Goal: Information Seeking & Learning: Compare options

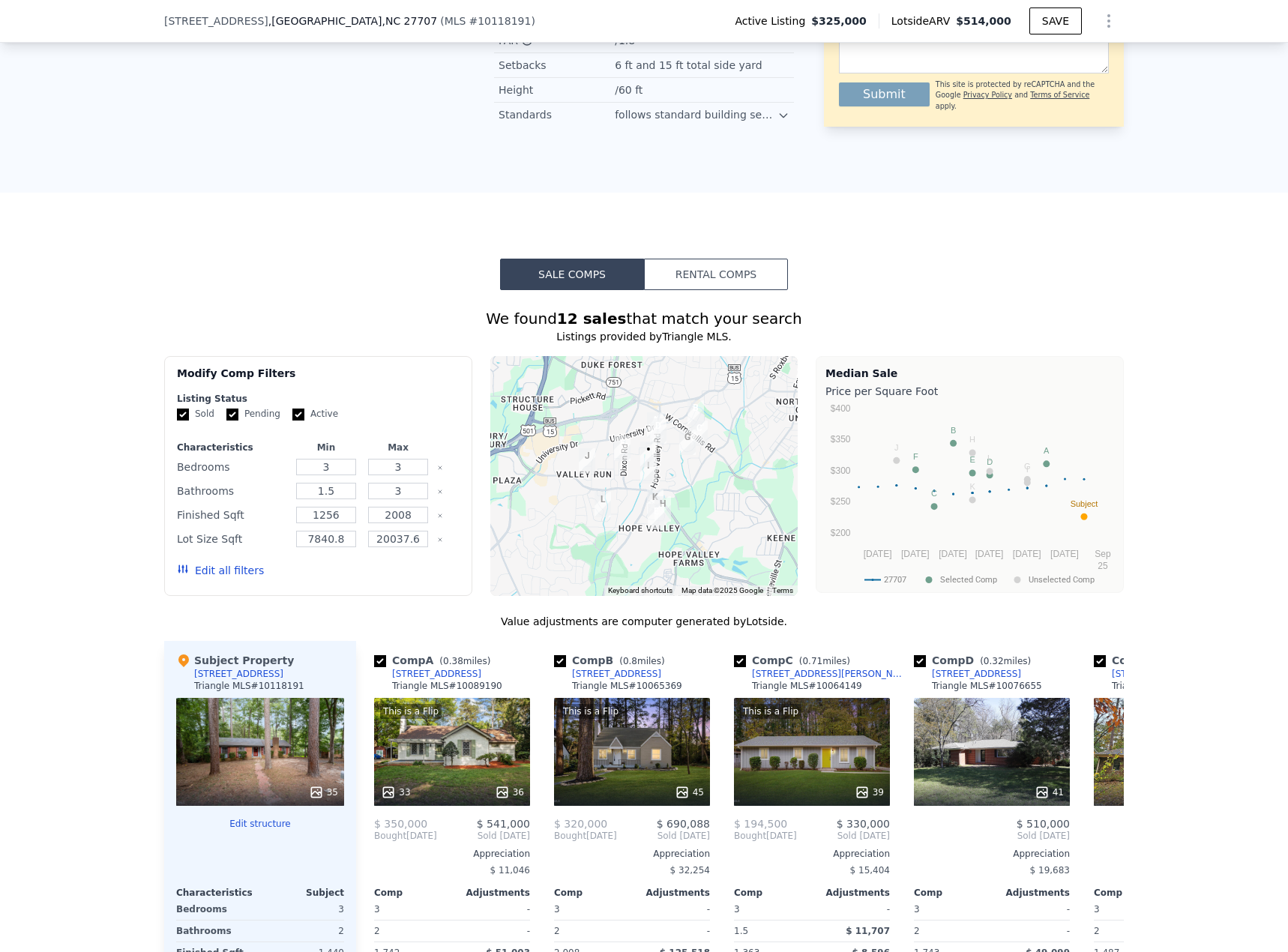
scroll to position [1264, 0]
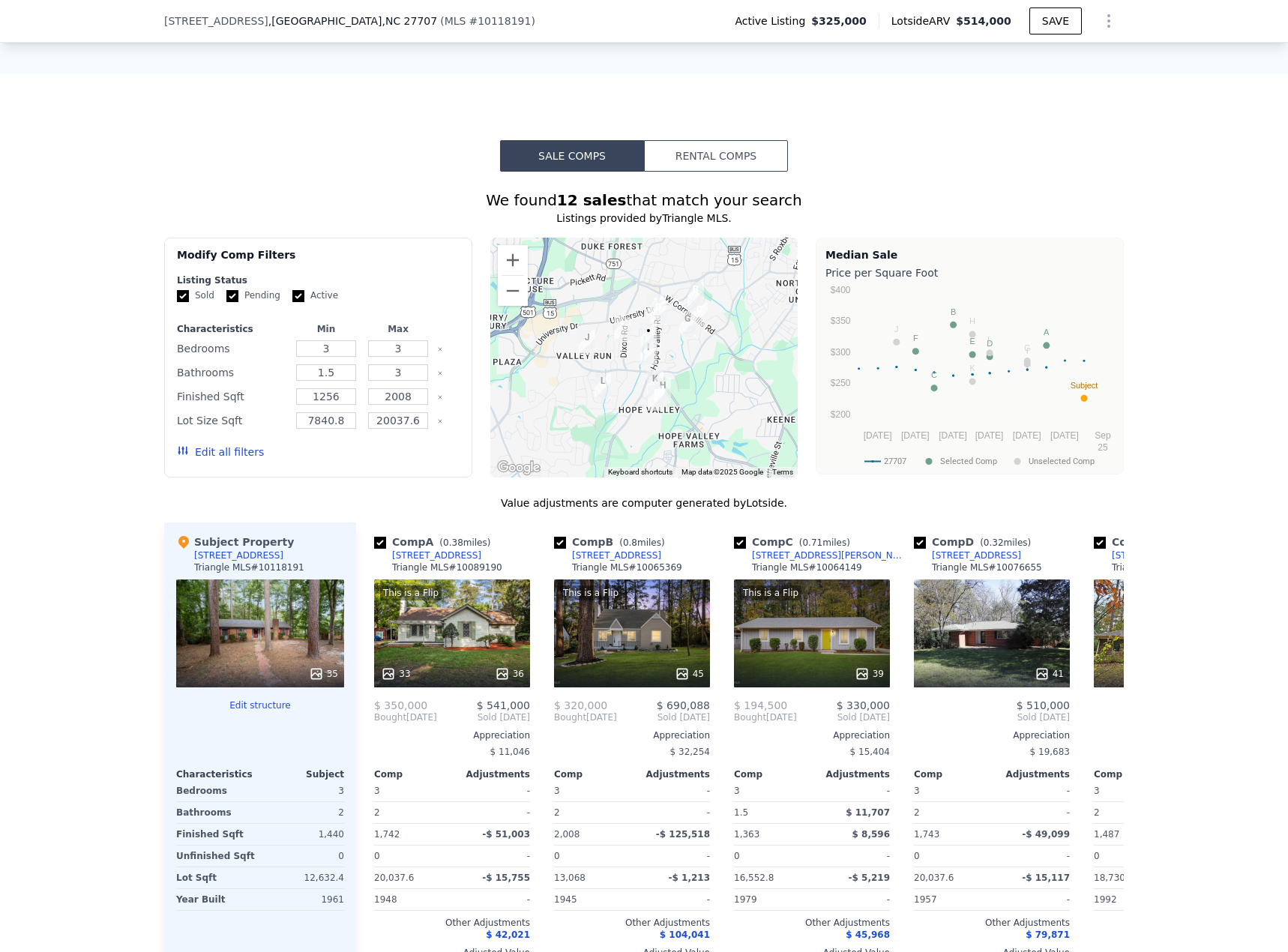
click at [190, 413] on button "Edit all filters" at bounding box center [220, 452] width 87 height 15
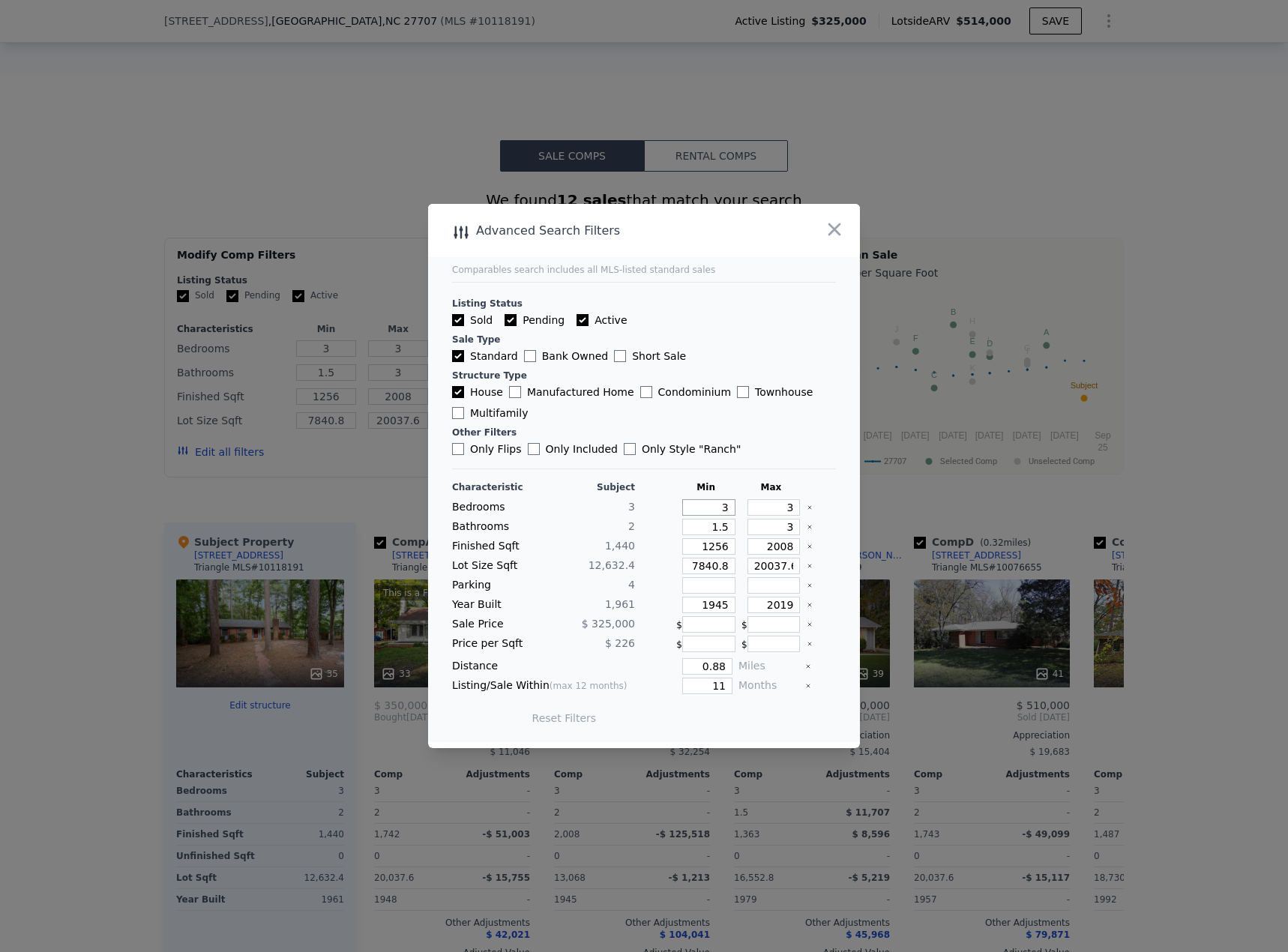
click at [710, 413] on input "3" at bounding box center [708, 508] width 53 height 17
drag, startPoint x: 707, startPoint y: 509, endPoint x: 801, endPoint y: 493, distance: 95.4
click at [792, 413] on div "Characteristic Subject Min Max Bedrooms 3 3 3 Bathrooms 2 1.5 3 Finished Sqft 1…" at bounding box center [643, 610] width 384 height 258
type input "1"
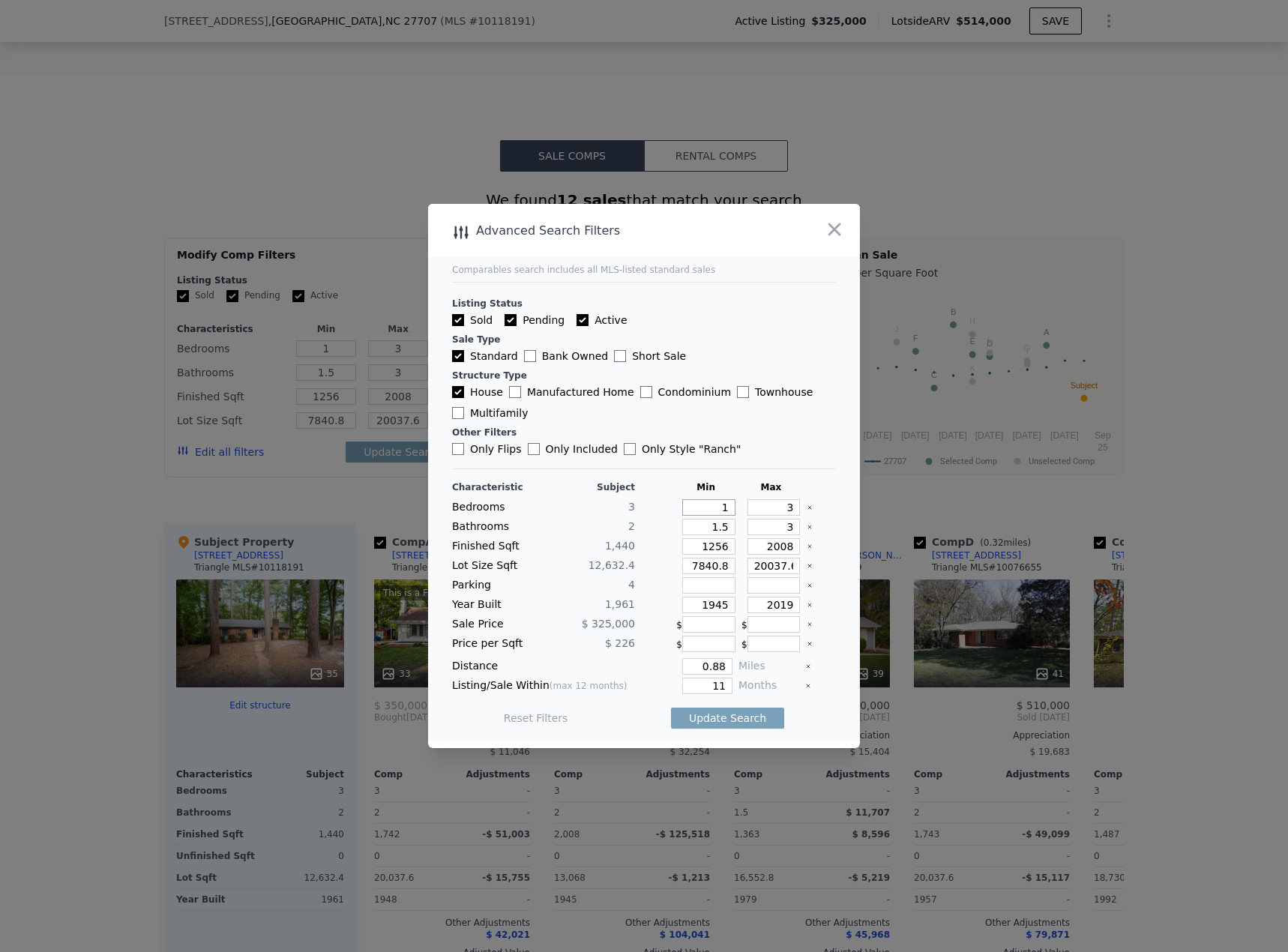
type input "1"
type input "4"
type input "1"
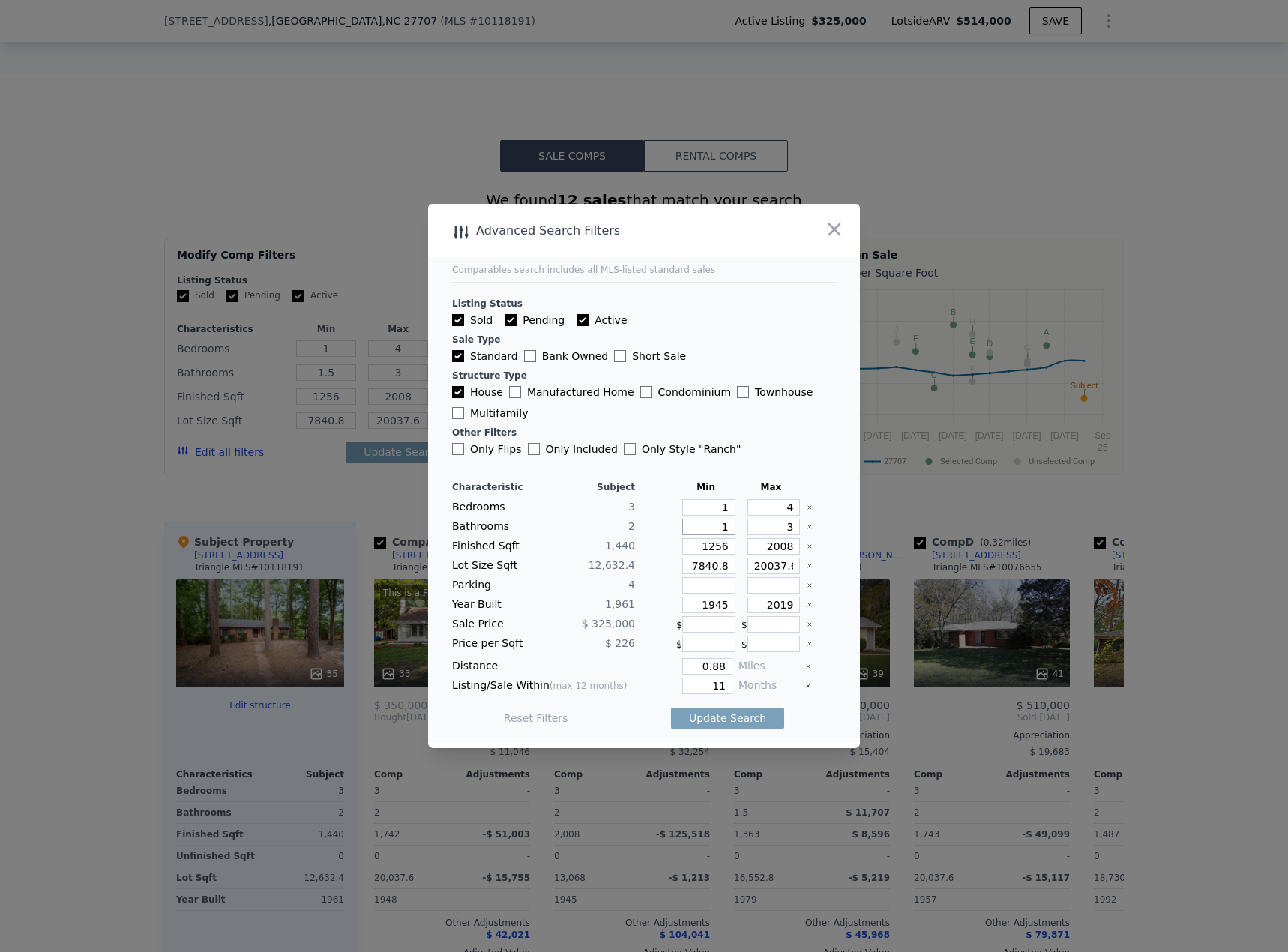
type input "1"
type input "11"
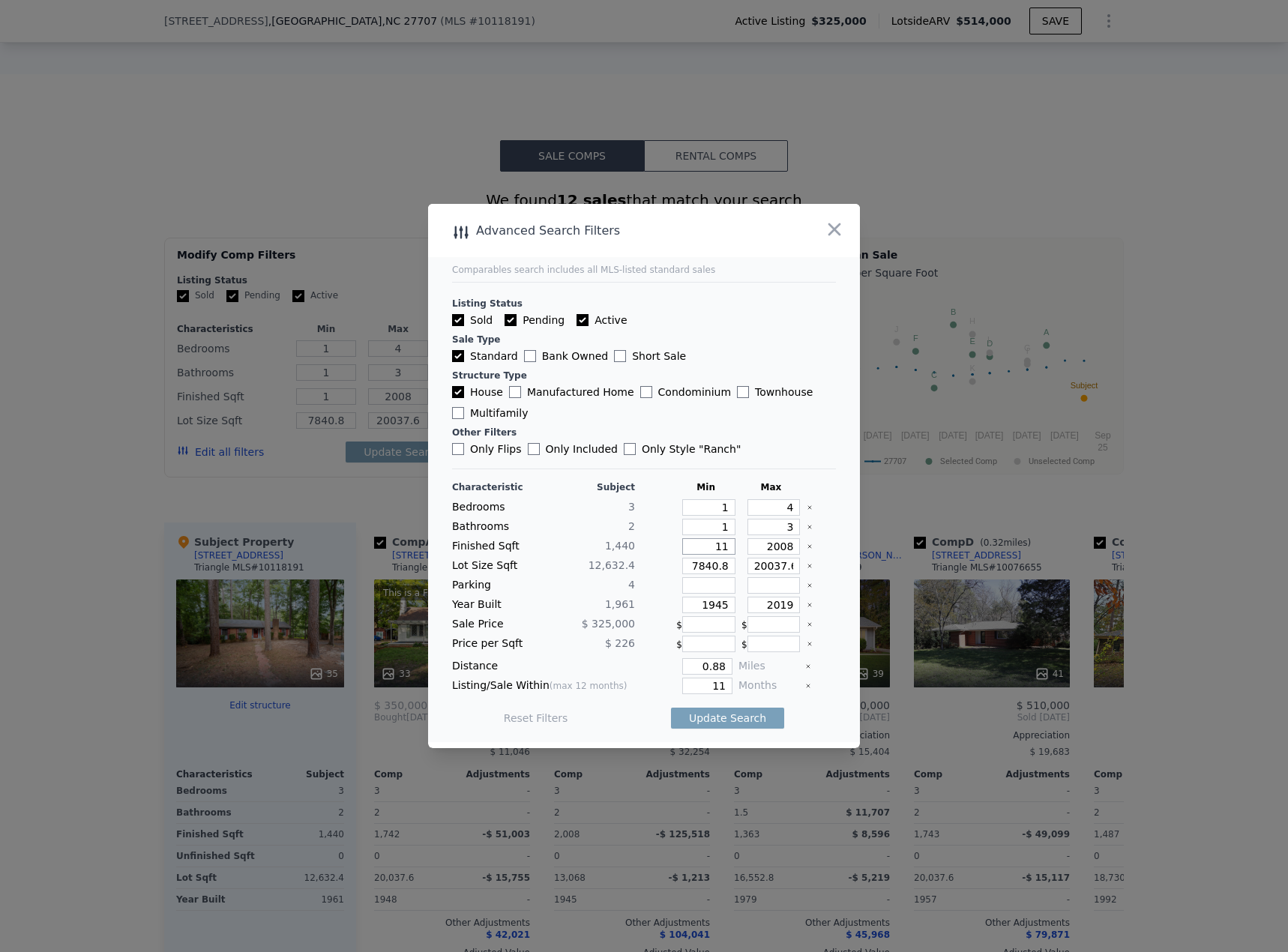
type input "11"
type input "119"
type input "1190"
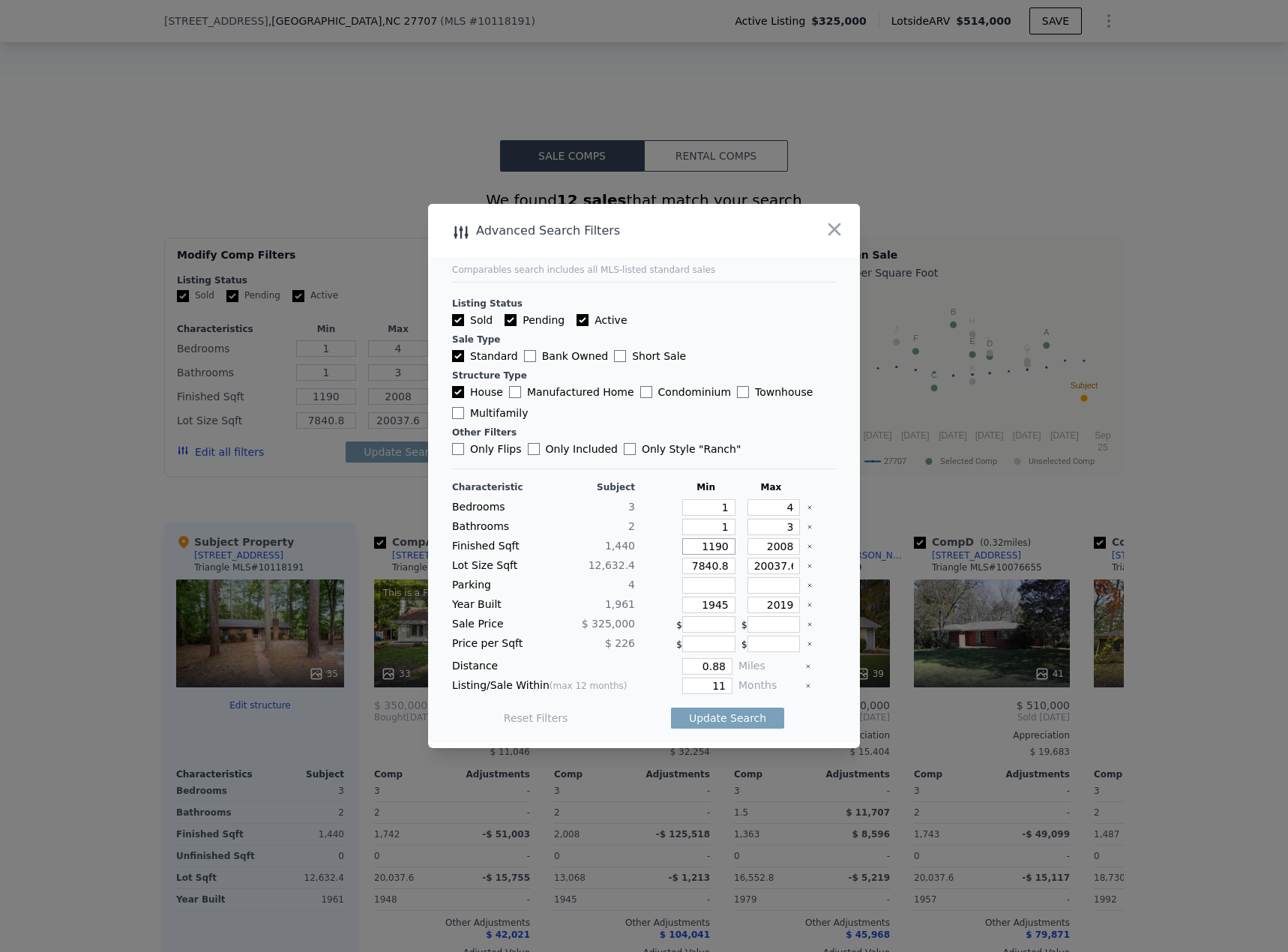
type input "1190"
type input "1"
type input "16"
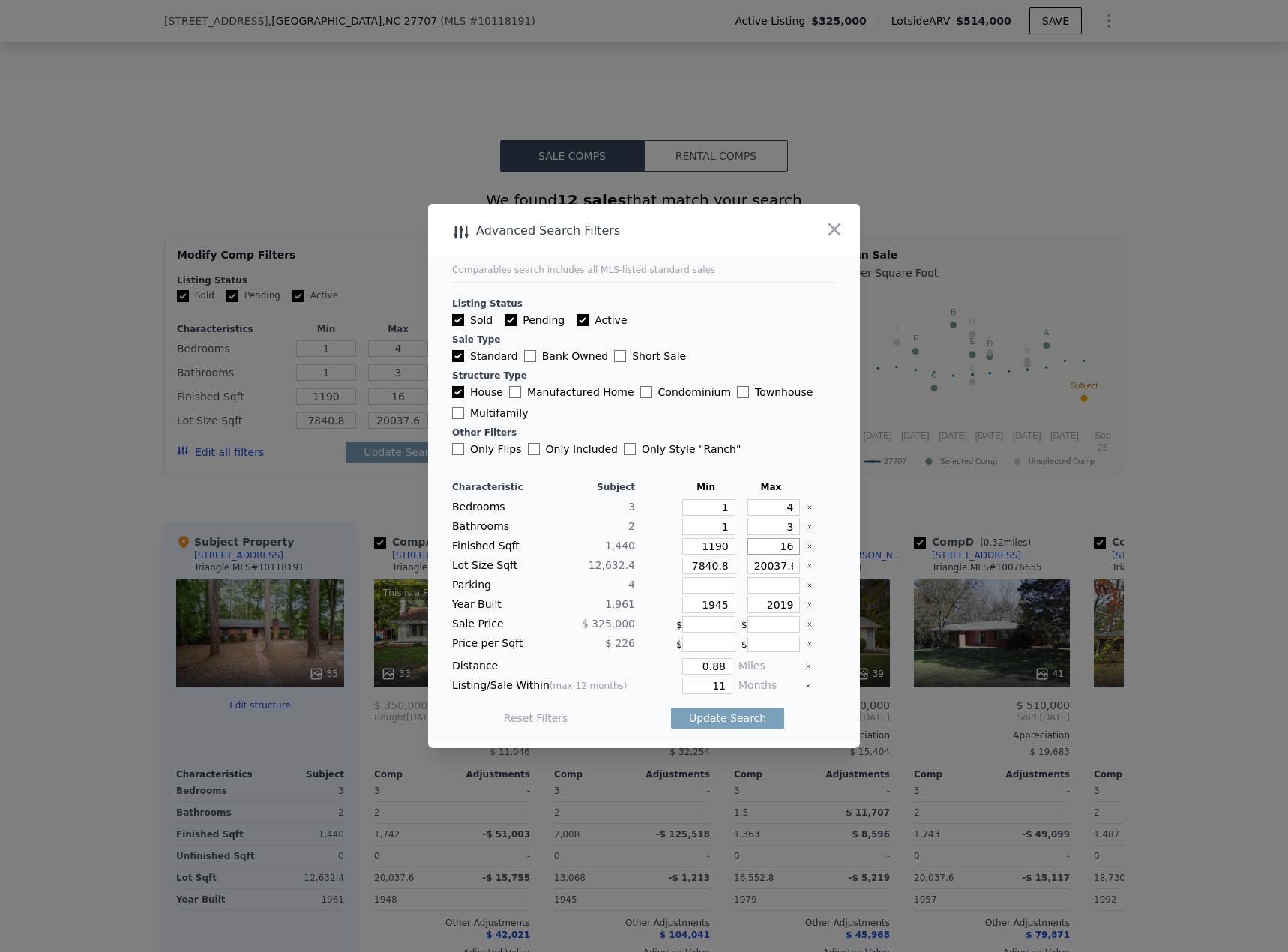
type input "169"
type input "1690"
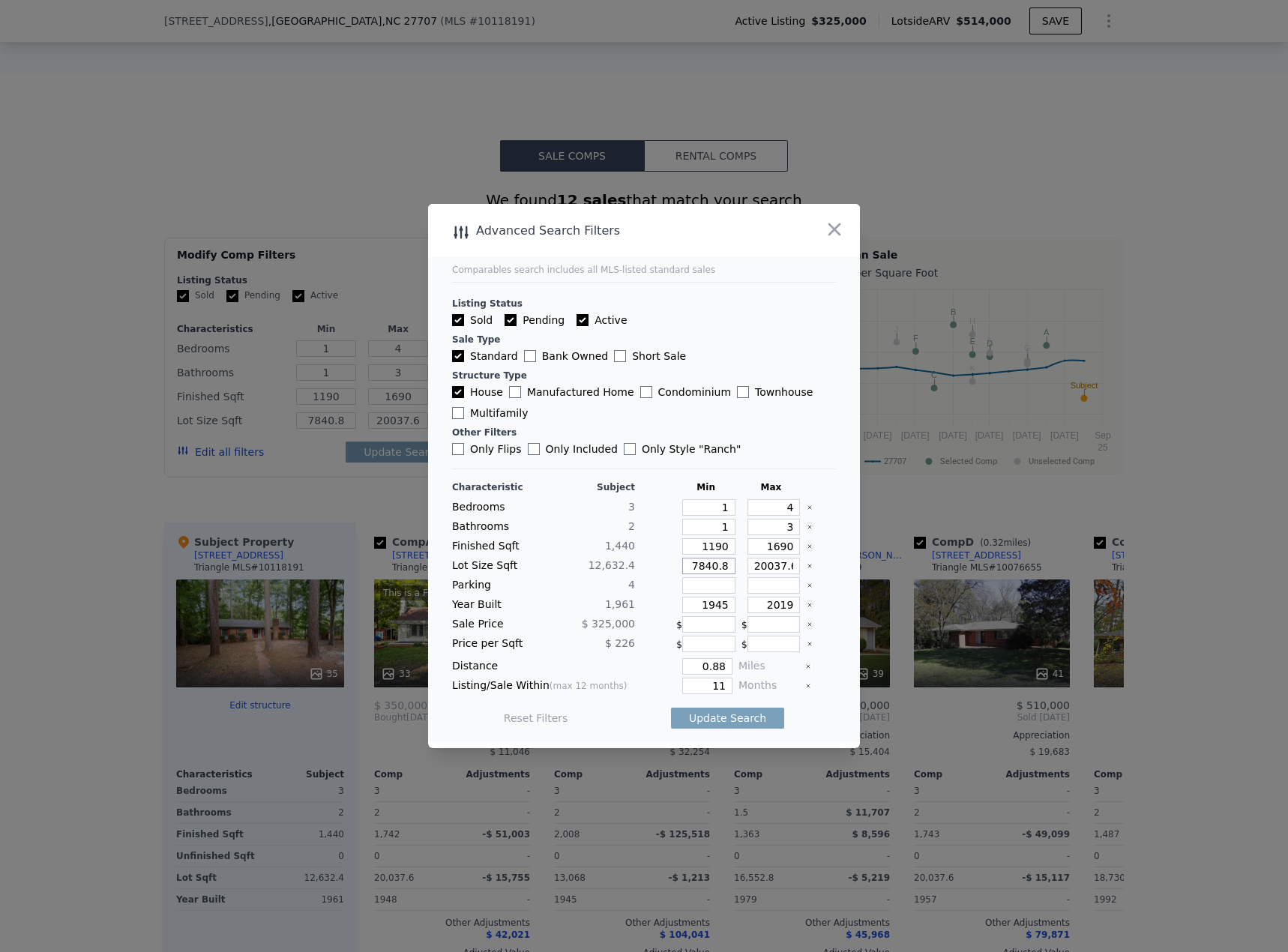
type input "7"
type input "75"
type input "758"
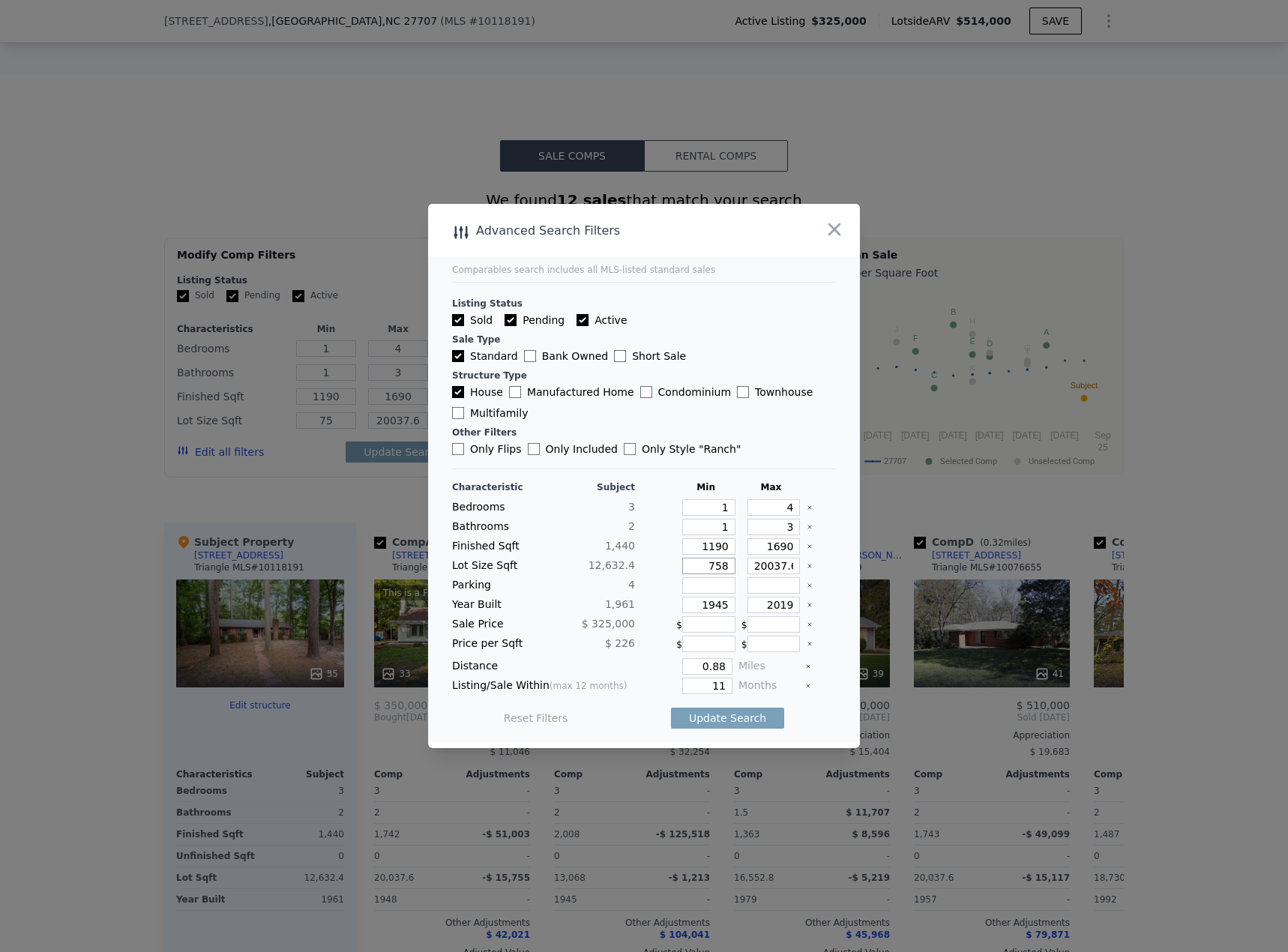
type input "758"
type input "7580"
type input "1"
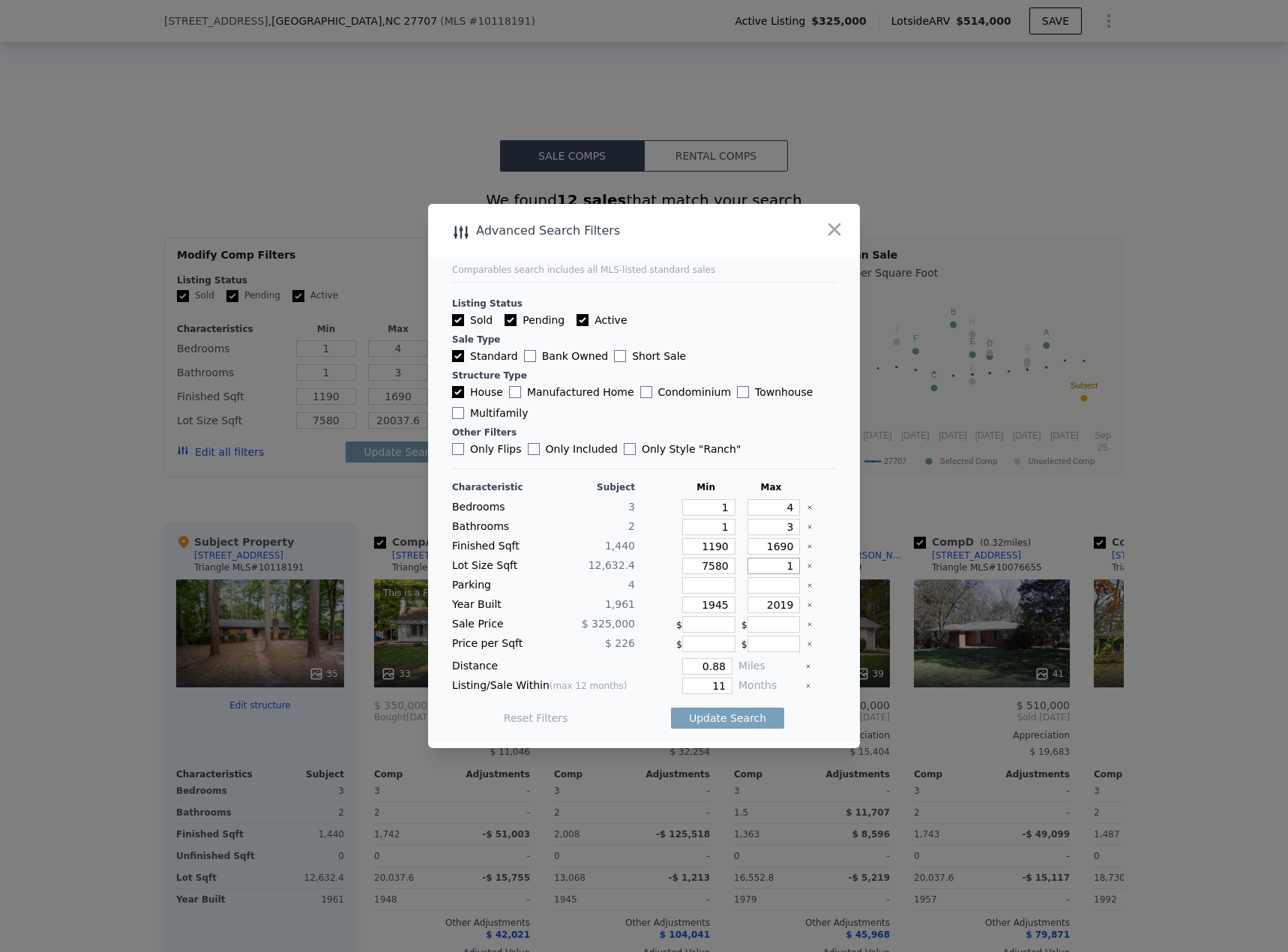
type input "1"
type input "17"
type input "176"
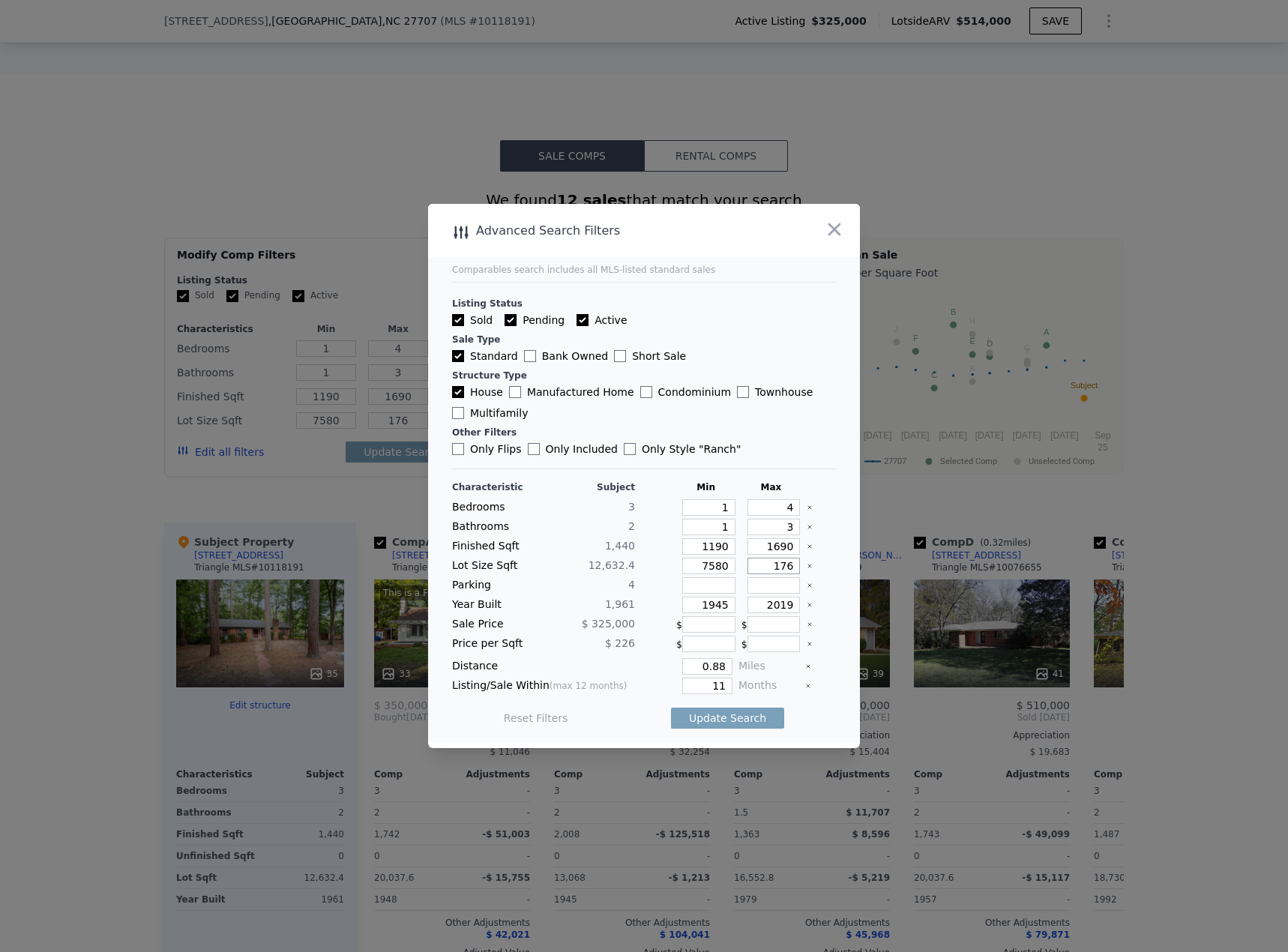
type input "1769"
type input "17690"
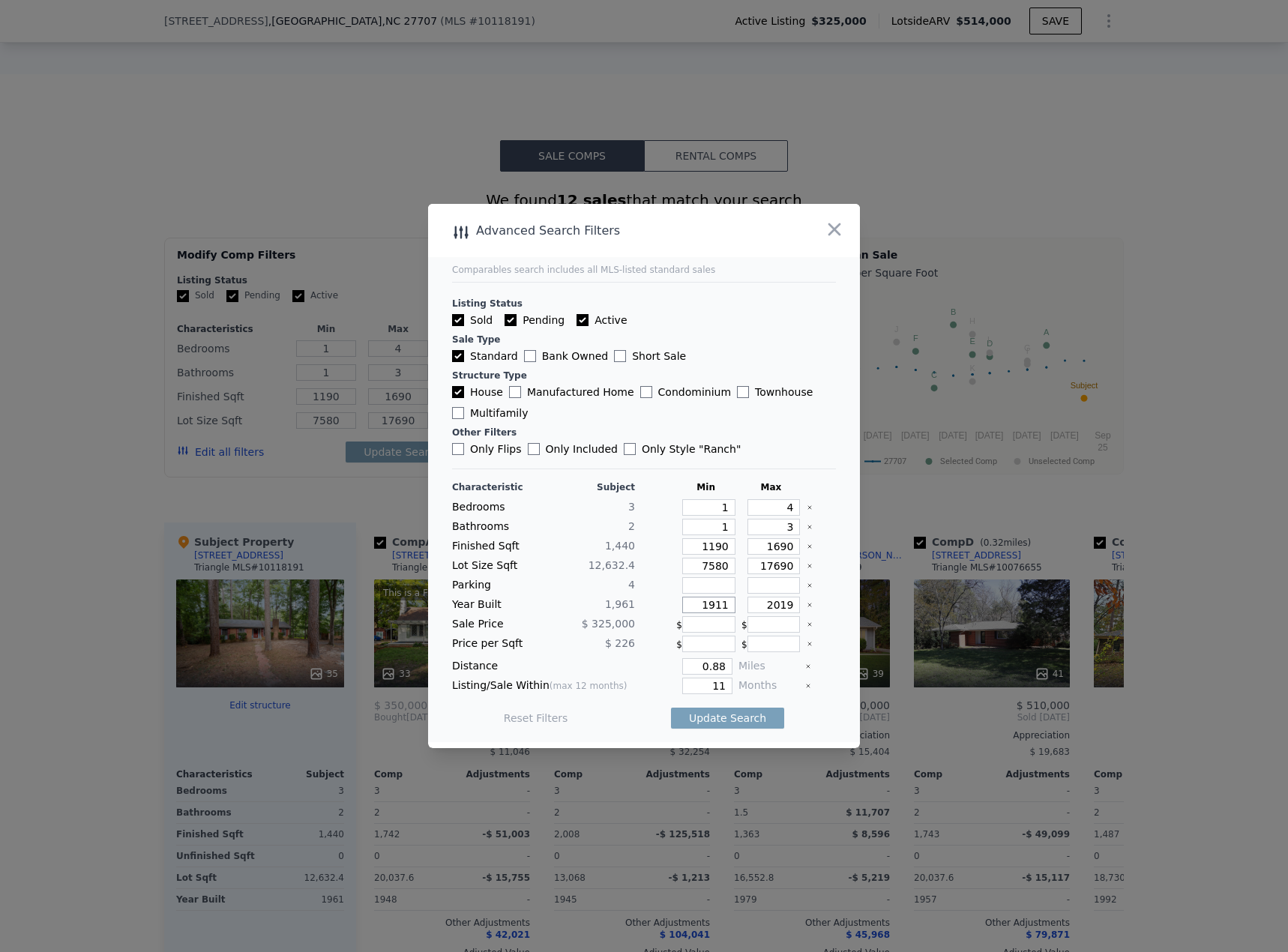
type input "1911"
type input "2011"
type input "0.5"
click at [716, 413] on button "Update Search" at bounding box center [728, 719] width 113 height 21
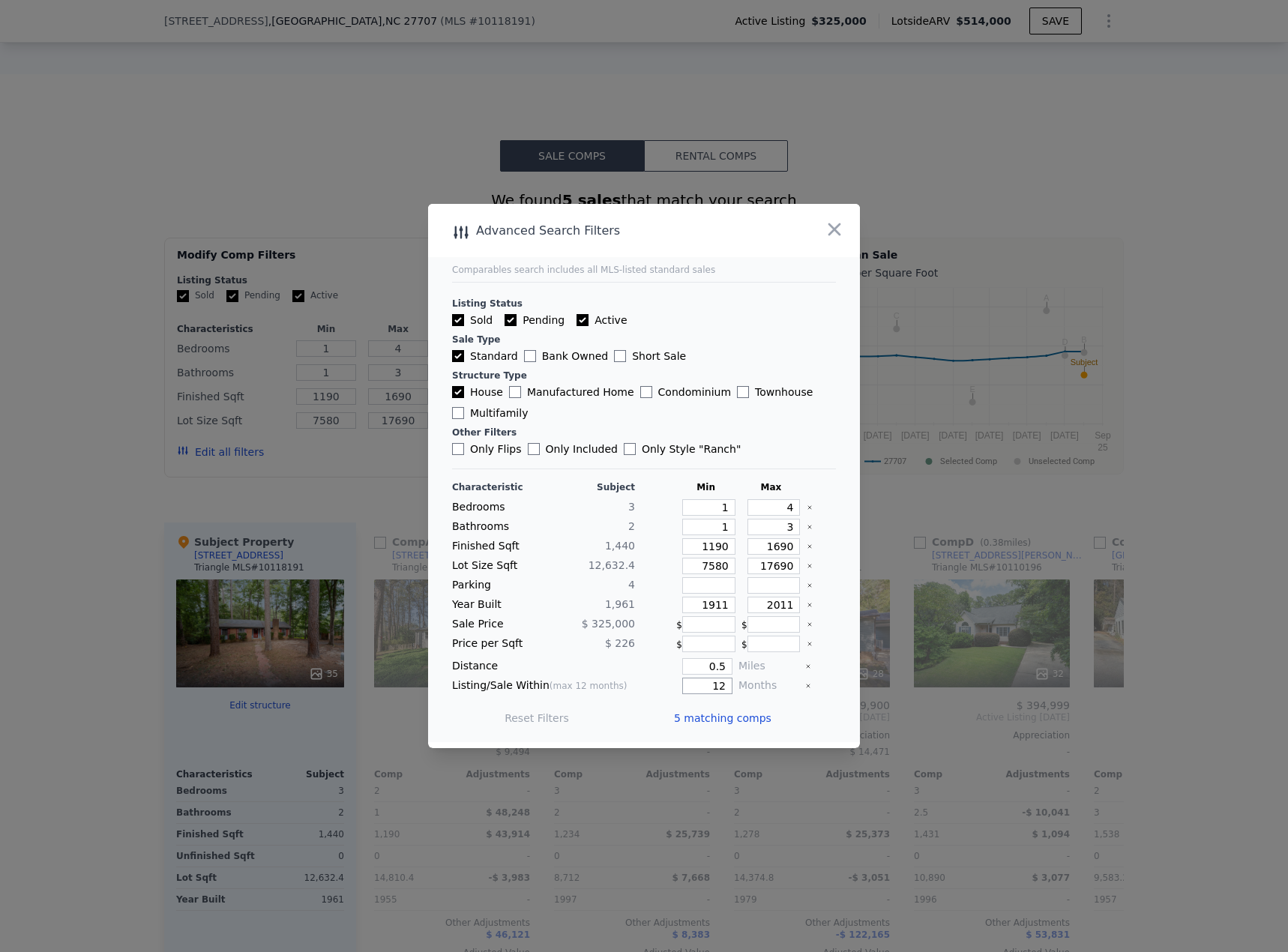
click at [711, 413] on input "12" at bounding box center [707, 686] width 50 height 17
type input "6"
click at [716, 413] on button "Update Search" at bounding box center [728, 719] width 113 height 21
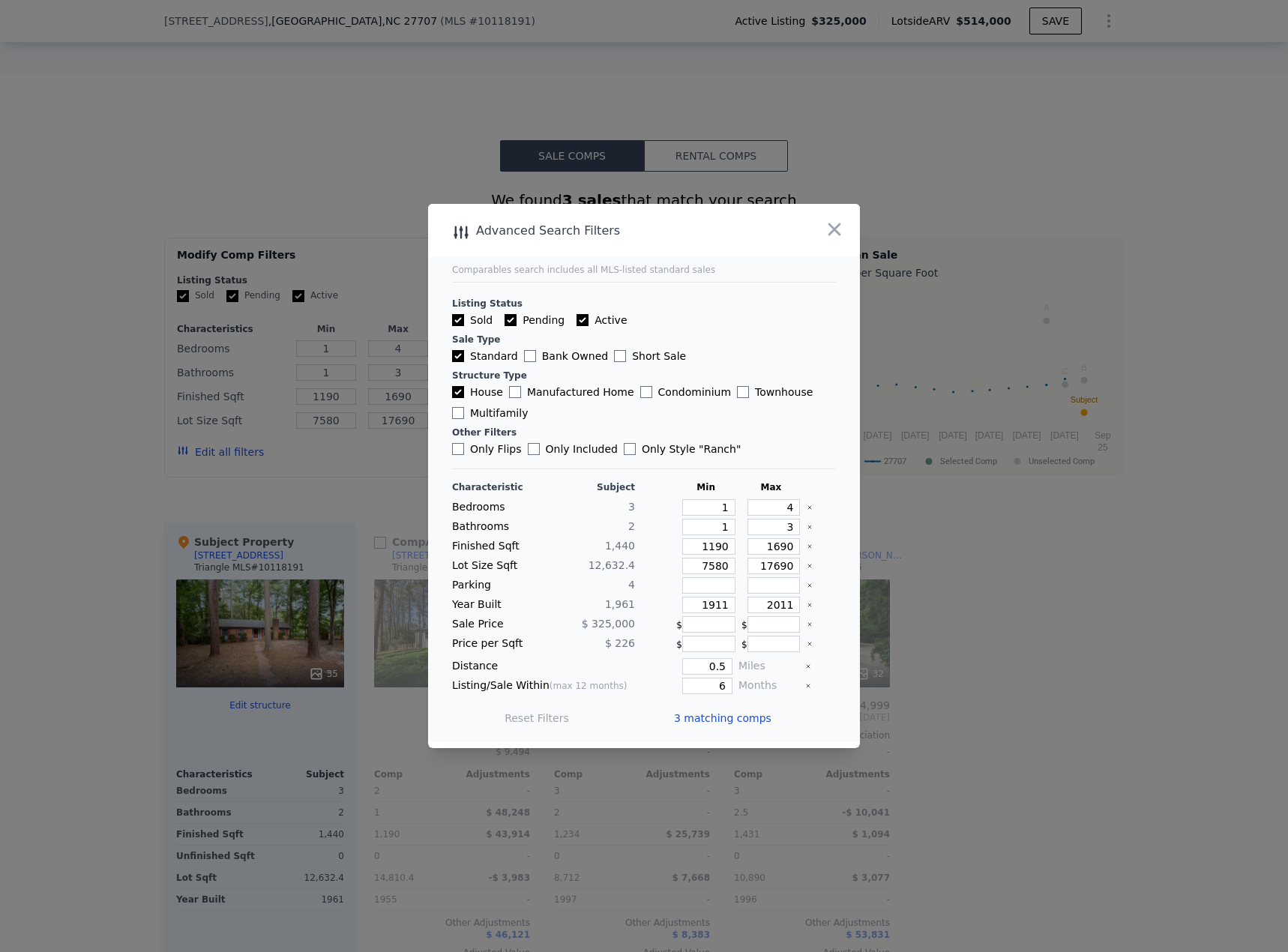
click at [720, 413] on span "3 matching comps" at bounding box center [722, 719] width 98 height 15
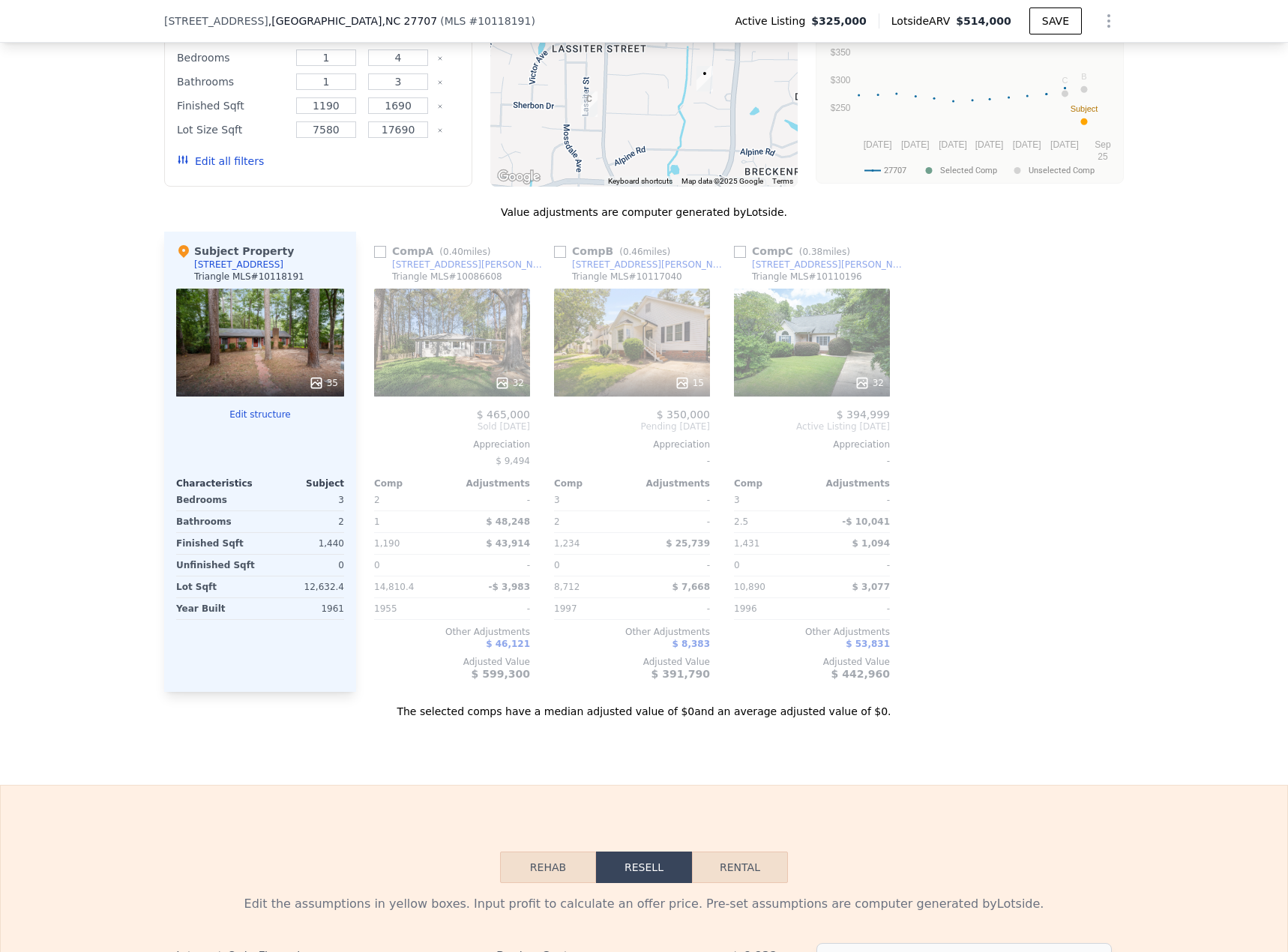
scroll to position [1511, 0]
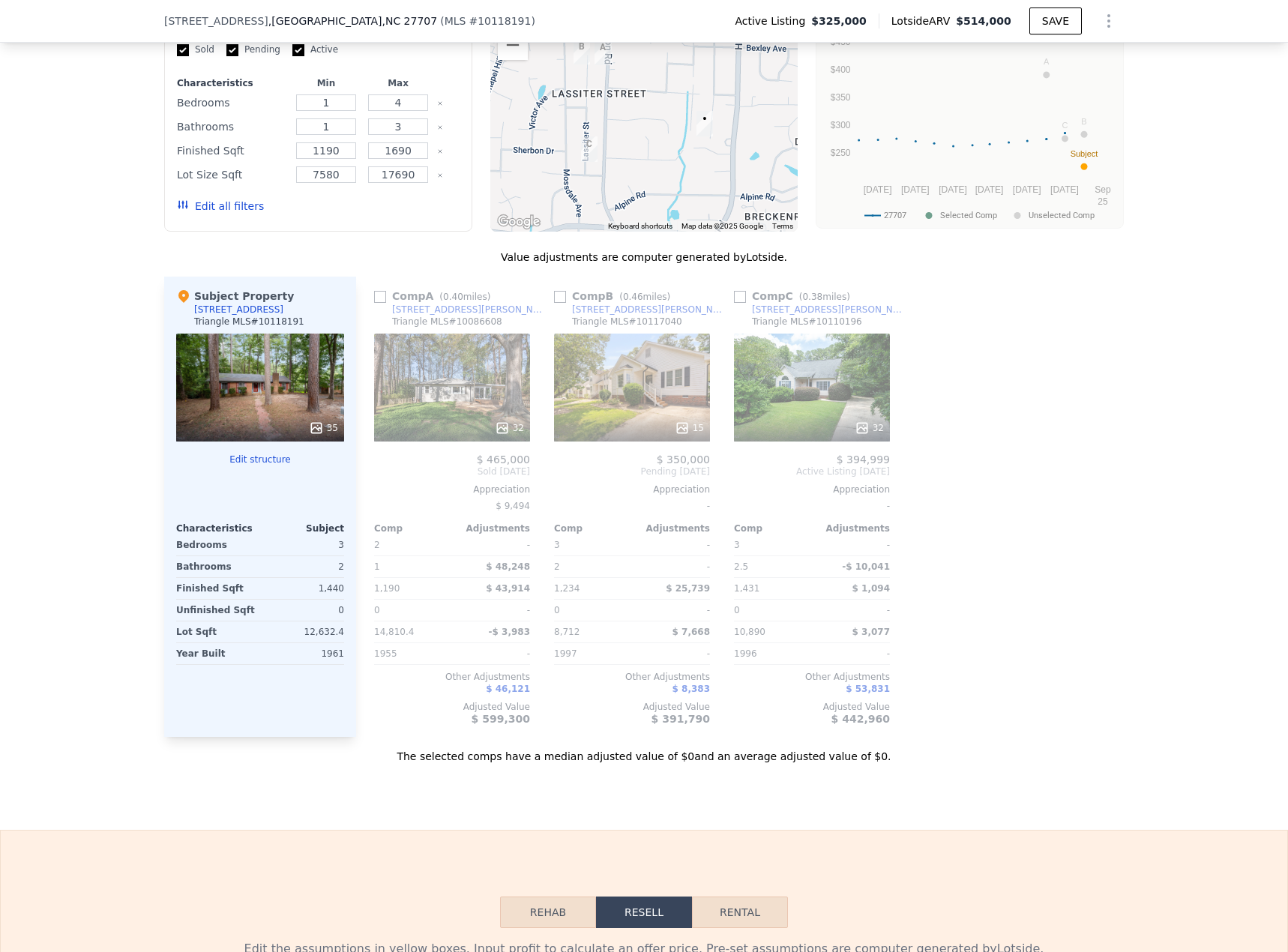
click at [237, 214] on button "Edit all filters" at bounding box center [220, 206] width 87 height 15
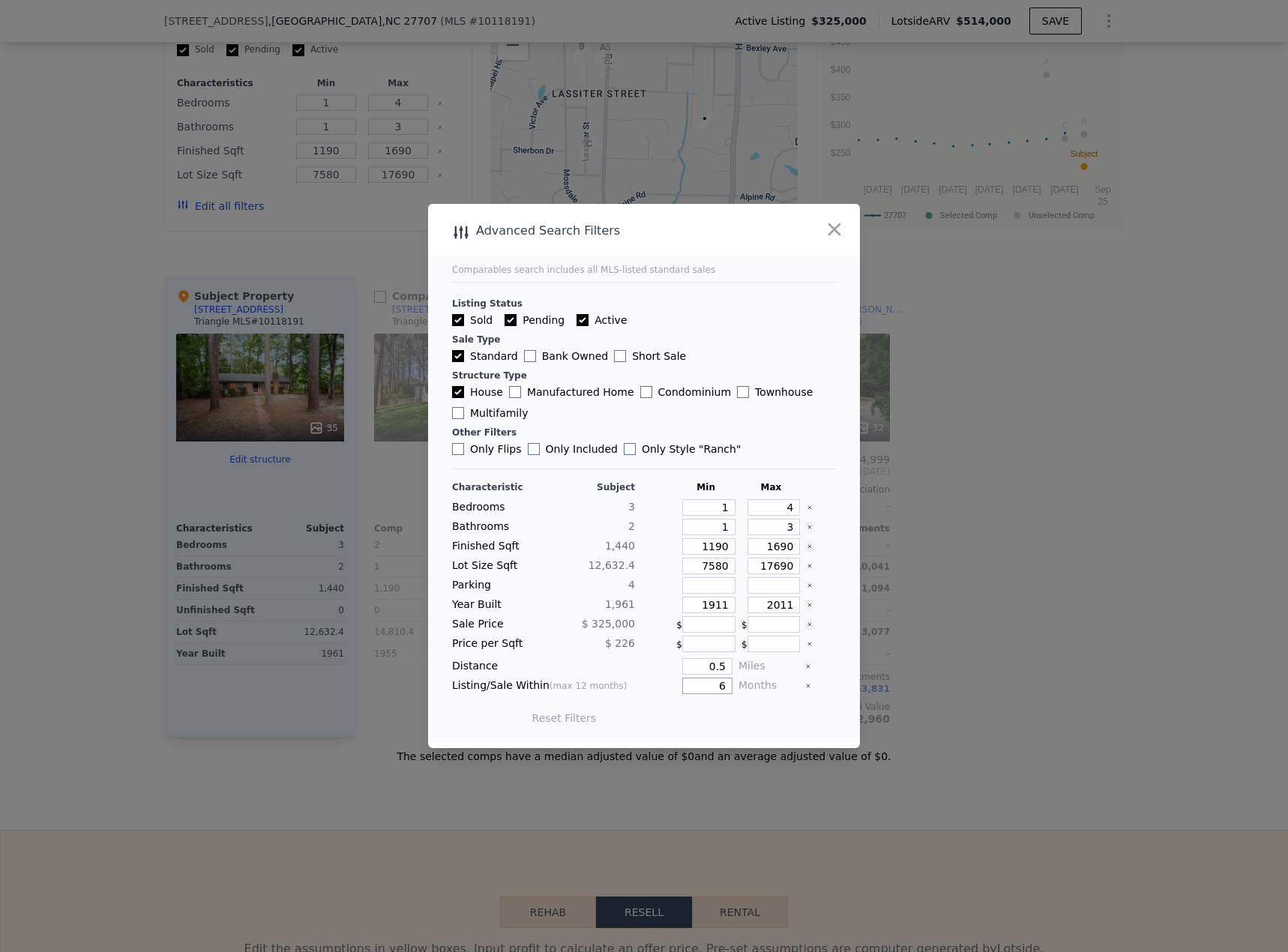
drag, startPoint x: 708, startPoint y: 688, endPoint x: 748, endPoint y: 688, distance: 40.0
click at [748, 413] on div "Listing/Sale Within (max 12 months) 6 Months" at bounding box center [643, 686] width 384 height 17
type input "12"
click at [729, 413] on button "Update Search" at bounding box center [728, 719] width 113 height 21
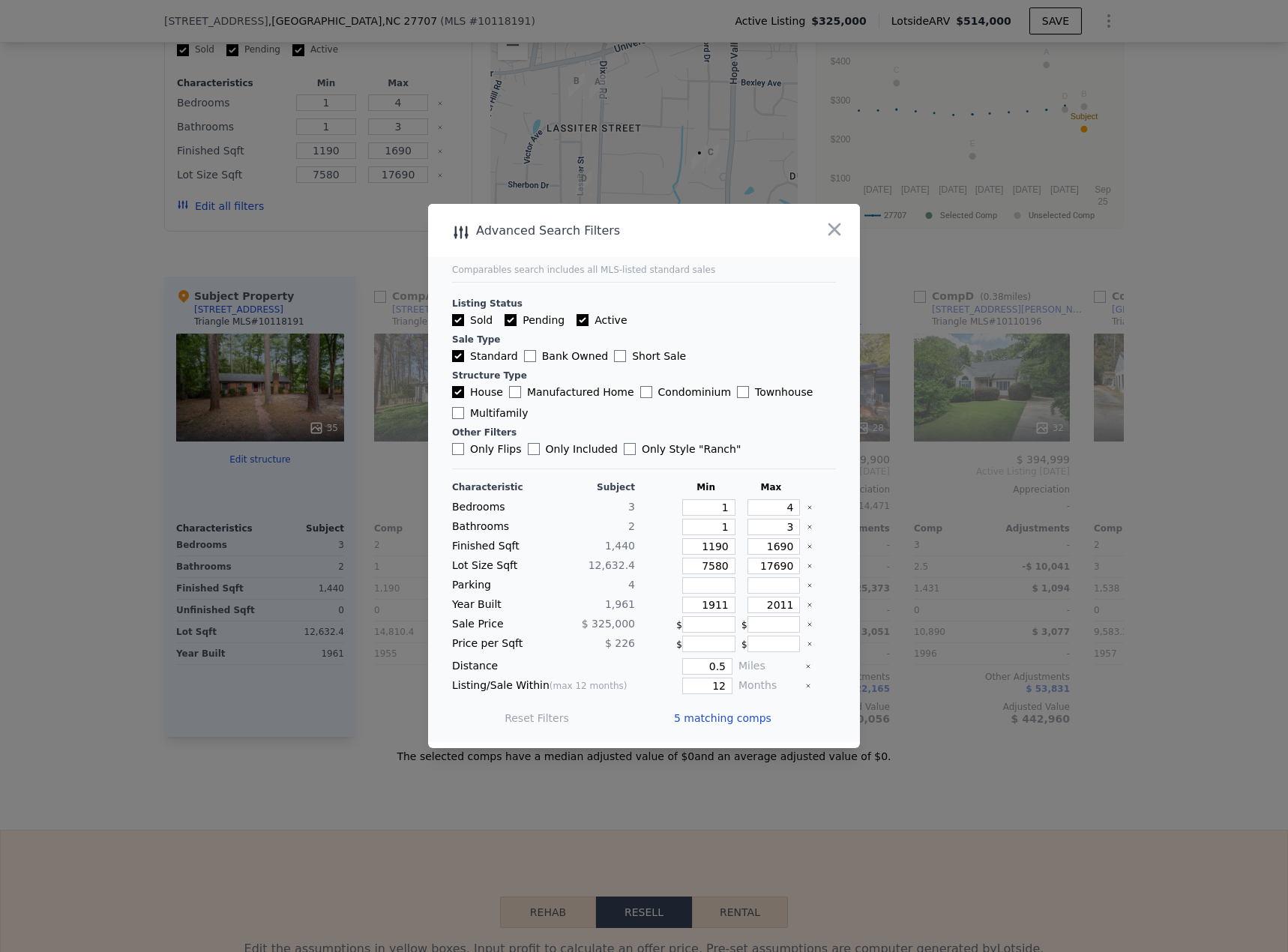
click at [703, 413] on span "5 matching comps" at bounding box center [722, 719] width 98 height 15
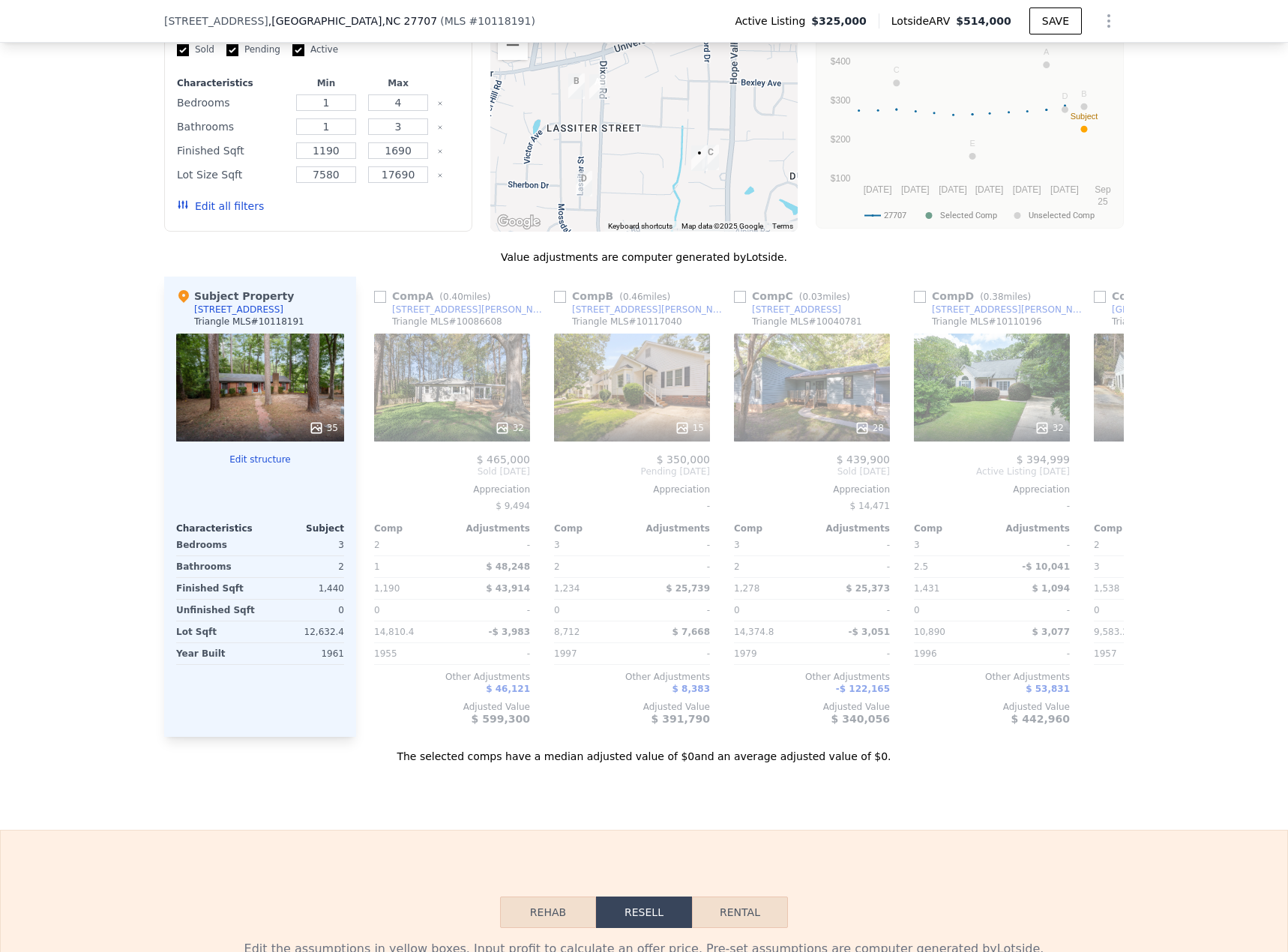
click at [375, 303] on input "checkbox" at bounding box center [380, 297] width 12 height 12
checkbox input "true"
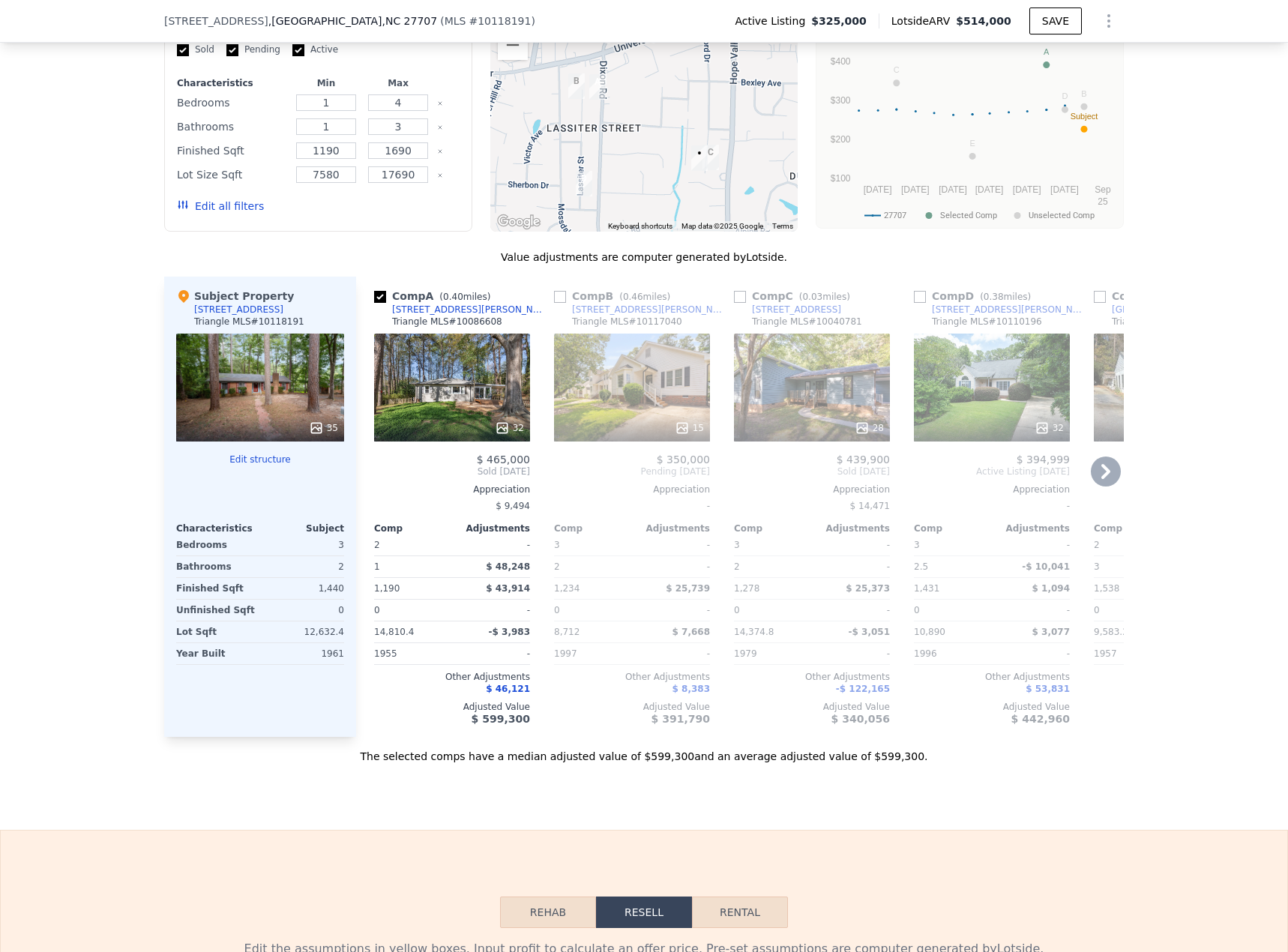
click at [959, 413] on icon at bounding box center [1042, 429] width 15 height 15
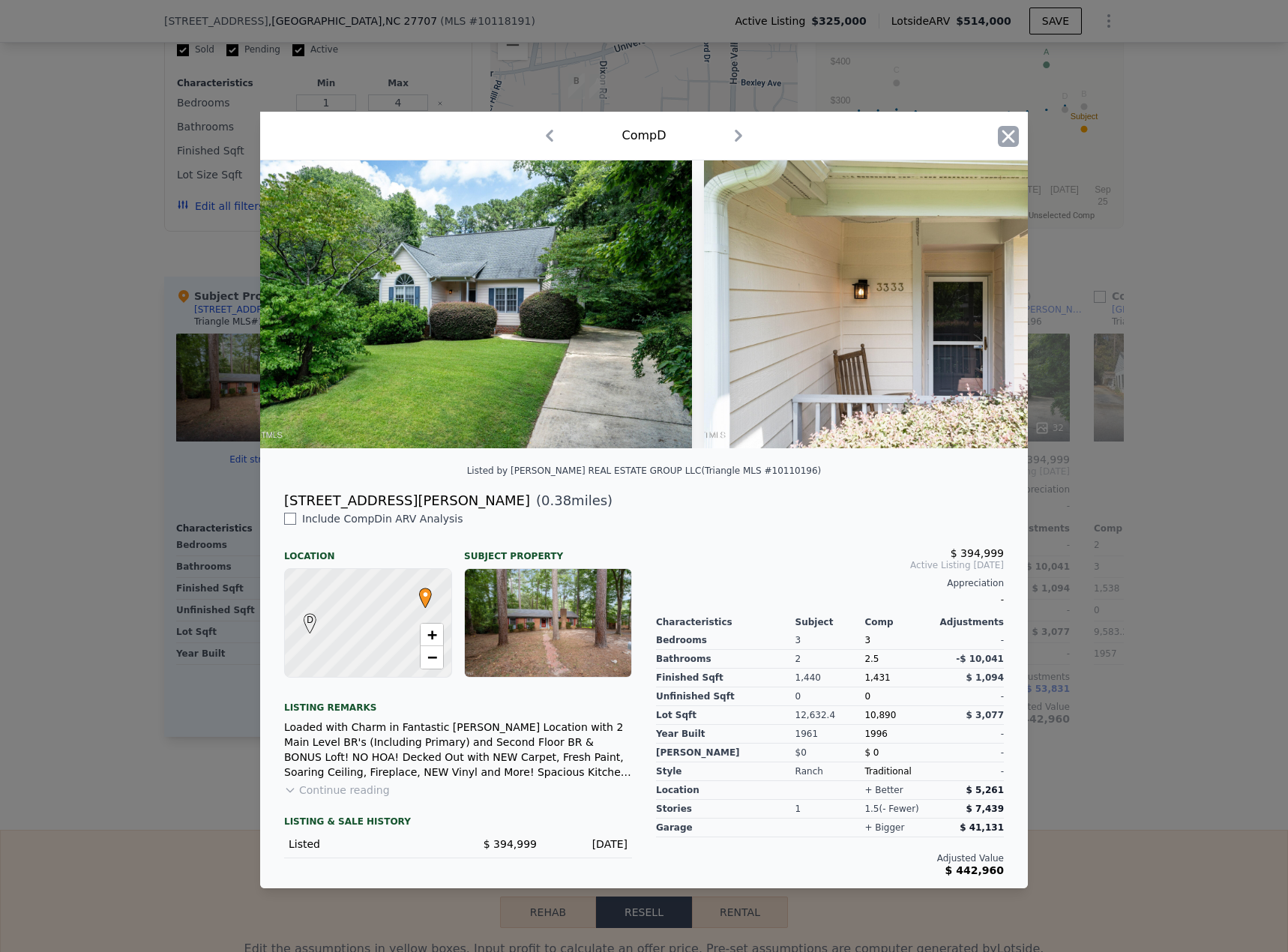
click at [959, 130] on icon "button" at bounding box center [1009, 137] width 13 height 13
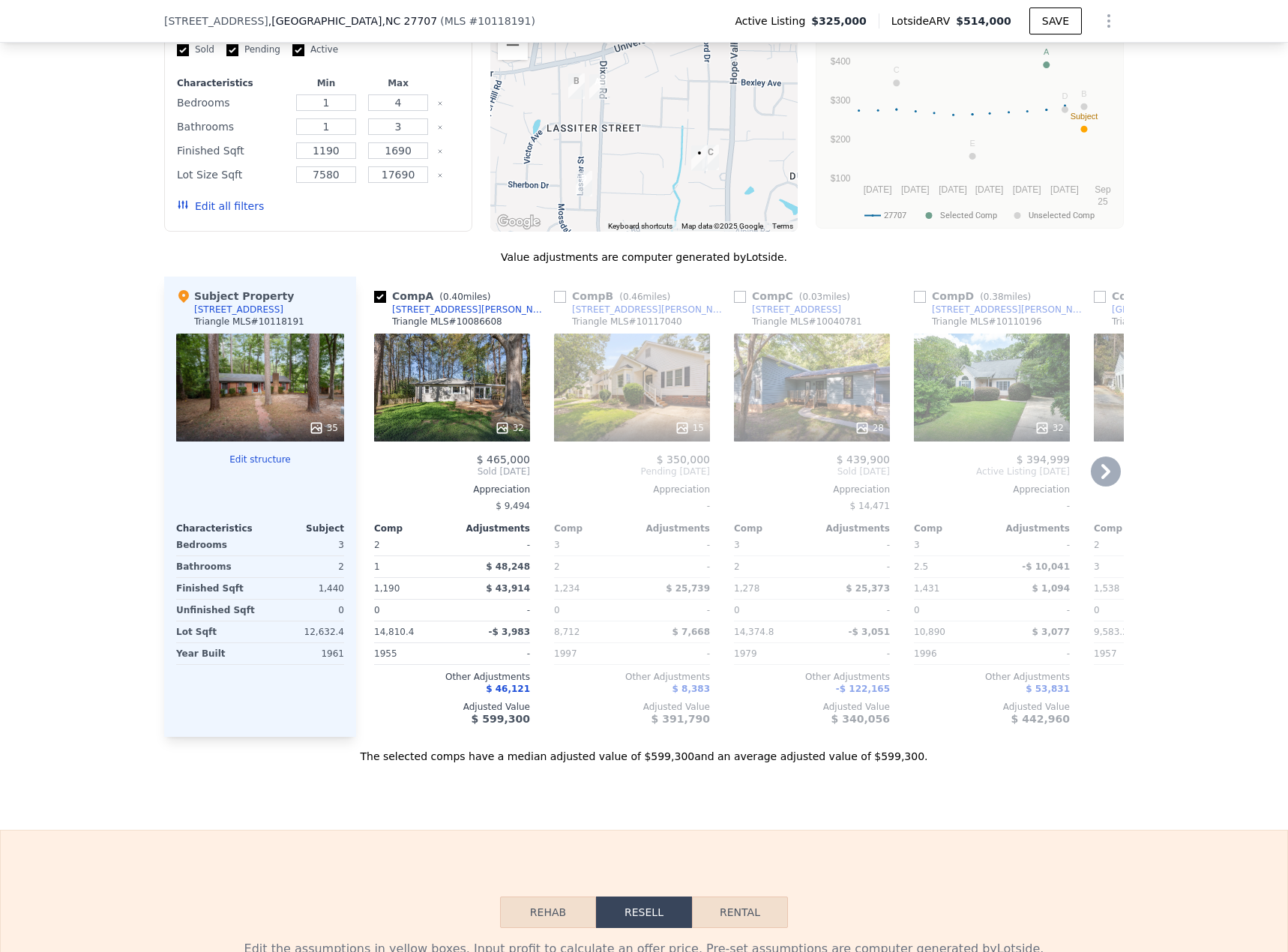
click at [913, 303] on input "checkbox" at bounding box center [919, 297] width 12 height 12
checkbox input "true"
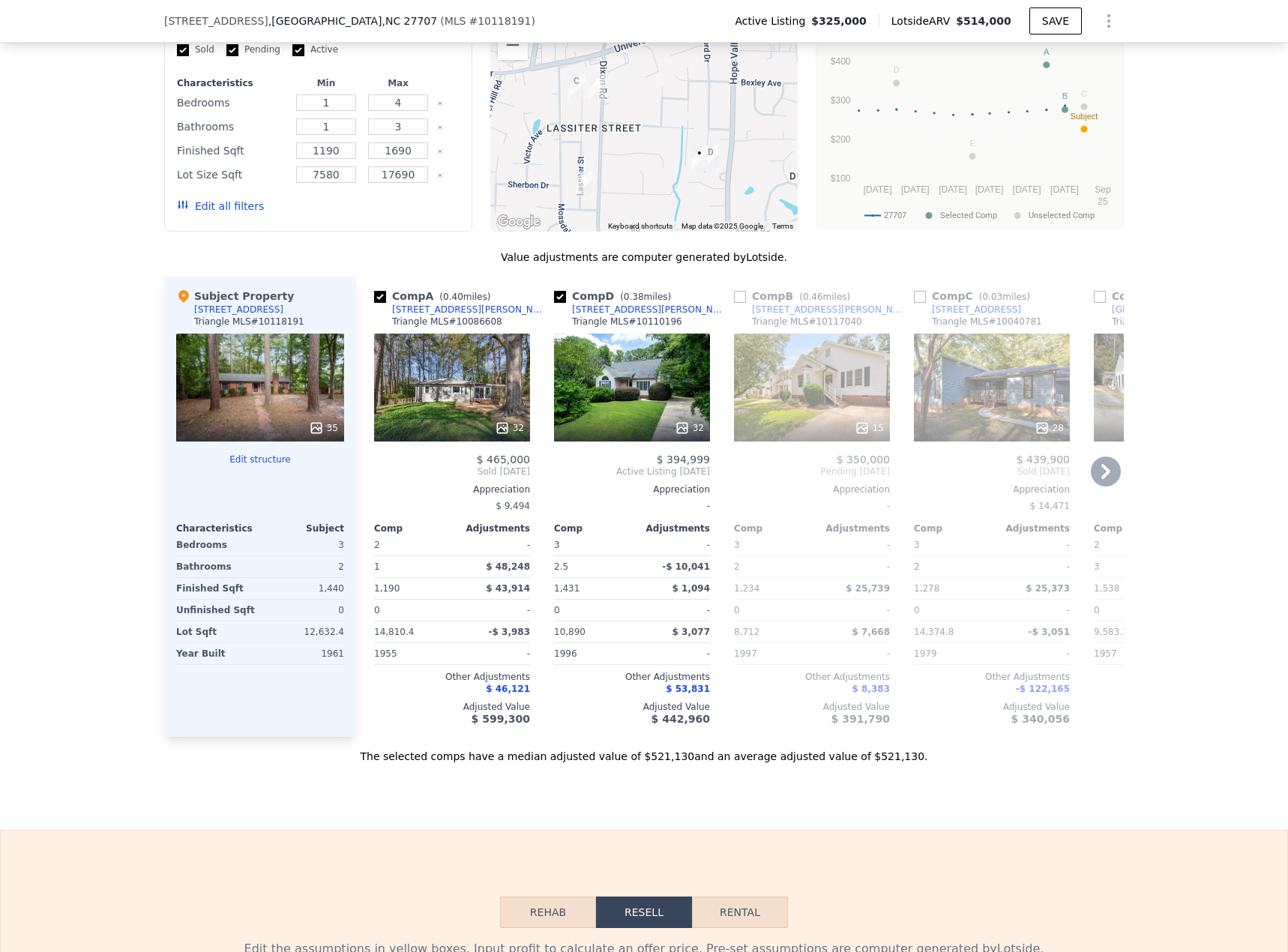
click at [959, 413] on icon at bounding box center [1106, 471] width 30 height 30
click at [916, 303] on input "checkbox" at bounding box center [919, 297] width 12 height 12
checkbox input "true"
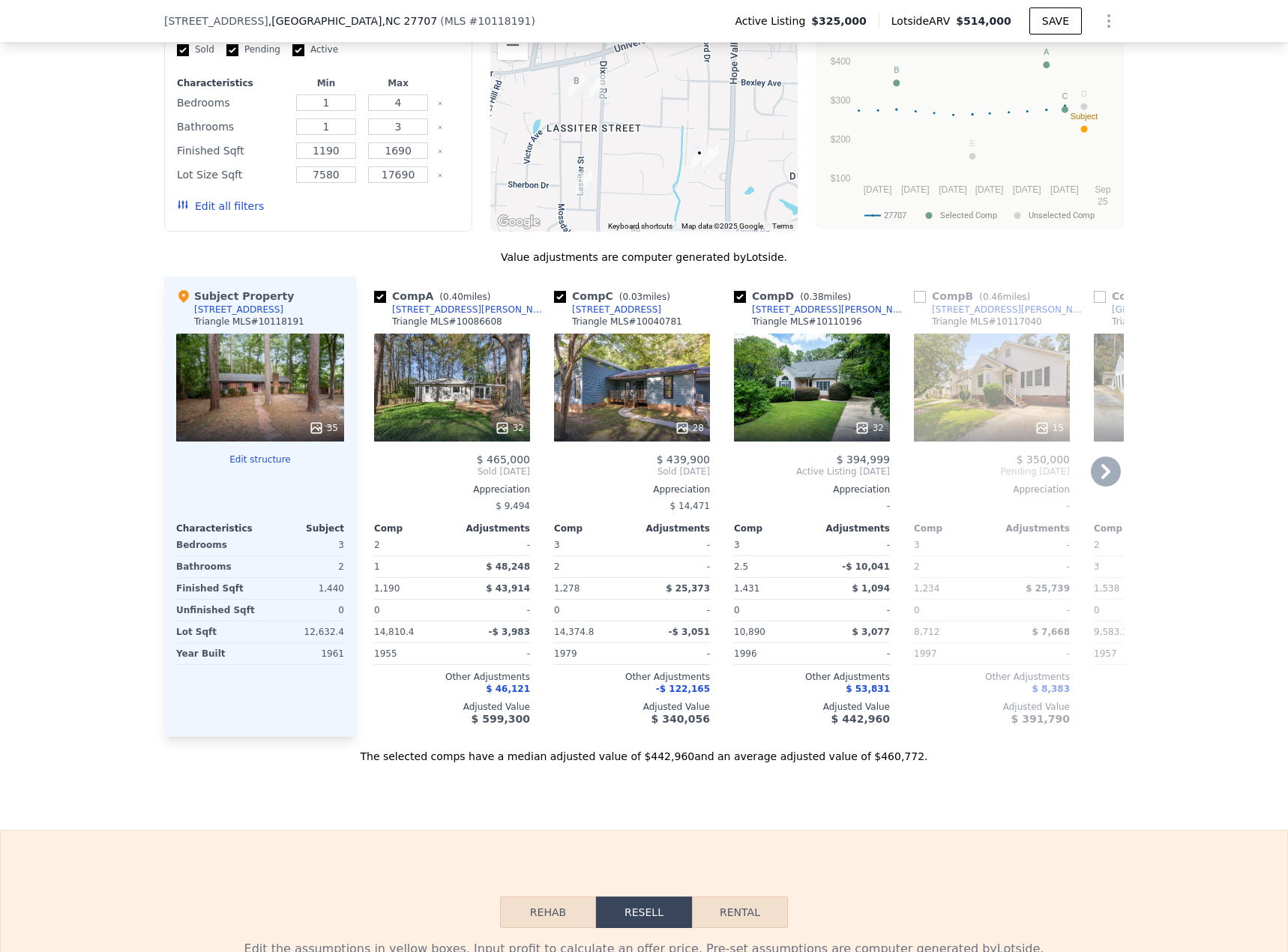
click at [917, 303] on input "checkbox" at bounding box center [919, 297] width 12 height 12
checkbox input "true"
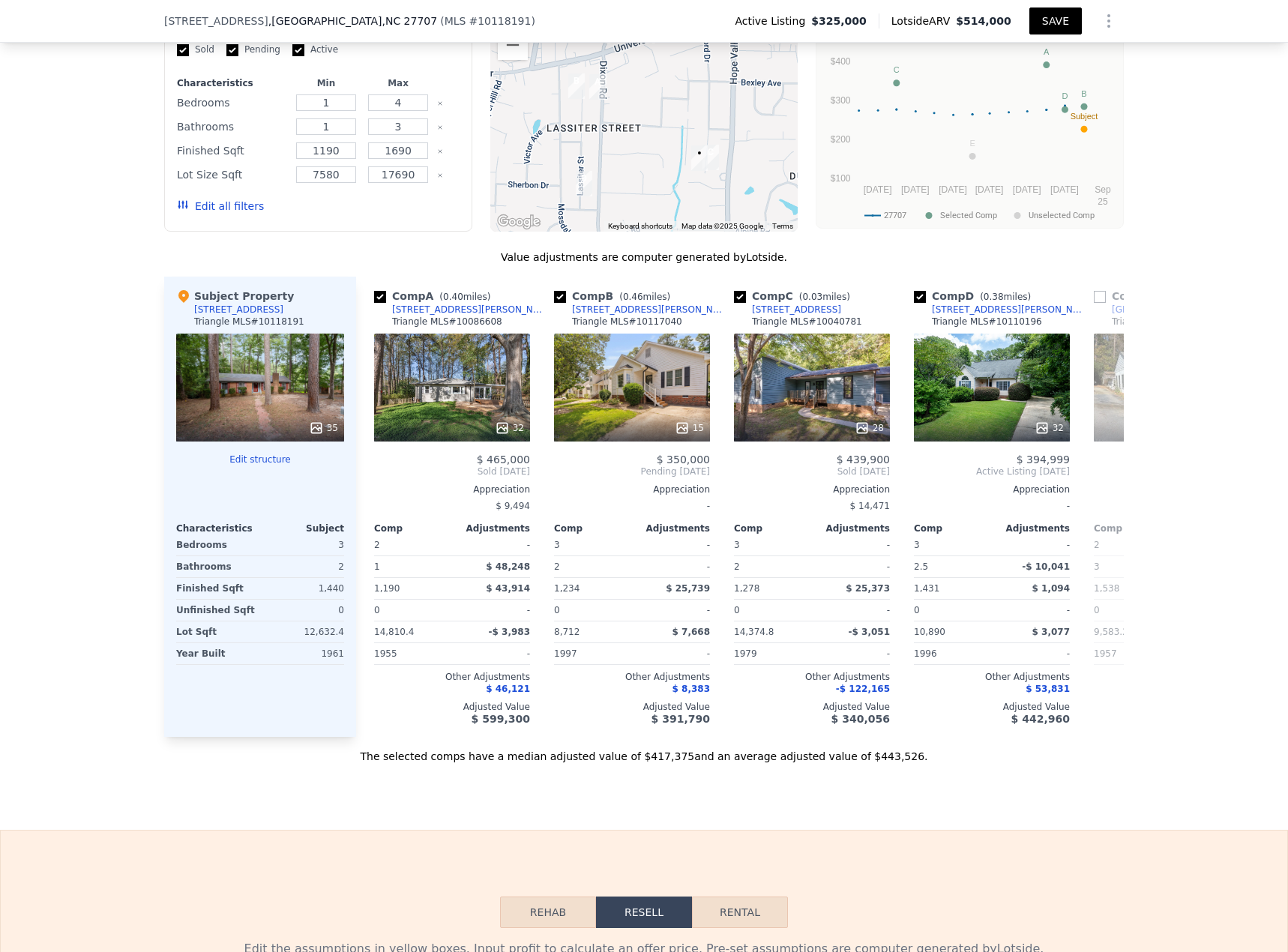
click at [959, 25] on button "SAVE" at bounding box center [1056, 20] width 52 height 27
click at [959, 413] on icon at bounding box center [1042, 428] width 9 height 9
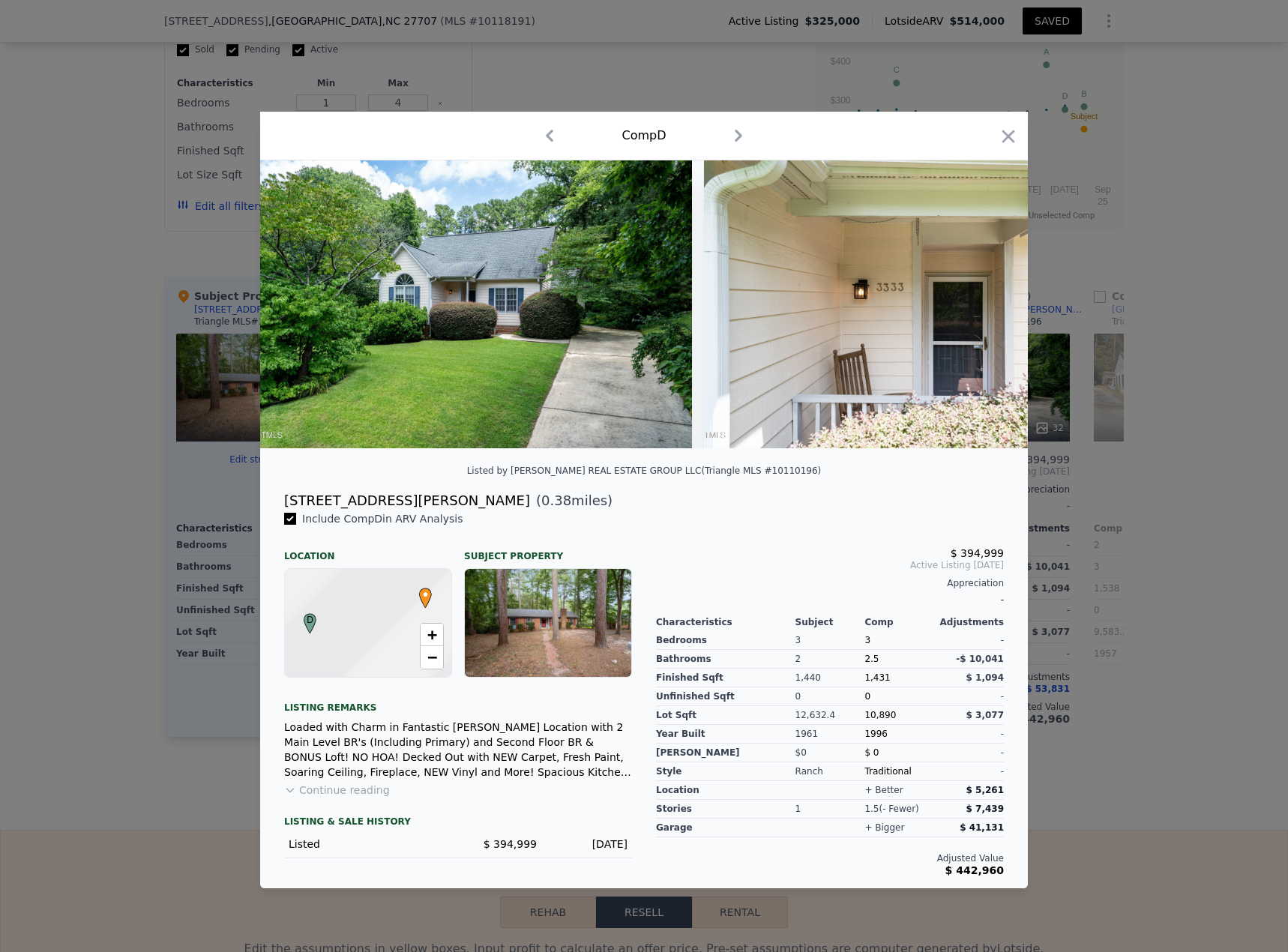
type input "2"
type input "3"
type input "1538"
type input "8712"
type input "14810.4"
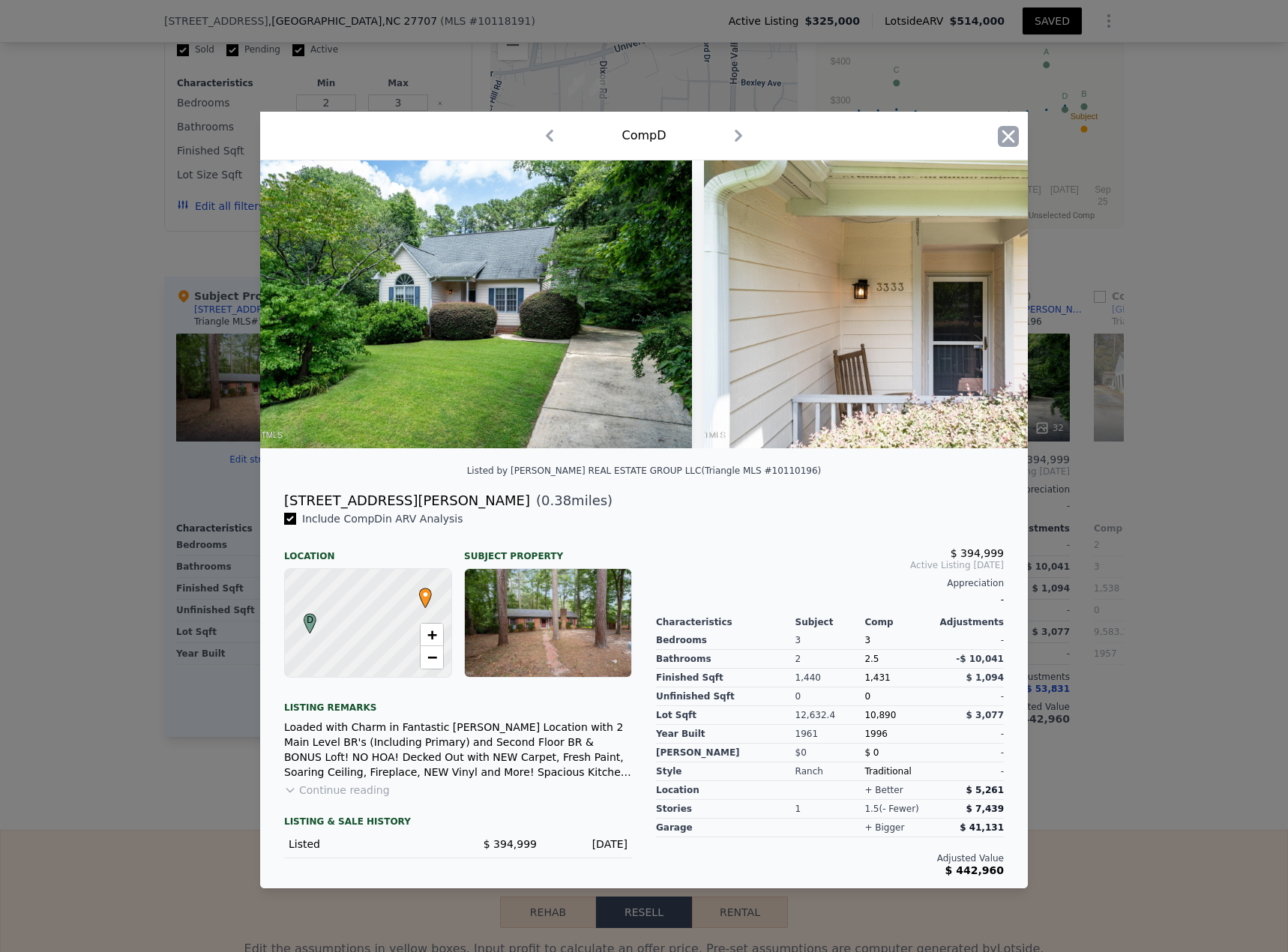
click at [959, 127] on icon "button" at bounding box center [1008, 137] width 21 height 21
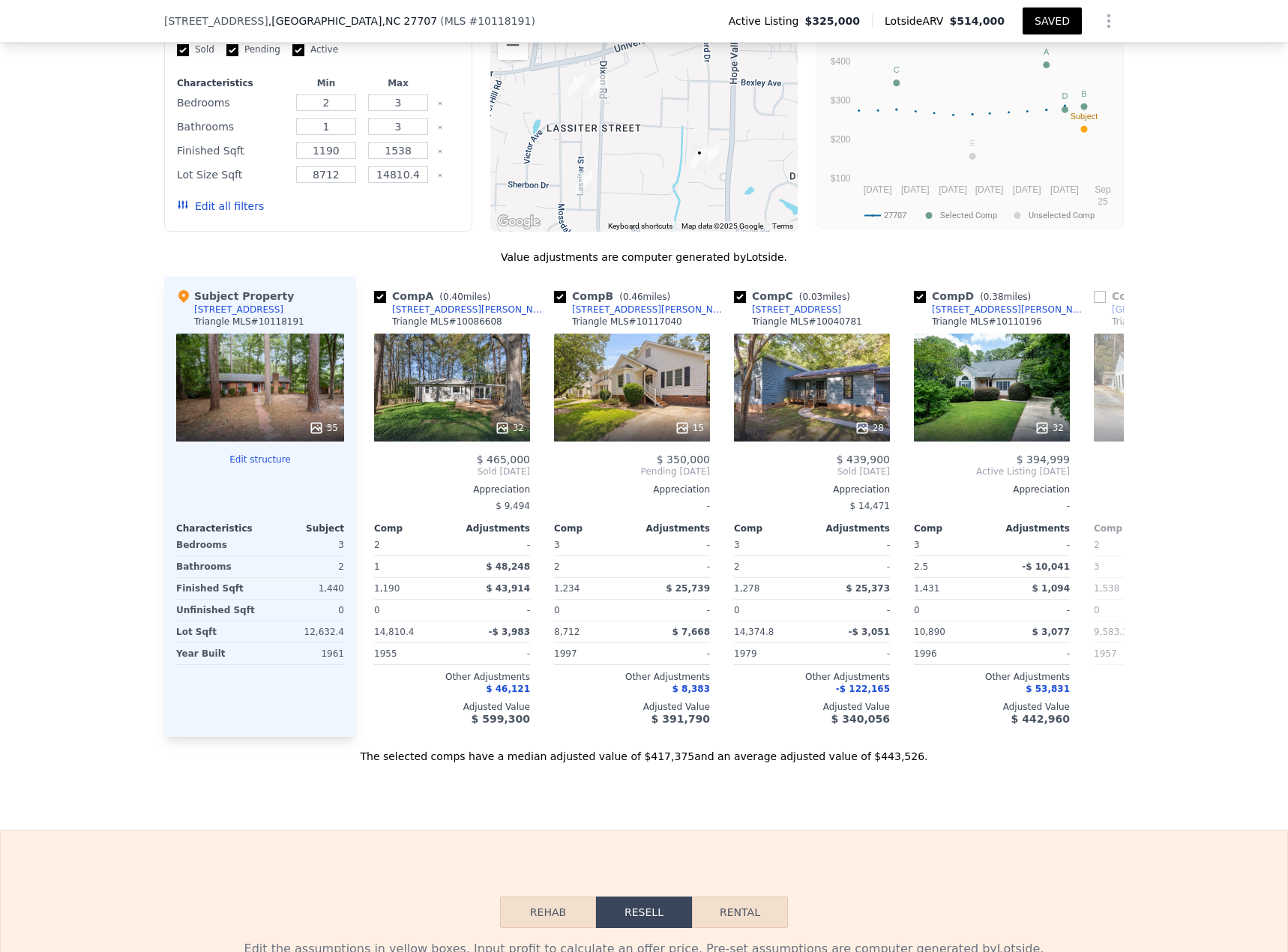
click at [310, 413] on icon at bounding box center [316, 429] width 15 height 15
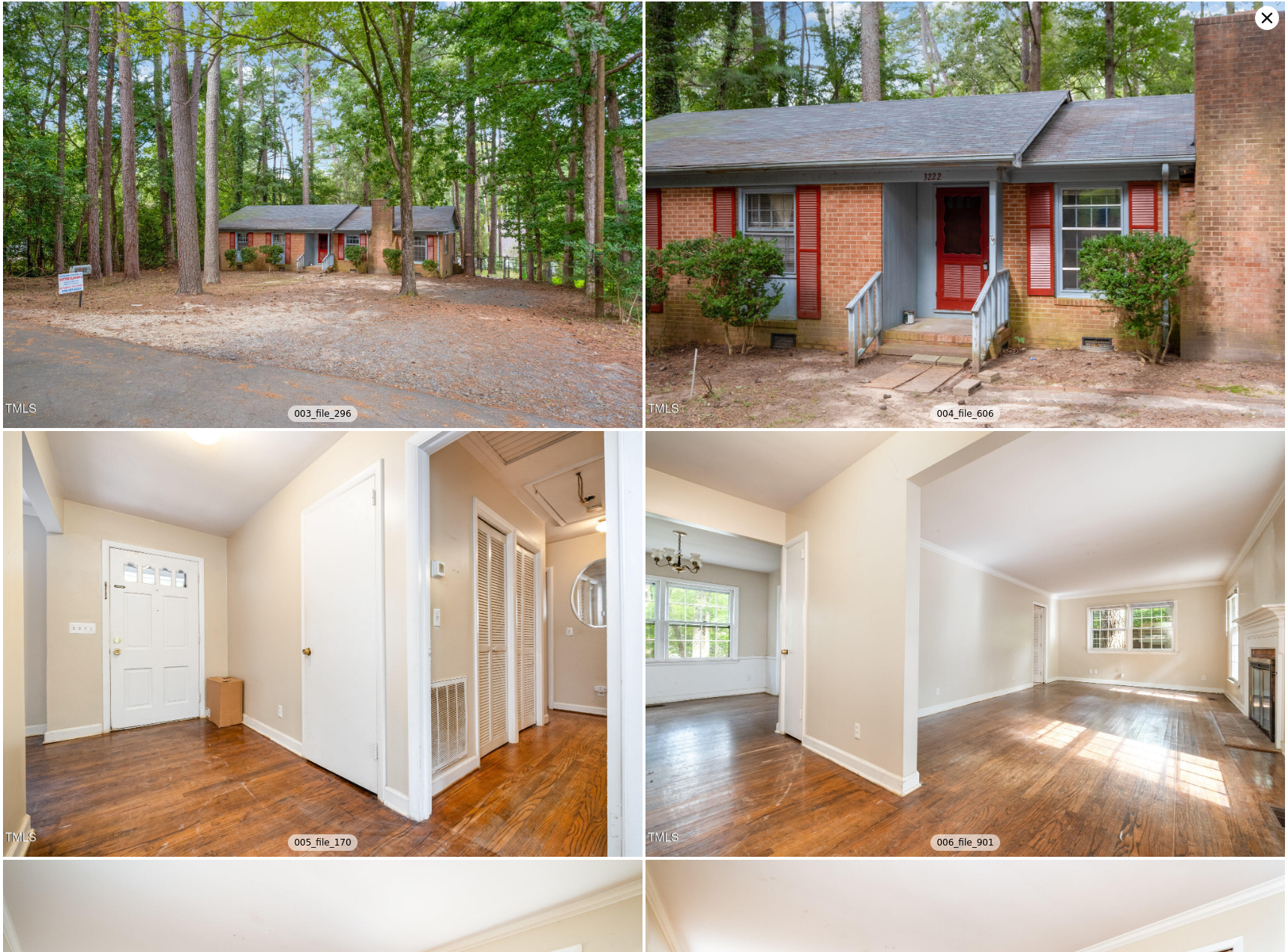
scroll to position [426, 0]
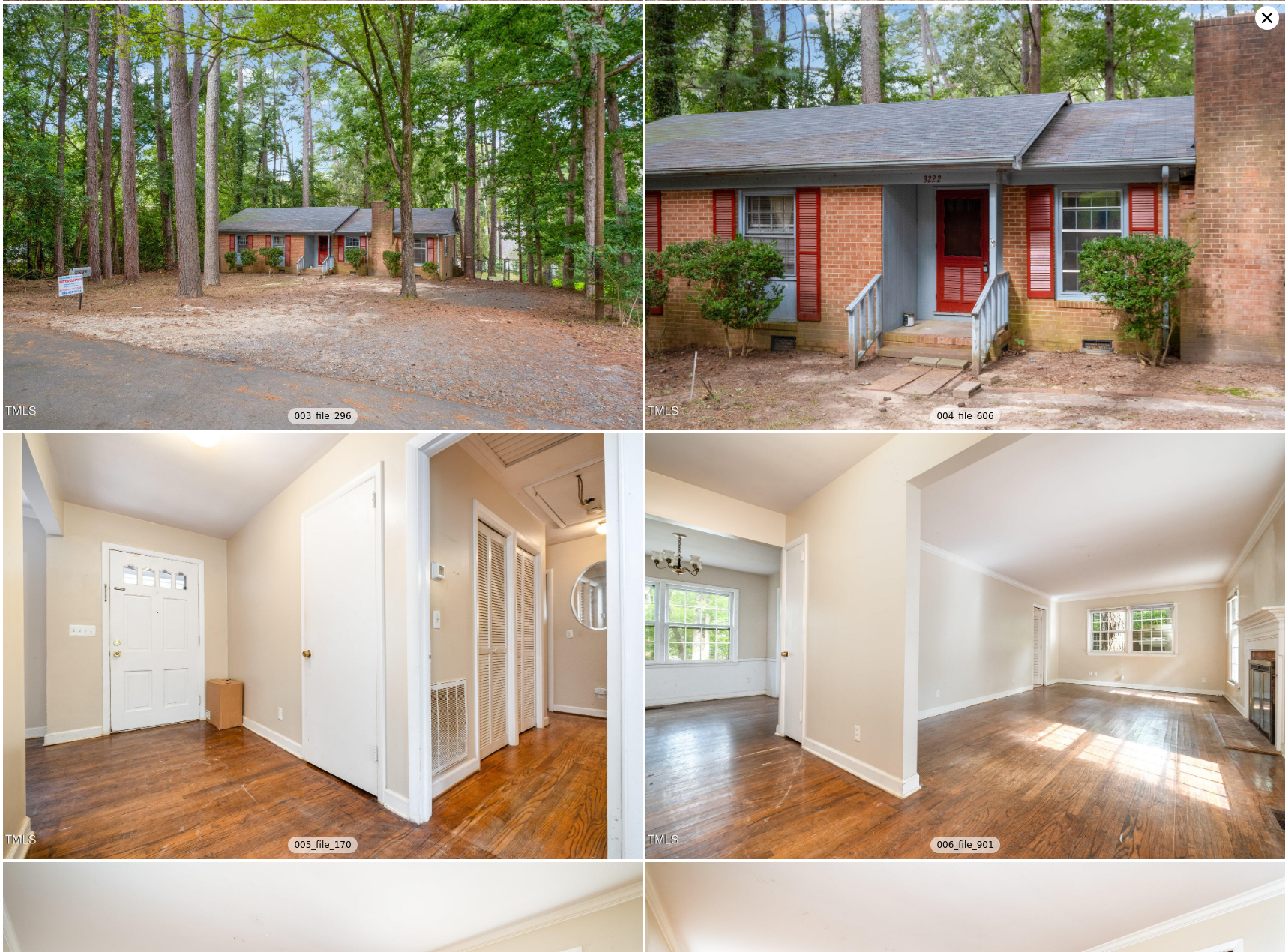
click at [959, 14] on icon at bounding box center [1267, 18] width 10 height 10
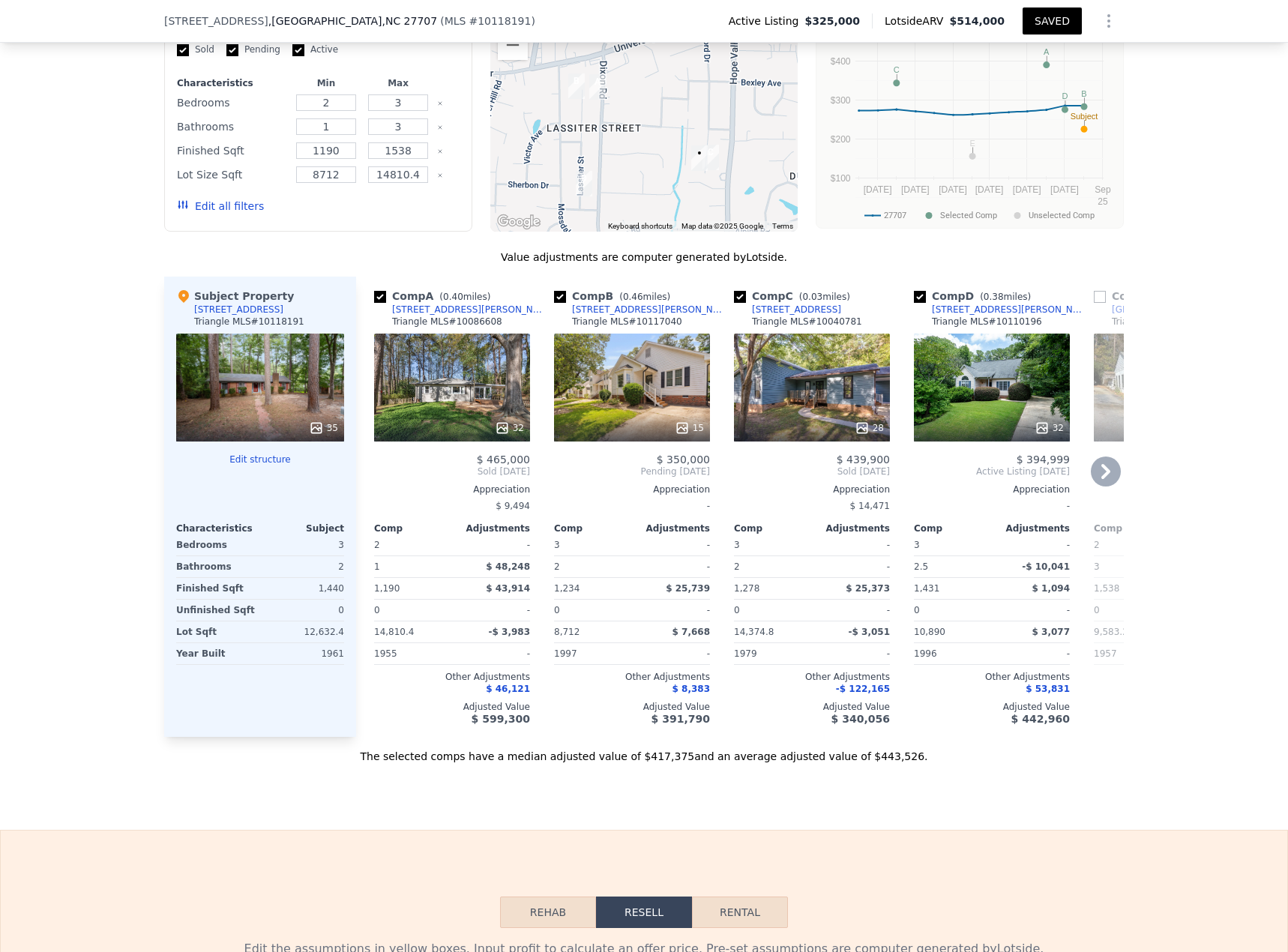
click at [959, 413] on icon at bounding box center [1042, 428] width 9 height 9
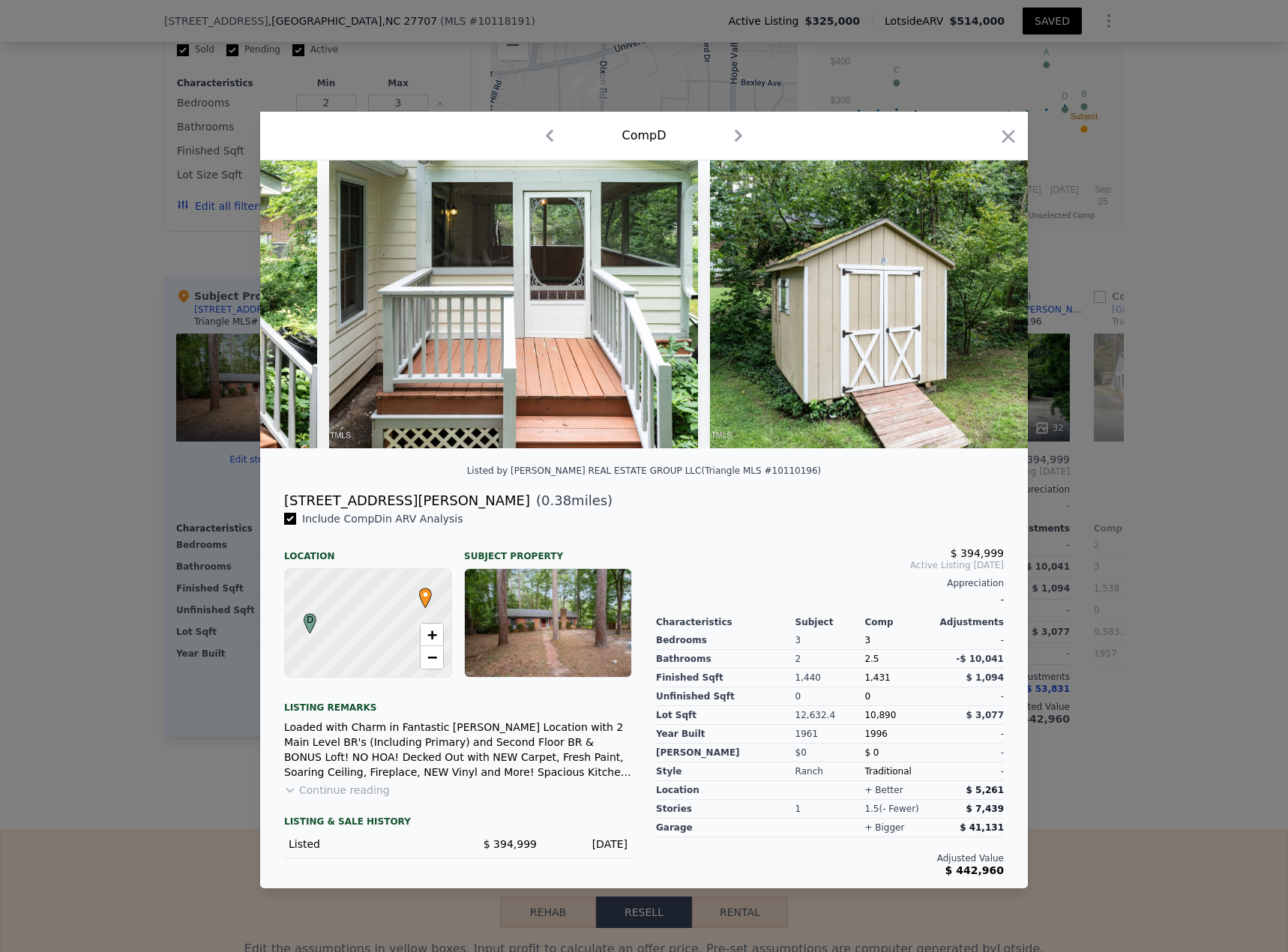
scroll to position [0, 13358]
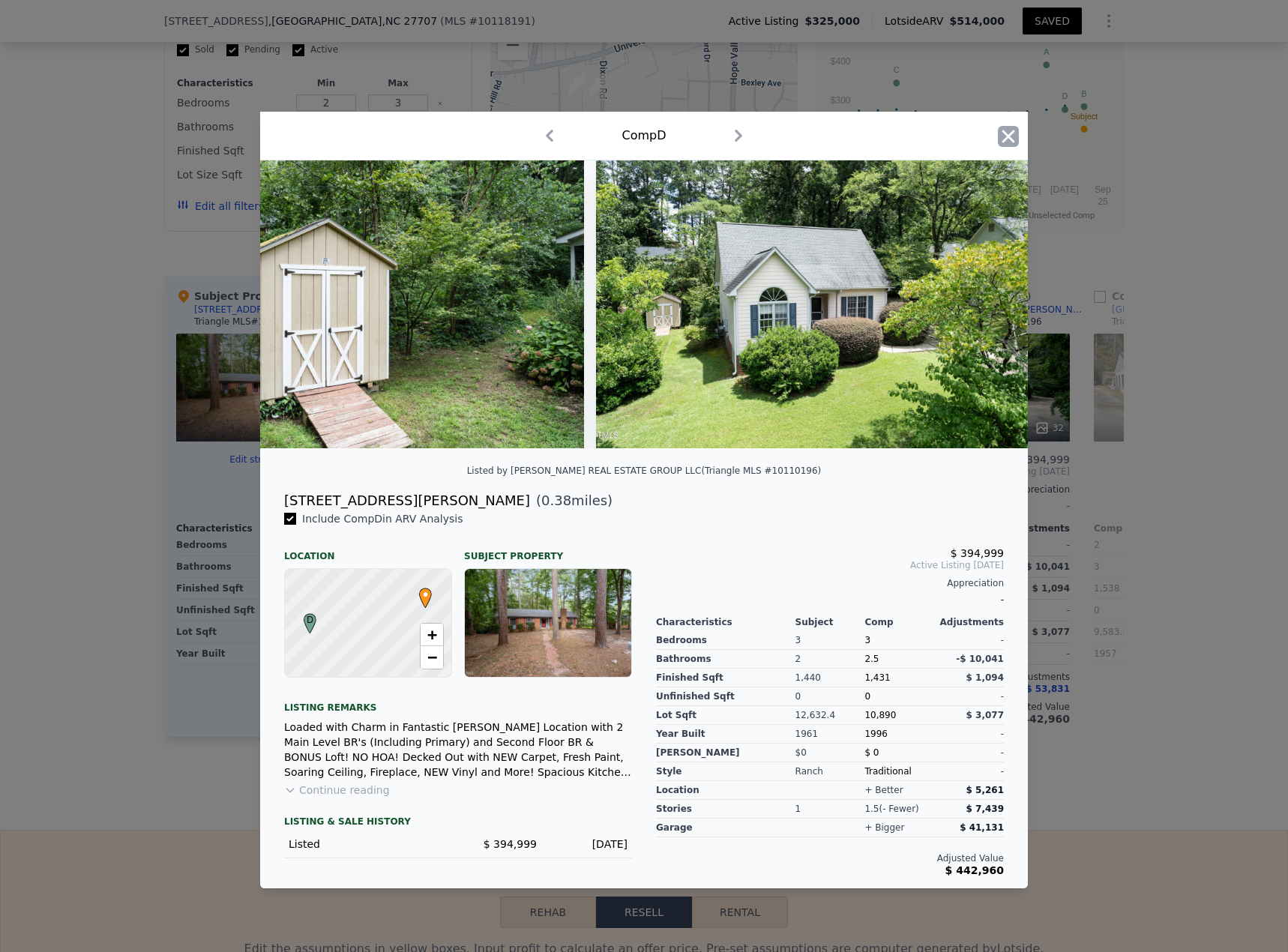
click at [959, 135] on icon "button" at bounding box center [1008, 137] width 21 height 21
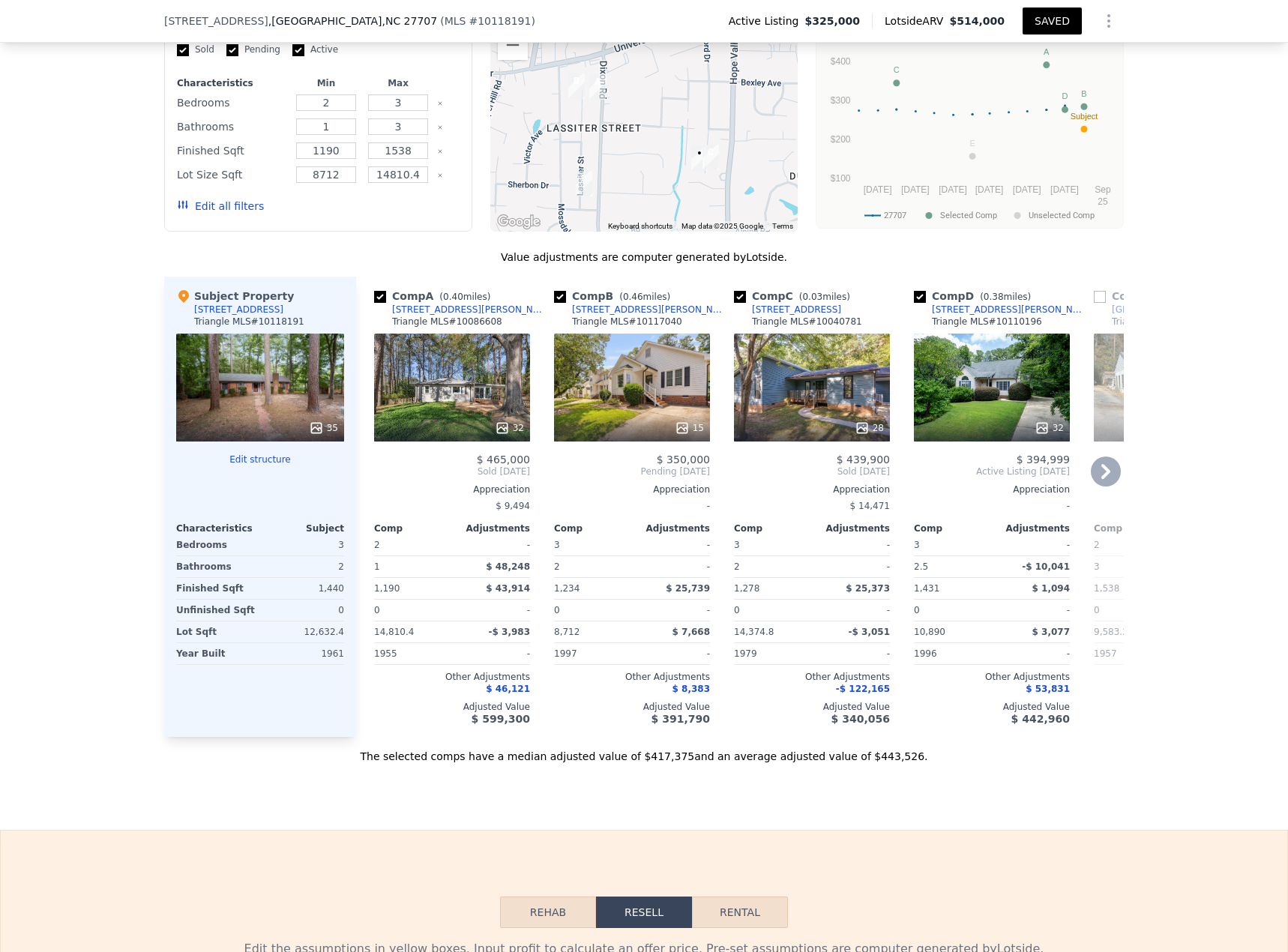
click at [863, 413] on icon at bounding box center [861, 428] width 9 height 9
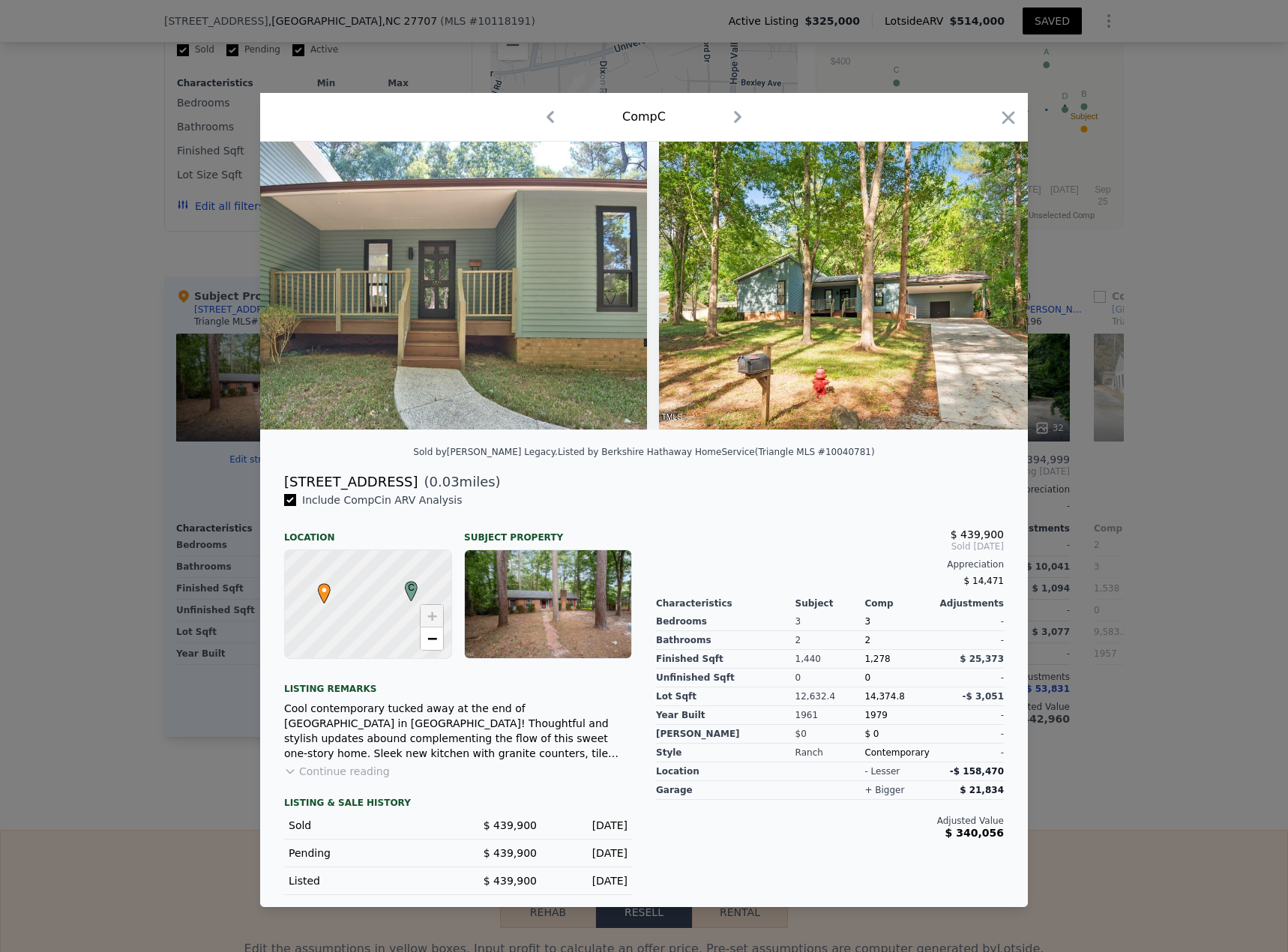
scroll to position [0, 11692]
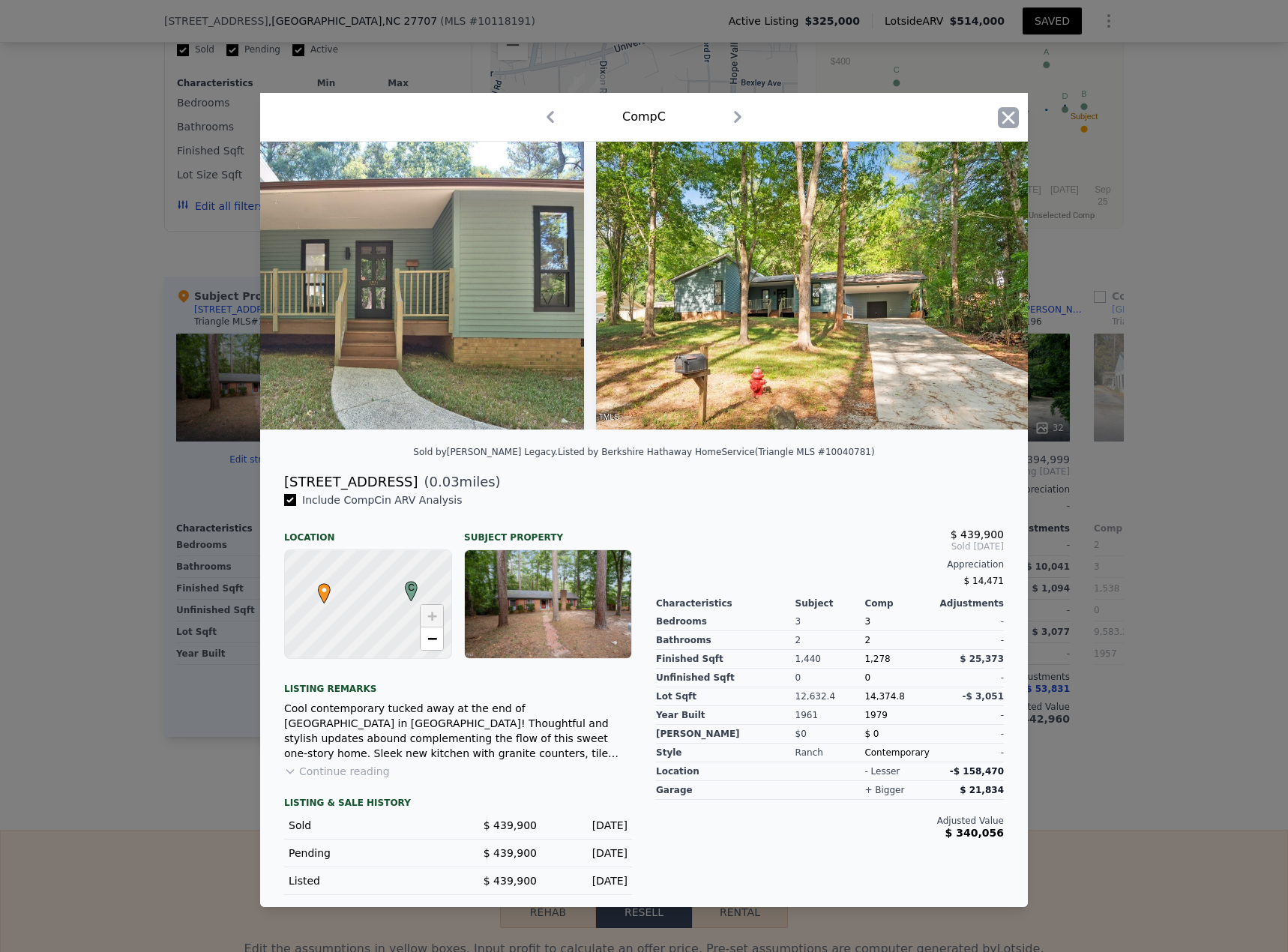
click at [959, 114] on icon "button" at bounding box center [1008, 117] width 21 height 21
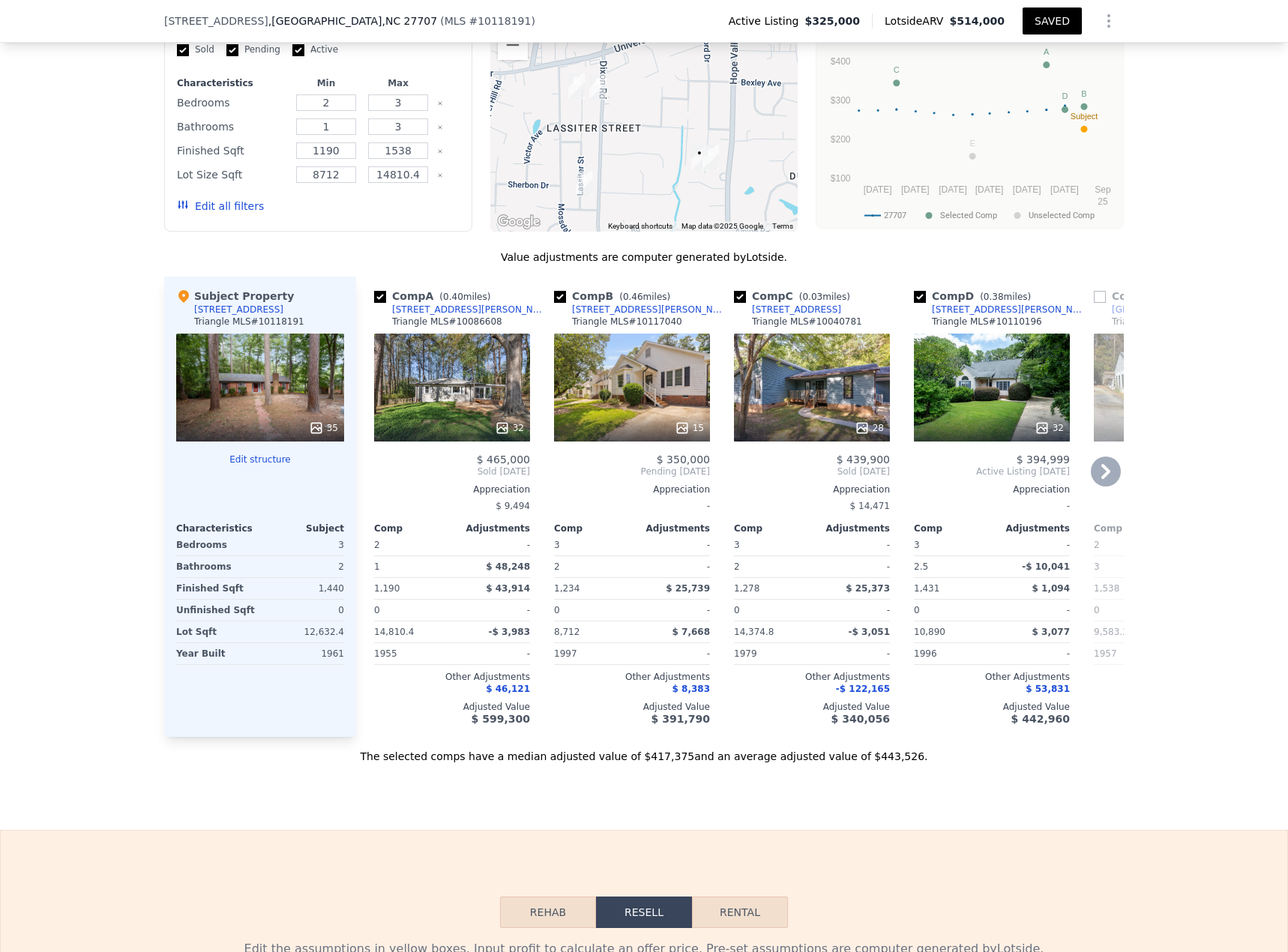
click at [857, 413] on icon at bounding box center [861, 428] width 9 height 9
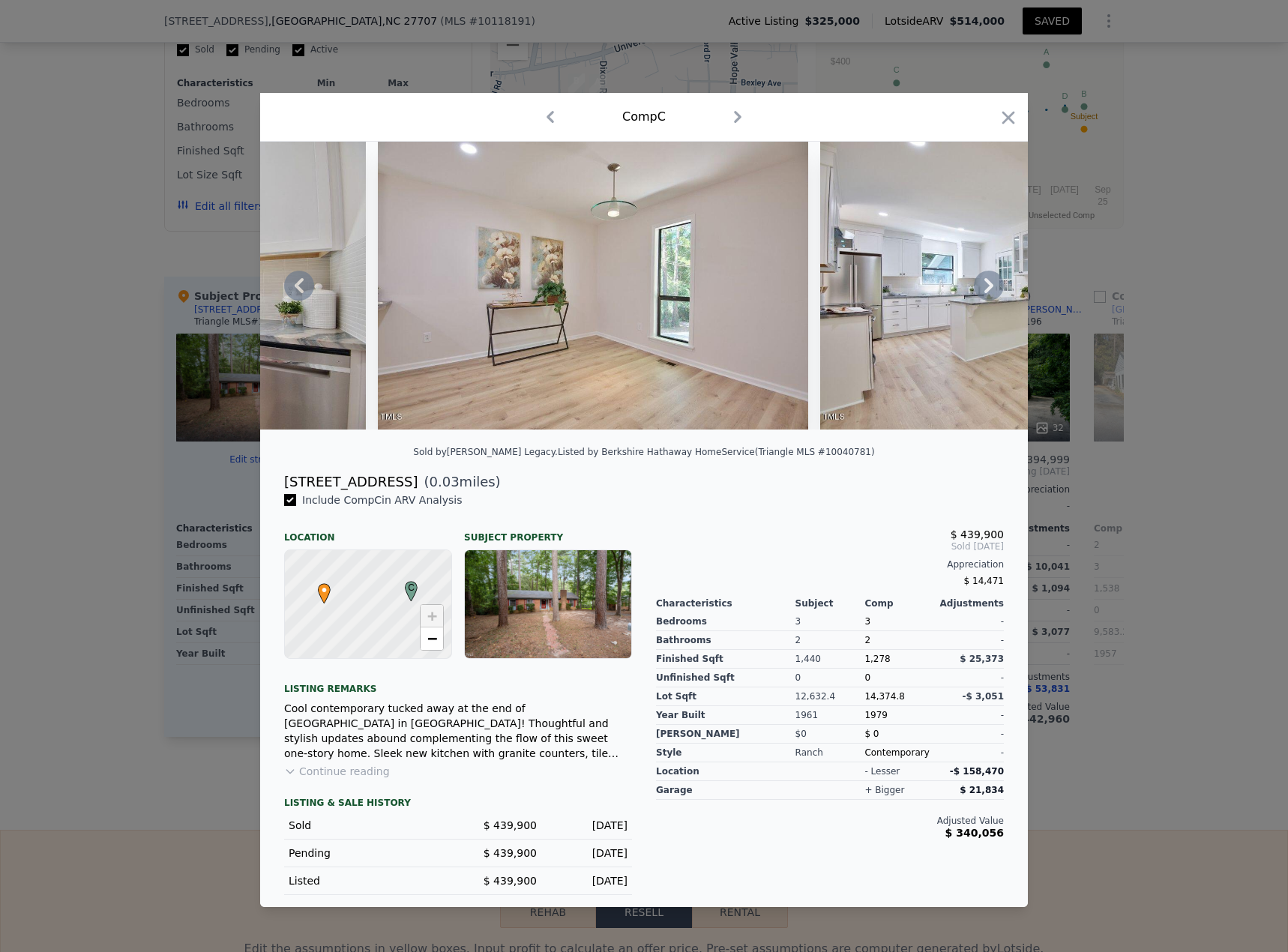
scroll to position [0, 4314]
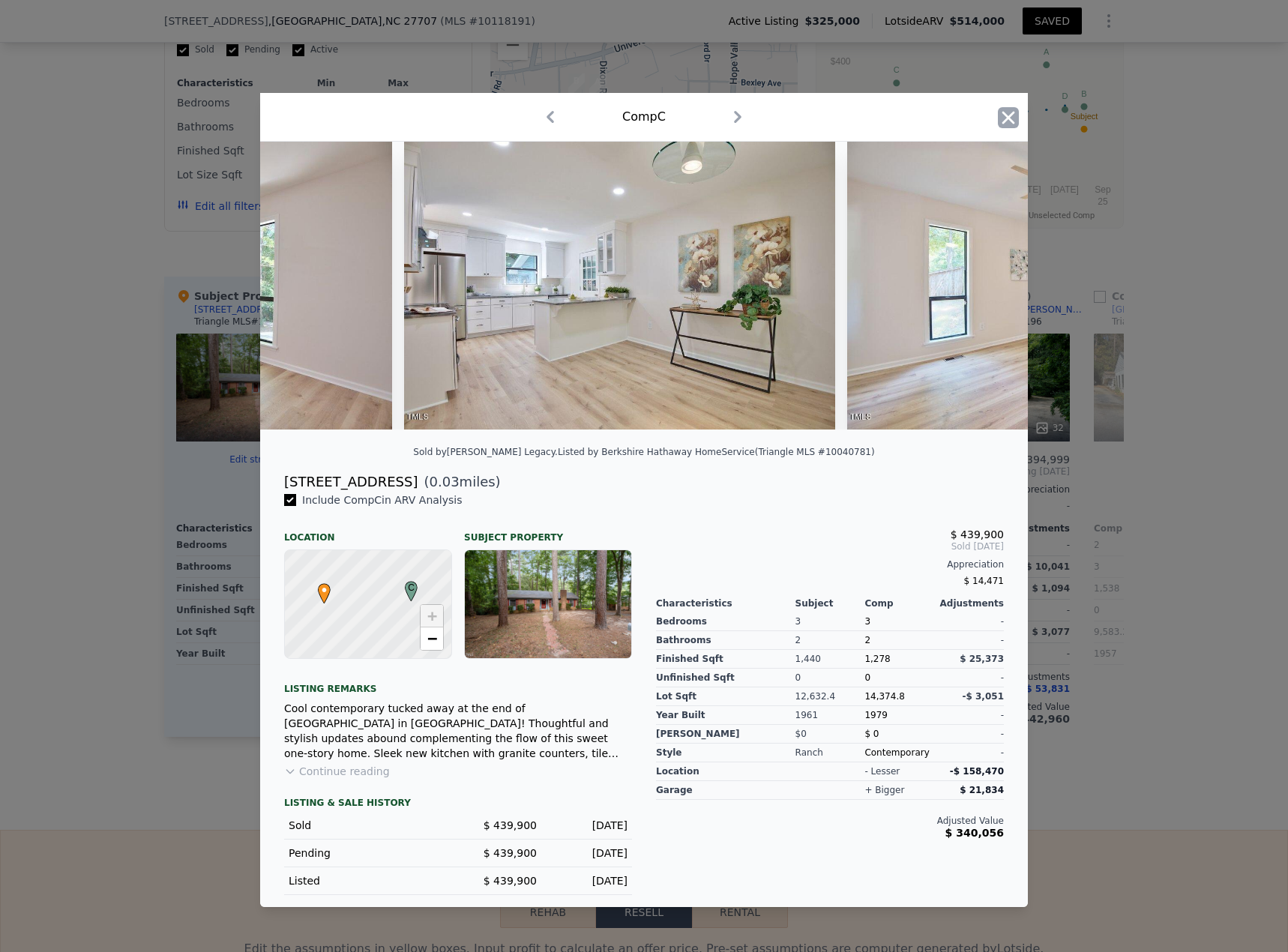
click at [959, 112] on icon "button" at bounding box center [1008, 117] width 21 height 21
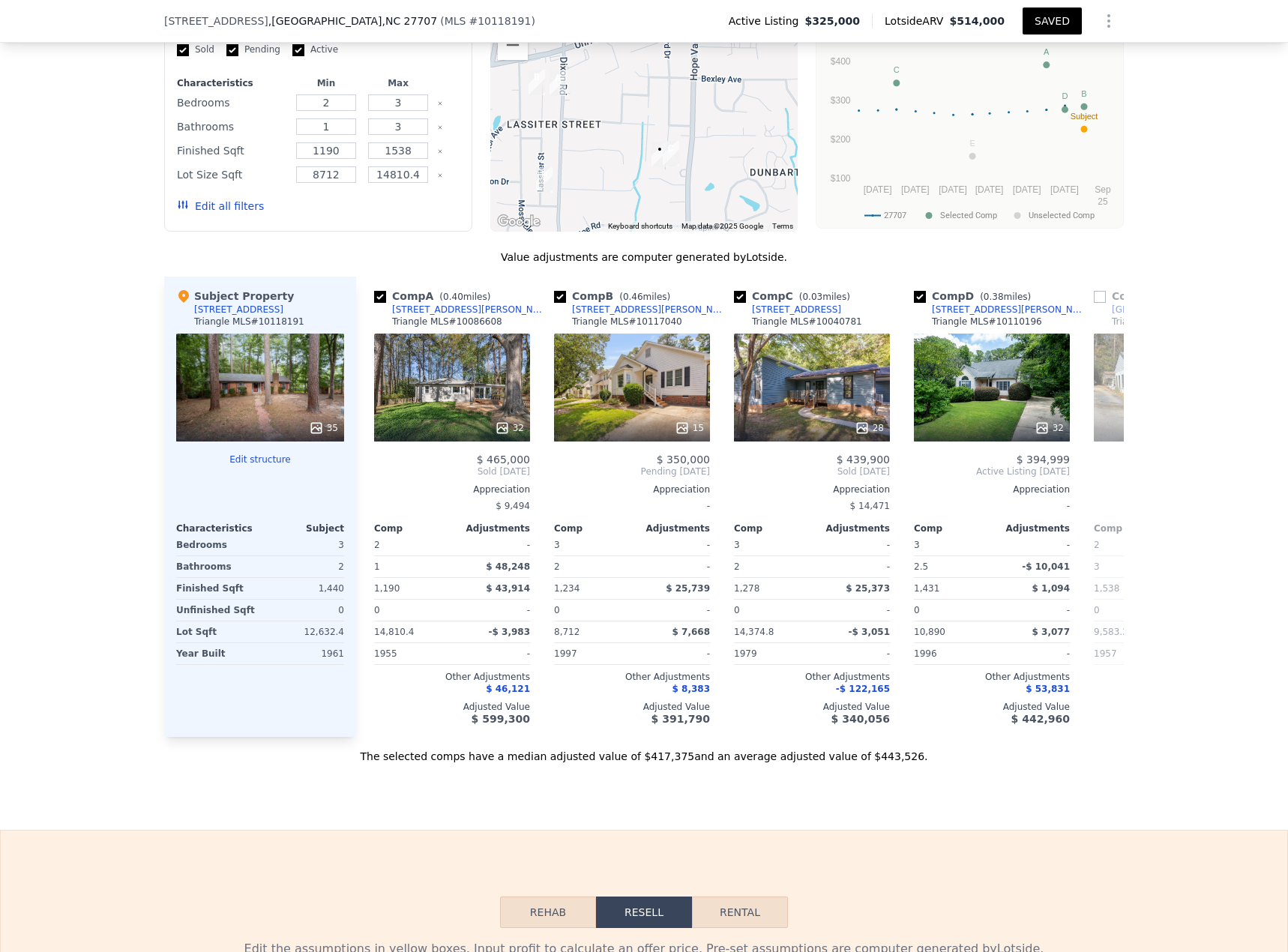
drag, startPoint x: 752, startPoint y: 192, endPoint x: 710, endPoint y: 188, distance: 42.2
click at [710, 188] on div at bounding box center [645, 112] width 309 height 240
click at [494, 413] on div at bounding box center [453, 428] width 156 height 27
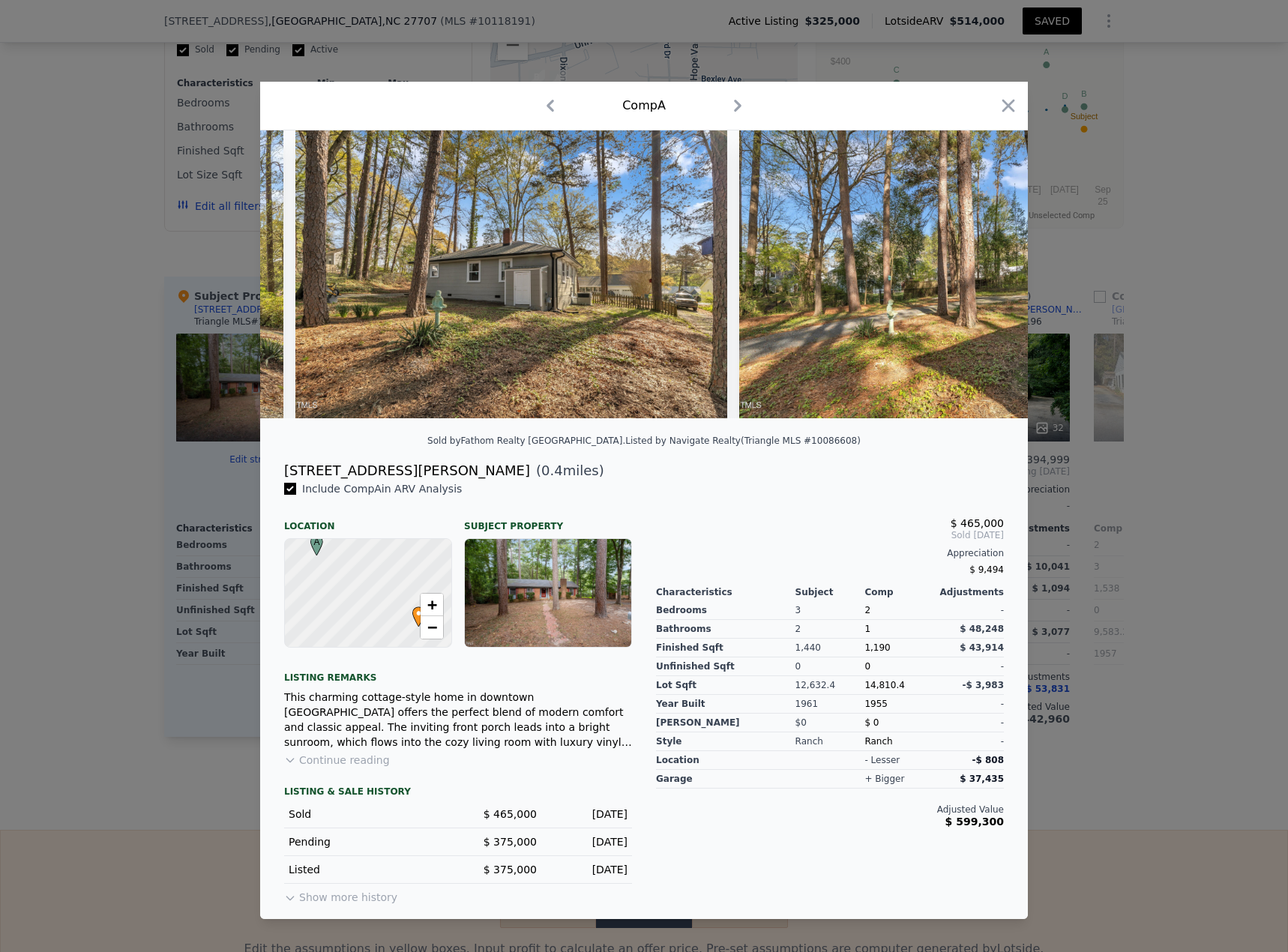
scroll to position [0, 13422]
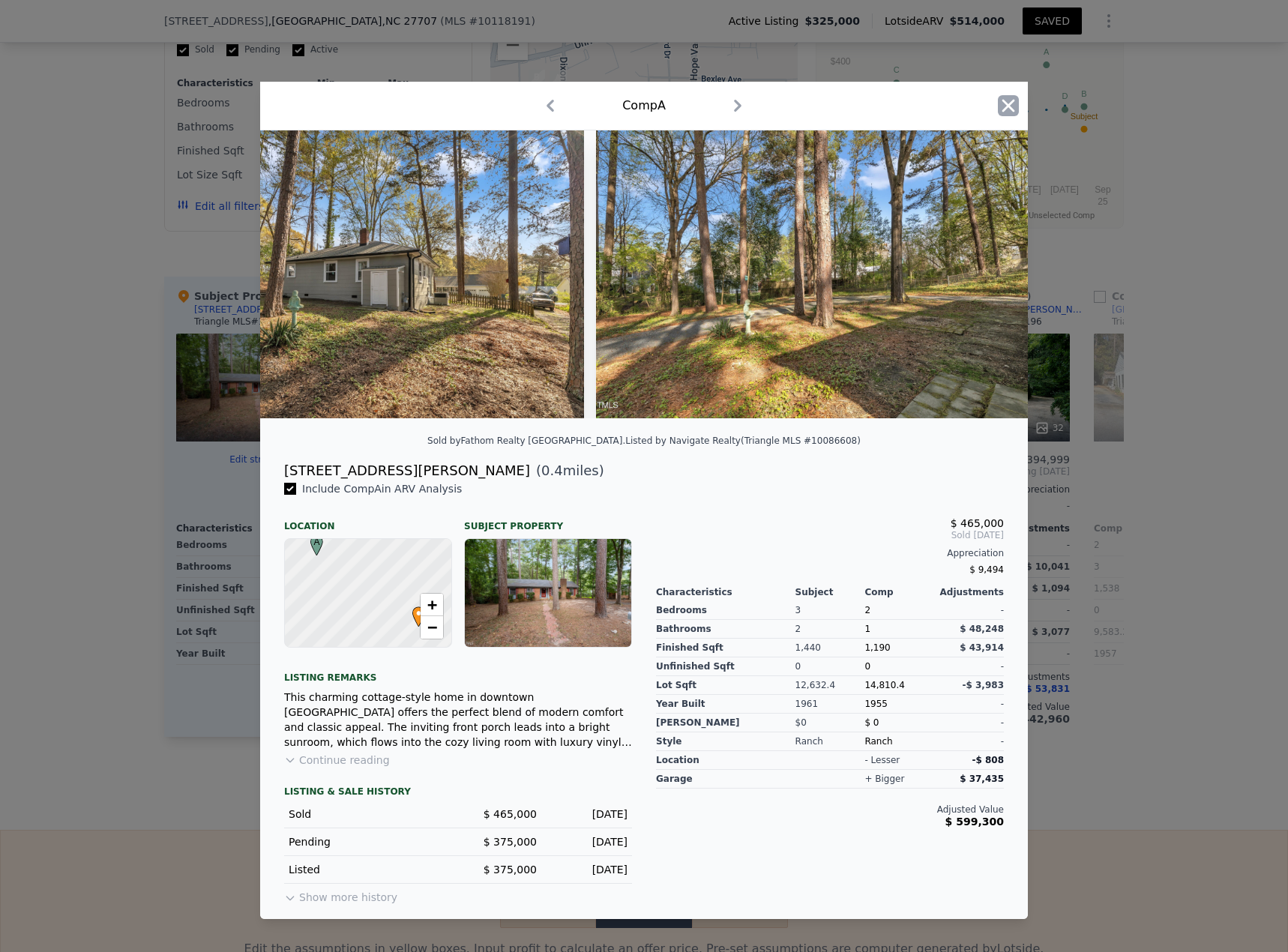
click at [959, 99] on icon "button" at bounding box center [1008, 105] width 21 height 21
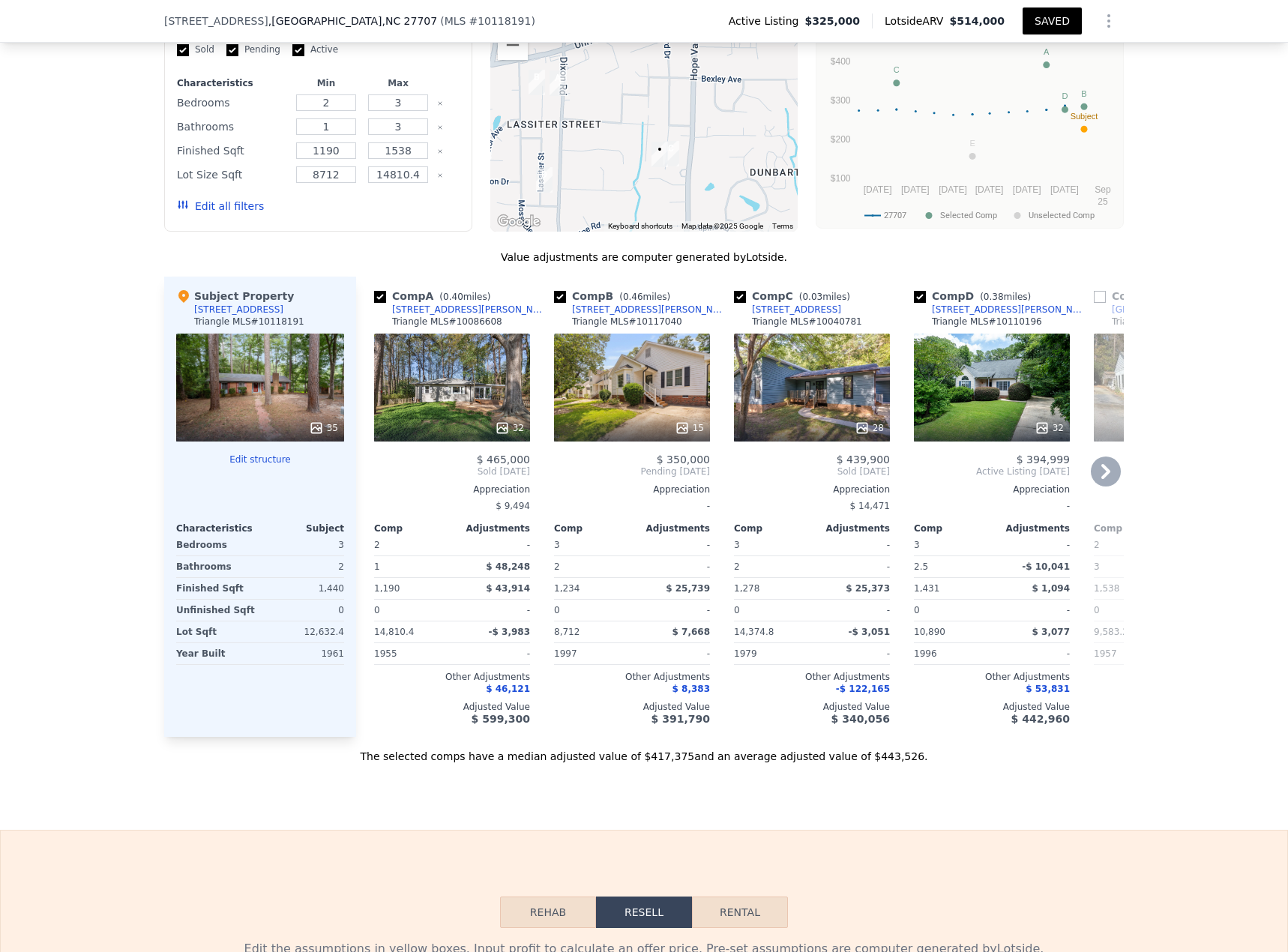
click at [959, 413] on icon at bounding box center [1042, 429] width 15 height 15
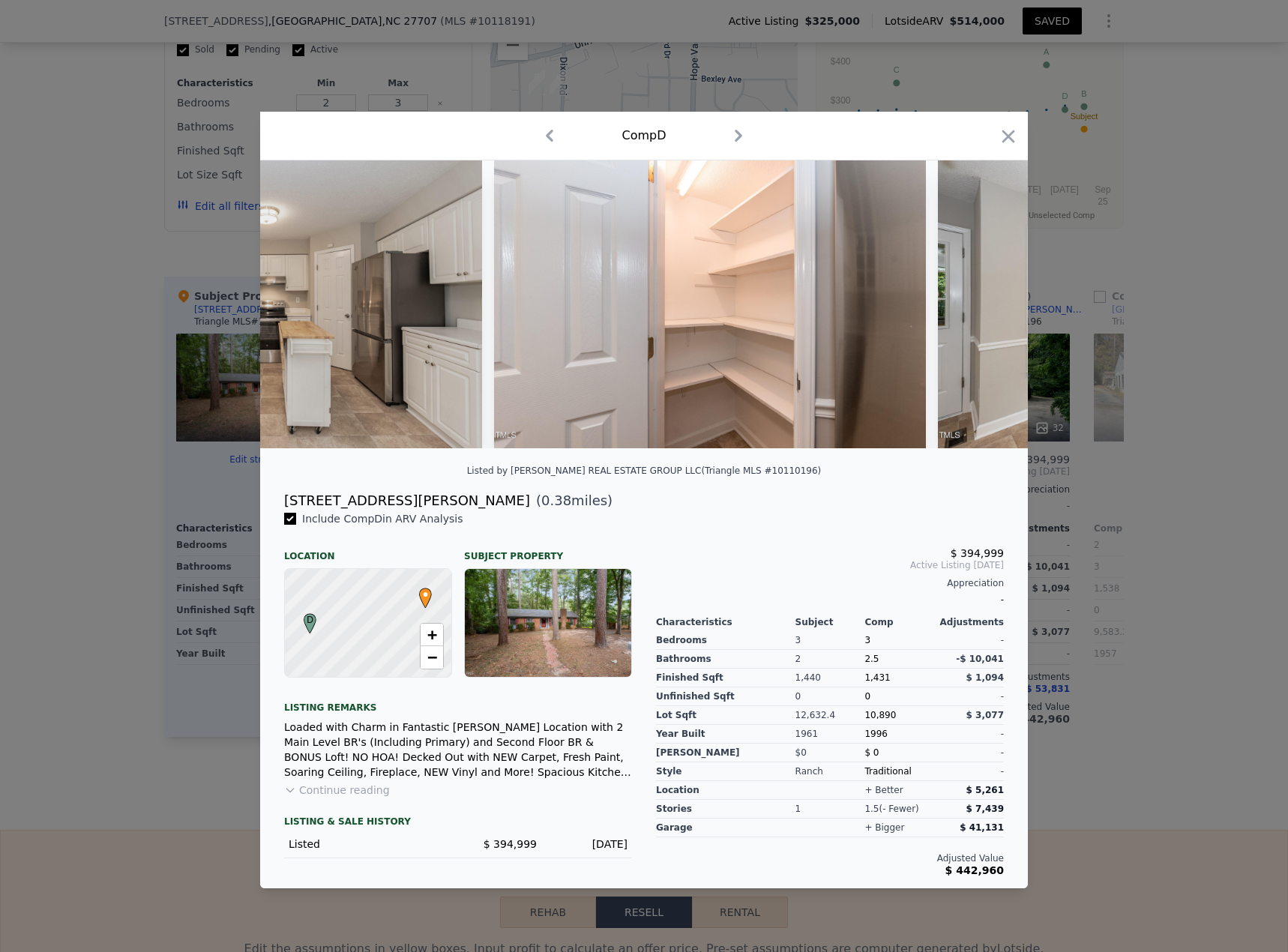
scroll to position [0, 4276]
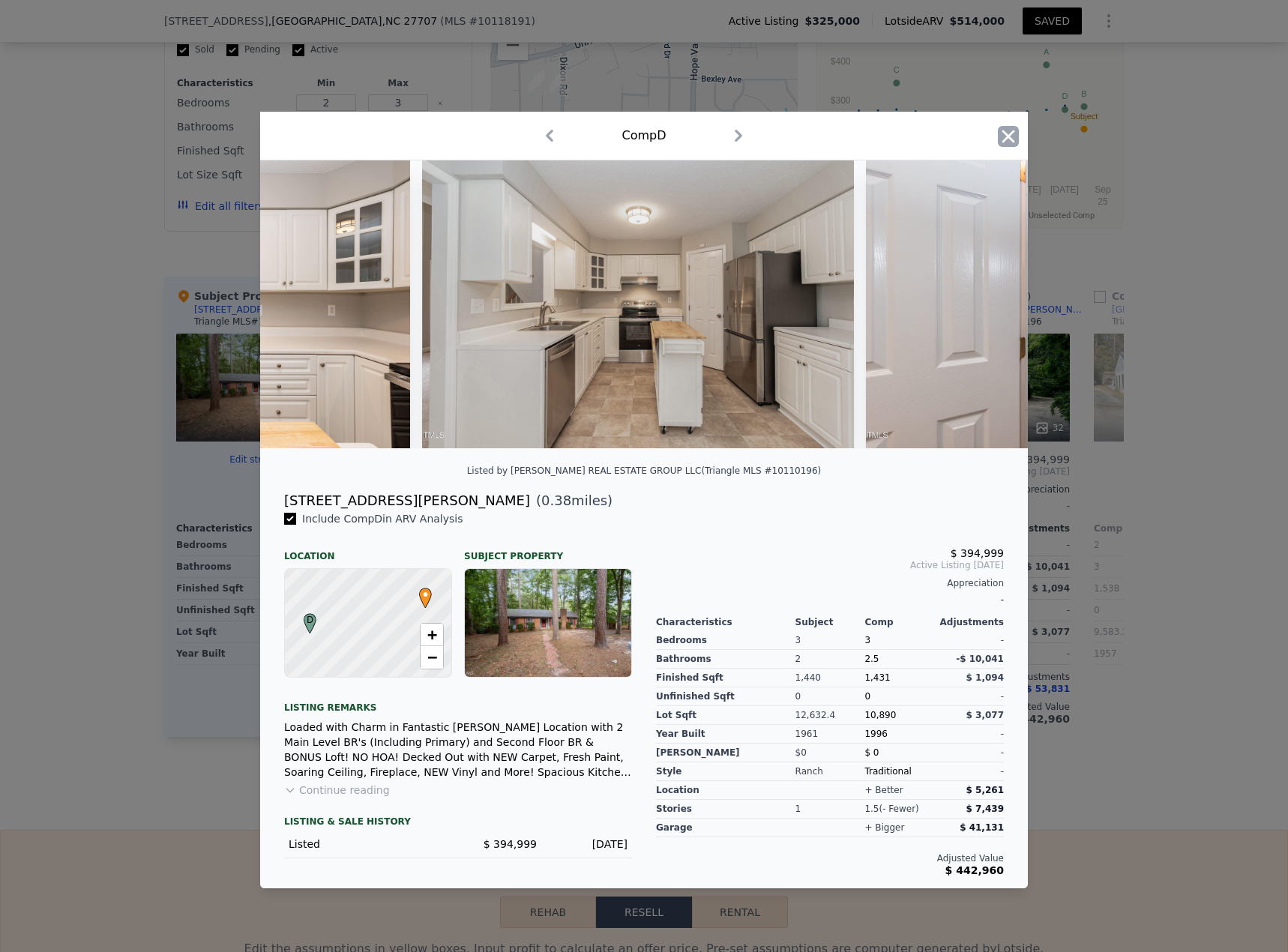
click at [959, 127] on icon "button" at bounding box center [1008, 137] width 21 height 21
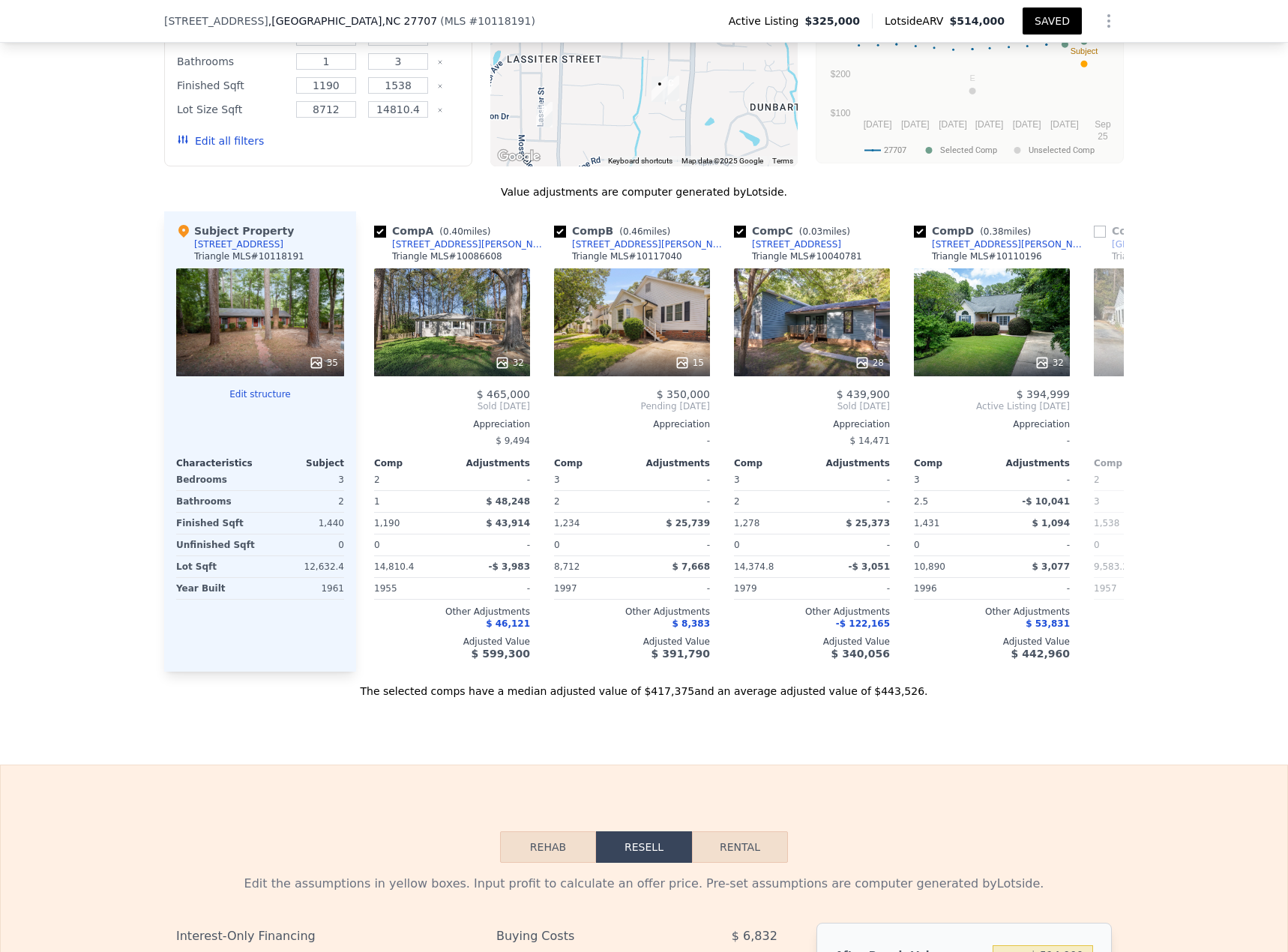
scroll to position [1593, 0]
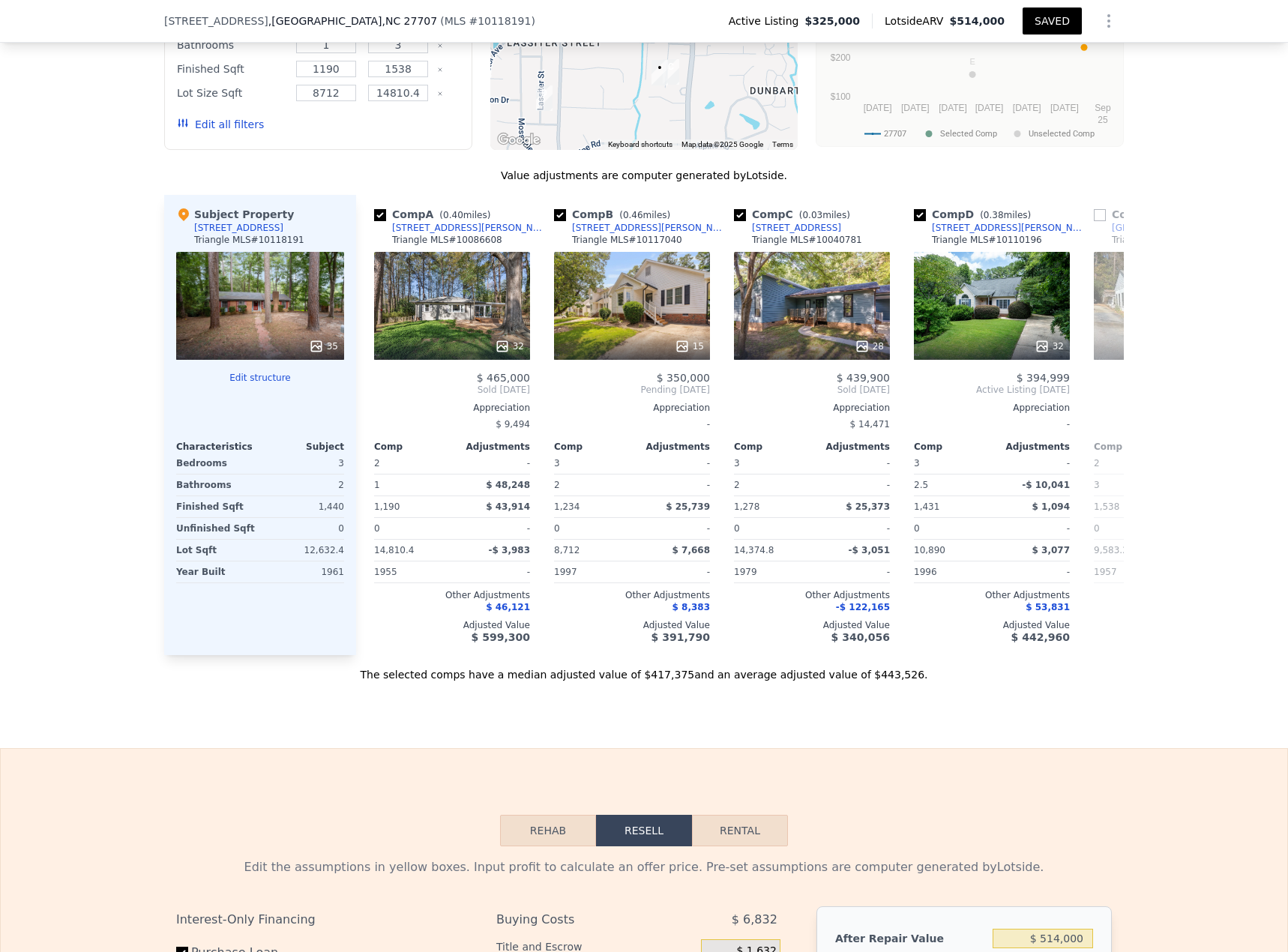
click at [315, 351] on icon at bounding box center [316, 346] width 9 height 9
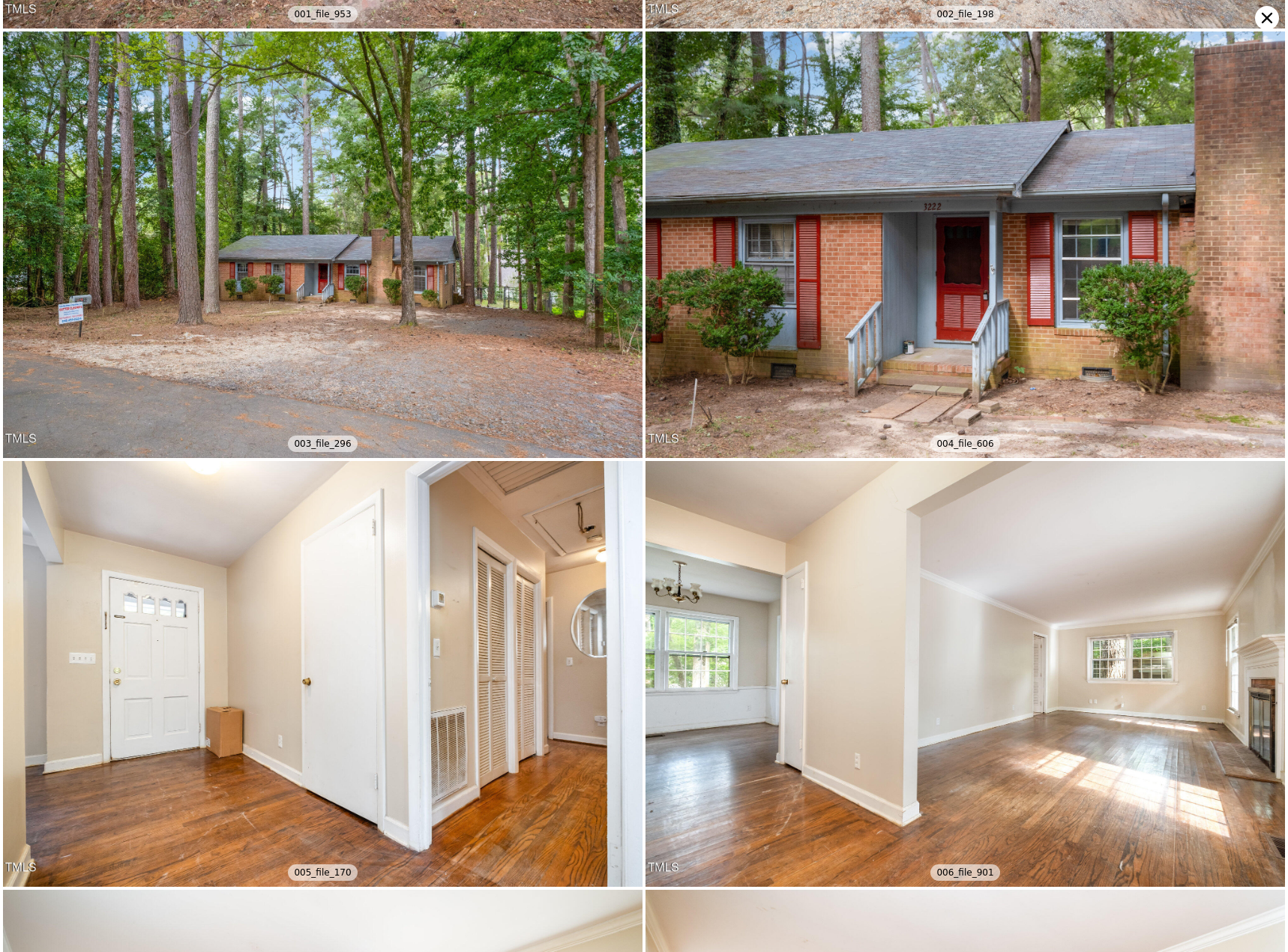
scroll to position [426, 0]
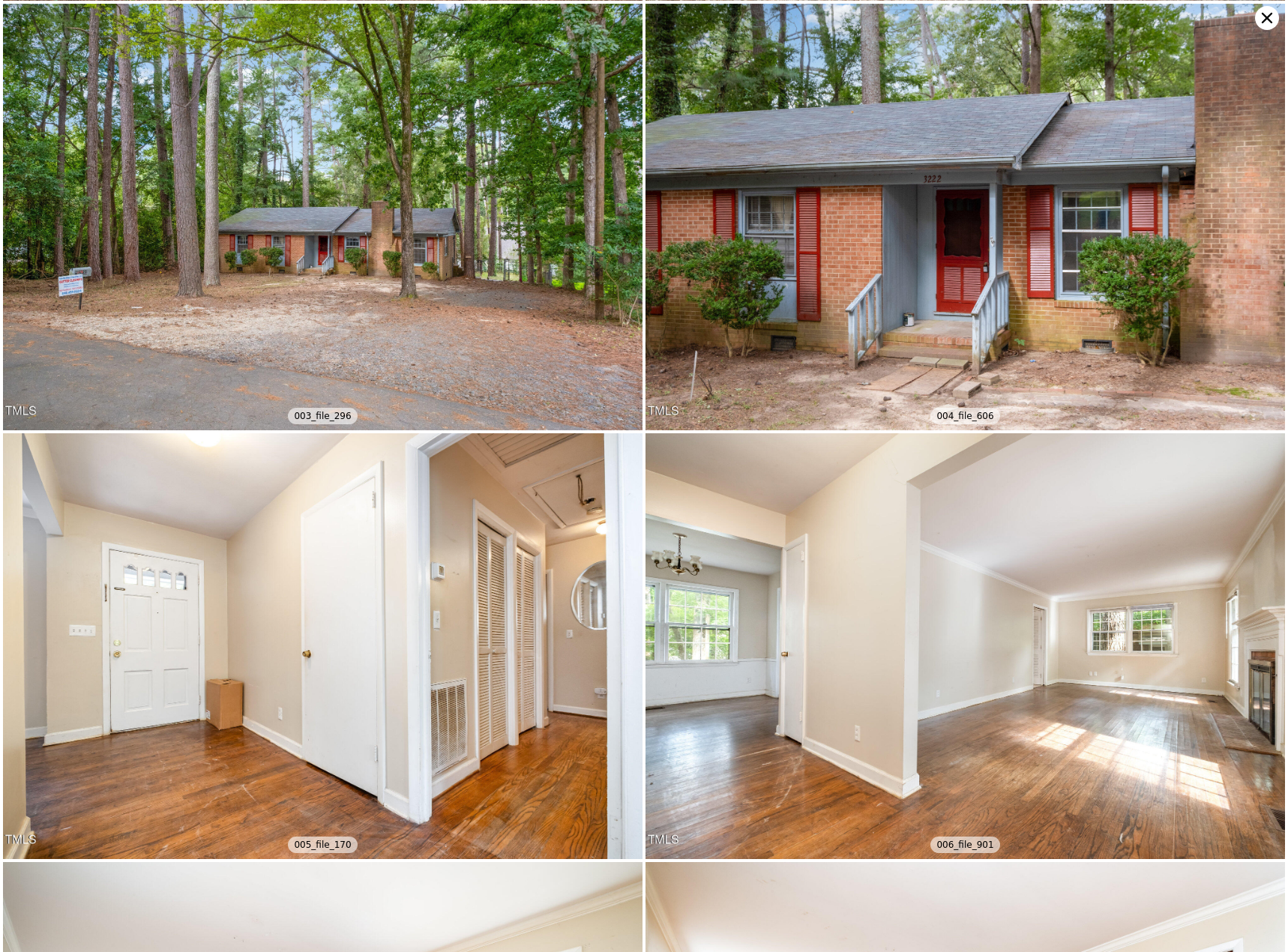
click at [959, 18] on icon at bounding box center [1267, 18] width 24 height 24
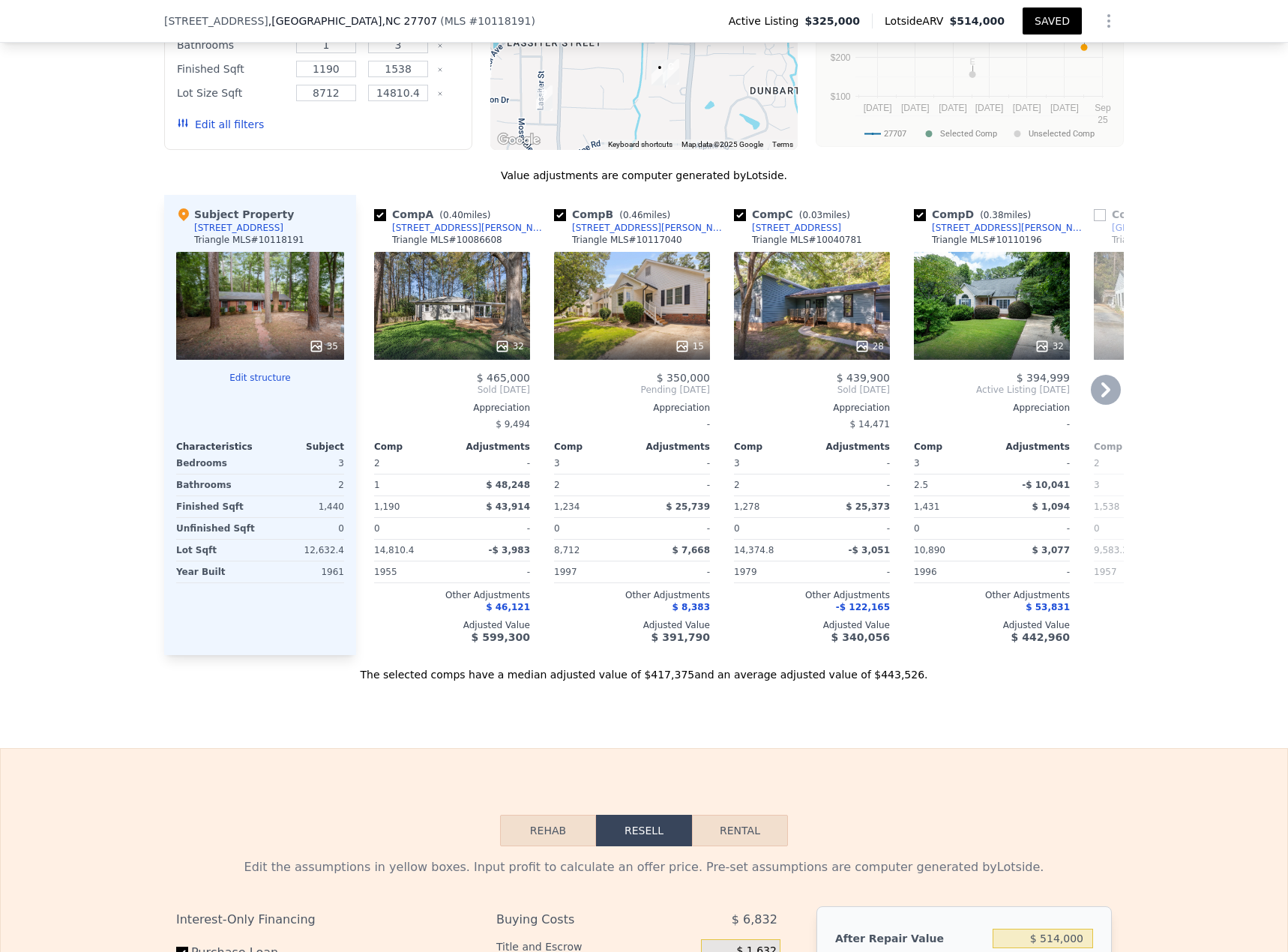
click at [861, 354] on icon at bounding box center [862, 347] width 15 height 15
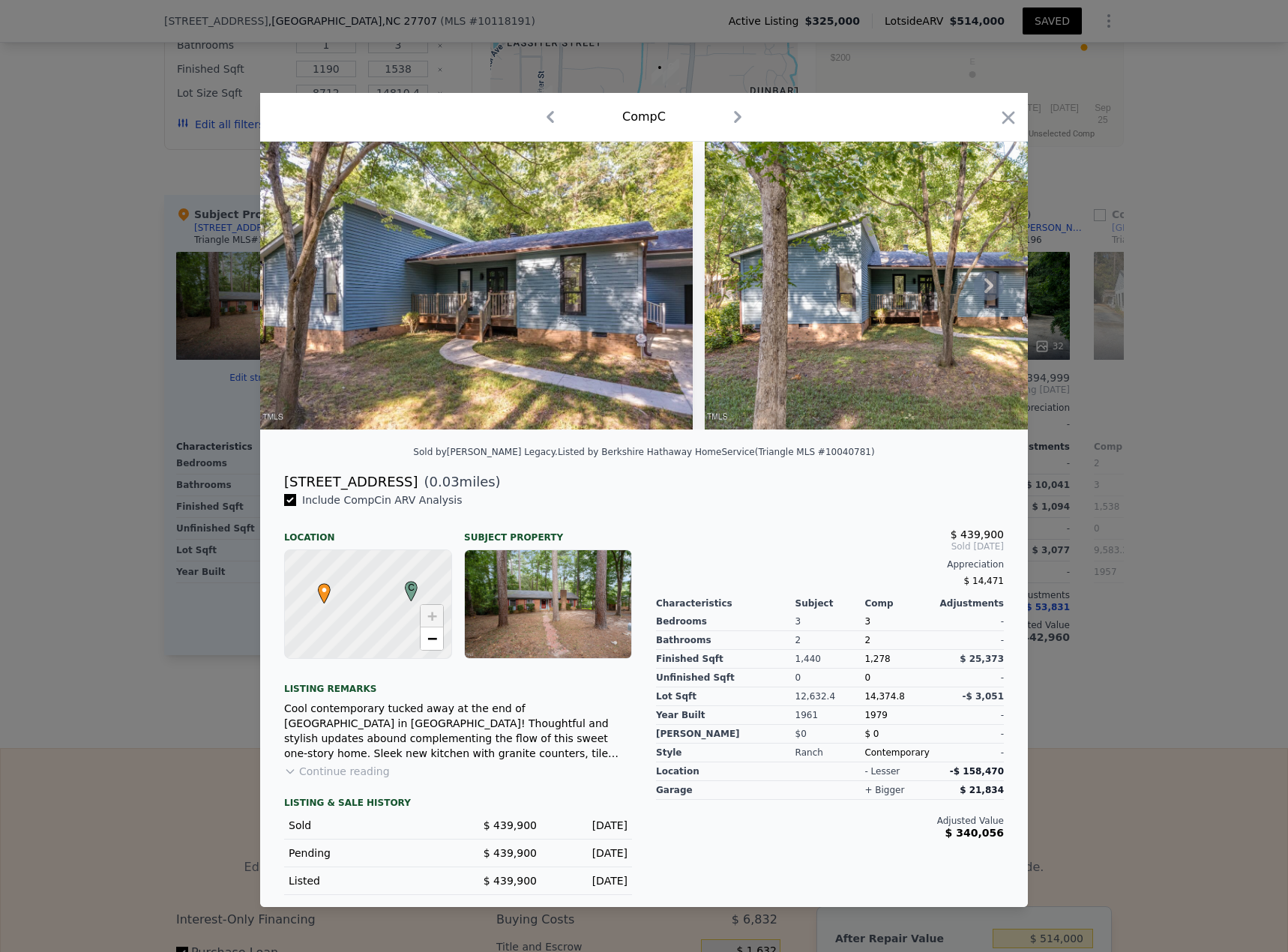
click at [532, 327] on img at bounding box center [476, 285] width 432 height 288
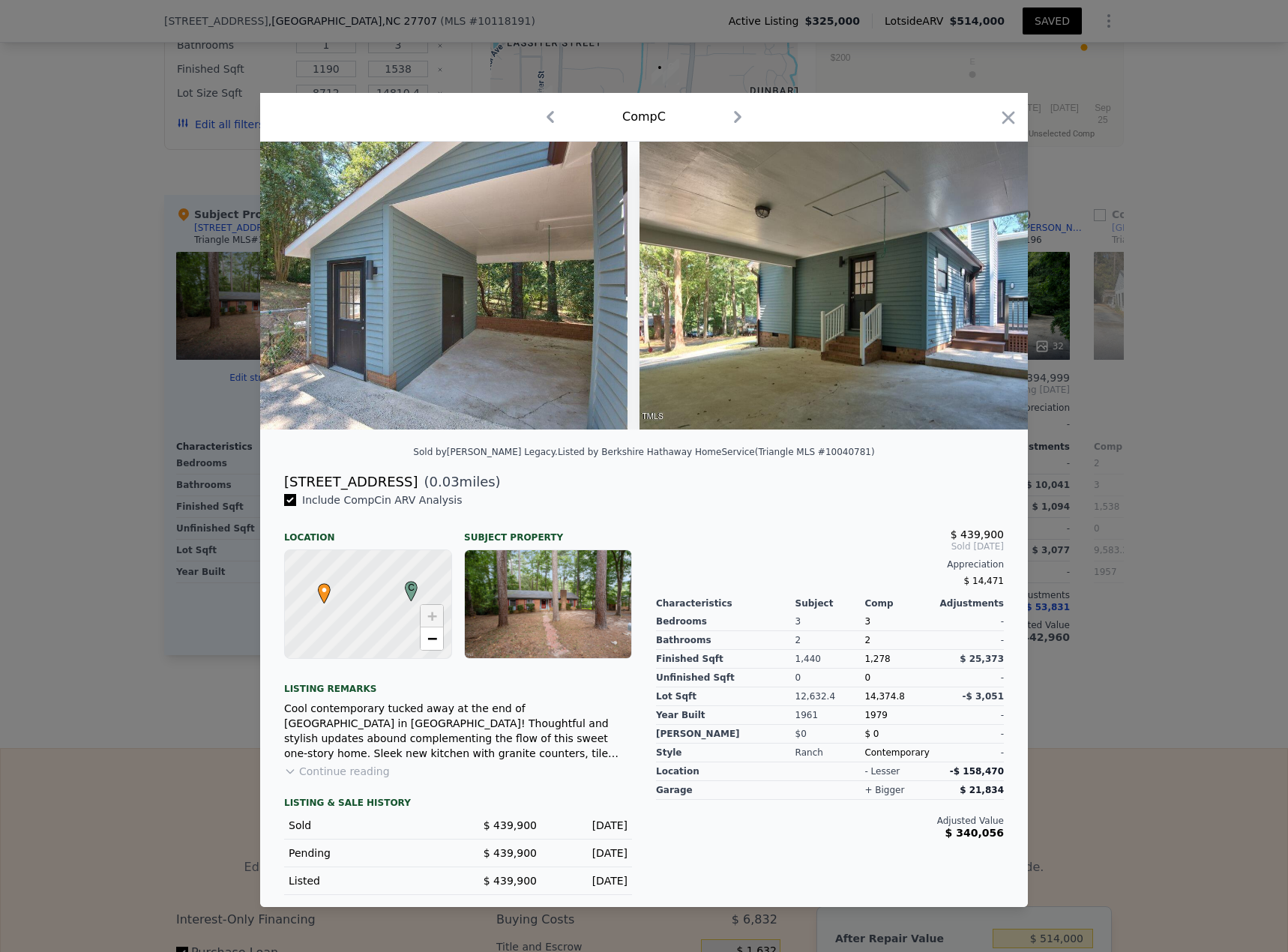
scroll to position [0, 10759]
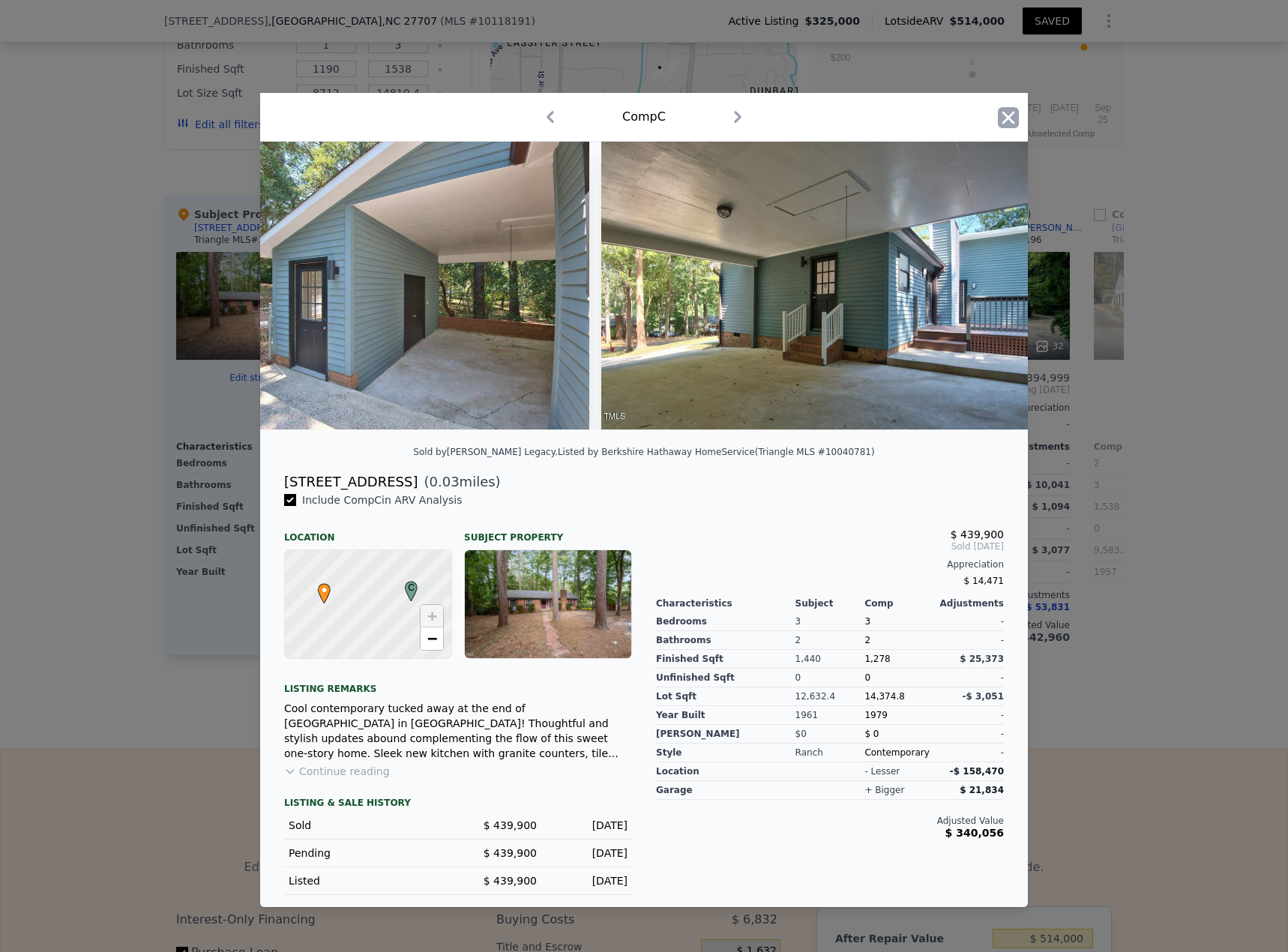
click at [959, 111] on icon "button" at bounding box center [1008, 117] width 21 height 21
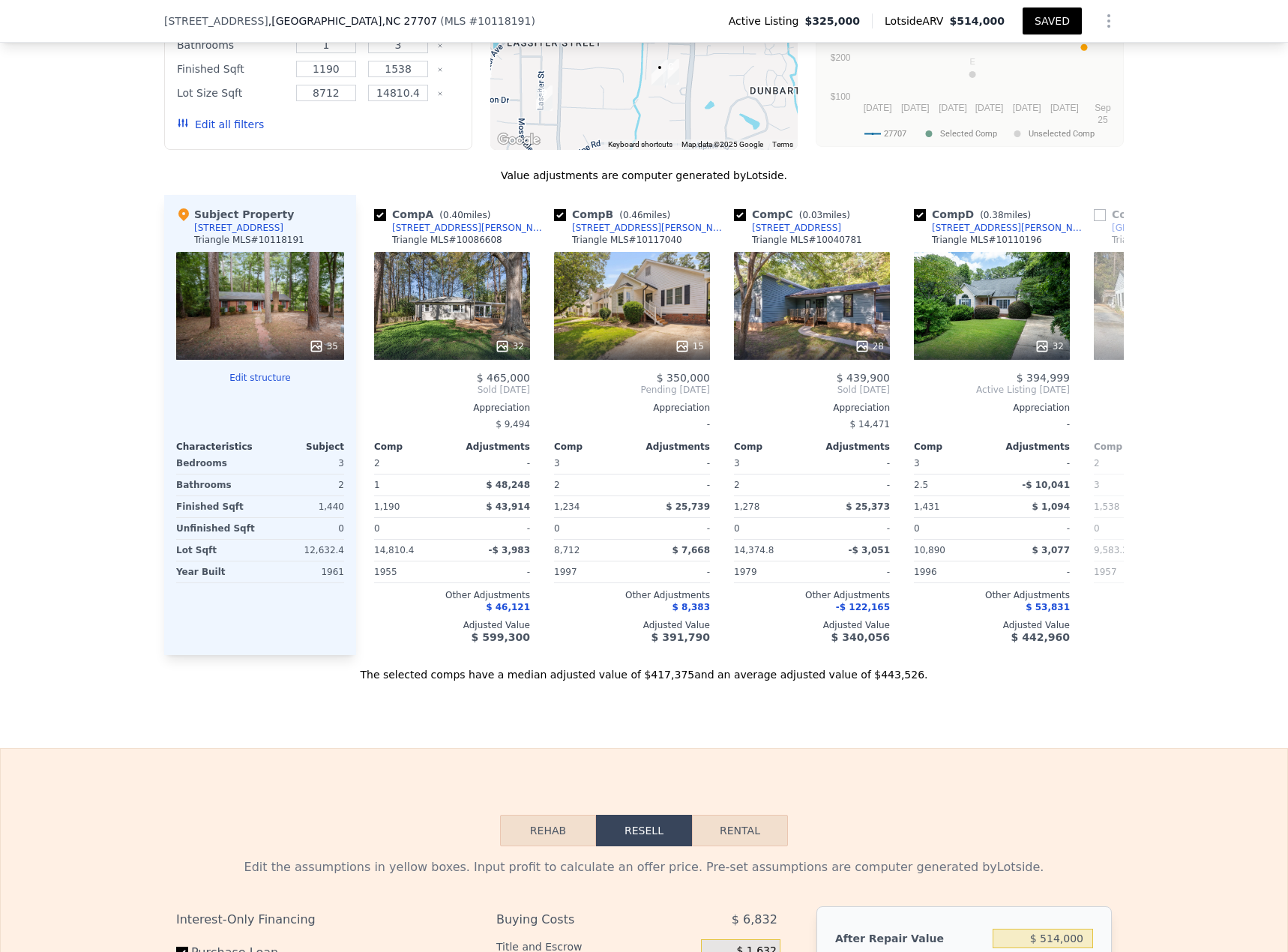
click at [324, 354] on div "35" at bounding box center [322, 347] width 29 height 15
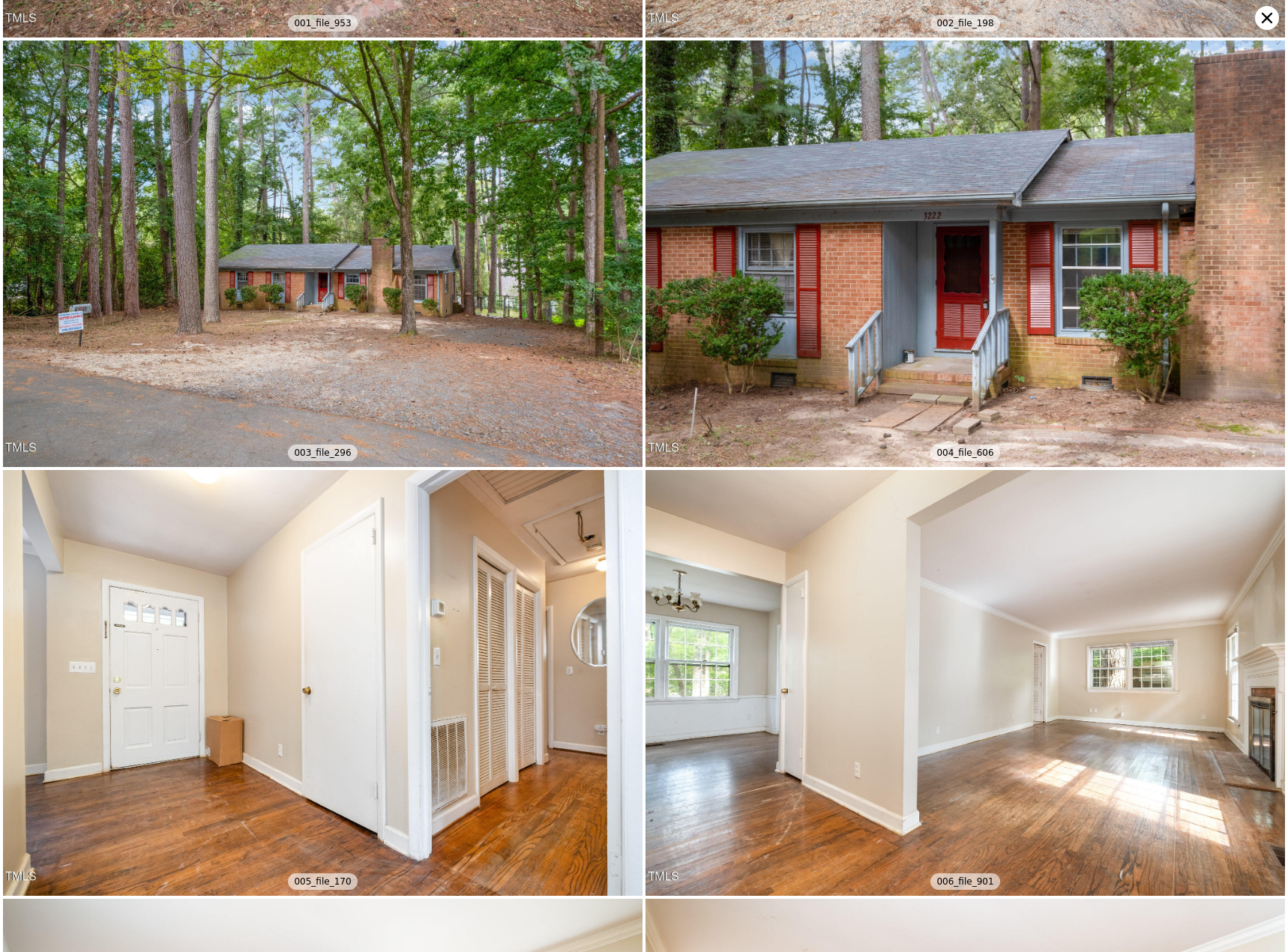
scroll to position [426, 0]
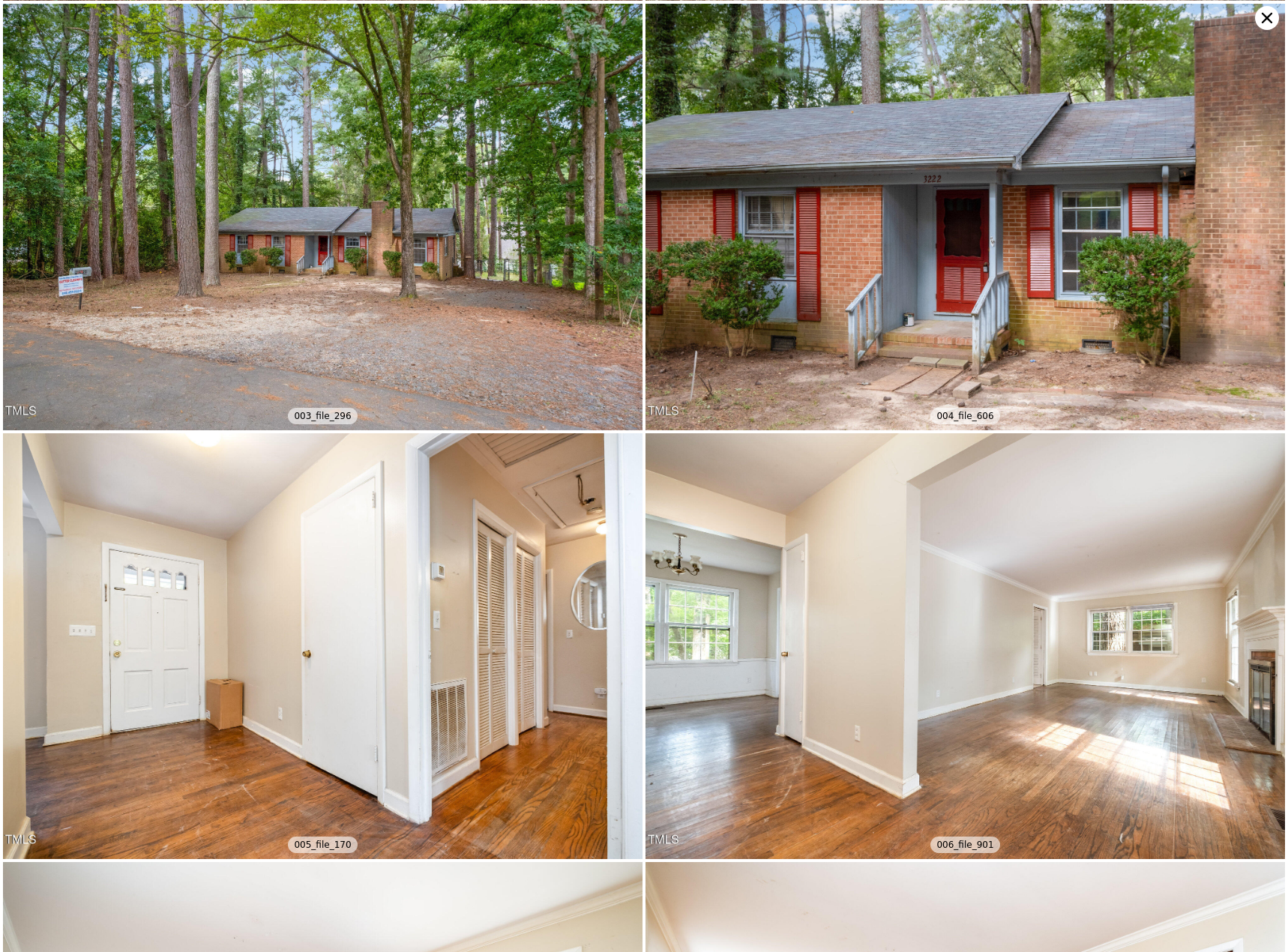
click at [959, 25] on icon at bounding box center [1267, 18] width 24 height 24
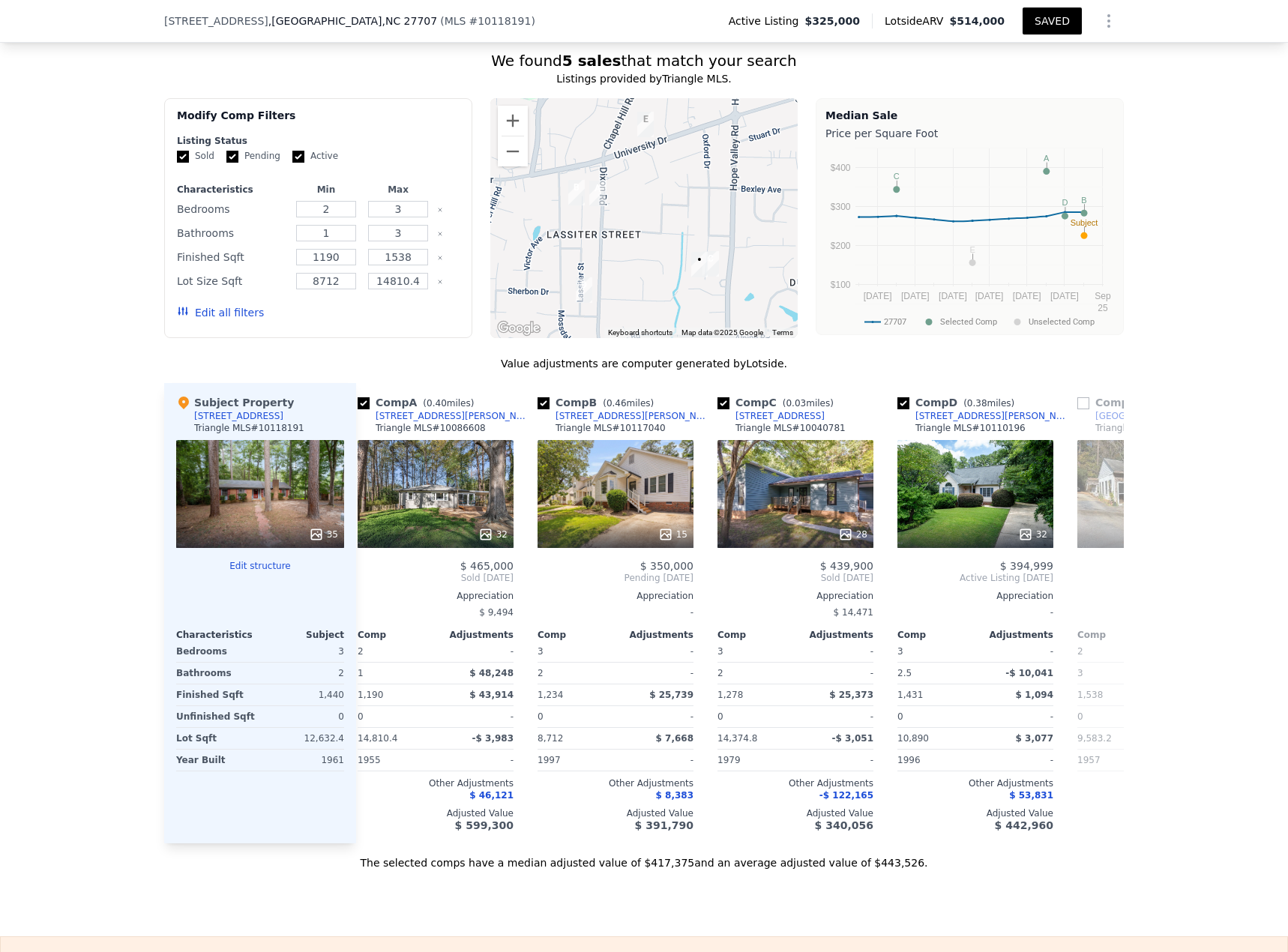
scroll to position [0, 0]
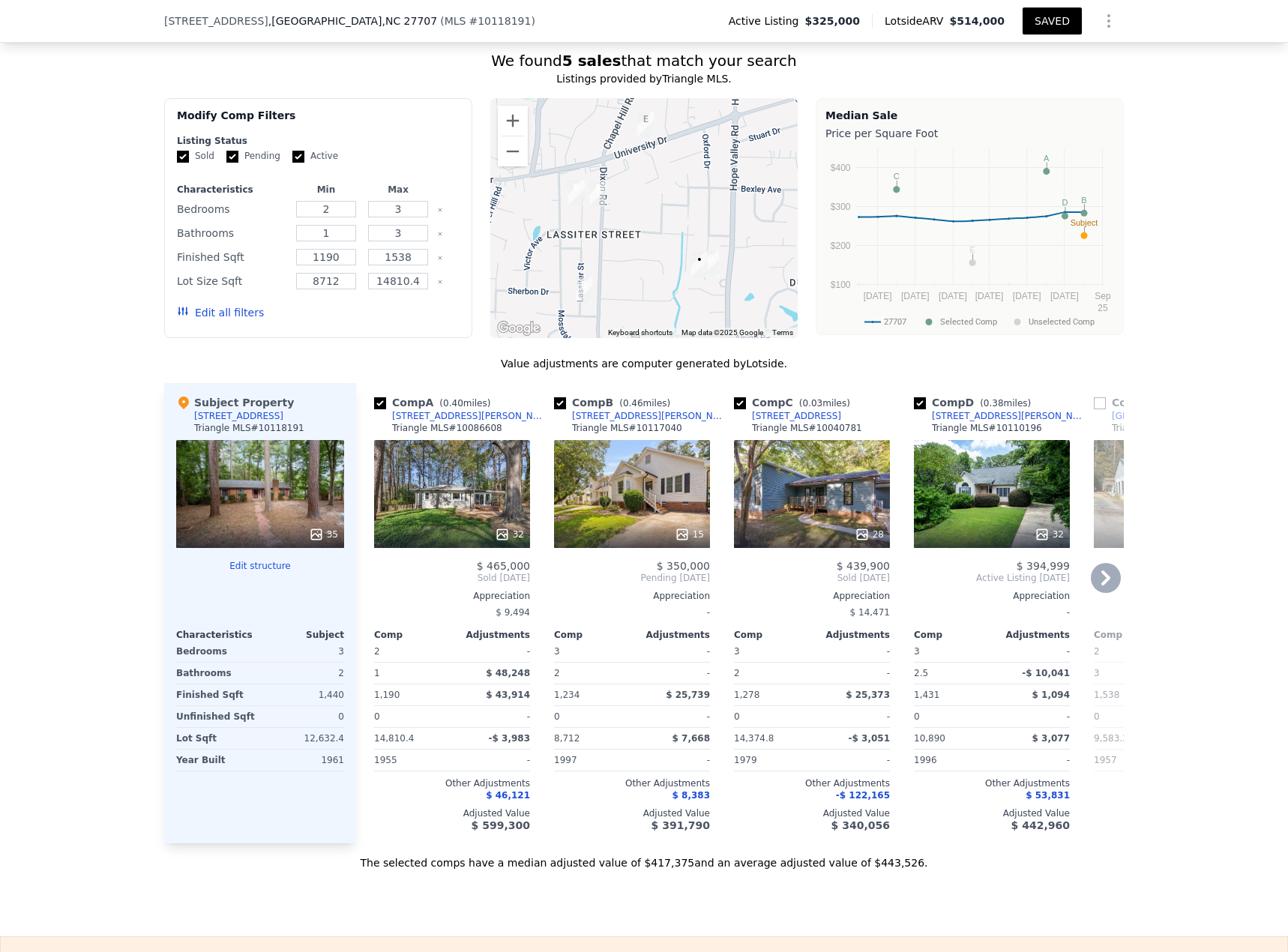
click at [504, 413] on icon at bounding box center [502, 535] width 9 height 9
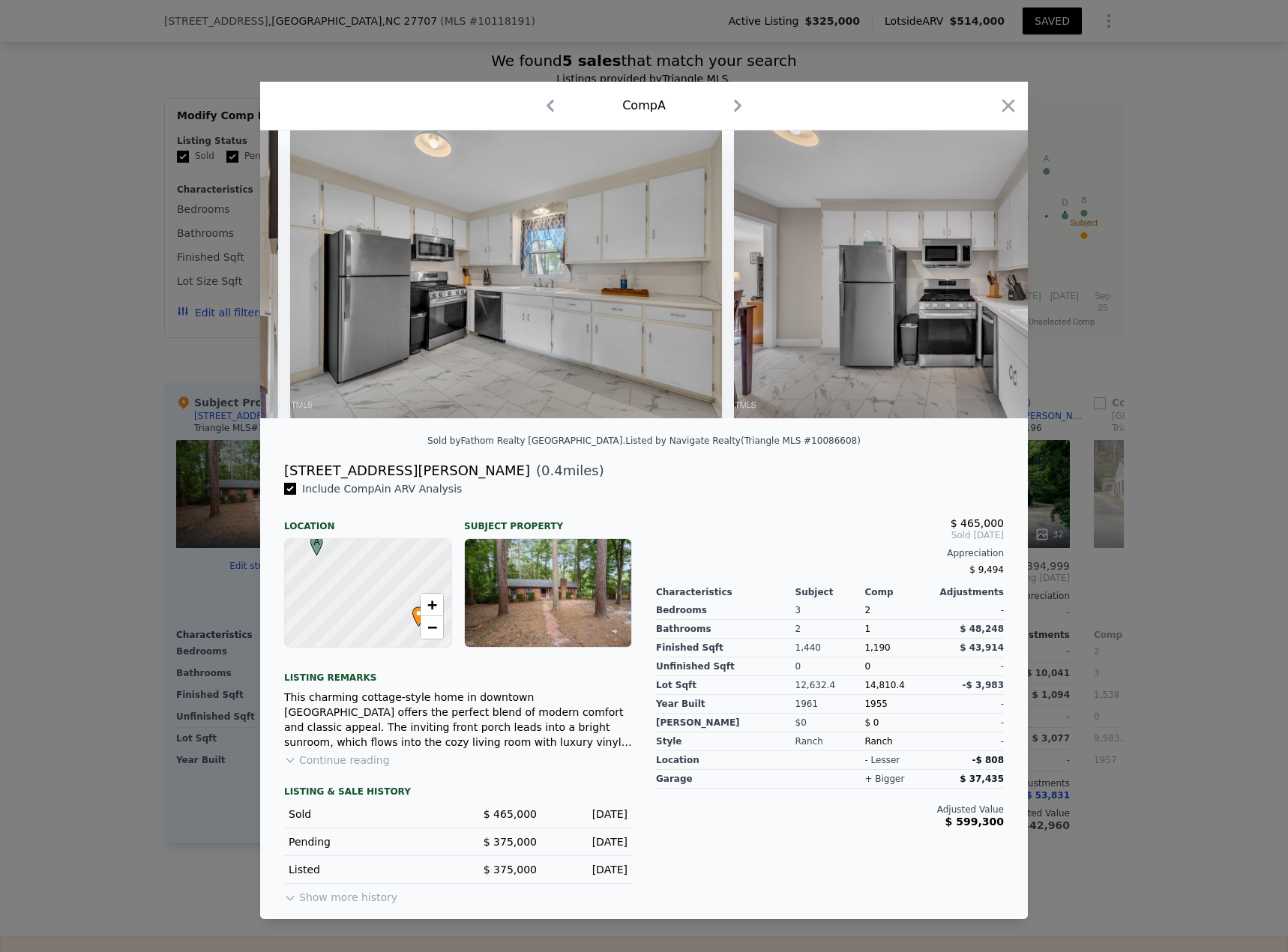
scroll to position [0, 5470]
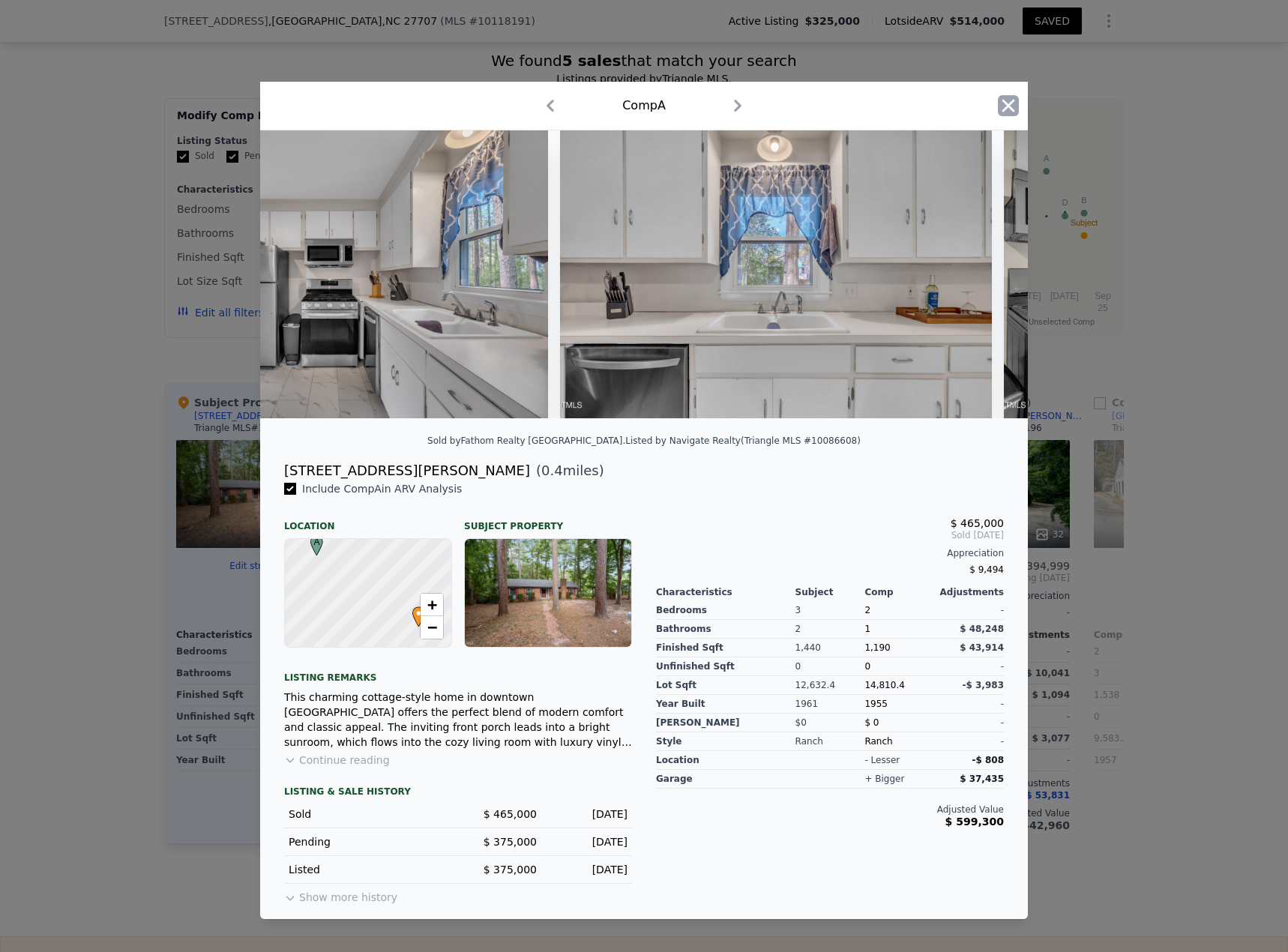
click at [959, 99] on icon "button" at bounding box center [1009, 106] width 13 height 13
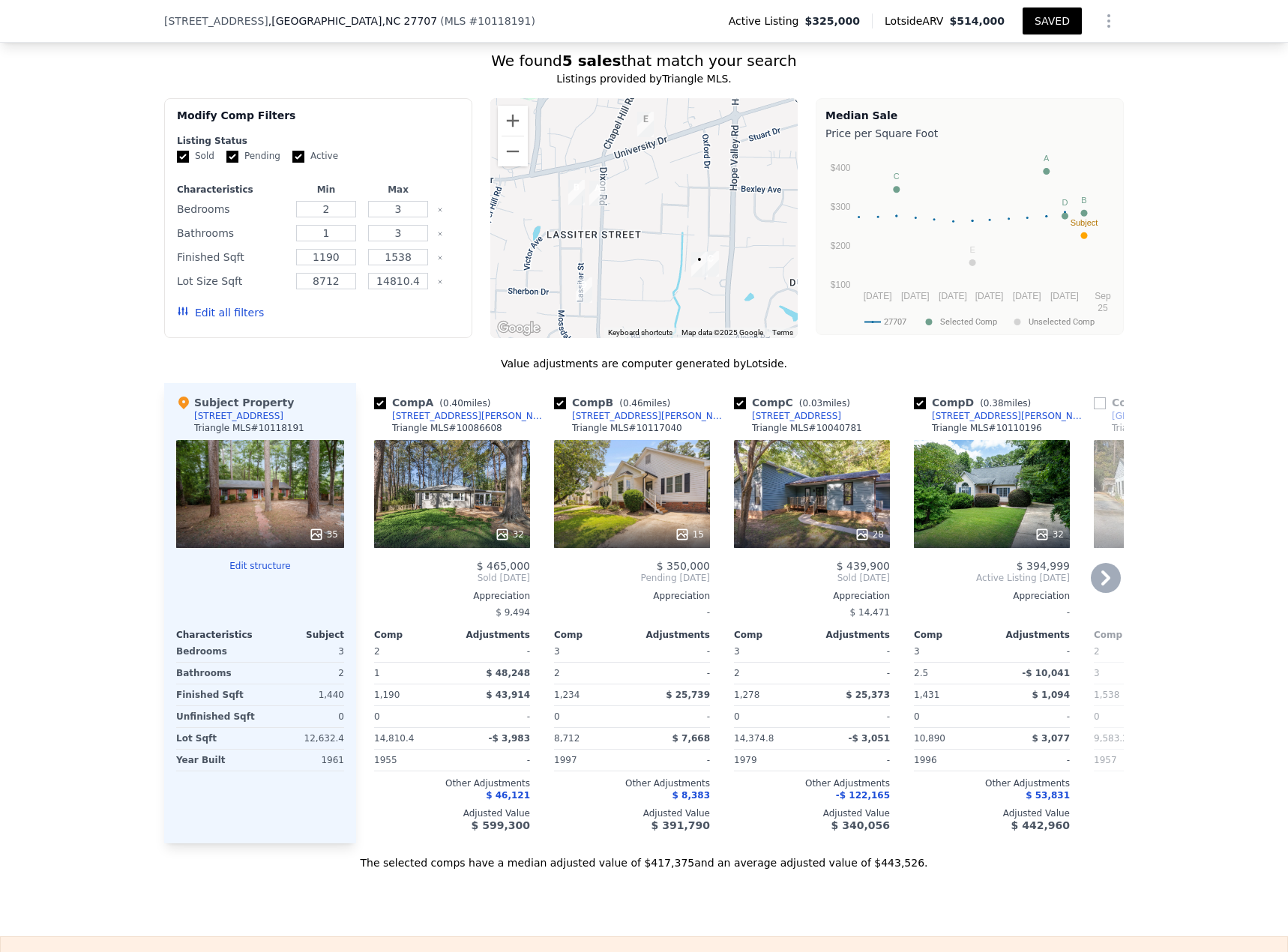
click at [681, 413] on icon at bounding box center [682, 535] width 15 height 15
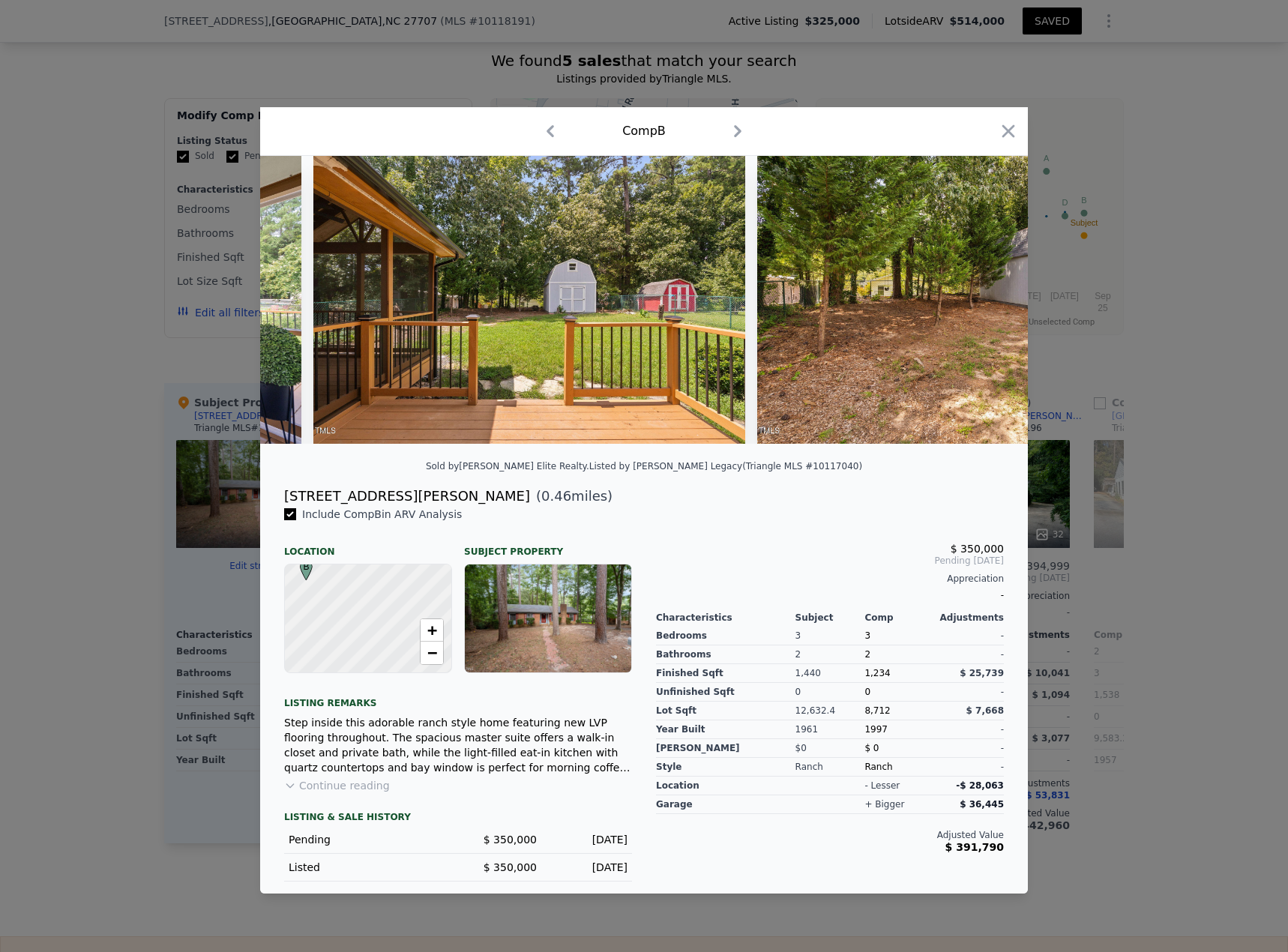
scroll to position [0, 5874]
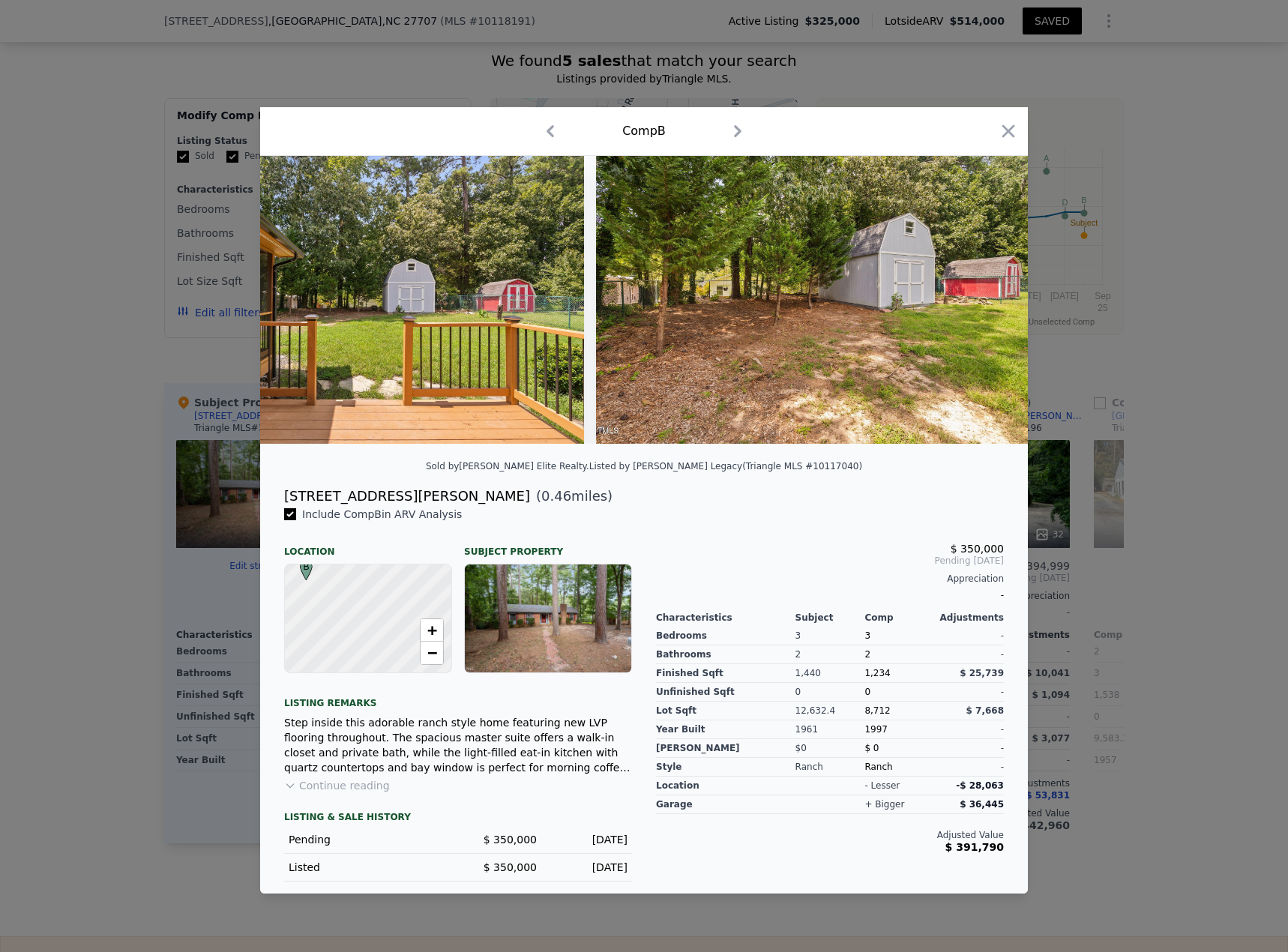
click at [959, 136] on div "Comp B" at bounding box center [644, 131] width 768 height 48
click at [959, 130] on icon "button" at bounding box center [1008, 131] width 21 height 21
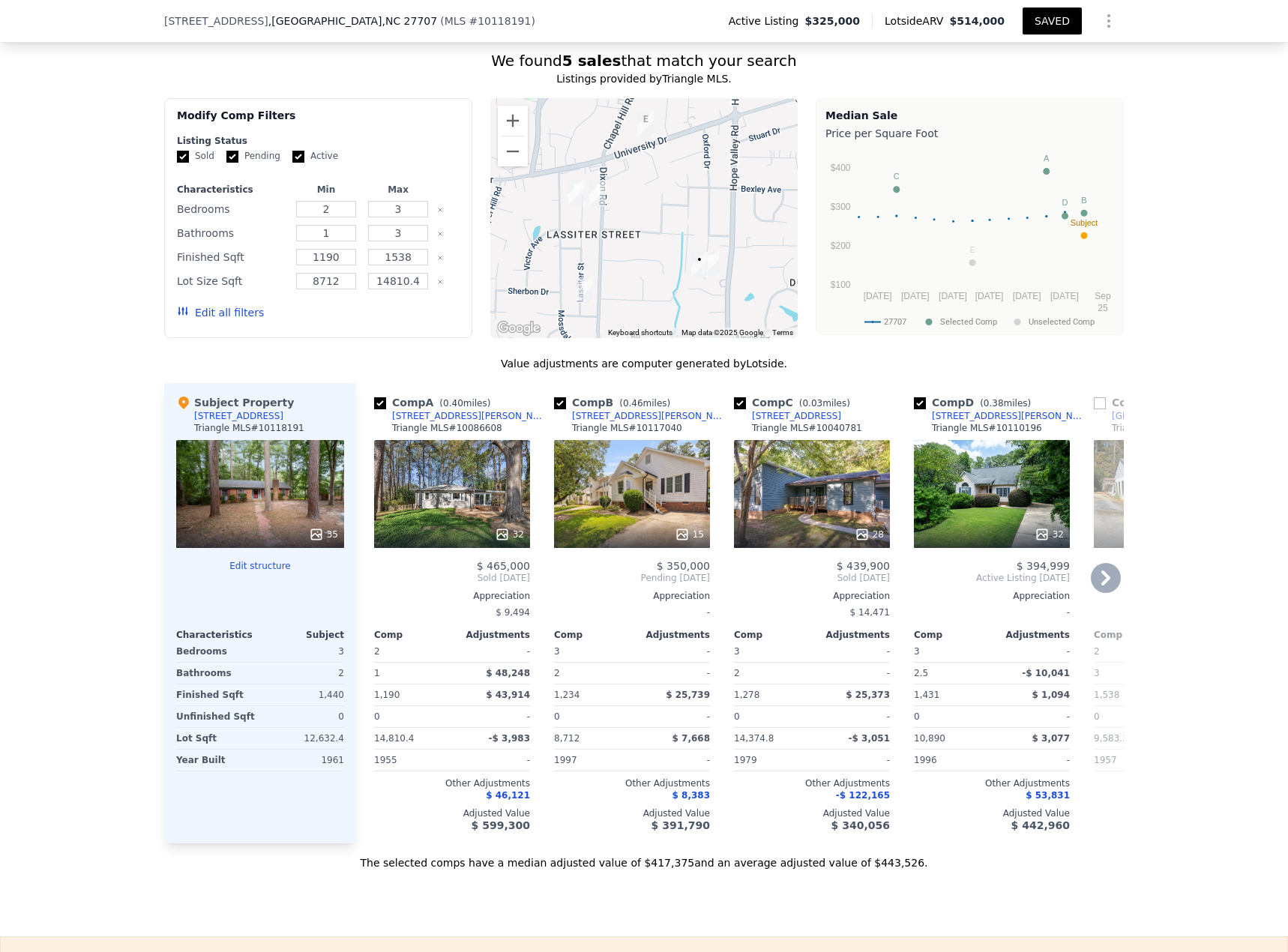
click at [959, 413] on div "32" at bounding box center [1048, 535] width 29 height 15
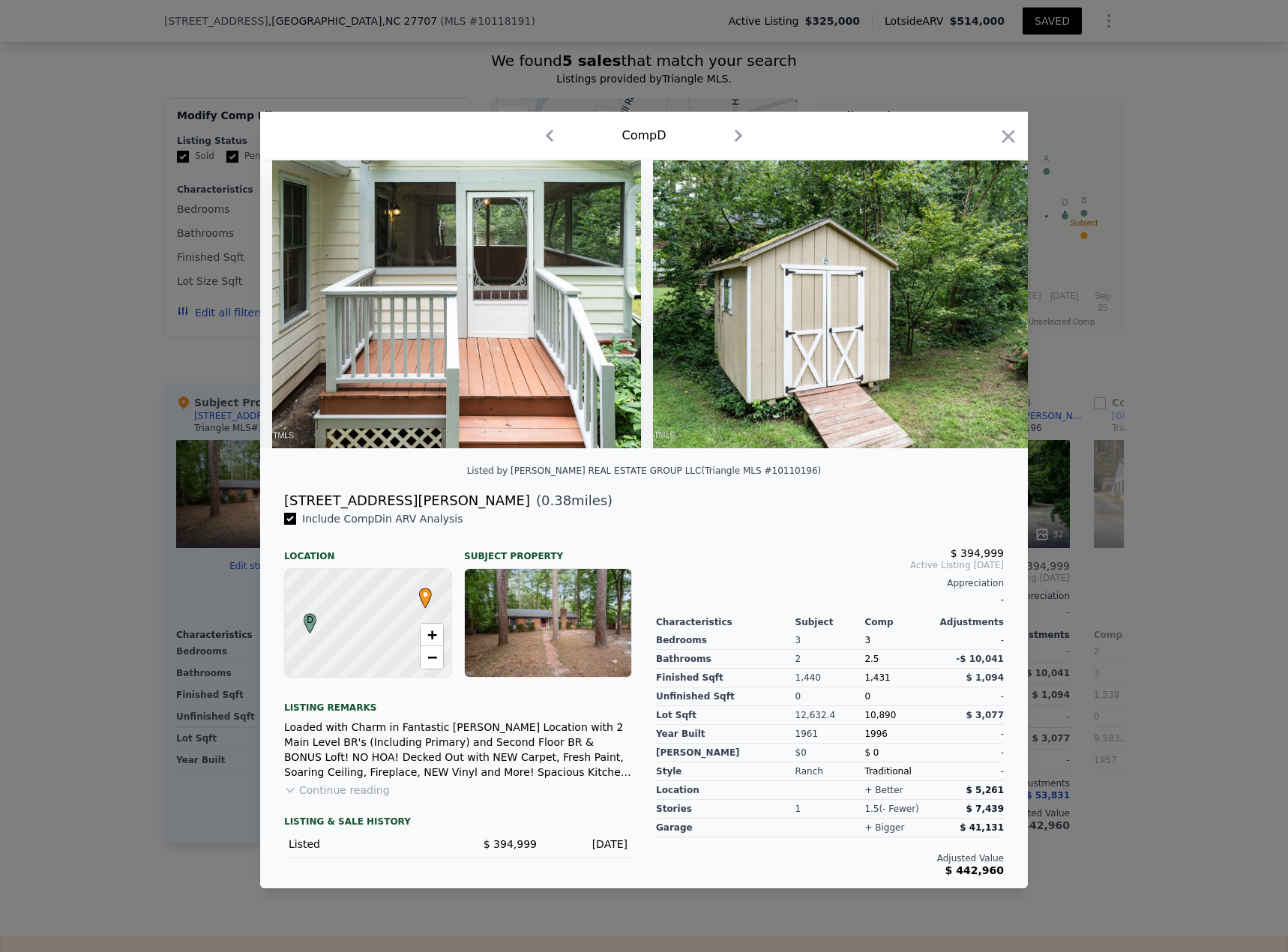
scroll to position [0, 12872]
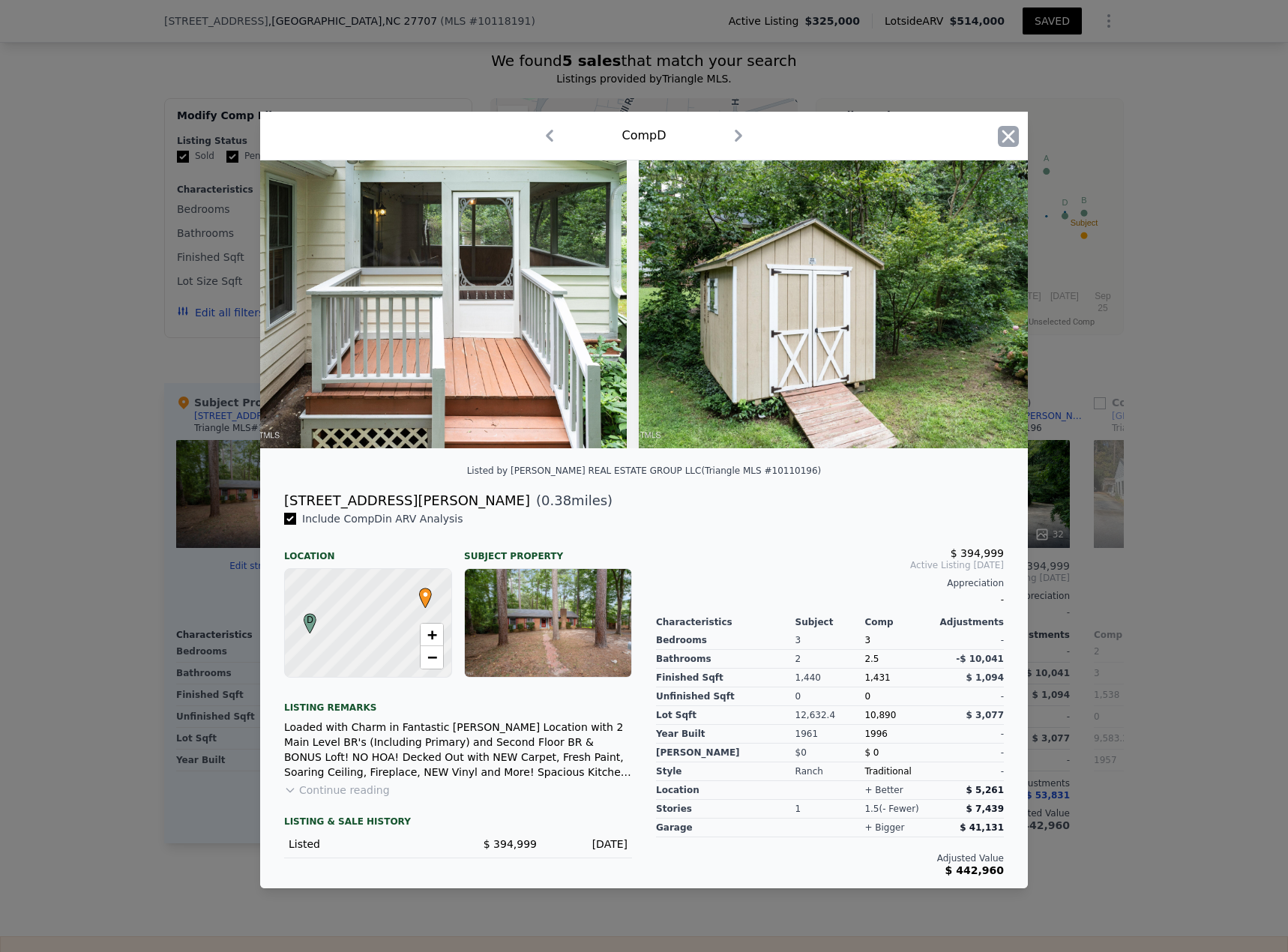
click at [959, 130] on icon "button" at bounding box center [1009, 137] width 13 height 13
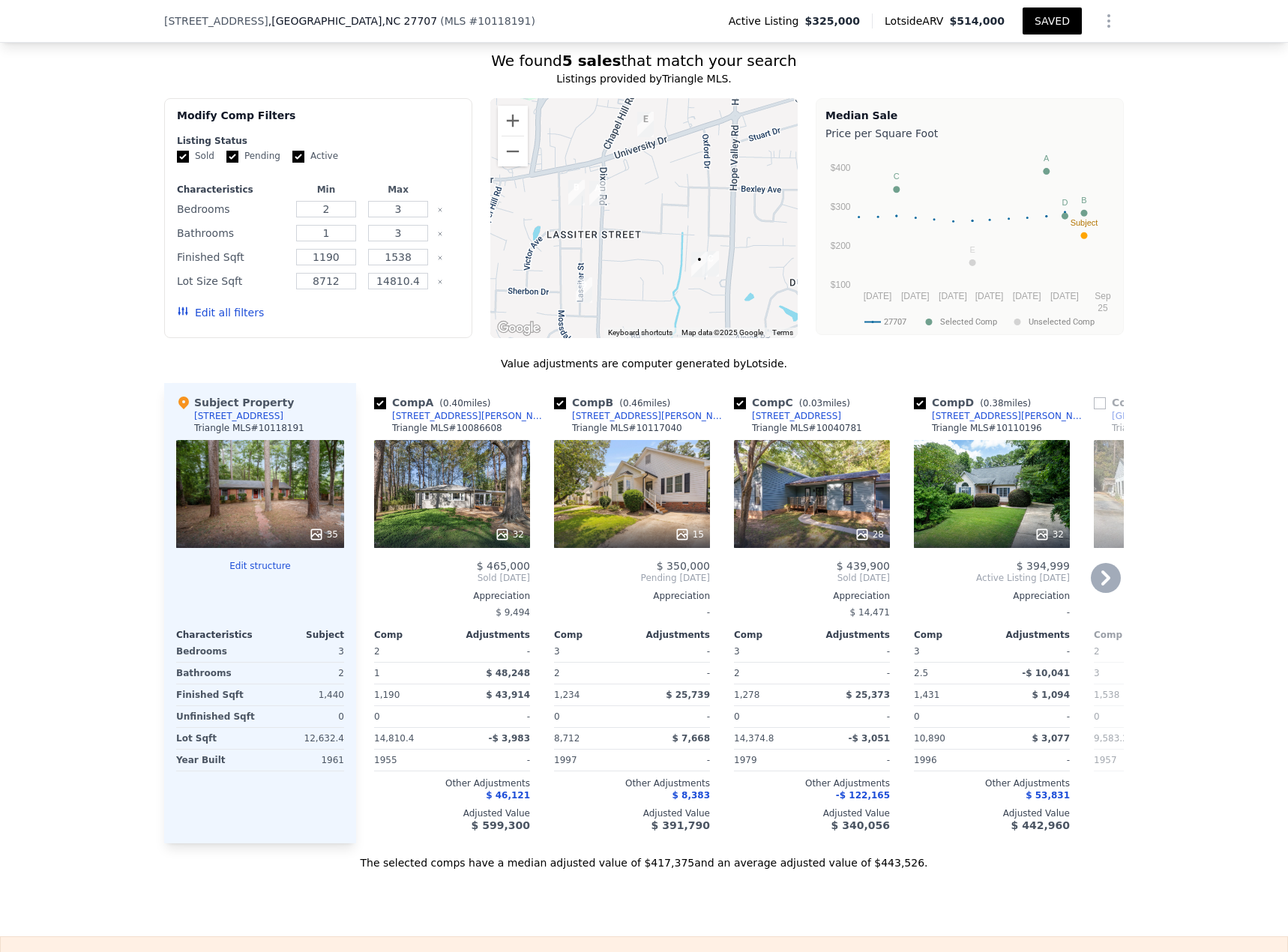
click at [502, 413] on icon at bounding box center [502, 535] width 9 height 9
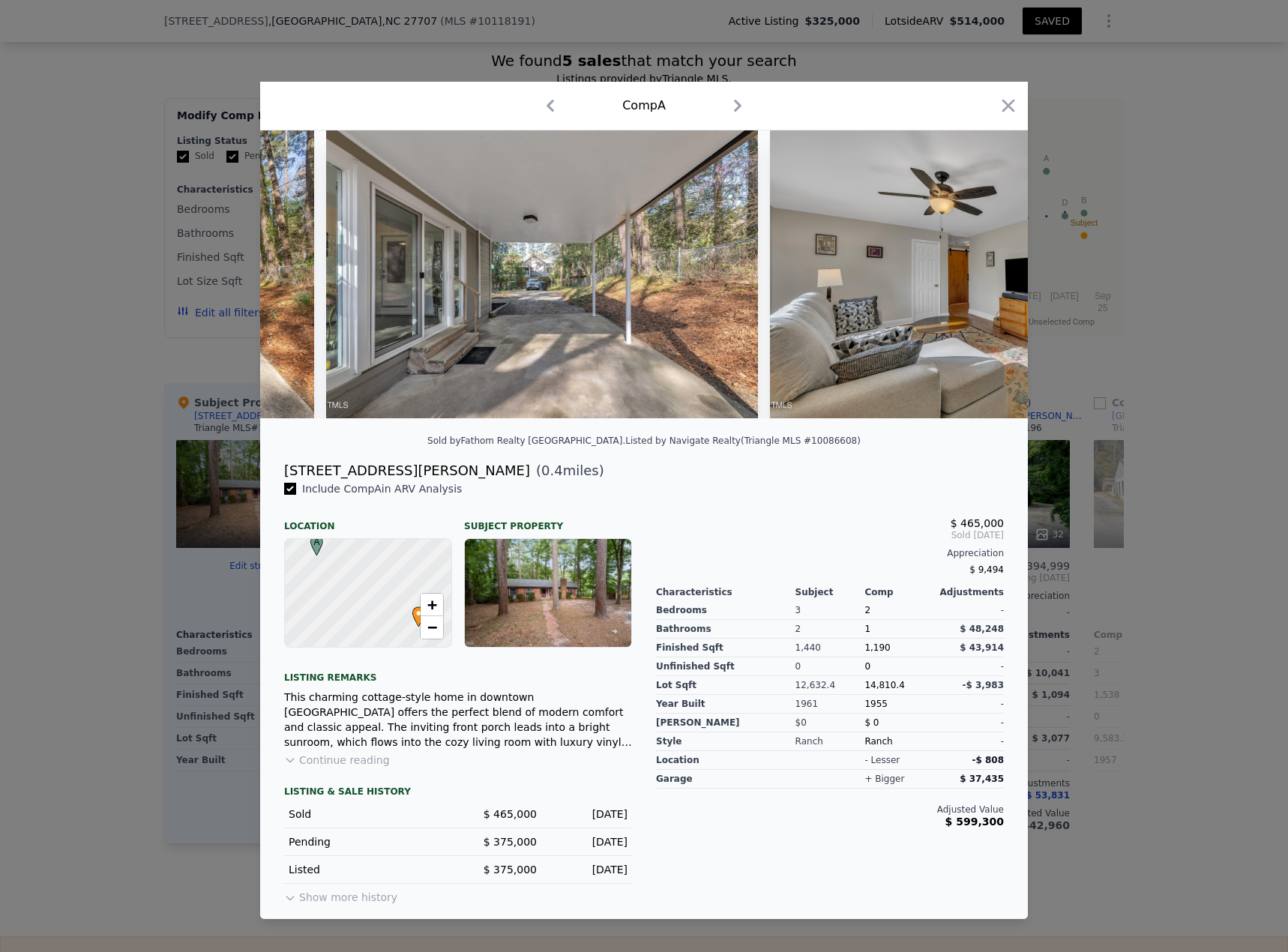
scroll to position [0, 2197]
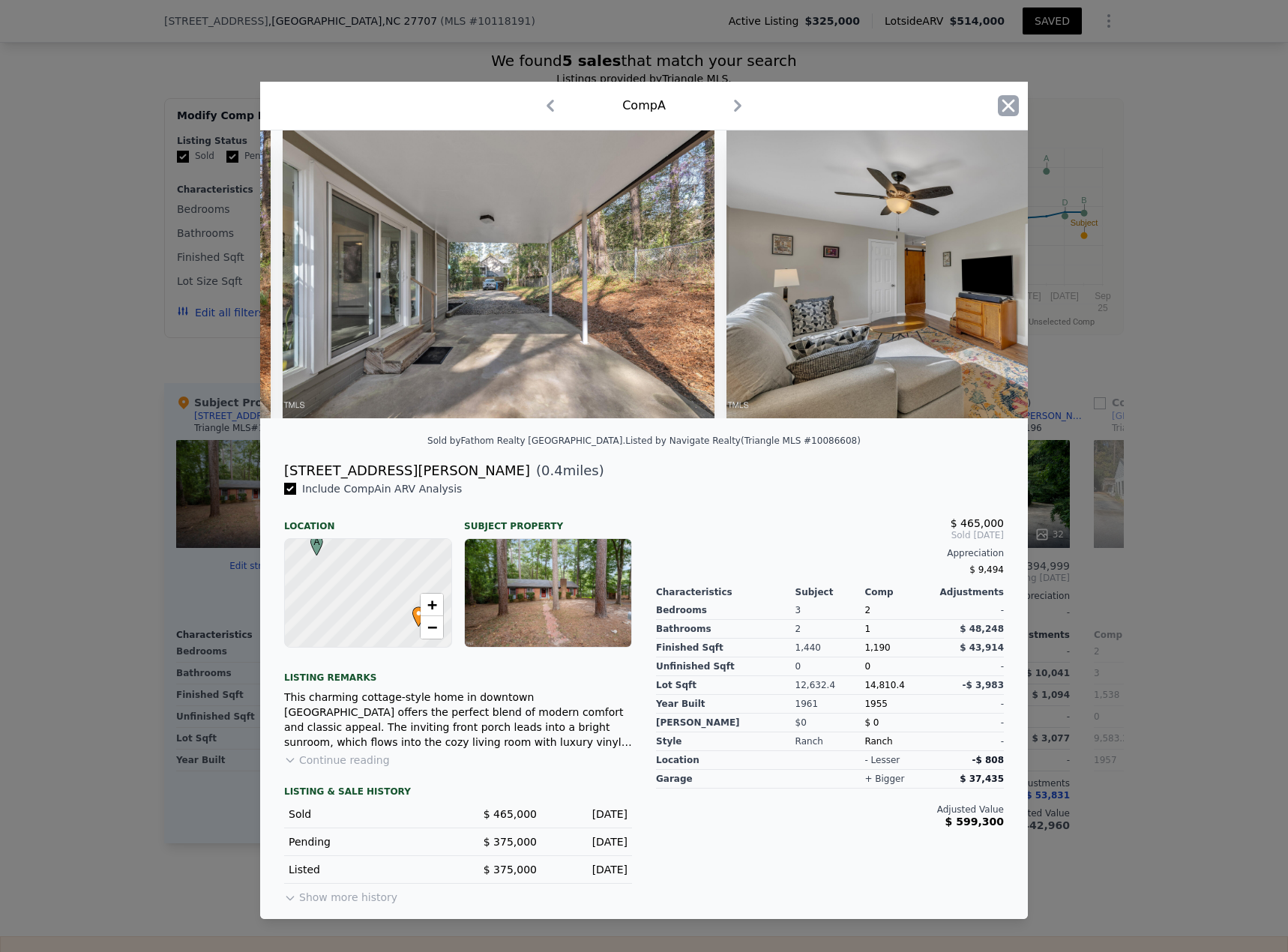
click at [959, 103] on icon "button" at bounding box center [1008, 105] width 21 height 21
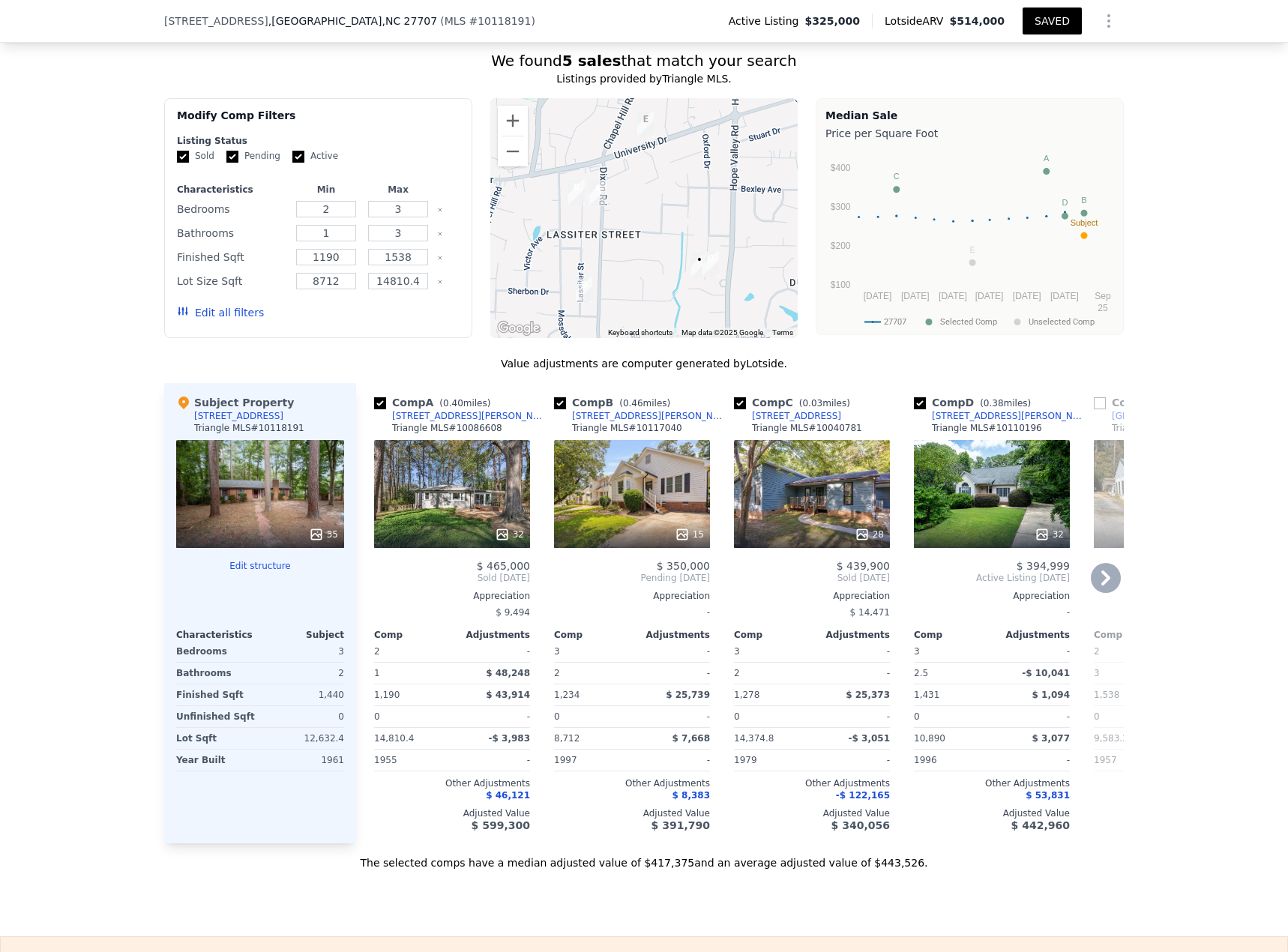
click at [868, 413] on div "28" at bounding box center [869, 535] width 29 height 15
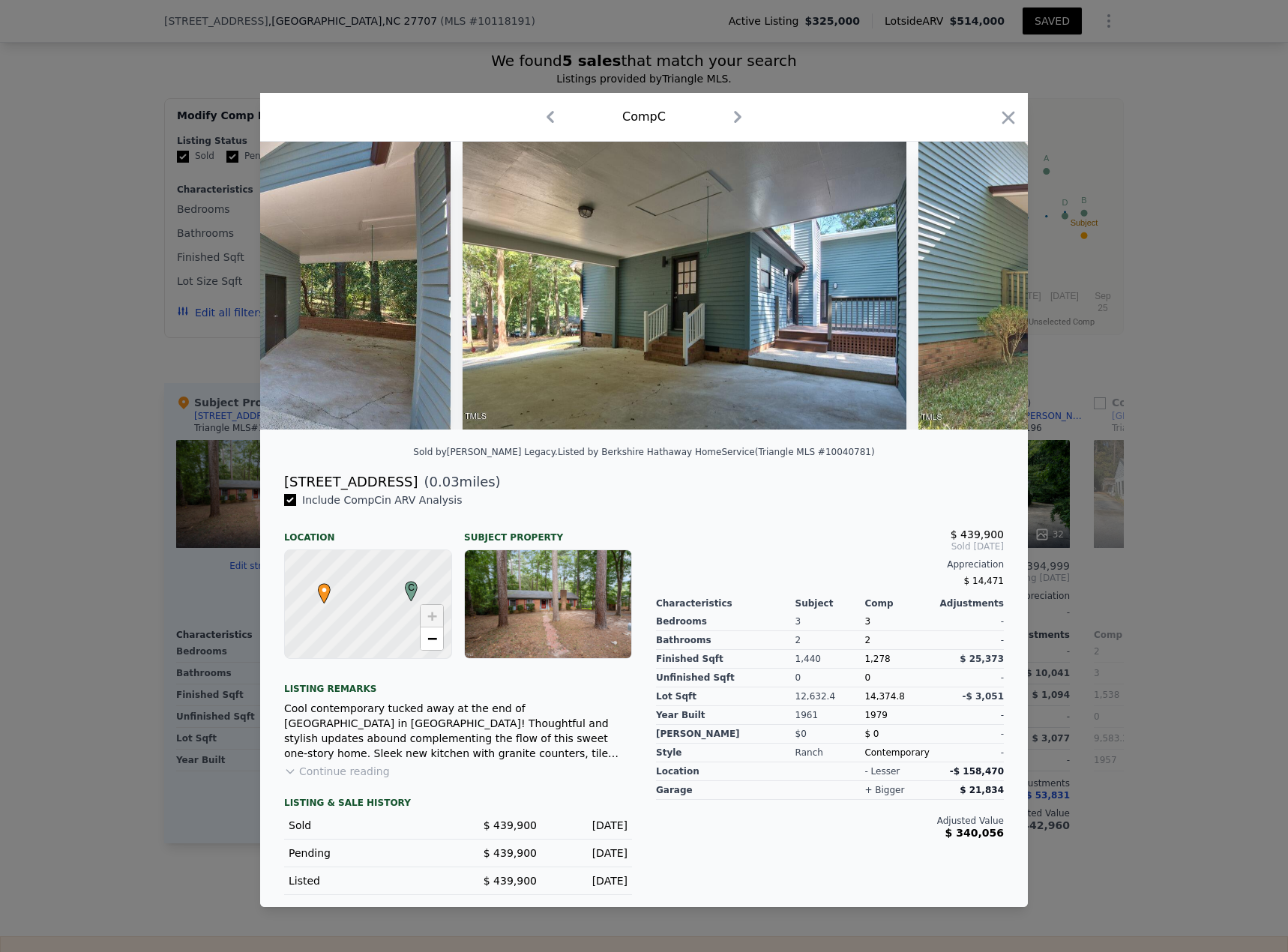
scroll to position [0, 10923]
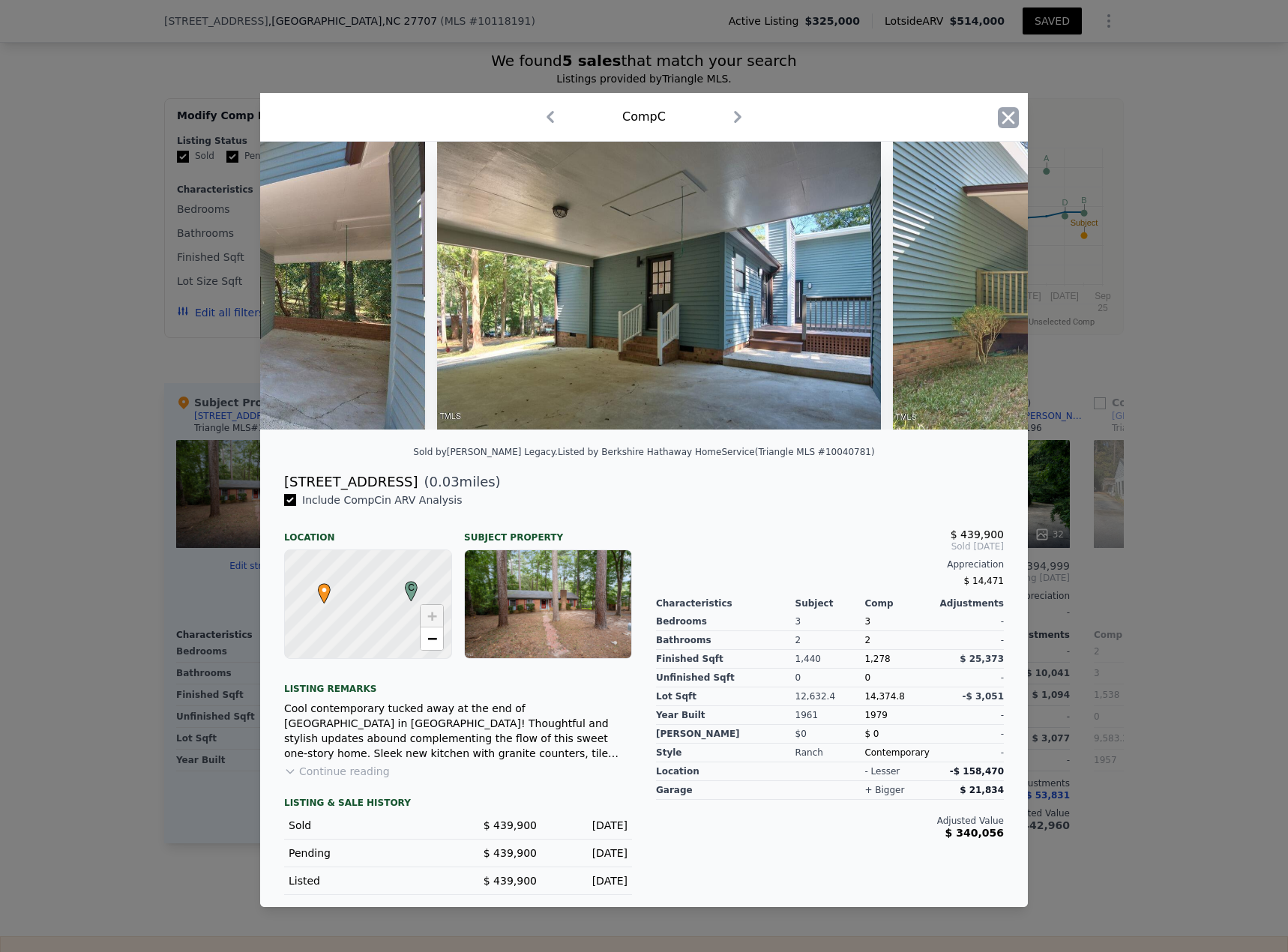
click at [959, 108] on icon "button" at bounding box center [1008, 117] width 21 height 21
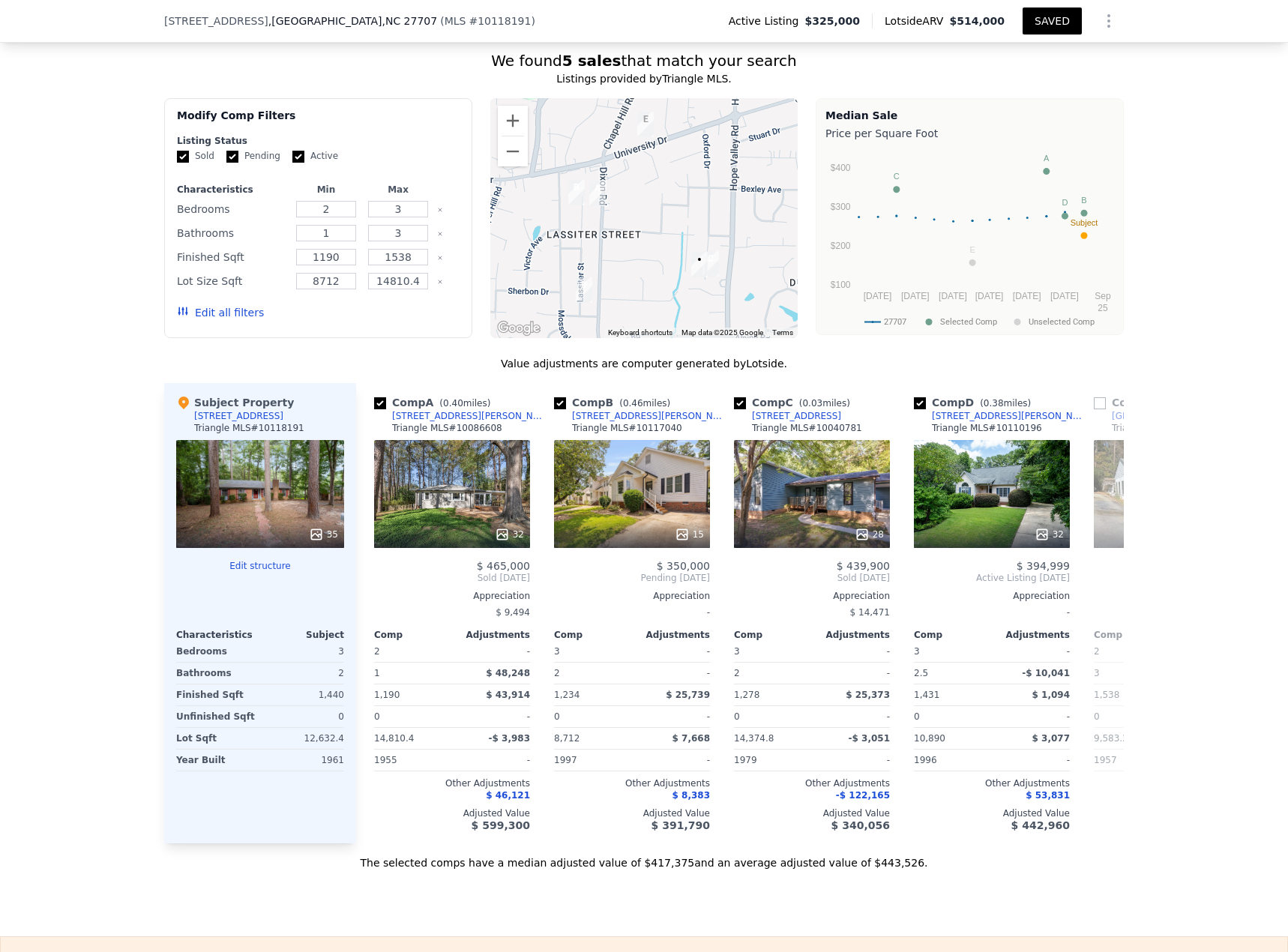
click at [328, 413] on div "35" at bounding box center [322, 535] width 29 height 15
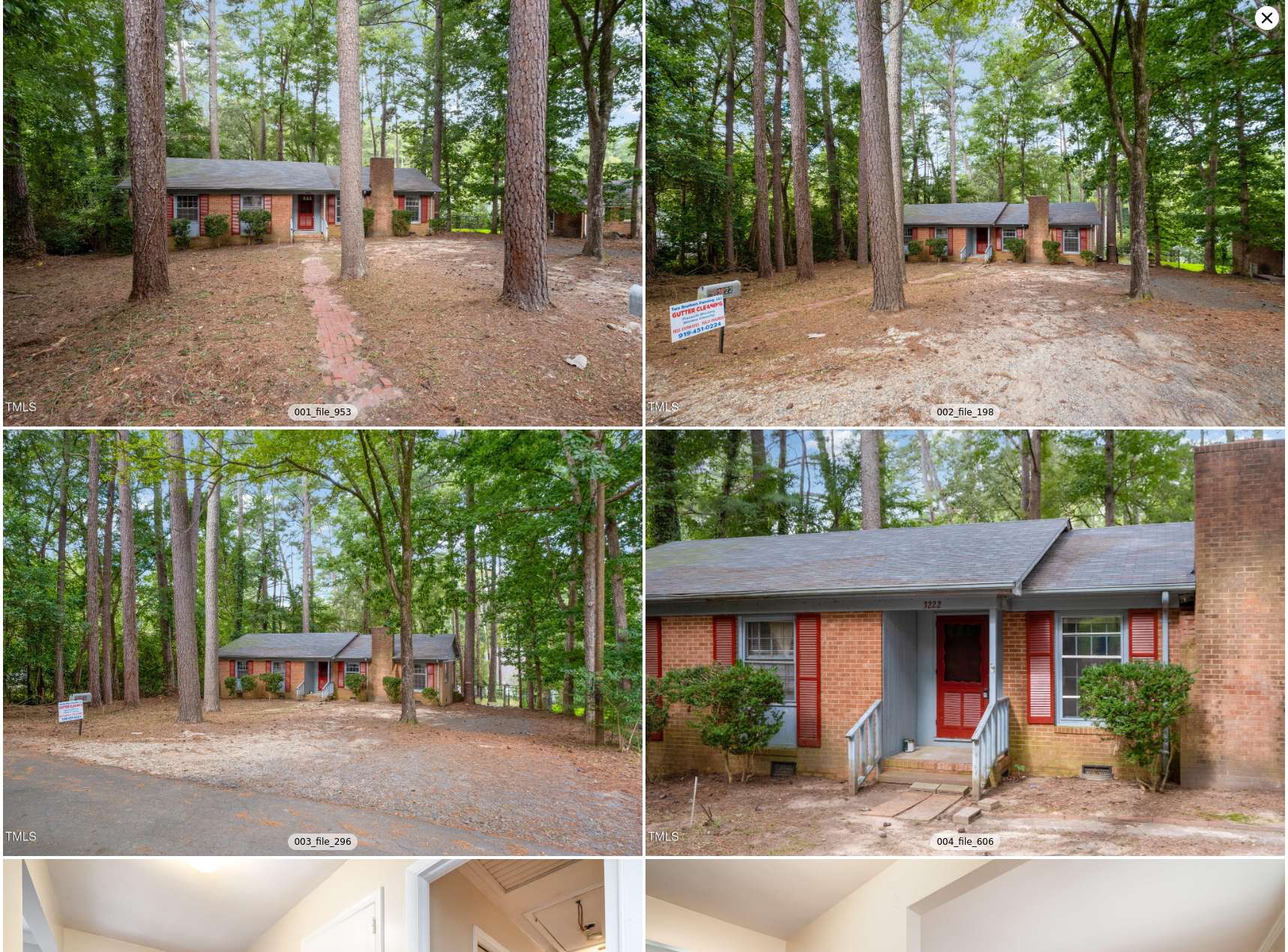
click at [959, 19] on icon at bounding box center [1267, 18] width 10 height 10
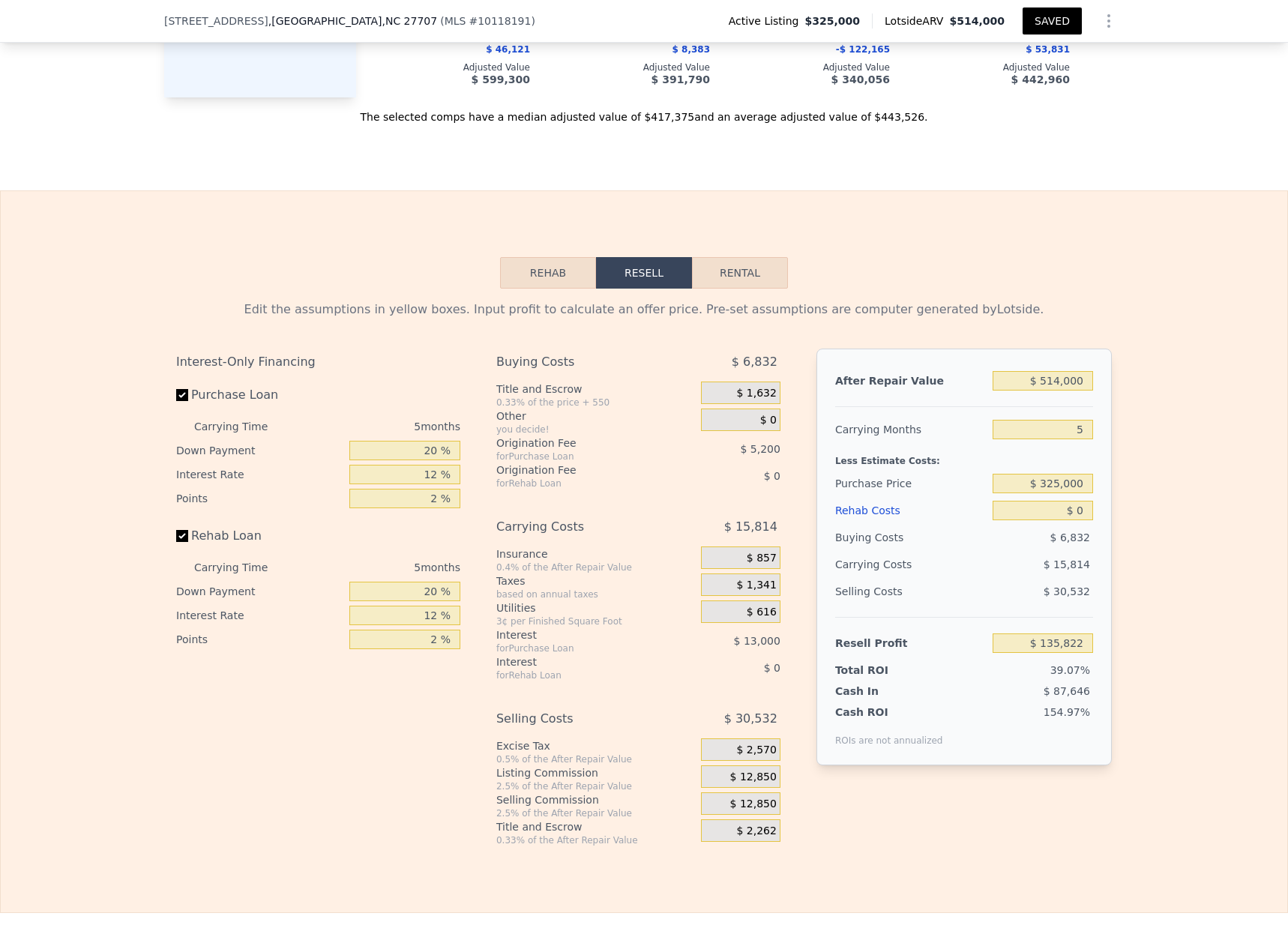
scroll to position [2154, 0]
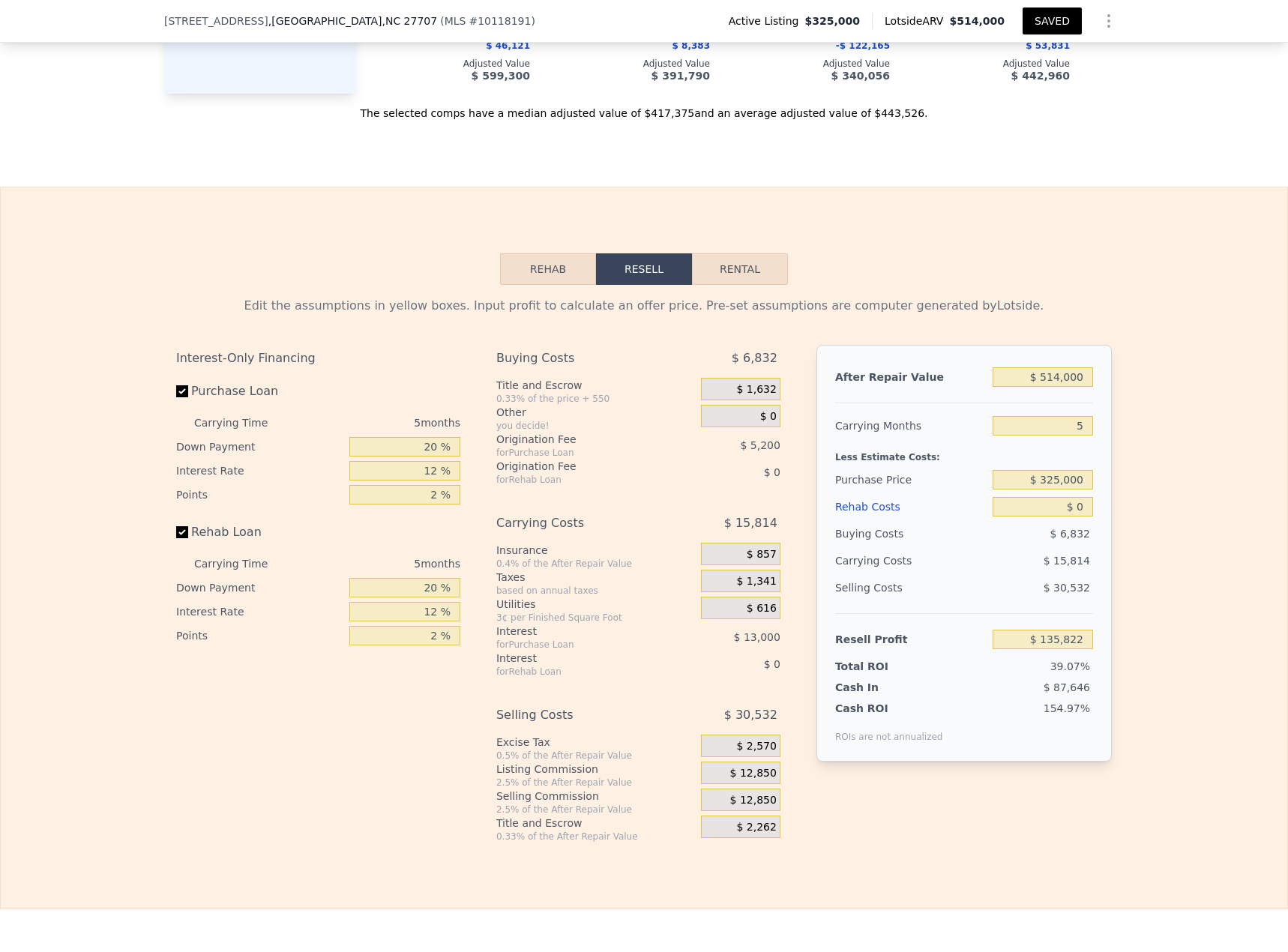
click at [532, 281] on button "Rehab" at bounding box center [547, 270] width 96 height 32
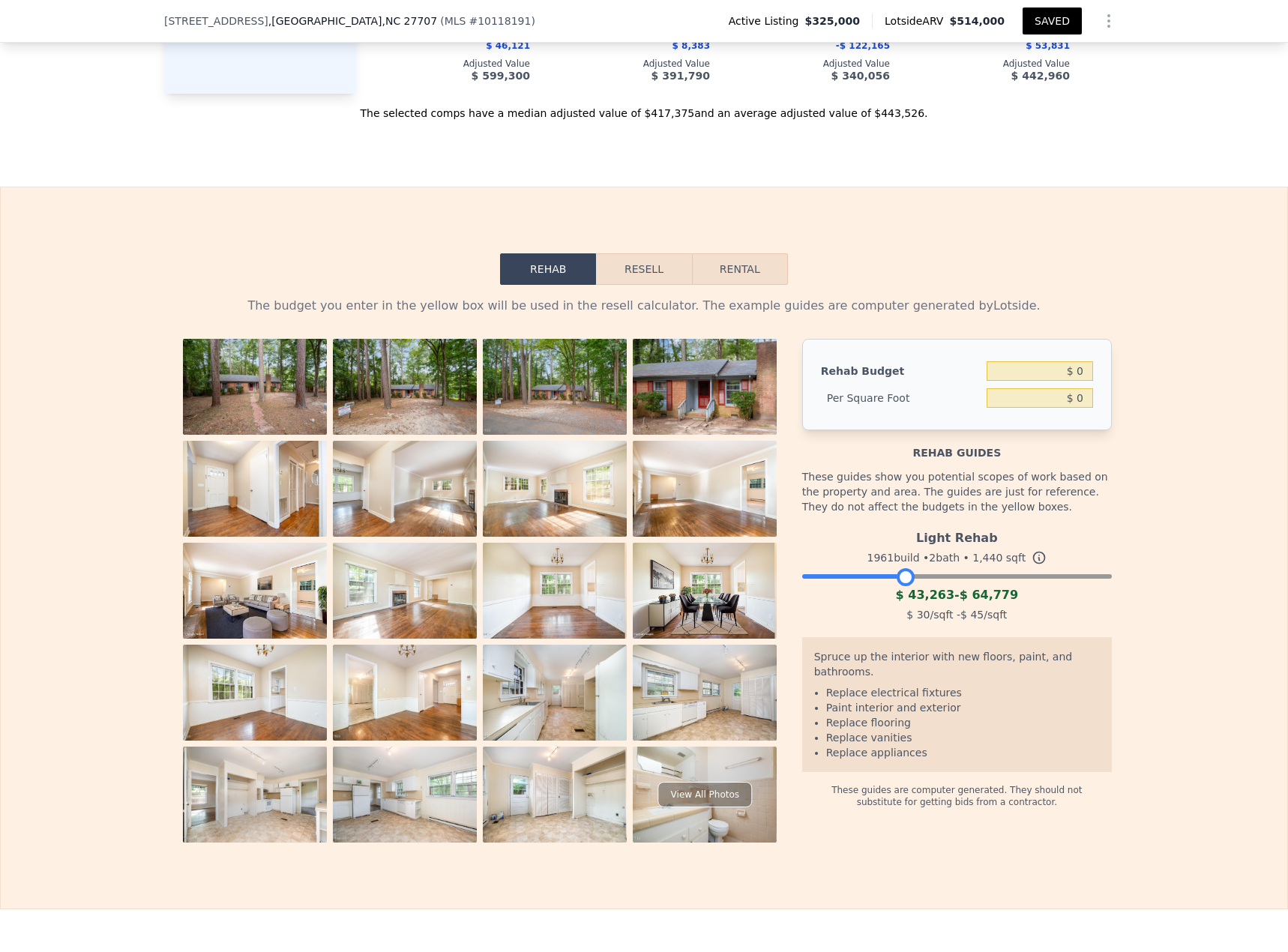
click at [901, 413] on div at bounding box center [956, 573] width 309 height 9
click at [834, 413] on li "Paint interior and exterior" at bounding box center [963, 707] width 273 height 15
drag, startPoint x: 836, startPoint y: 700, endPoint x: 901, endPoint y: 724, distance: 69.3
click at [901, 413] on ul "Replace electrical fixtures Paint interior and exterior Replace flooring Replac…" at bounding box center [956, 722] width 285 height 75
click at [945, 413] on div at bounding box center [956, 573] width 309 height 9
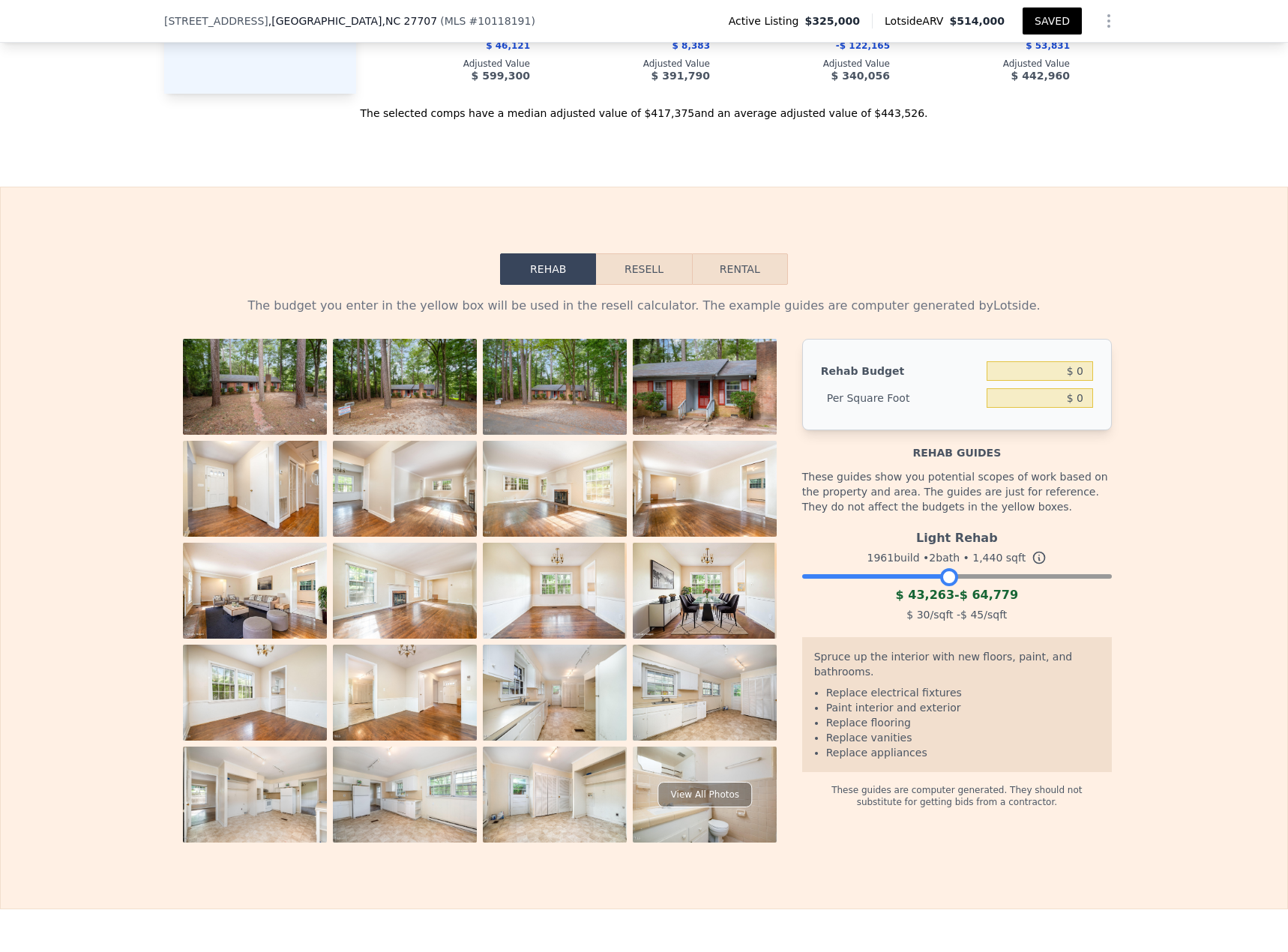
click at [959, 413] on div "Light Rehab 1961 build • 2 bath • 1,440 sqft $ 43,263 - $ 64,779 $ 30 /sqft - $…" at bounding box center [956, 575] width 309 height 102
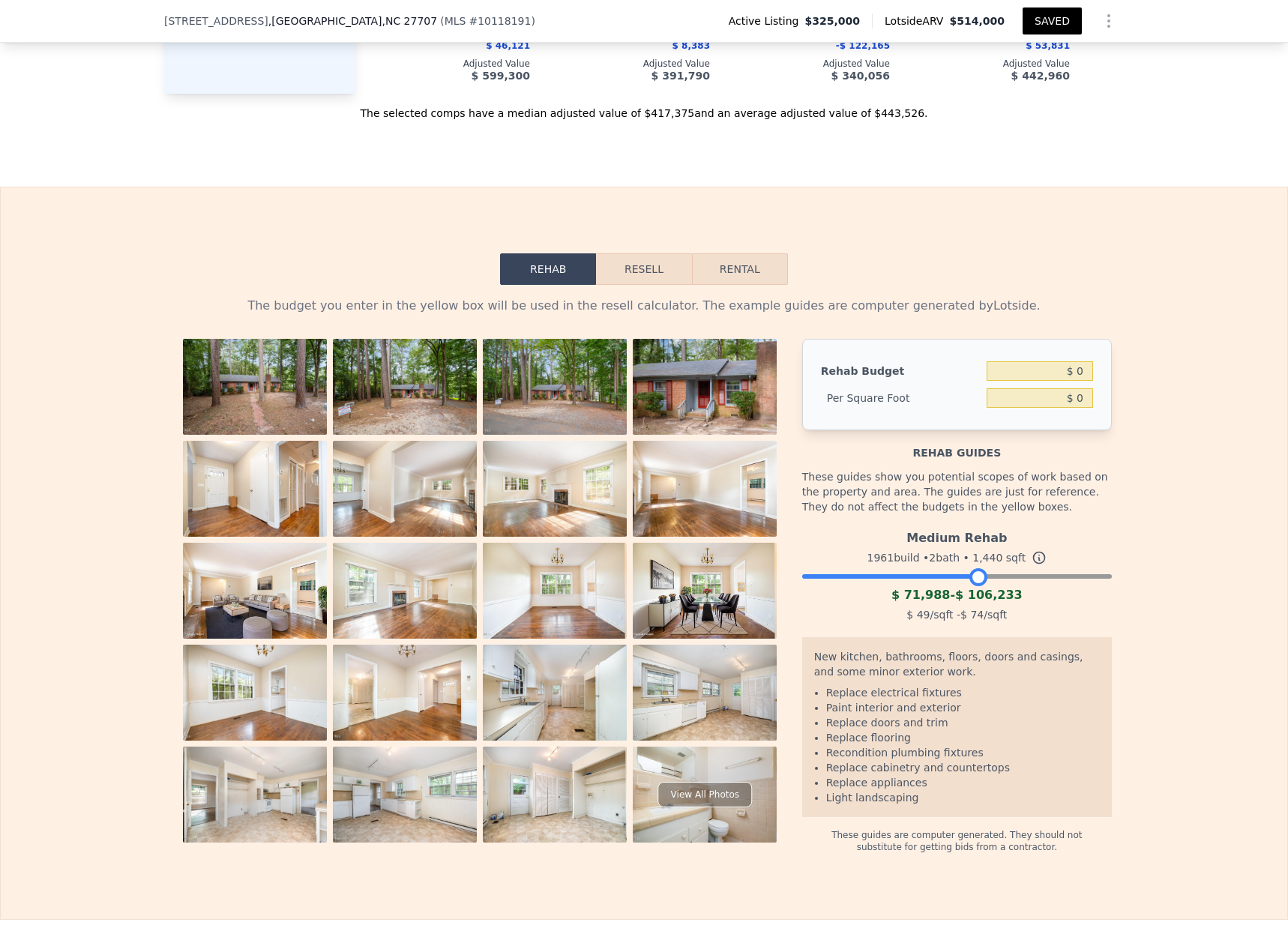
click at [959, 413] on div at bounding box center [956, 573] width 309 height 9
drag, startPoint x: 837, startPoint y: 712, endPoint x: 950, endPoint y: 774, distance: 128.9
click at [950, 413] on ul "Replace electrical fixtures Paint interior and exterior Replace doors and trim …" at bounding box center [956, 745] width 285 height 120
drag, startPoint x: 852, startPoint y: 789, endPoint x: 909, endPoint y: 814, distance: 62.2
click at [909, 413] on ul "Replace electrical fixtures Paint interior and exterior Replace doors and trim …" at bounding box center [956, 745] width 285 height 120
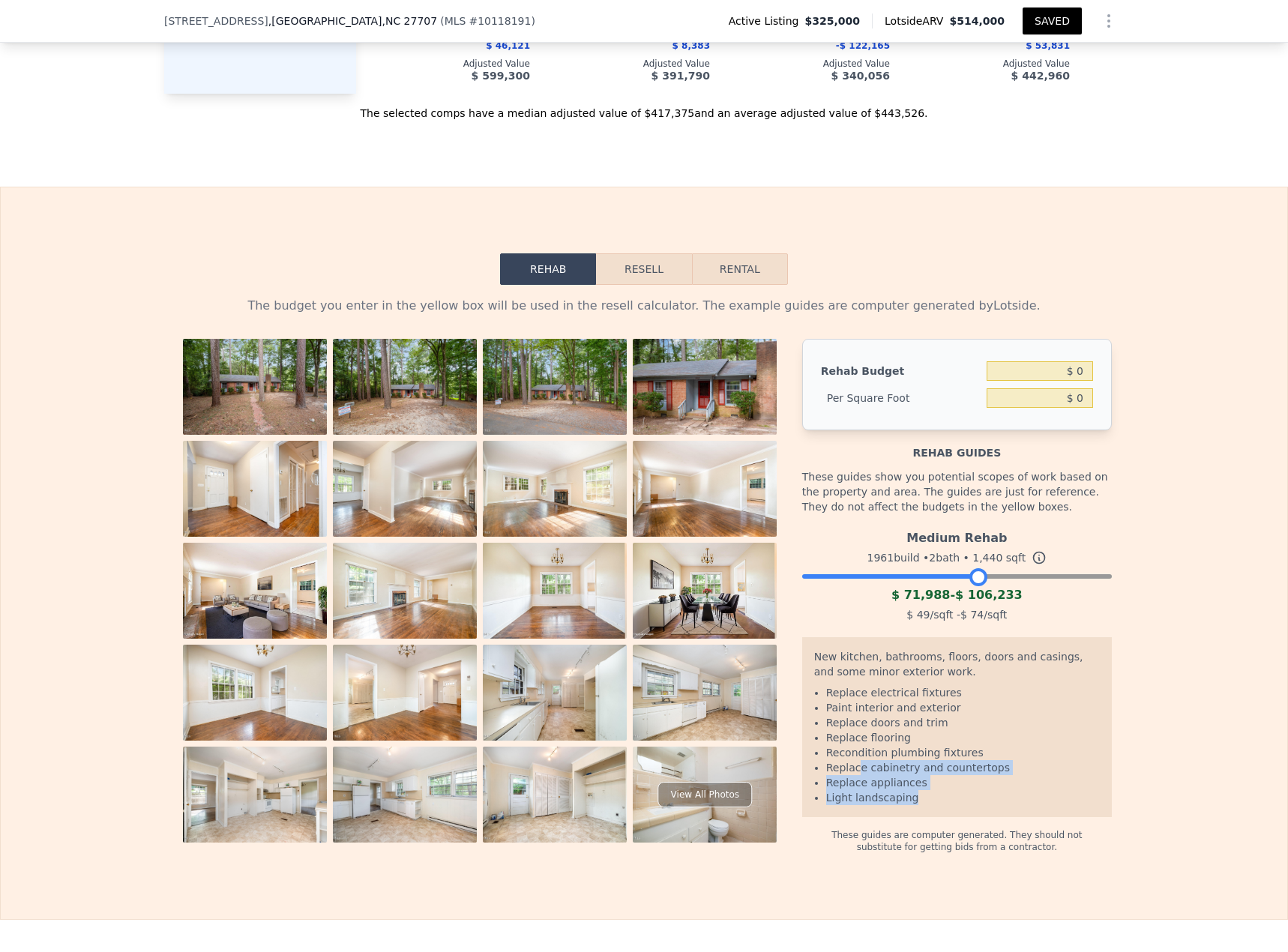
click at [917, 413] on li "Light landscaping" at bounding box center [963, 798] width 273 height 15
drag, startPoint x: 922, startPoint y: 637, endPoint x: 913, endPoint y: 648, distance: 14.2
click at [913, 413] on span "$ 49" at bounding box center [917, 615] width 23 height 12
click at [953, 413] on div "Medium Rehab 1961 build • 2 bath • 1,440 sqft $ 71,988 - $ 106,233 $ 49 /sqft -…" at bounding box center [956, 580] width 309 height 114
click at [959, 381] on input "$ 0" at bounding box center [1040, 371] width 107 height 20
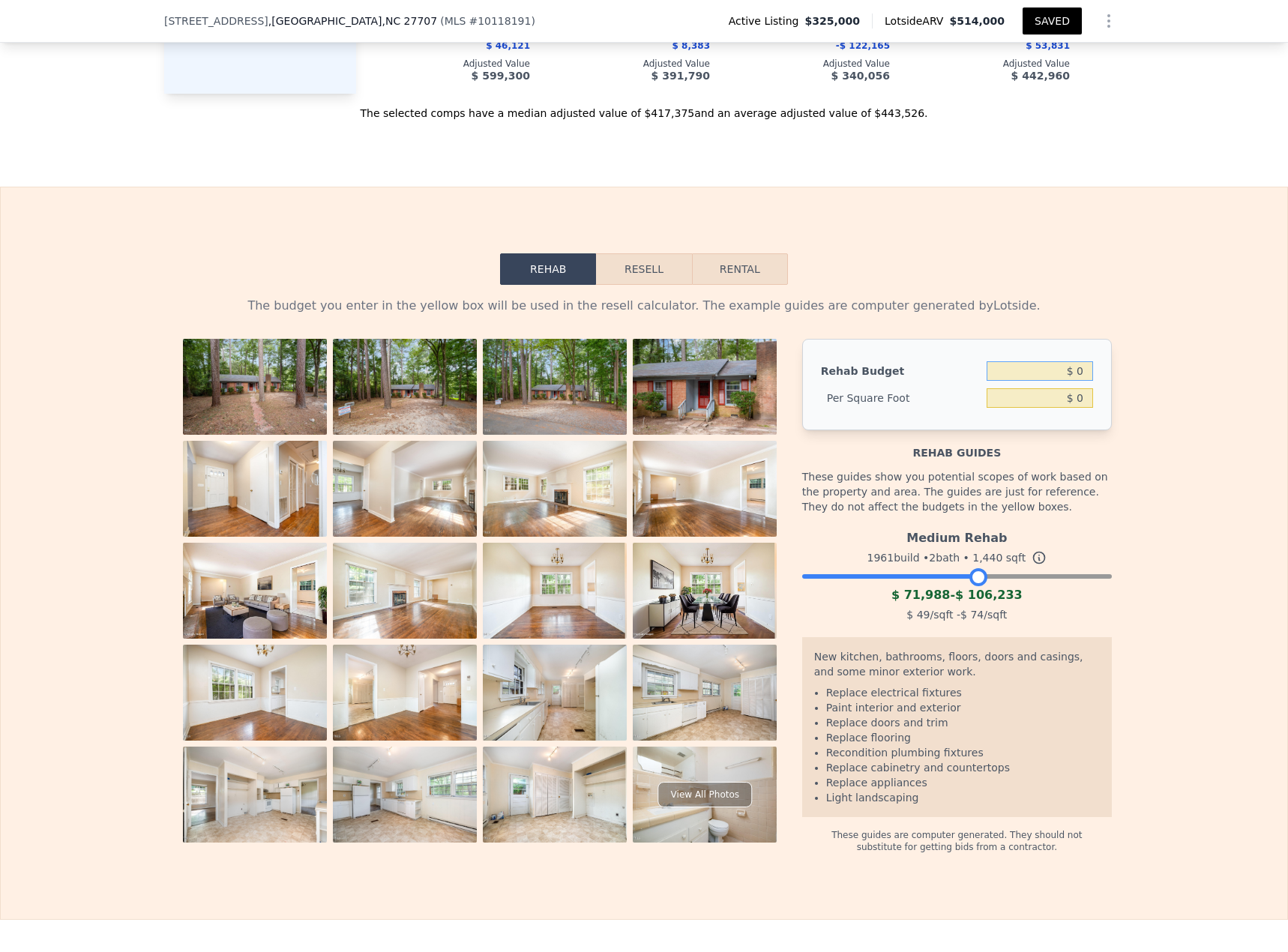
click at [959, 381] on input "$ 0" at bounding box center [1040, 371] width 107 height 20
type input "$ 90,000"
type input "$ 62.5"
click at [637, 285] on button "Resell" at bounding box center [643, 270] width 95 height 32
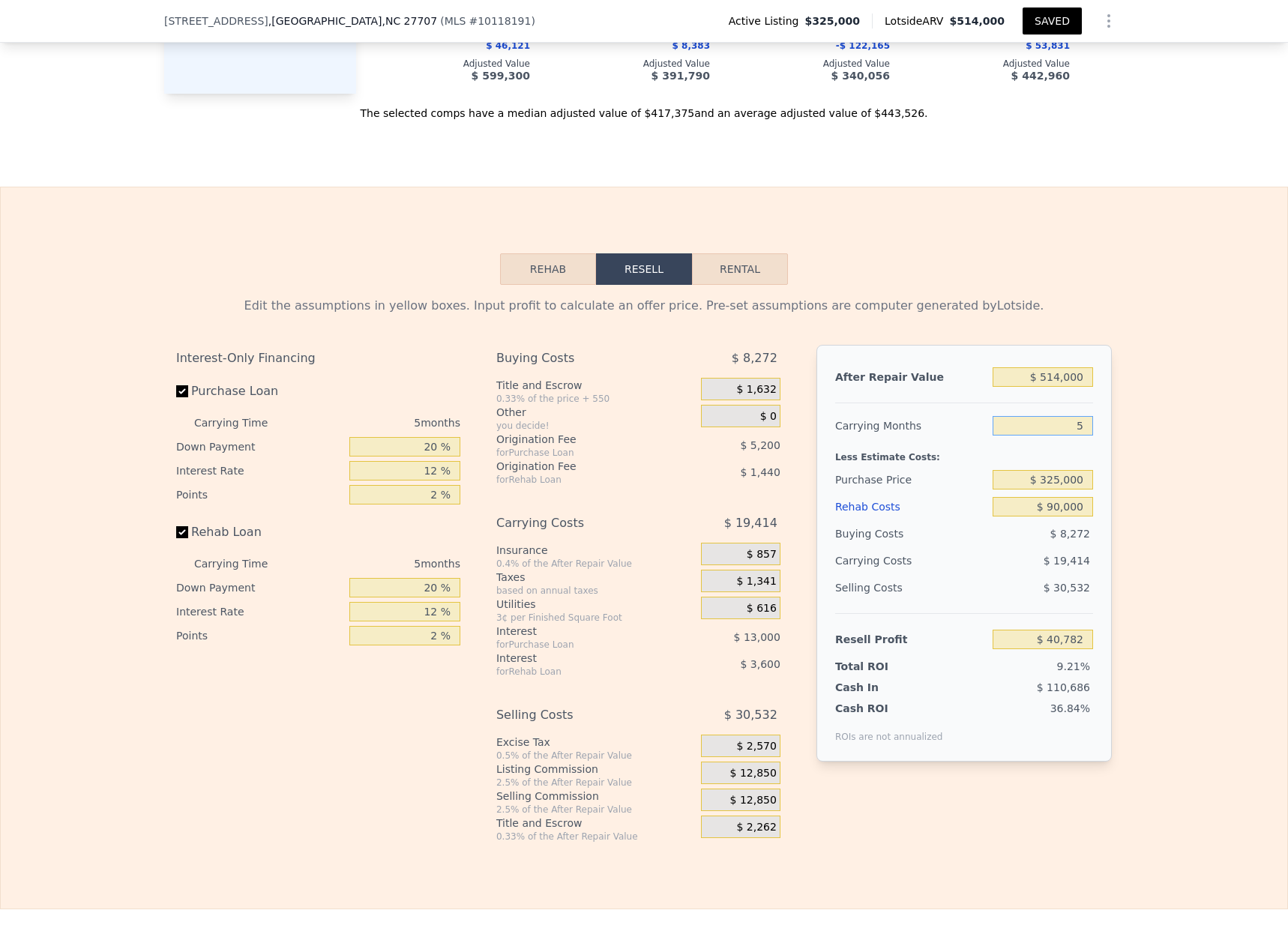
drag, startPoint x: 1062, startPoint y: 448, endPoint x: 1094, endPoint y: 446, distance: 32.1
click at [959, 413] on div "After Repair Value $ 514,000 Carrying Months 5 Less Estimate Costs: Purchase Pr…" at bounding box center [964, 553] width 296 height 417
type input "4"
type input "$ 44,665"
type input "4"
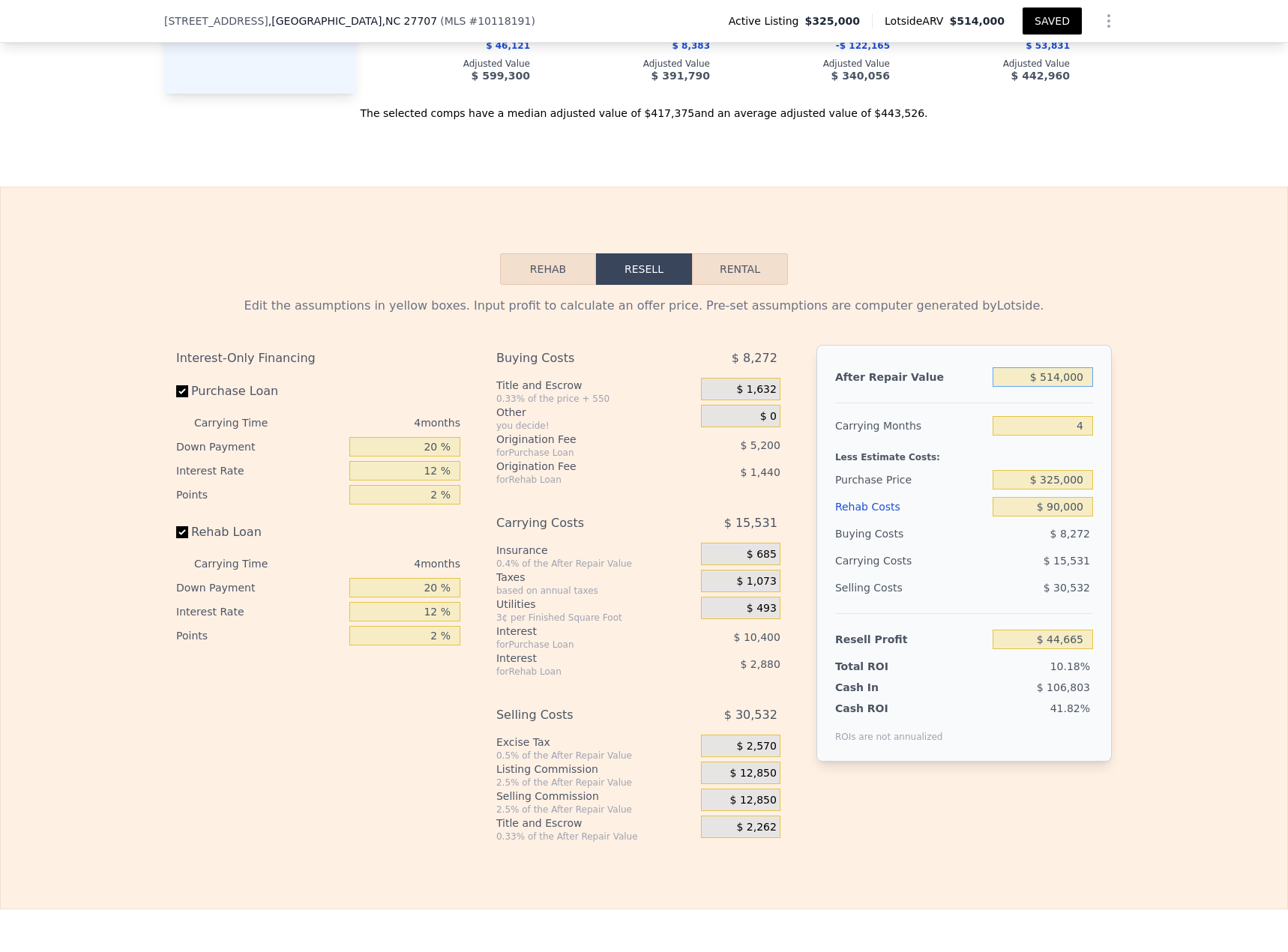
click at [959, 387] on input "$ 514,000" at bounding box center [1043, 377] width 100 height 20
type input "$ 46"
type input "-$ 438,624"
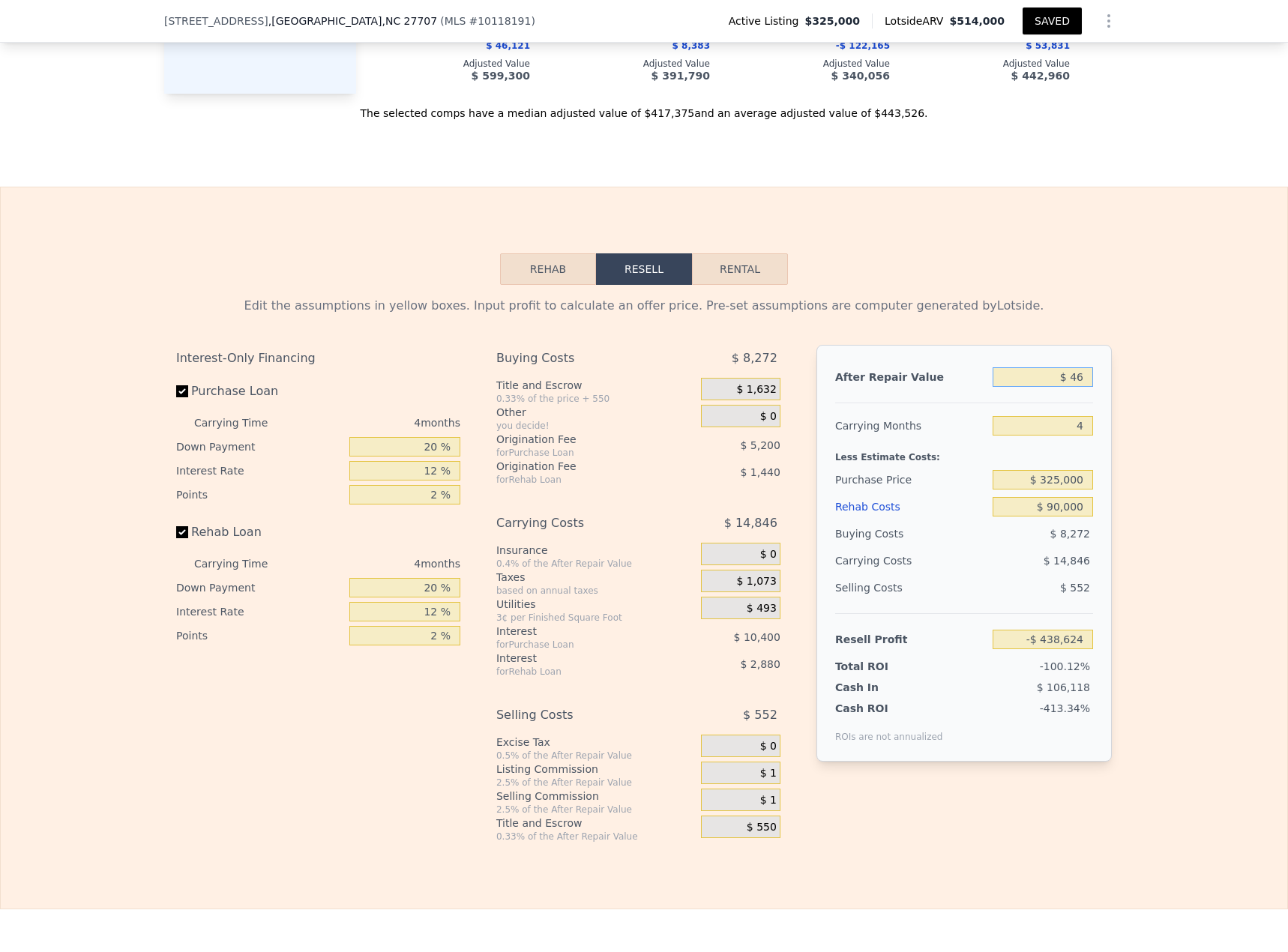
type input "$ 465"
type input "-$ 438,232"
type input "$ 4,650"
type input "-$ 434,294"
type input "$ 46,500"
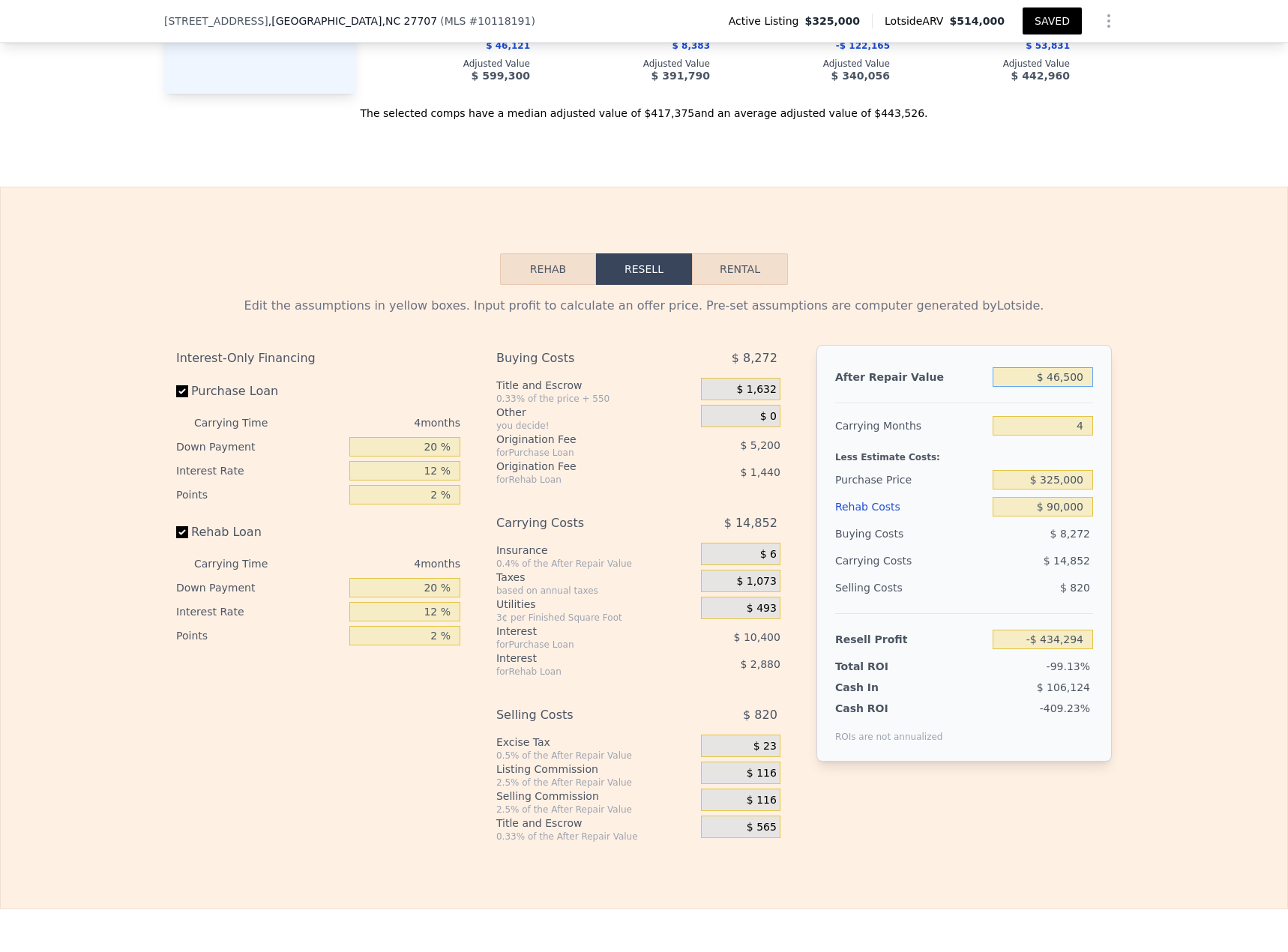
type input "-$ 394,944"
type input "$ 465,000"
type input "-$ 1,411"
type input "$ 465,000"
drag, startPoint x: 414, startPoint y: 484, endPoint x: 486, endPoint y: 495, distance: 72.8
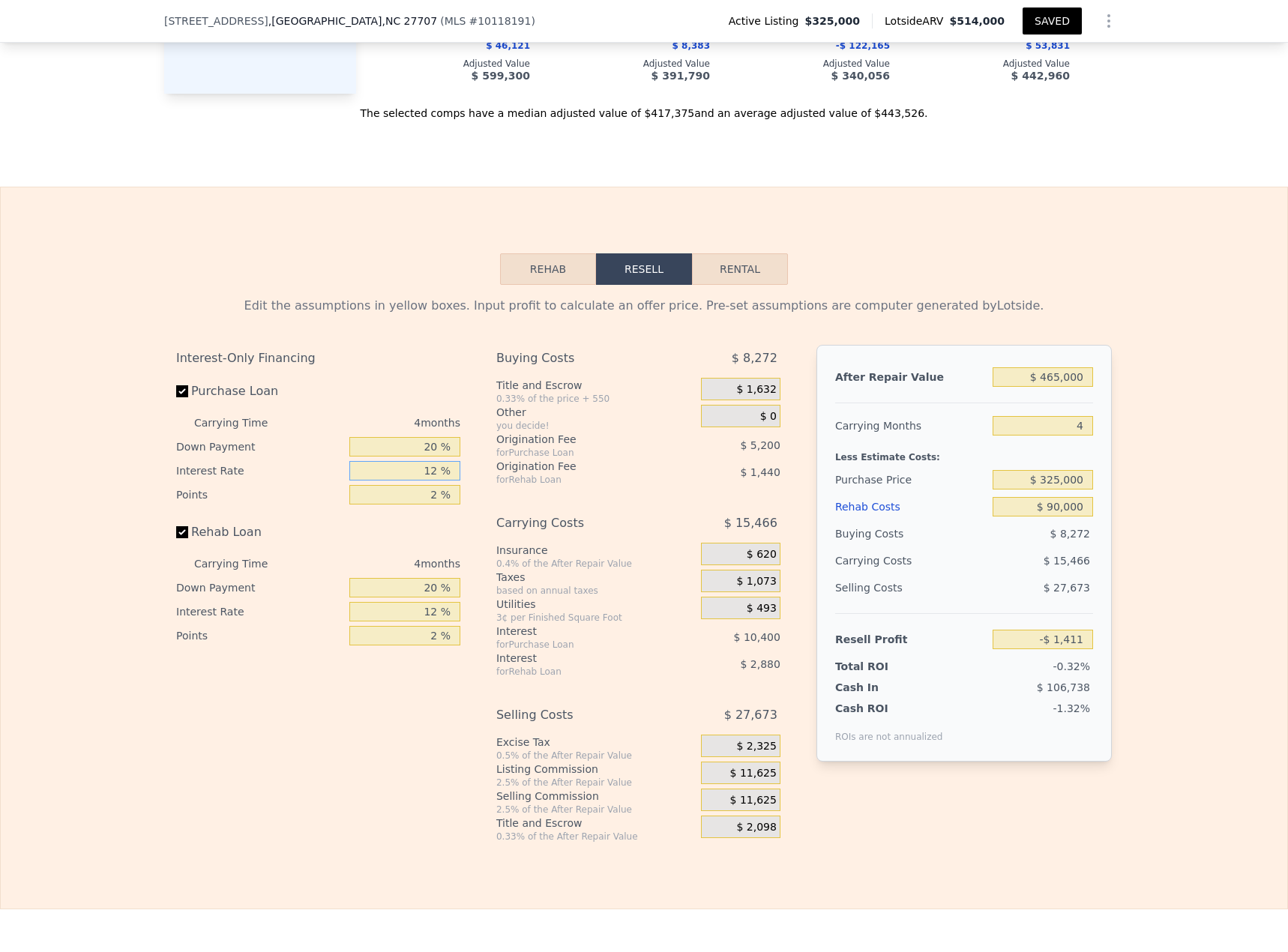
click at [484, 413] on div "Interest-Only Financing Purchase Loan Carrying Time 4 months Down Payment 20 % …" at bounding box center [644, 594] width 936 height 498
type input "1 %"
type input "$ 8,121"
type input "11 %"
type input "-$ 543"
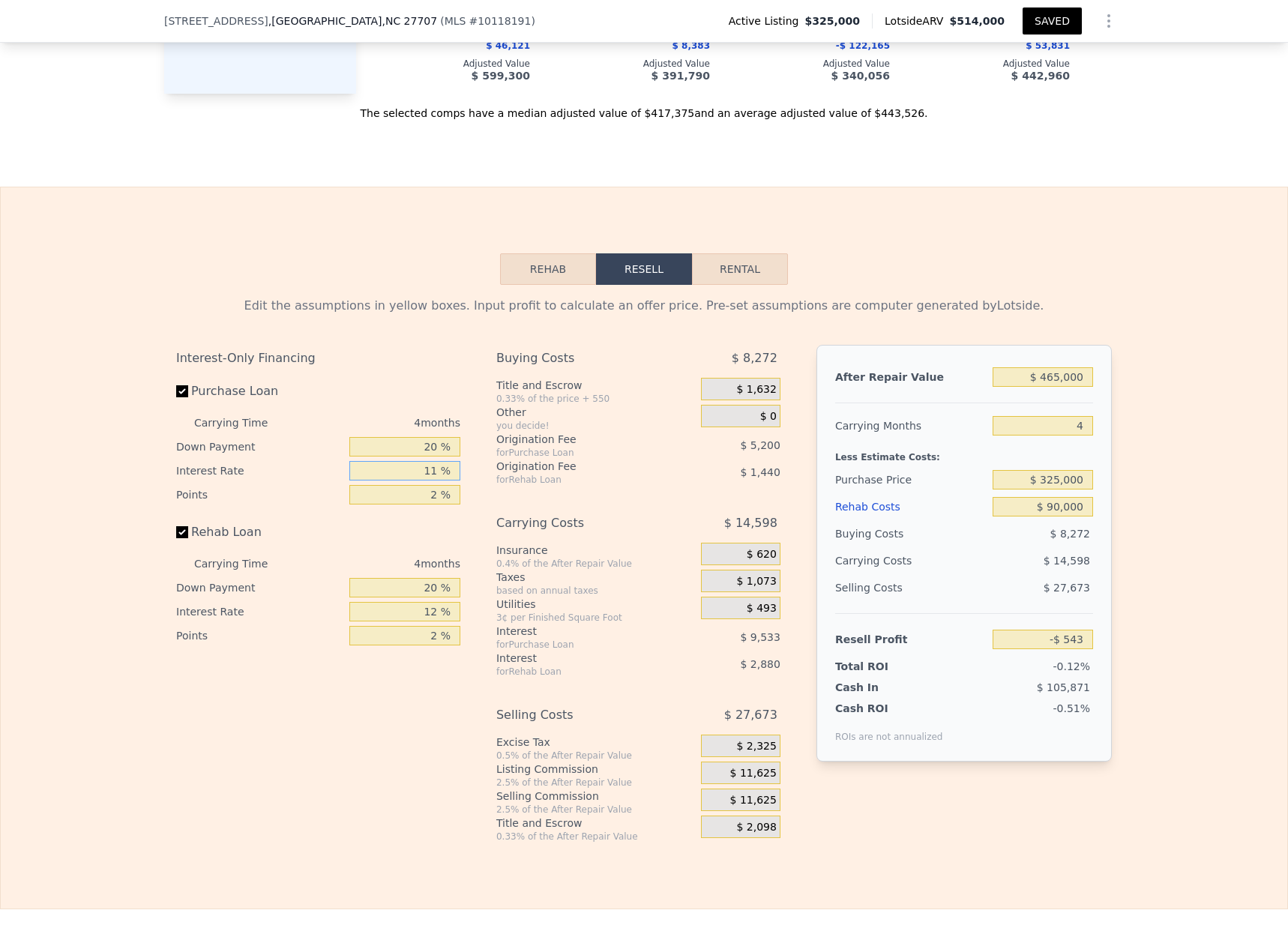
type input "11 %"
type input "1 %"
type input "$ 2,097"
type input "11 %"
type input "-$ 303"
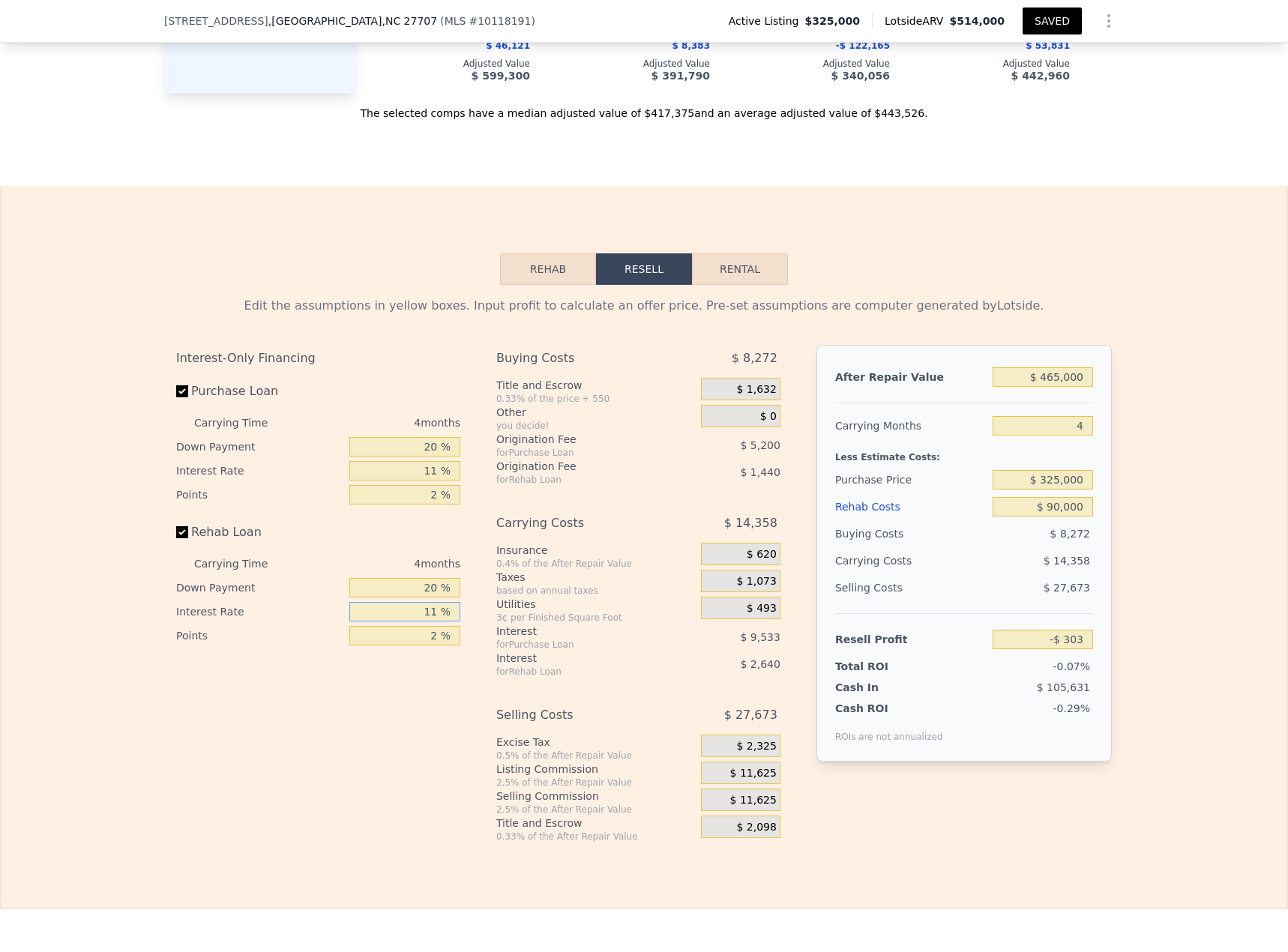
type input "11 %"
click at [959, 413] on input "$ 325,000" at bounding box center [1043, 480] width 100 height 20
type input "$ 275,000"
type input "$ 52,127"
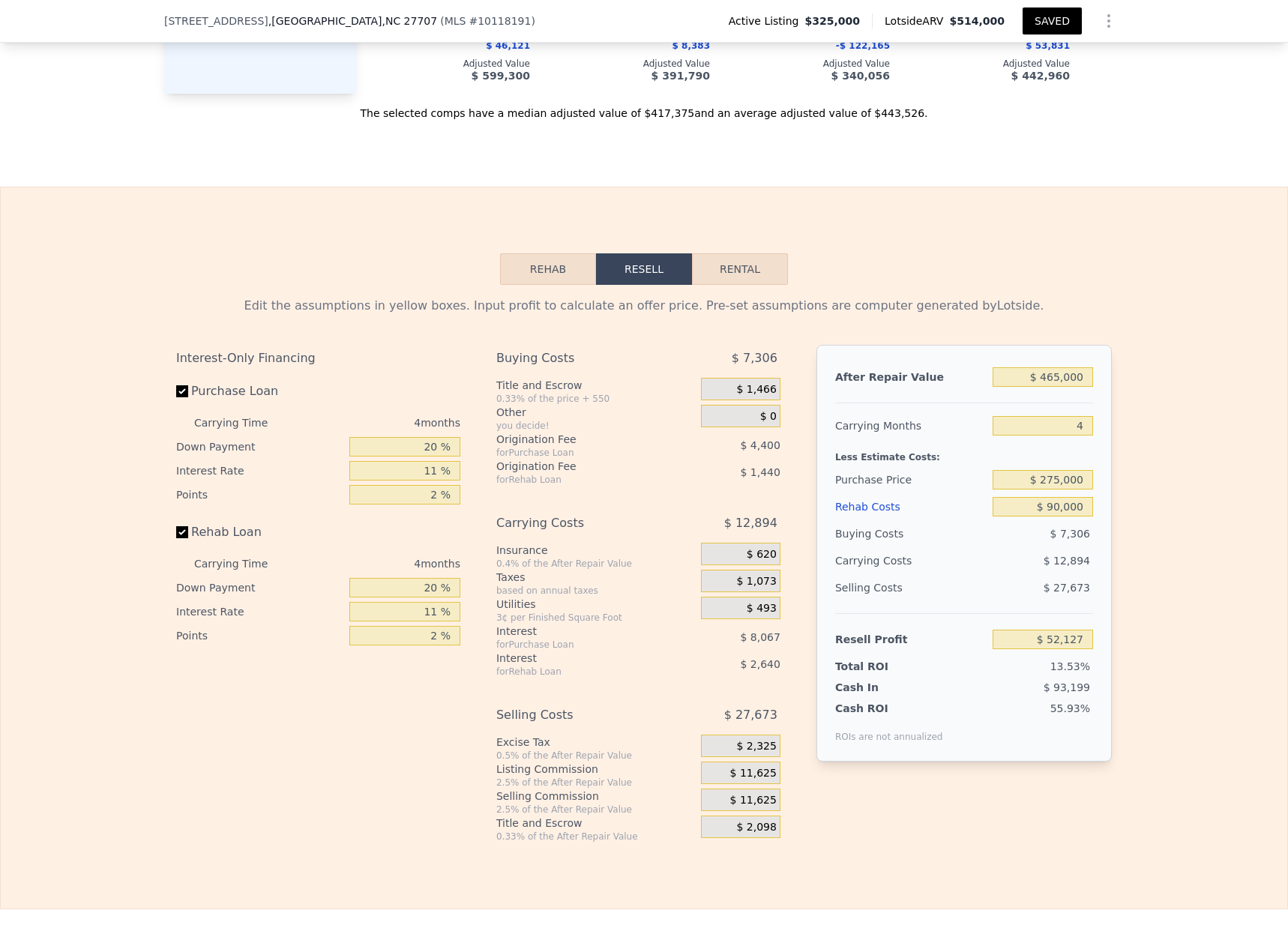
click at [959, 14] on button "SAVED" at bounding box center [1052, 20] width 59 height 27
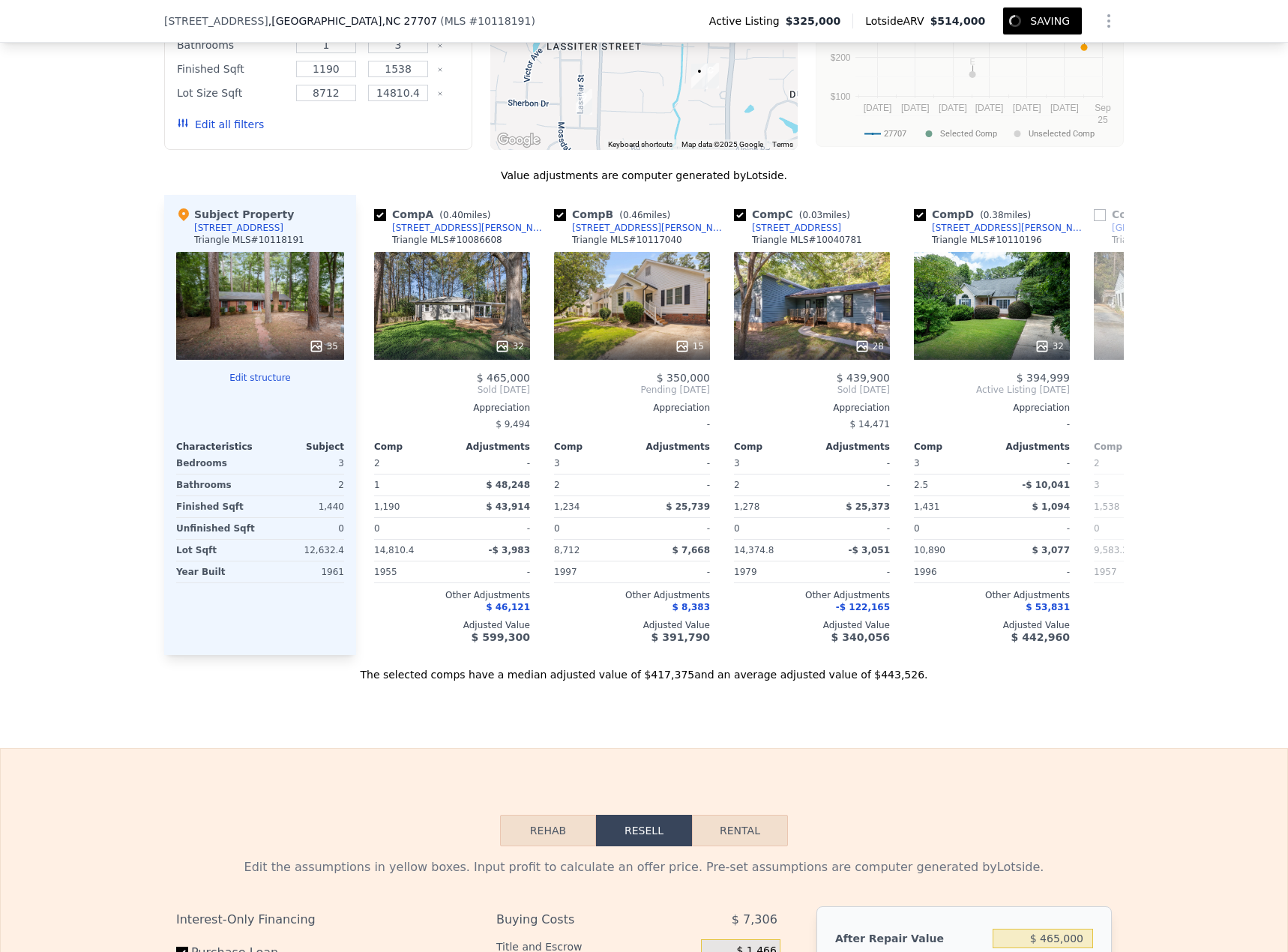
scroll to position [1481, 0]
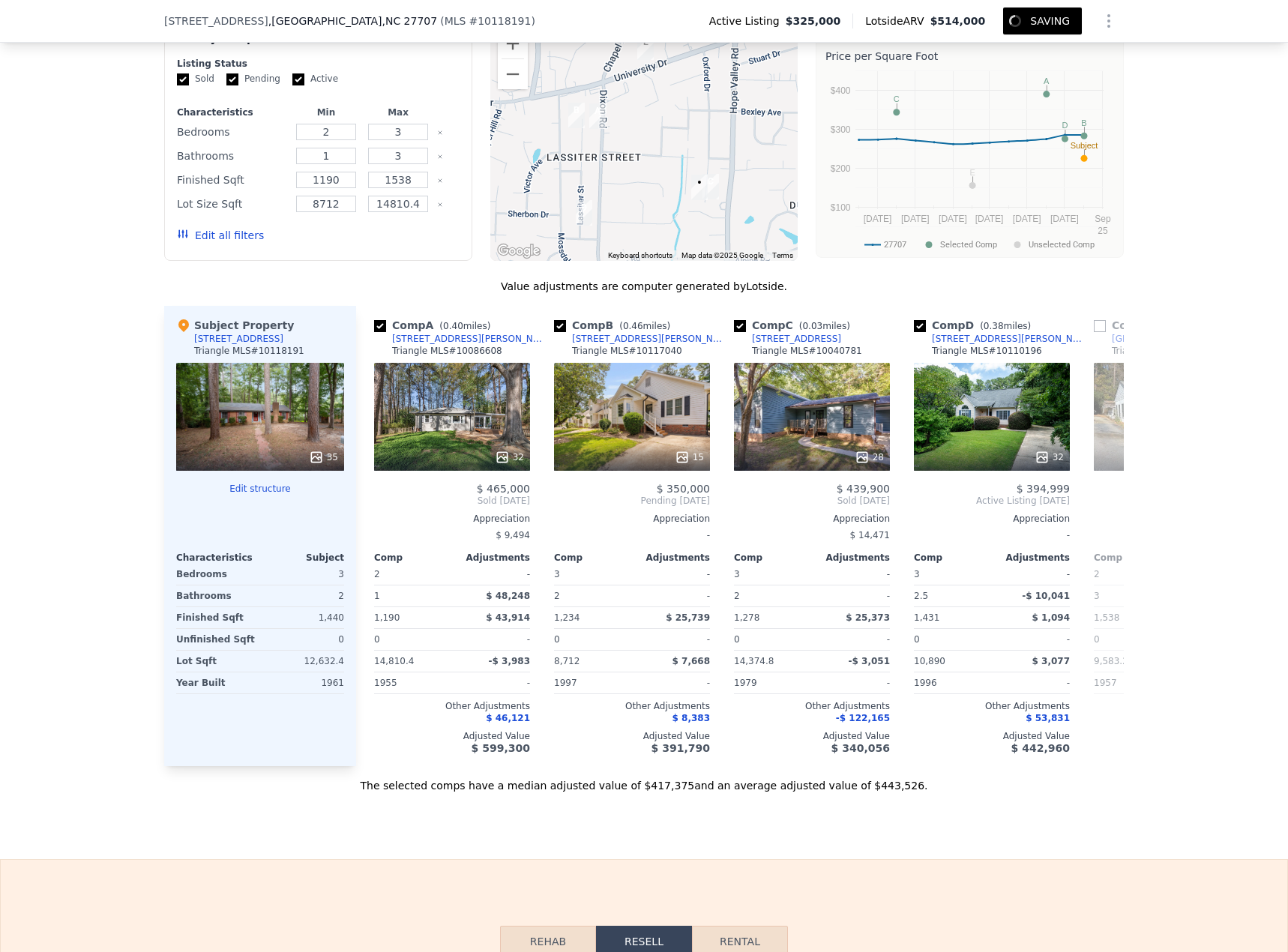
type input "$ 514,000"
type input "5"
type input "$ 0"
type input "$ 135,822"
type input "$ 465,000"
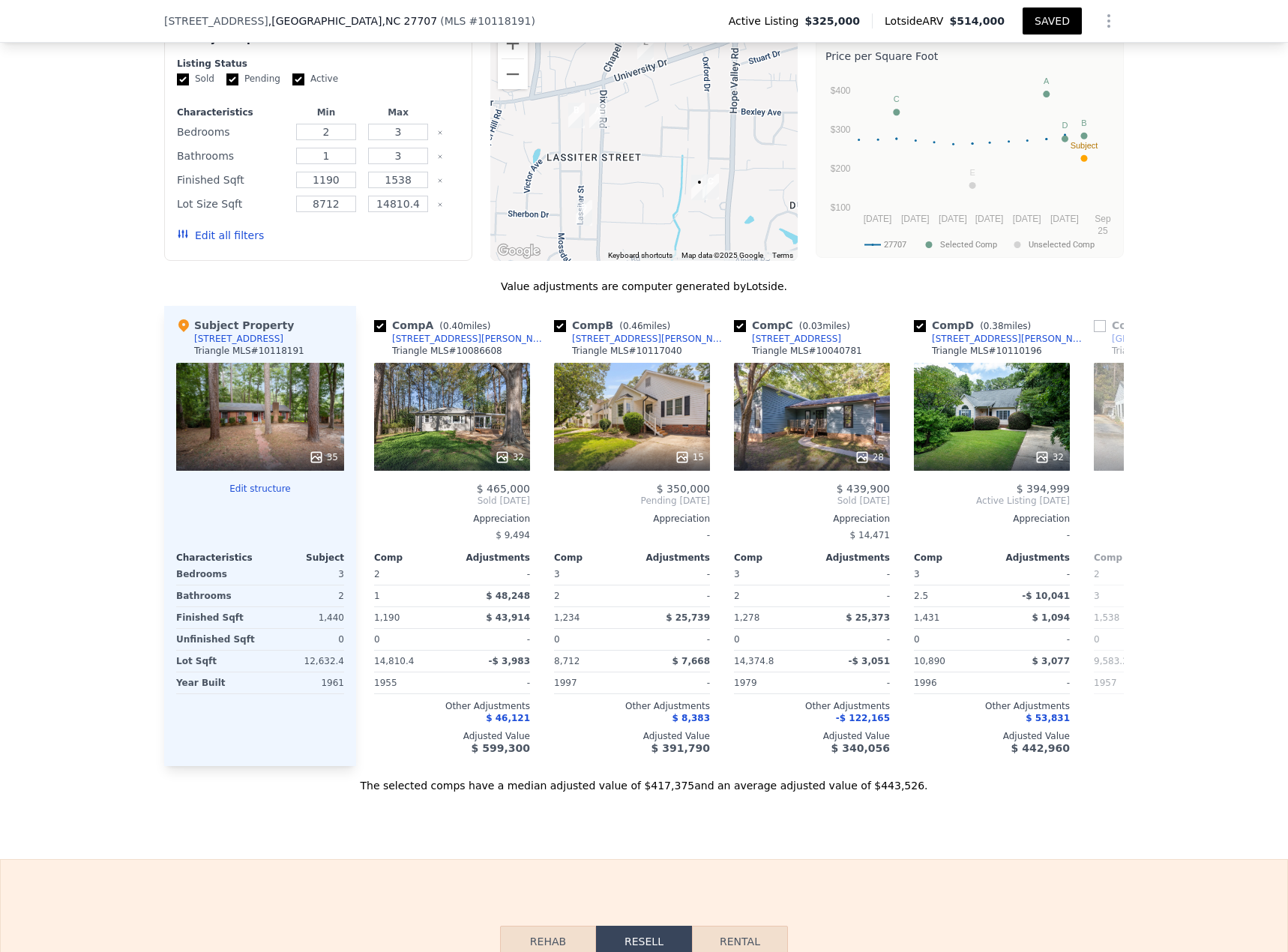
type input "4"
type input "$ 90,000"
type input "$ 52,127"
click at [238, 243] on button "Edit all filters" at bounding box center [220, 235] width 87 height 15
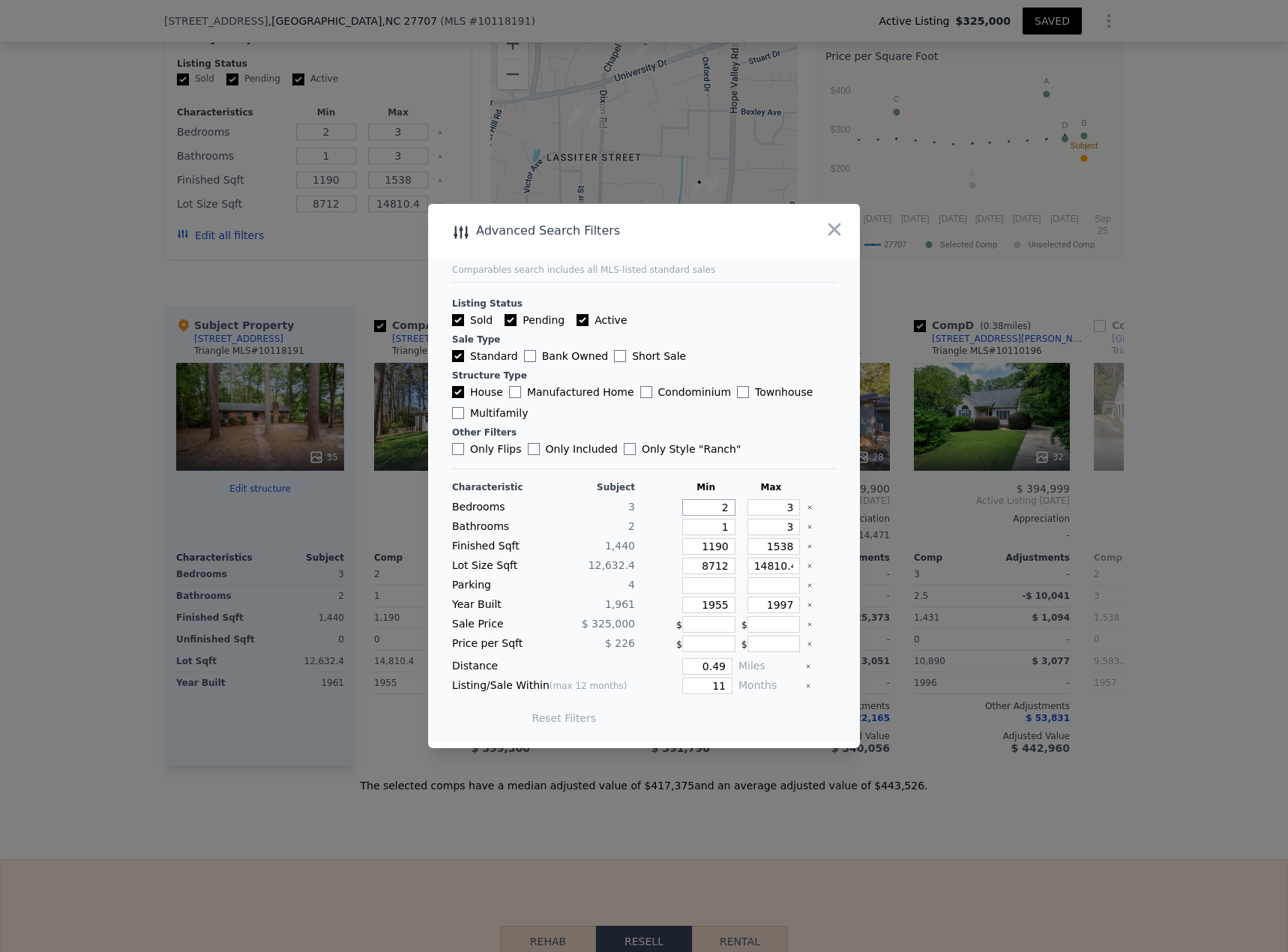
click at [704, 413] on input "2" at bounding box center [708, 508] width 53 height 17
type input "1"
type input "5"
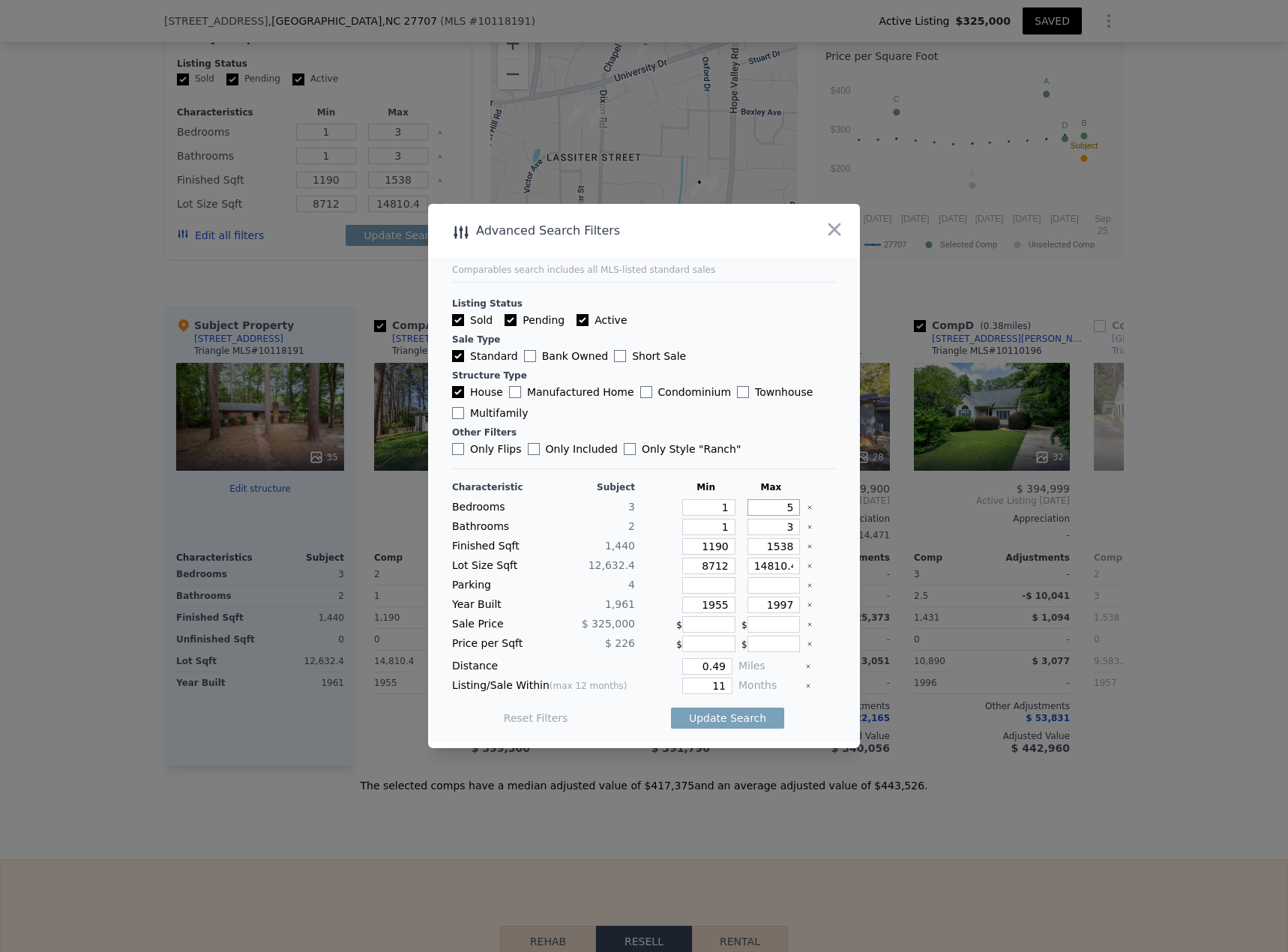
type input "5"
type input "1"
type input "16"
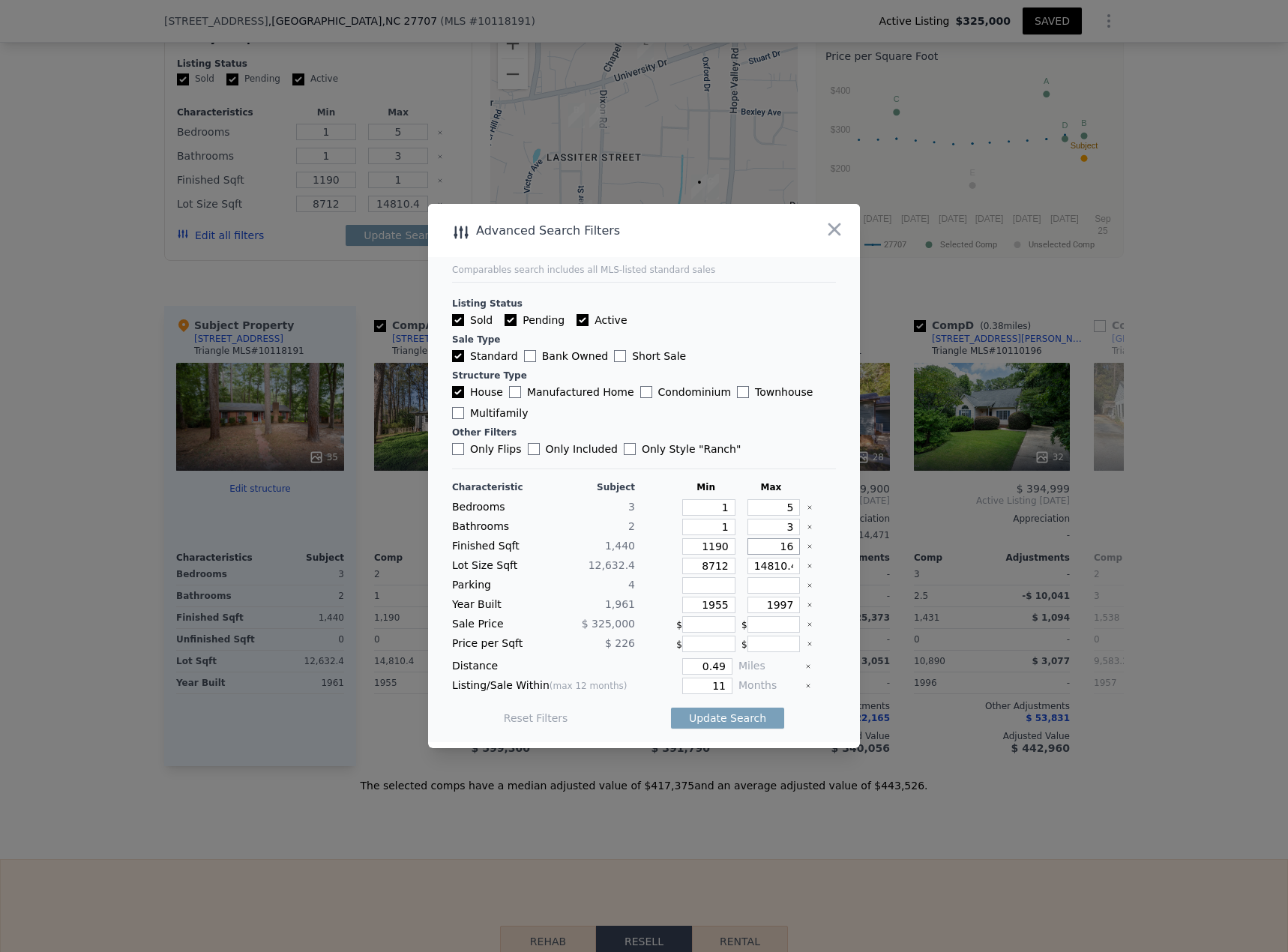
type input "16"
type input "169"
type input "1690"
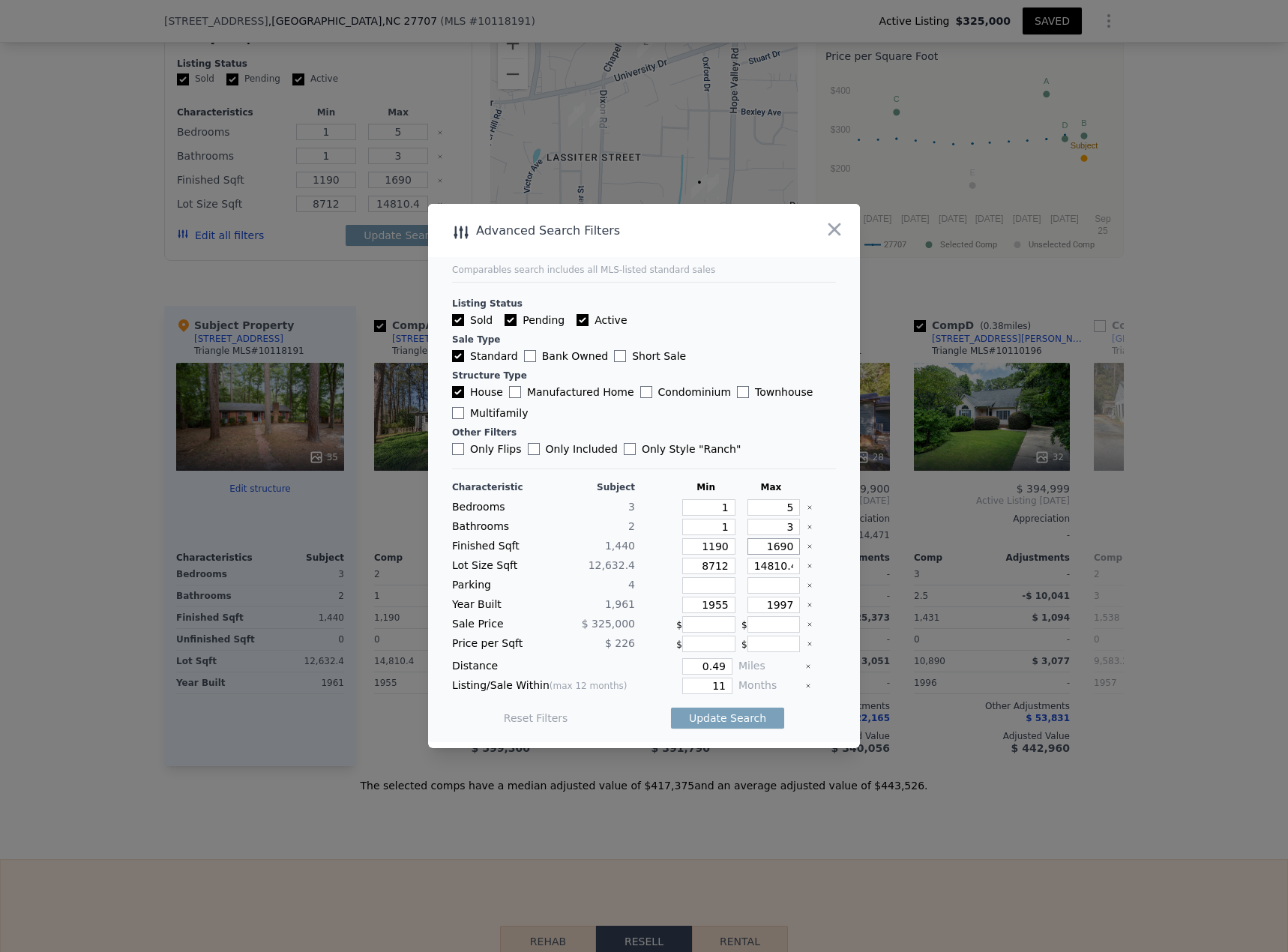
type input "1690"
type input "4"
type input "6"
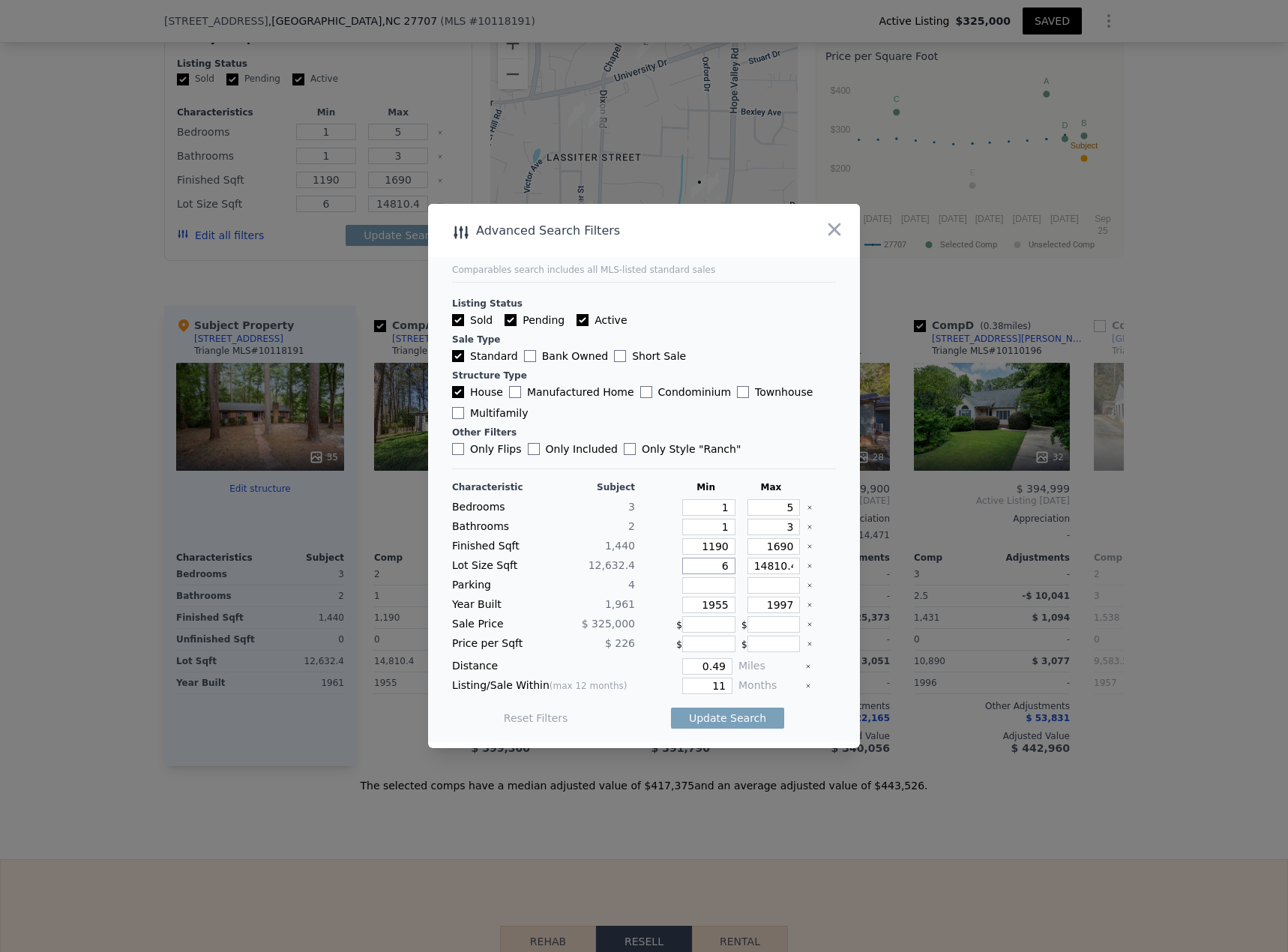
type input "60"
type input "600"
type input "6000"
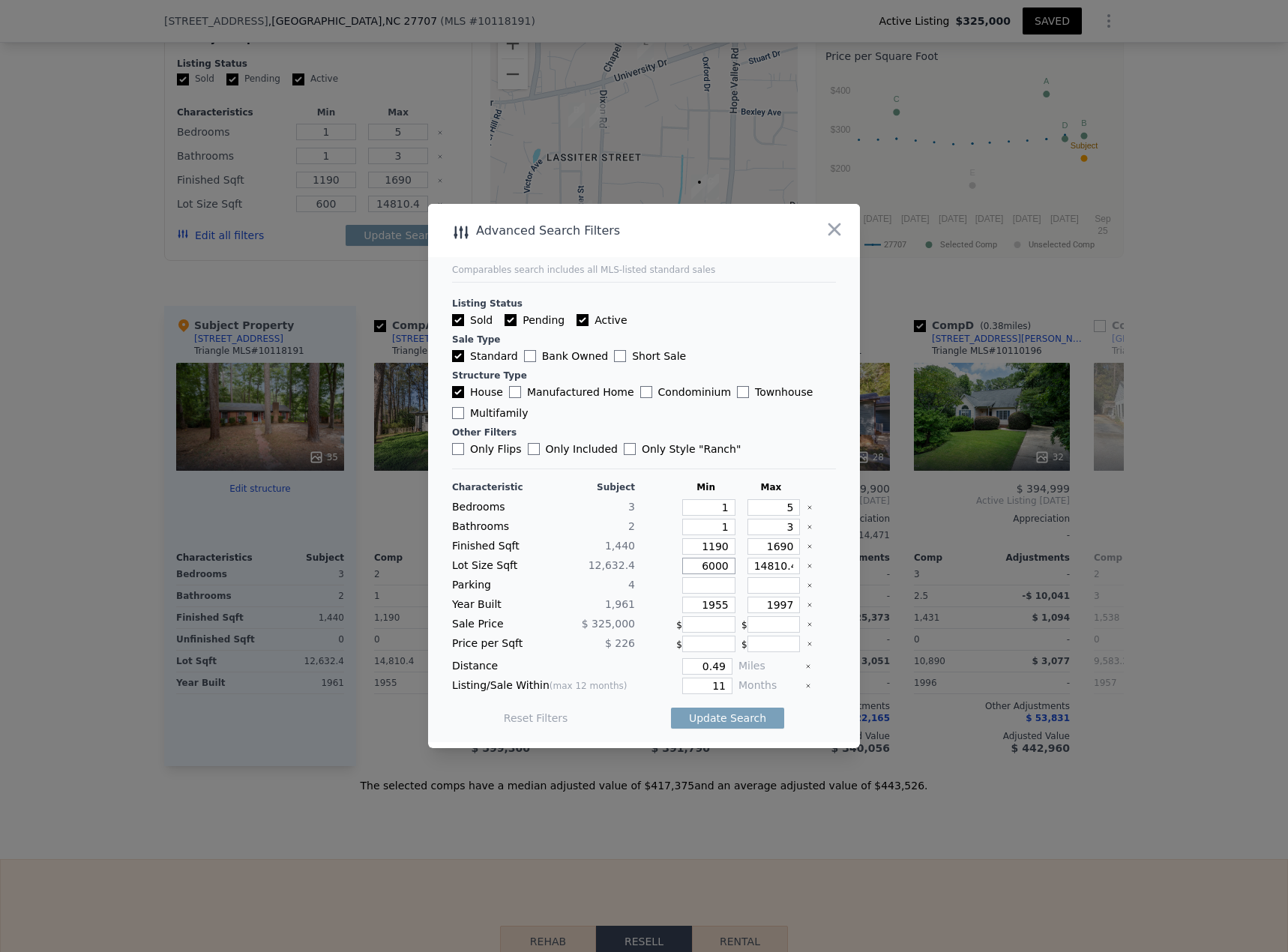
type input "6000"
type input "2"
type input "24"
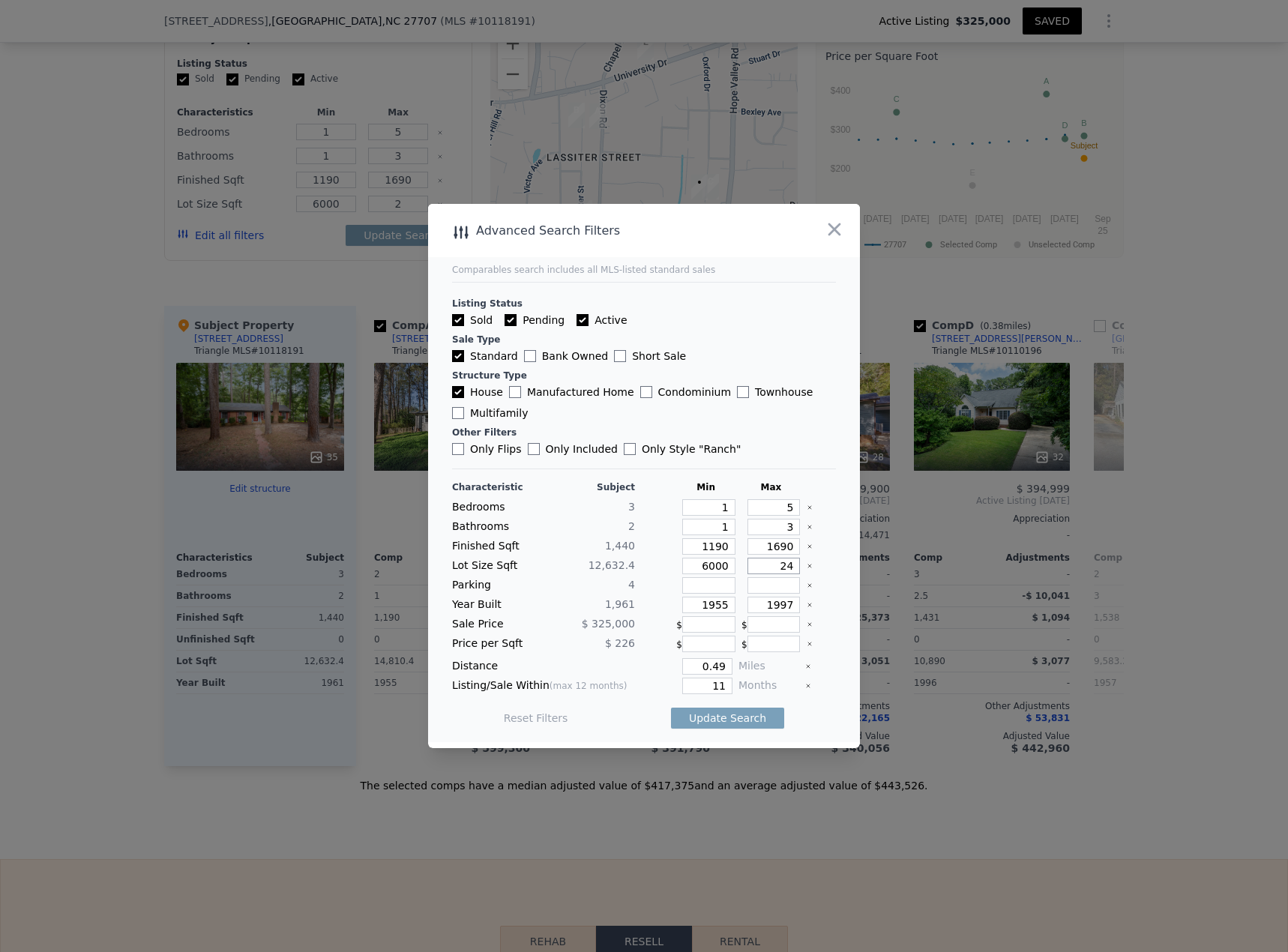
type input "24"
type input "240"
type input "2400"
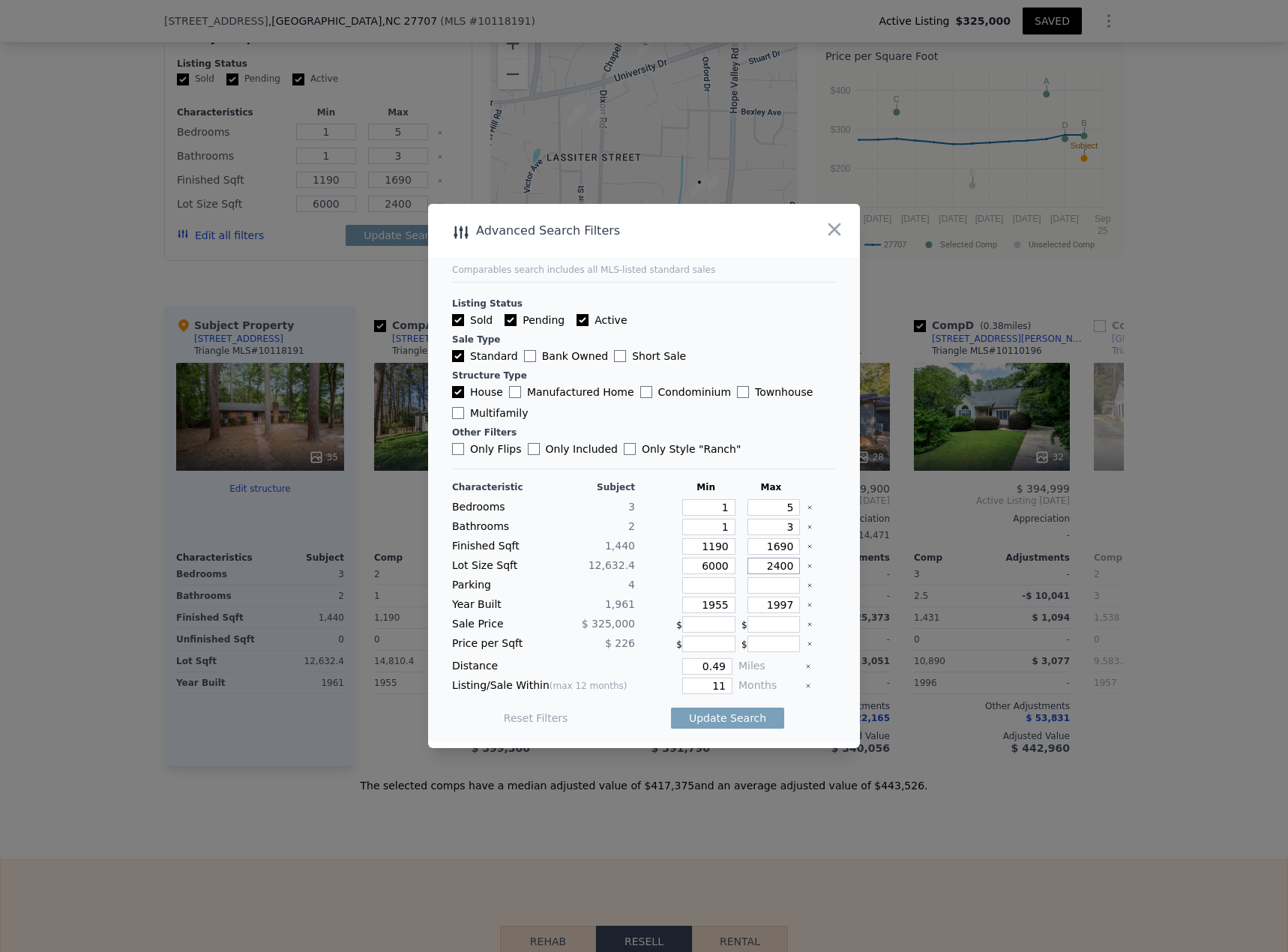
type input "24000"
type input "1911"
type input "2011"
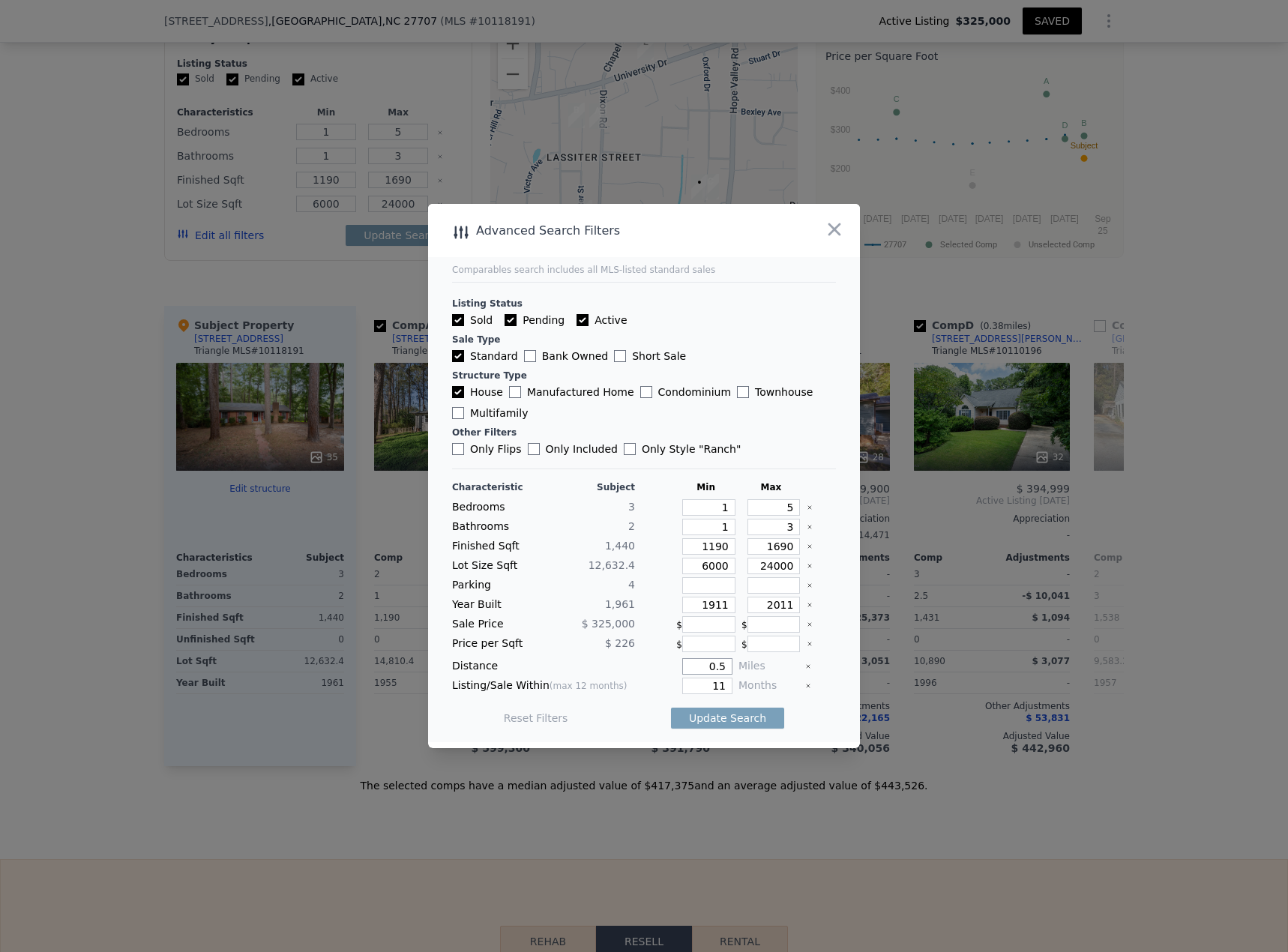
type input "0.5"
type input "8"
type input "12"
click at [702, 413] on button "Update Search" at bounding box center [728, 719] width 113 height 21
checkbox input "false"
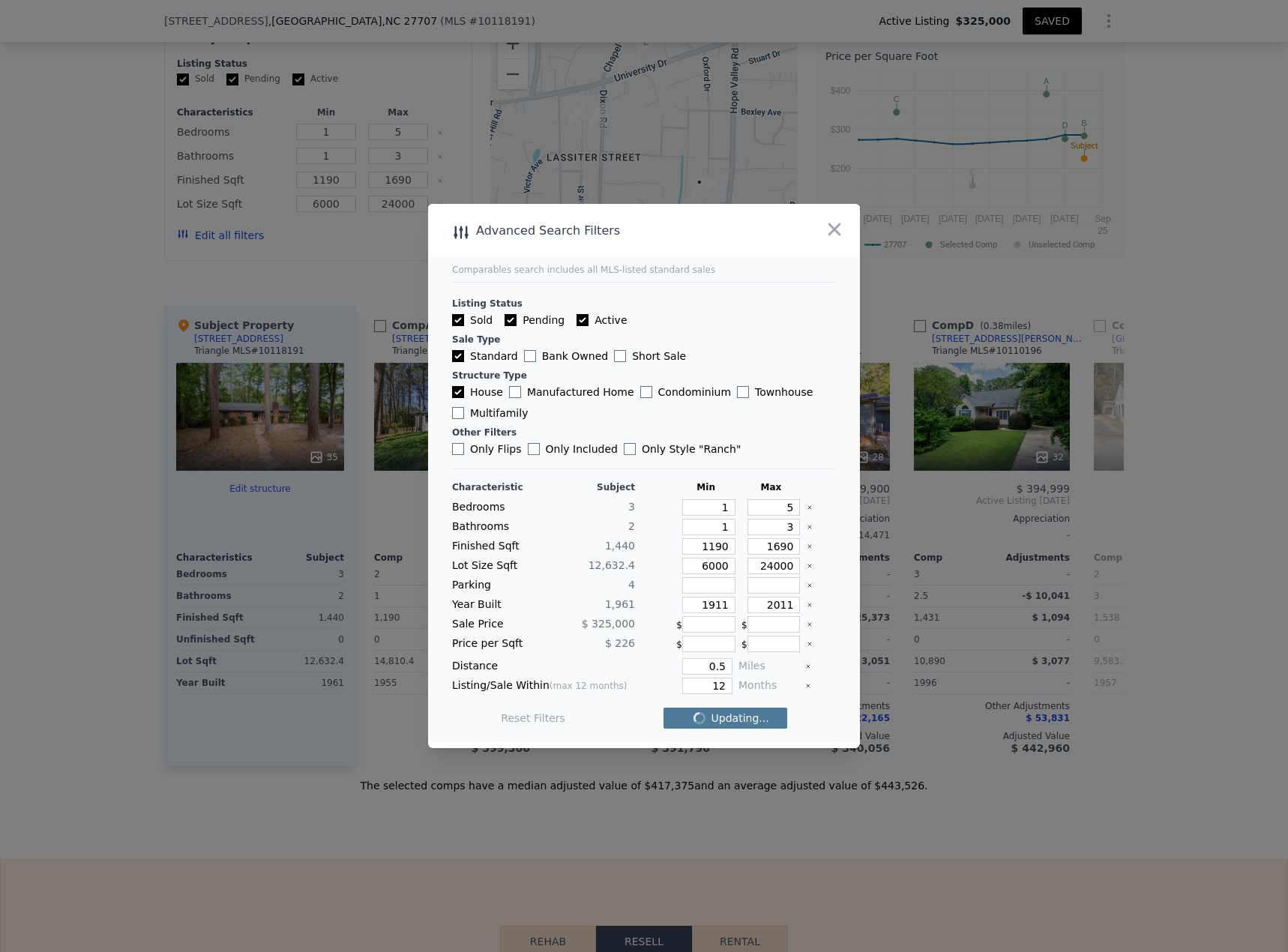
checkbox input "false"
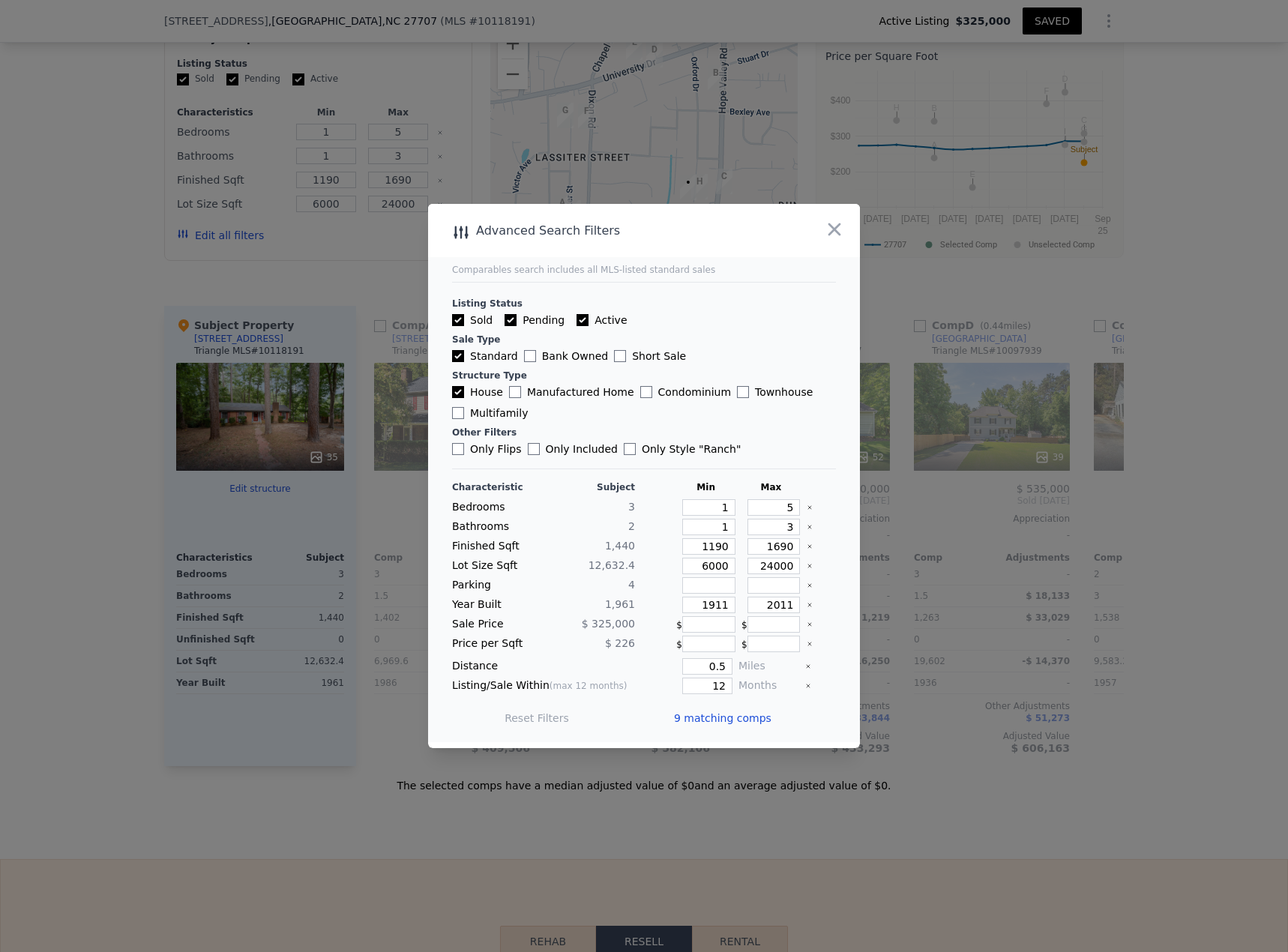
click at [703, 413] on span "9 matching comps" at bounding box center [722, 719] width 98 height 15
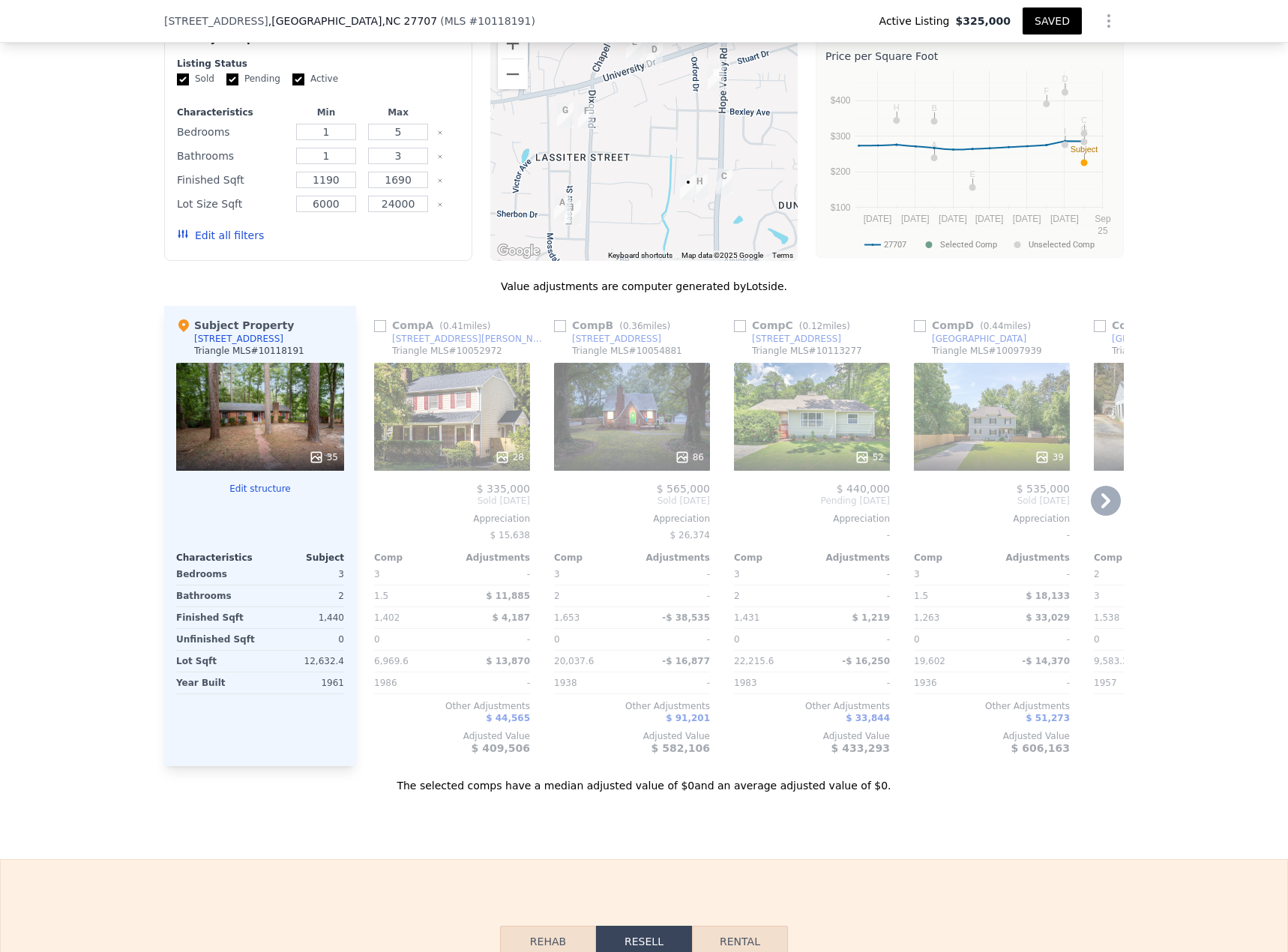
click at [554, 332] on input "checkbox" at bounding box center [559, 325] width 12 height 12
checkbox input "true"
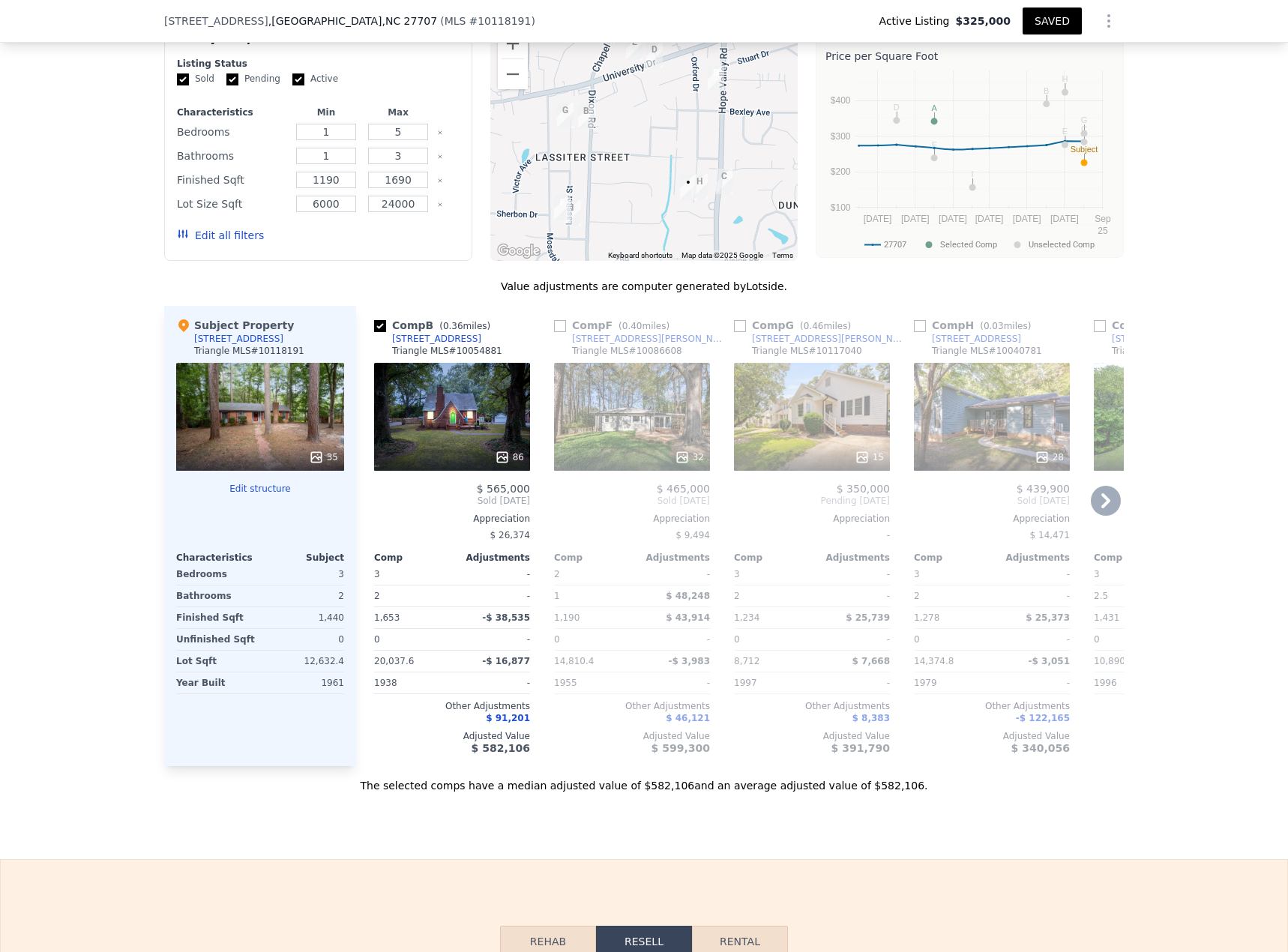
click at [556, 332] on input "checkbox" at bounding box center [559, 325] width 12 height 12
checkbox input "true"
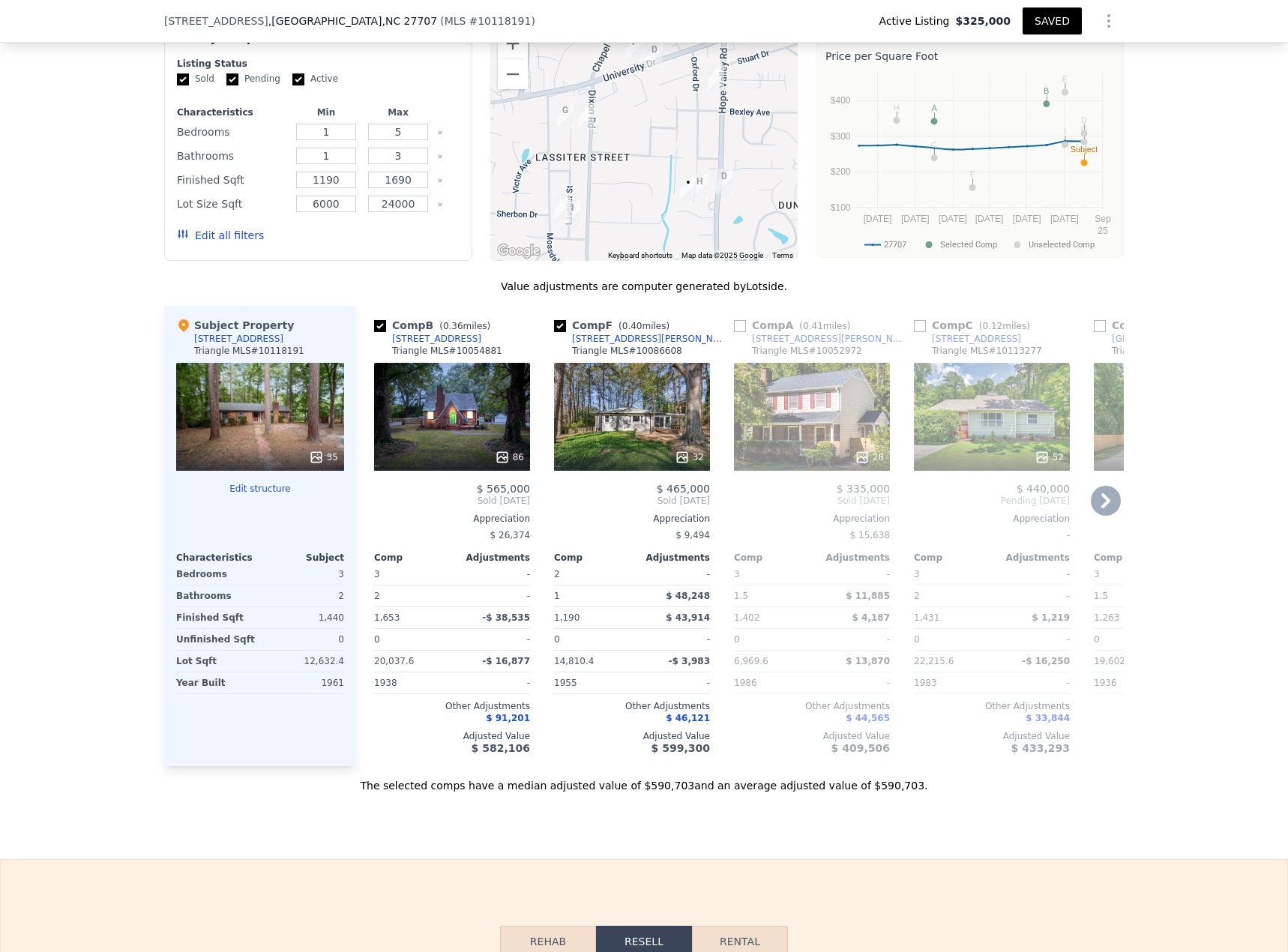
click at [919, 332] on input "checkbox" at bounding box center [919, 325] width 12 height 12
checkbox input "true"
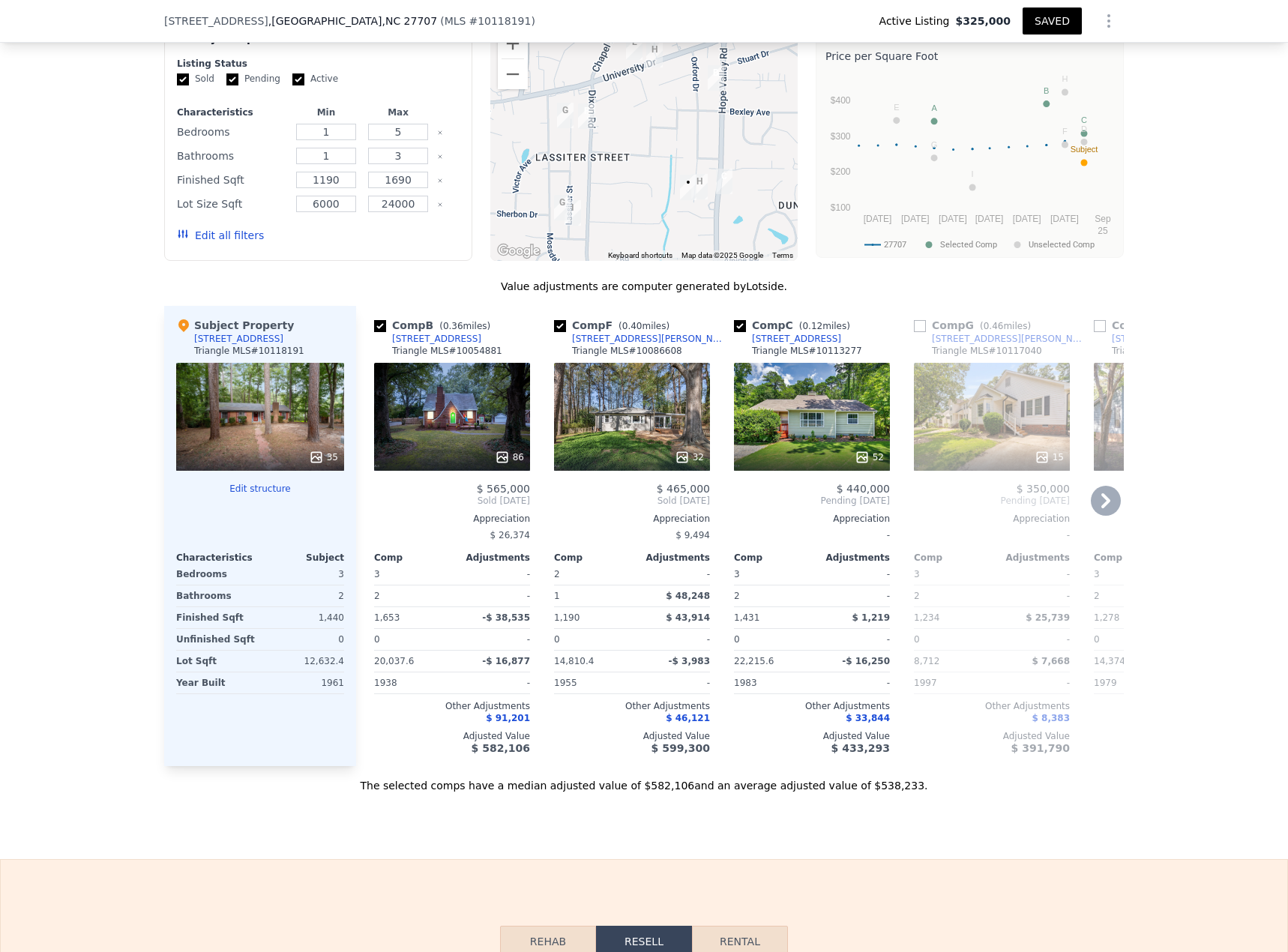
click at [959, 413] on icon at bounding box center [1106, 501] width 30 height 30
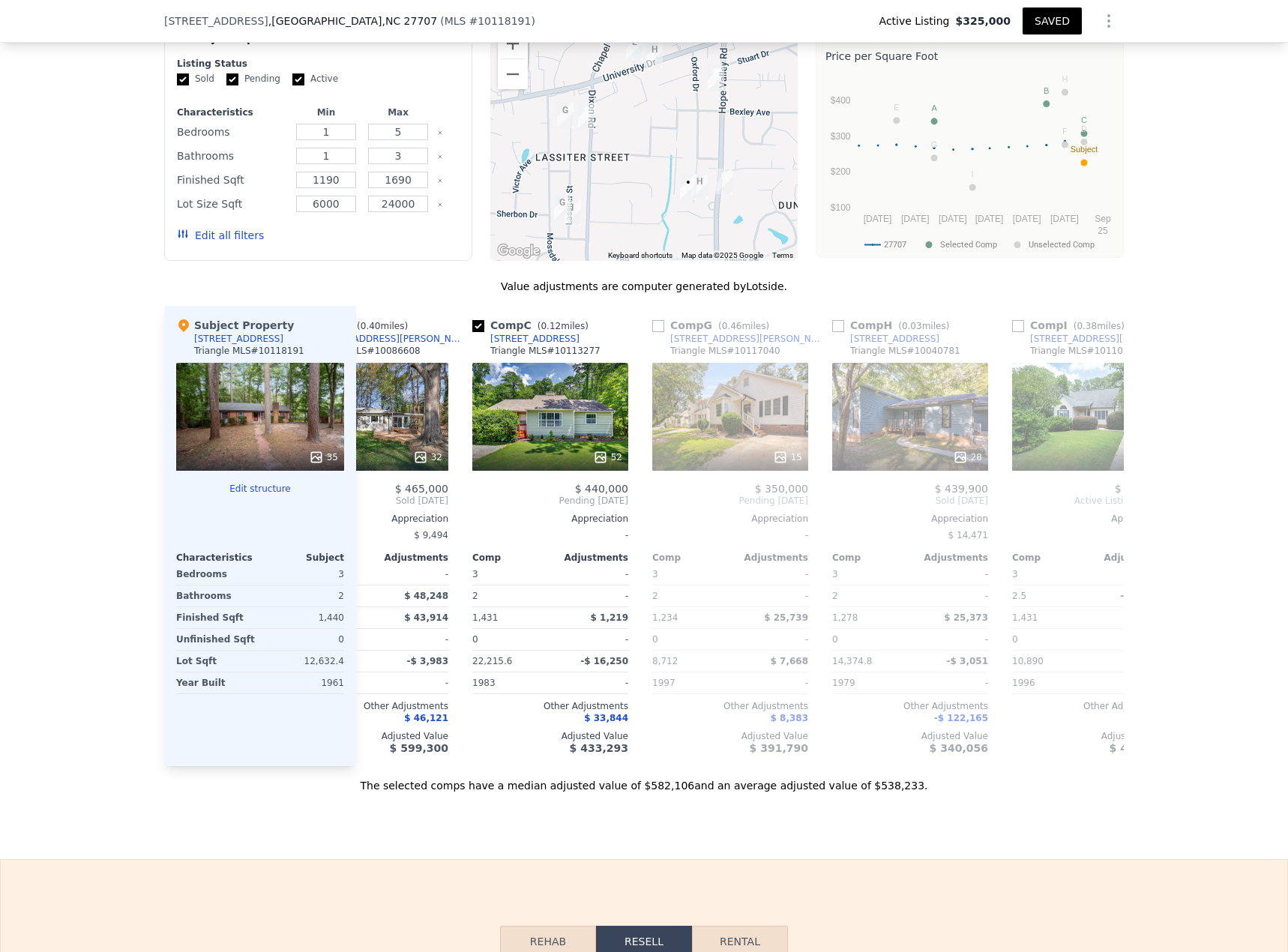
scroll to position [0, 360]
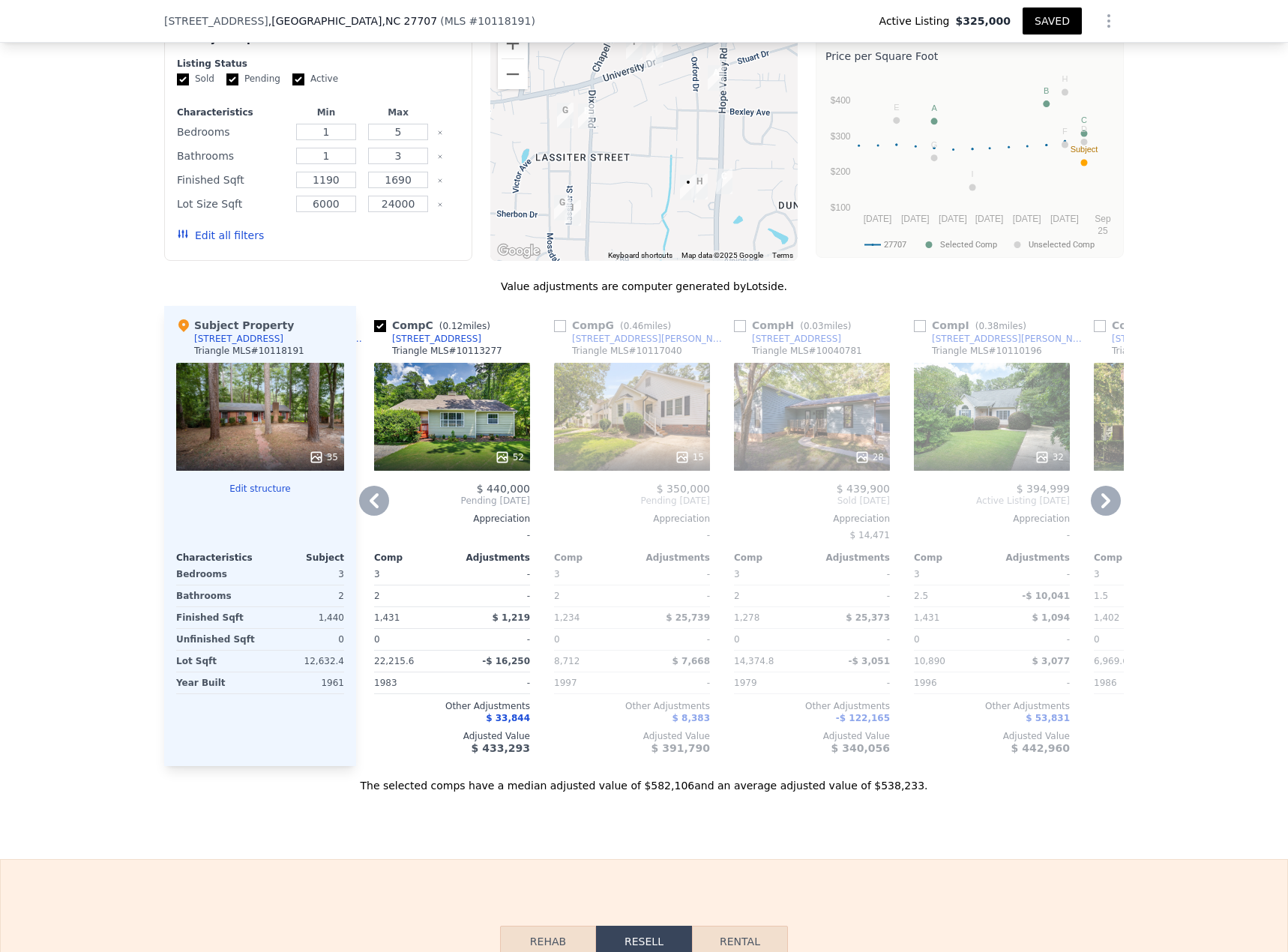
click at [736, 332] on input "checkbox" at bounding box center [740, 325] width 12 height 12
checkbox input "true"
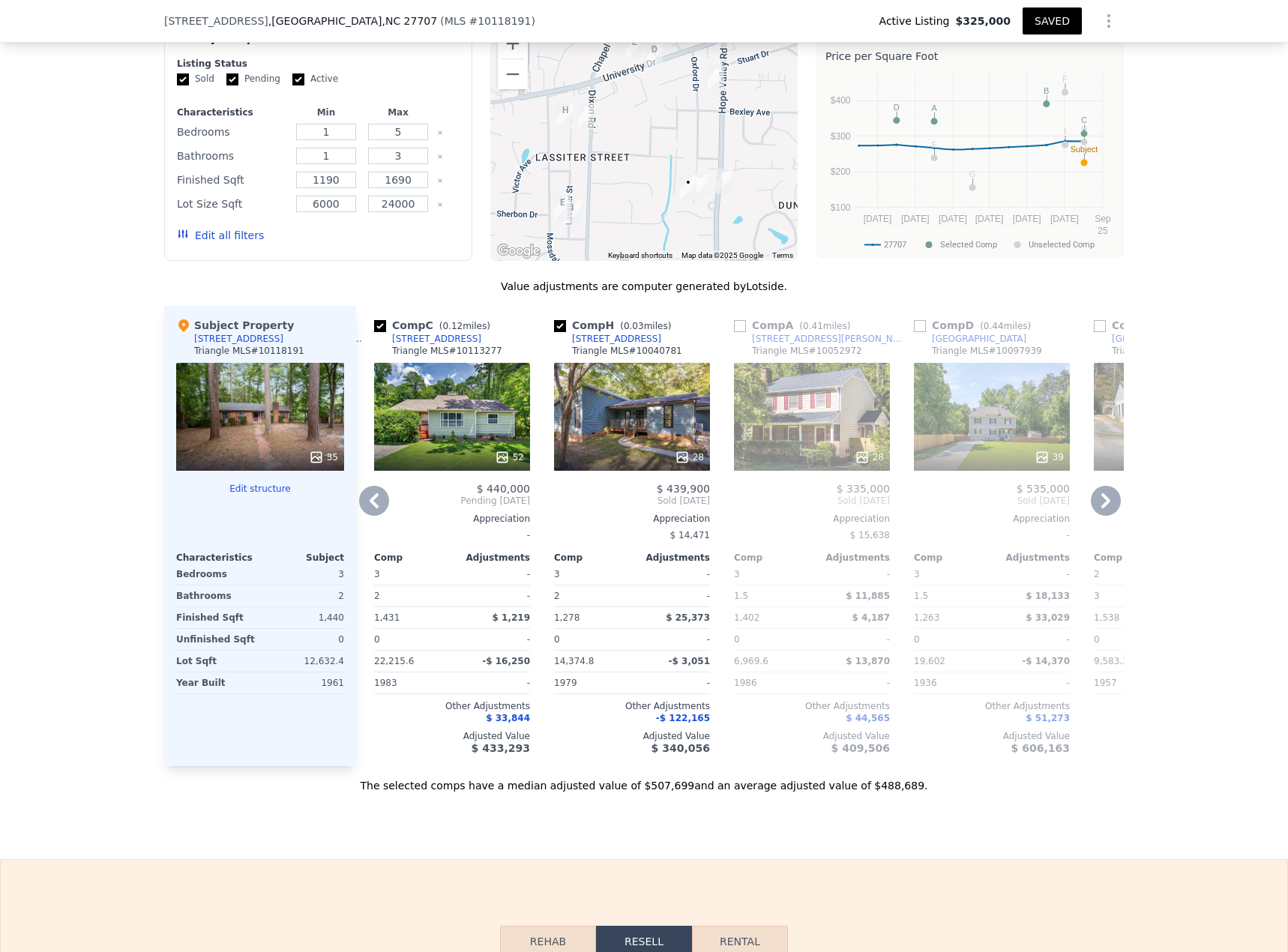
click at [959, 413] on icon at bounding box center [1106, 501] width 9 height 15
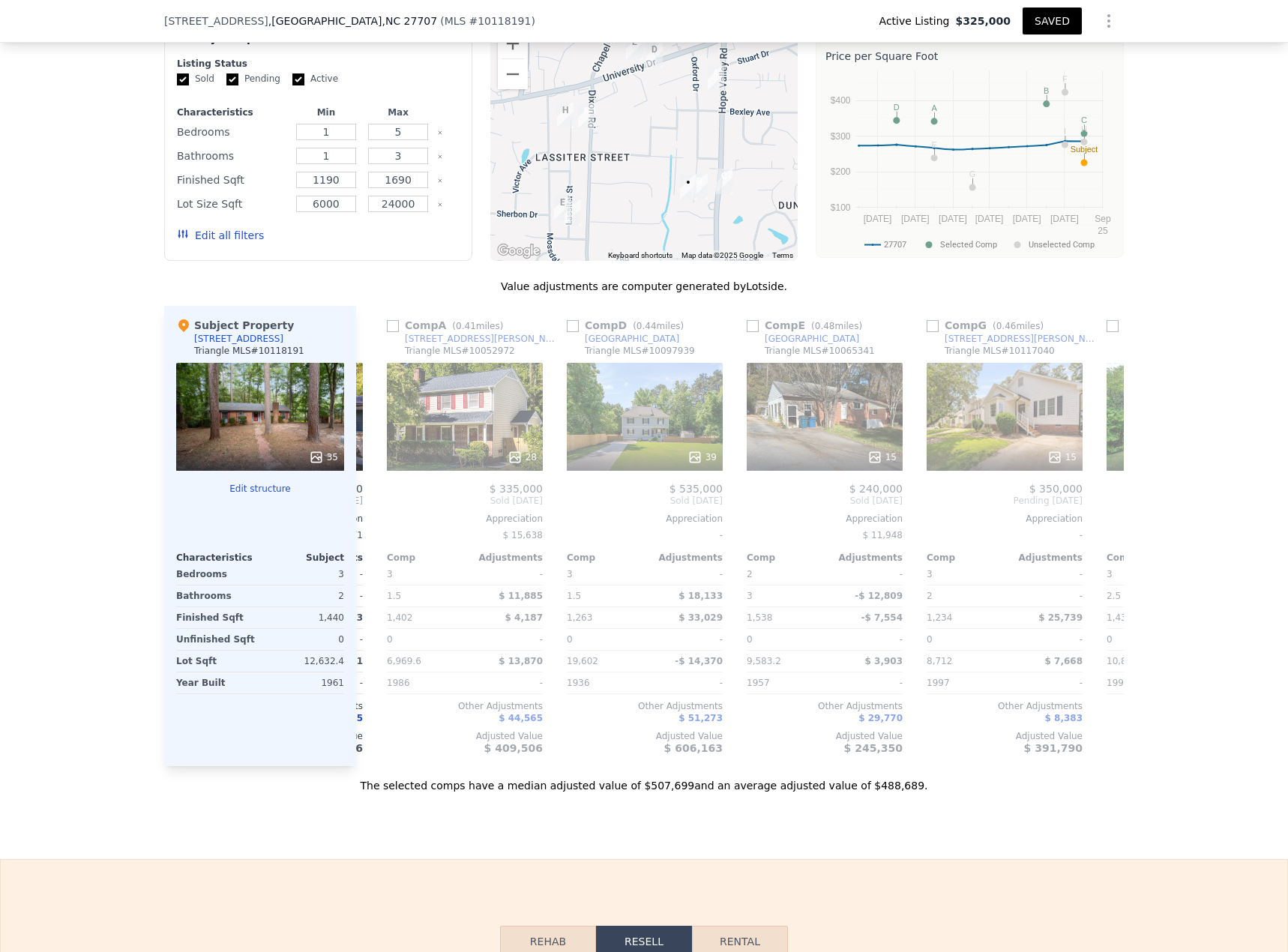
scroll to position [0, 719]
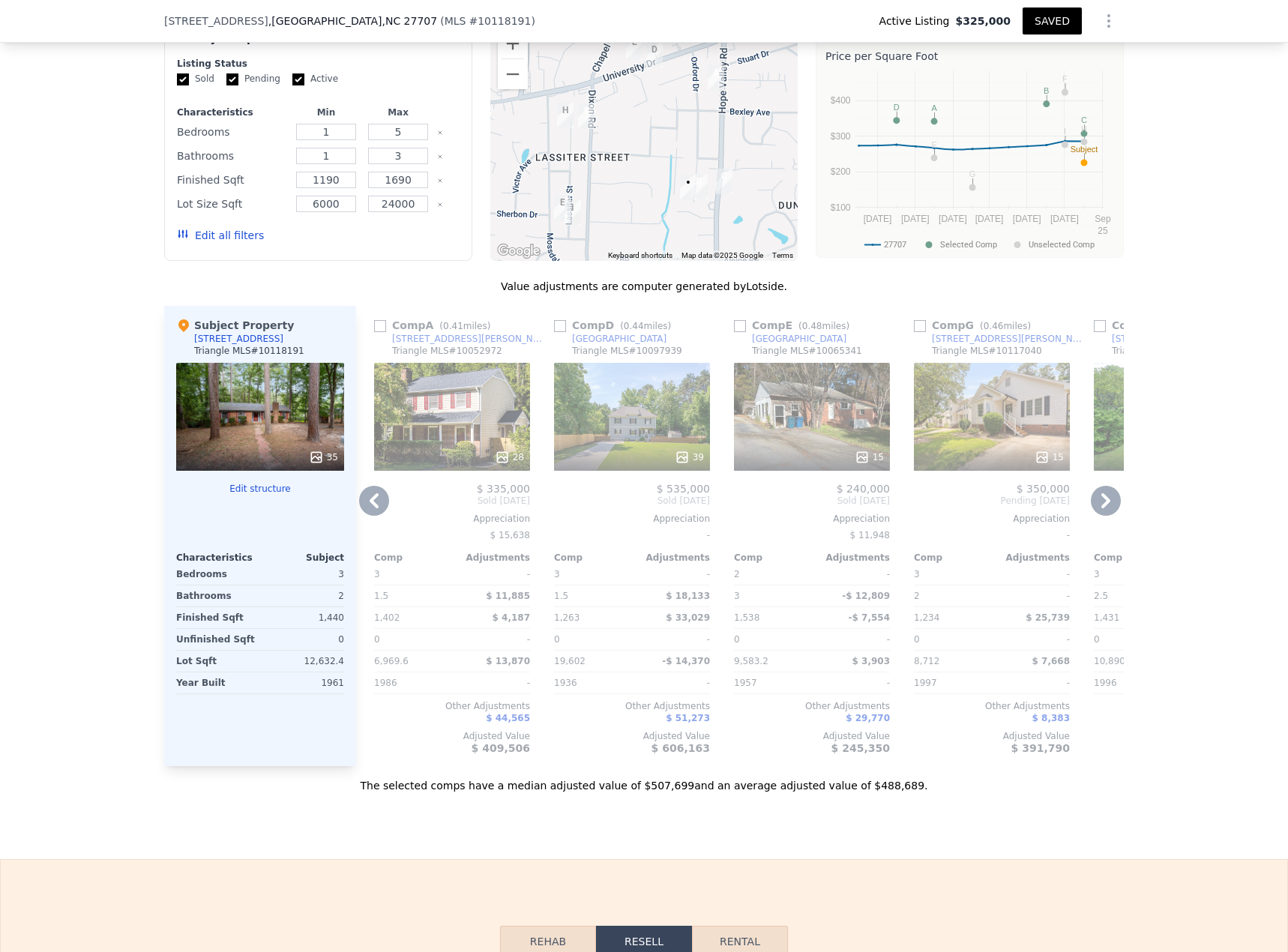
click at [959, 413] on icon at bounding box center [1106, 501] width 9 height 15
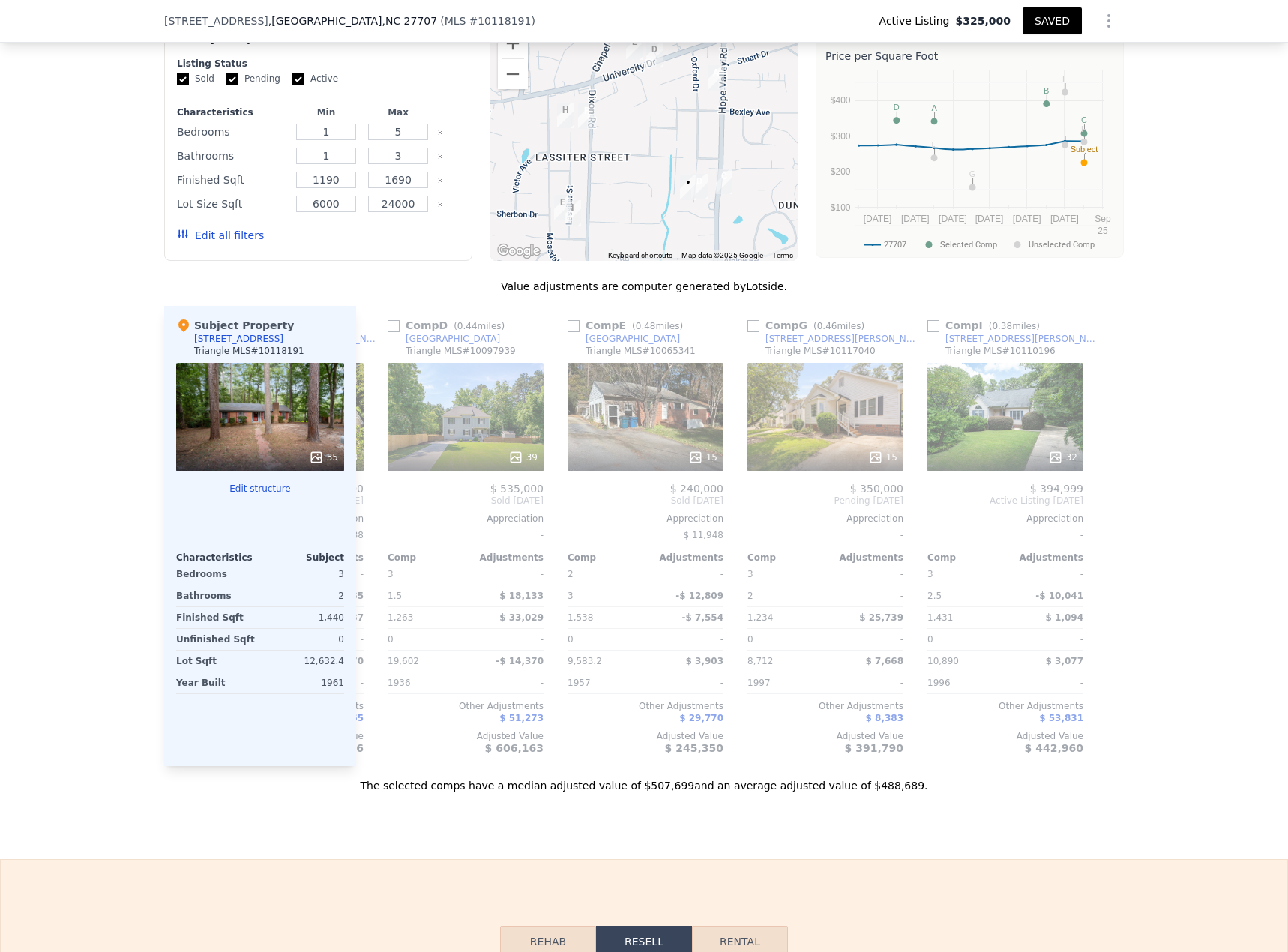
scroll to position [0, 887]
click at [926, 332] on input "checkbox" at bounding box center [931, 325] width 12 height 12
checkbox input "true"
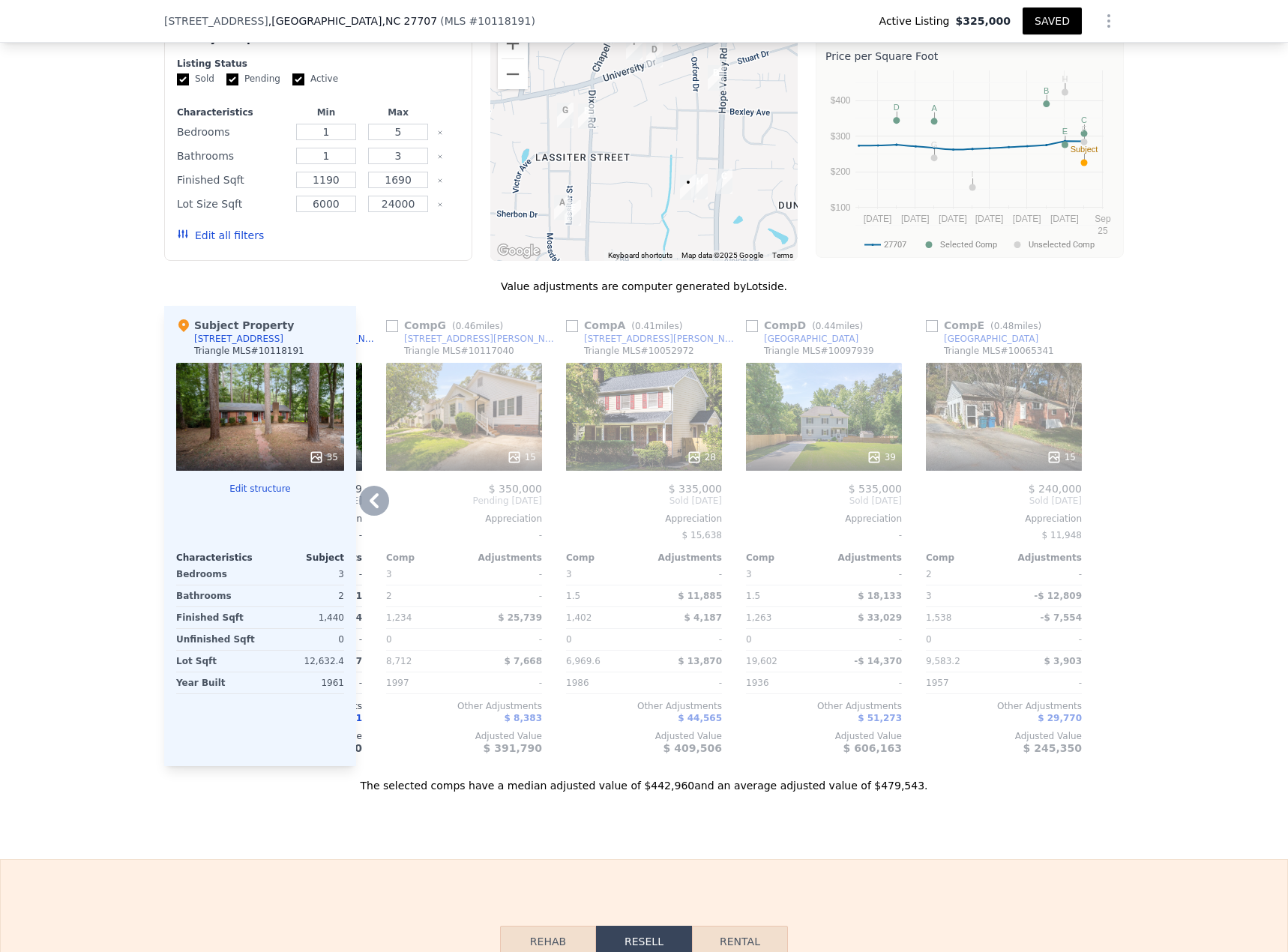
click at [959, 413] on div "15" at bounding box center [1060, 457] width 29 height 15
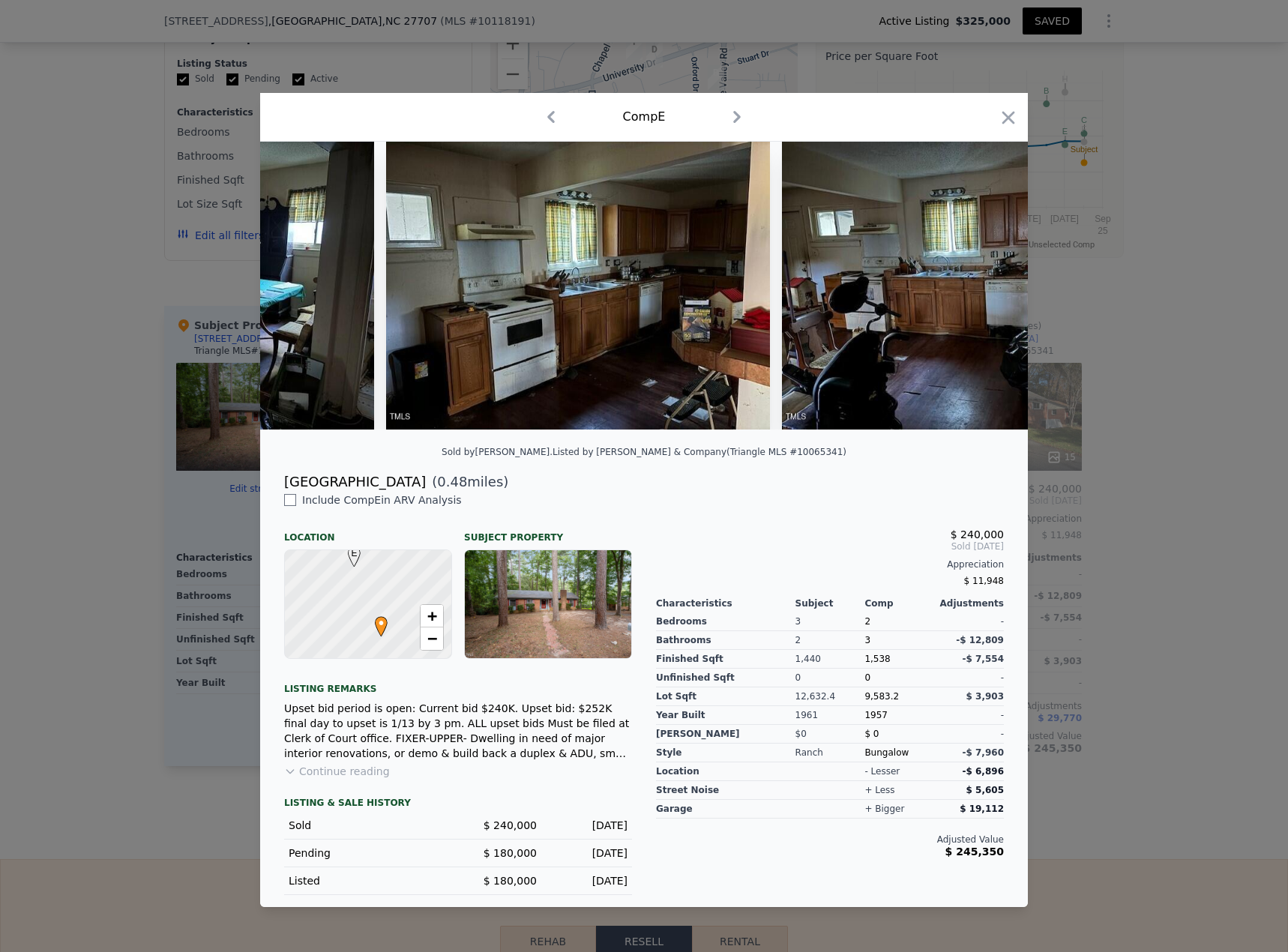
scroll to position [0, 3244]
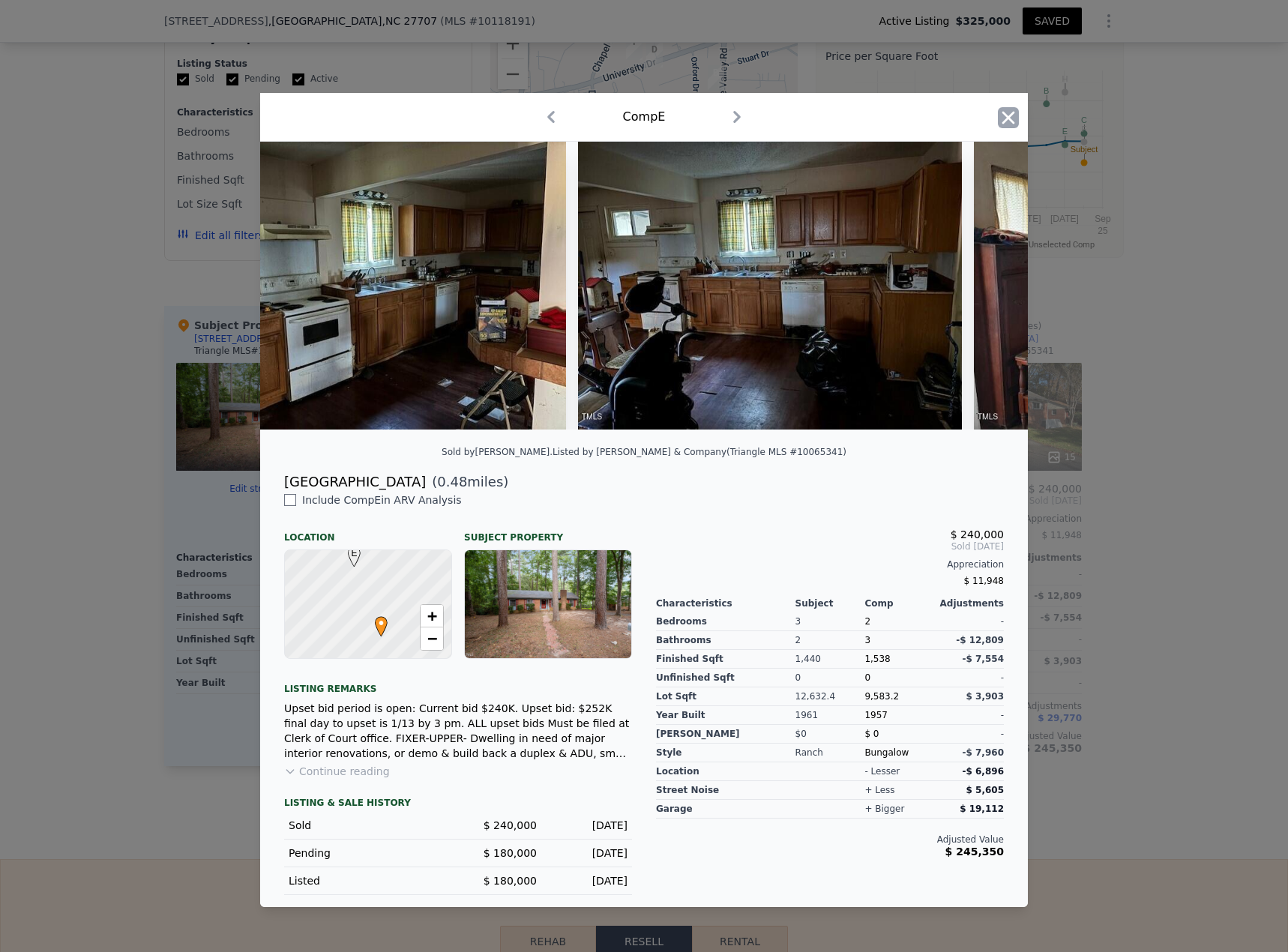
click at [959, 111] on icon "button" at bounding box center [1009, 117] width 13 height 13
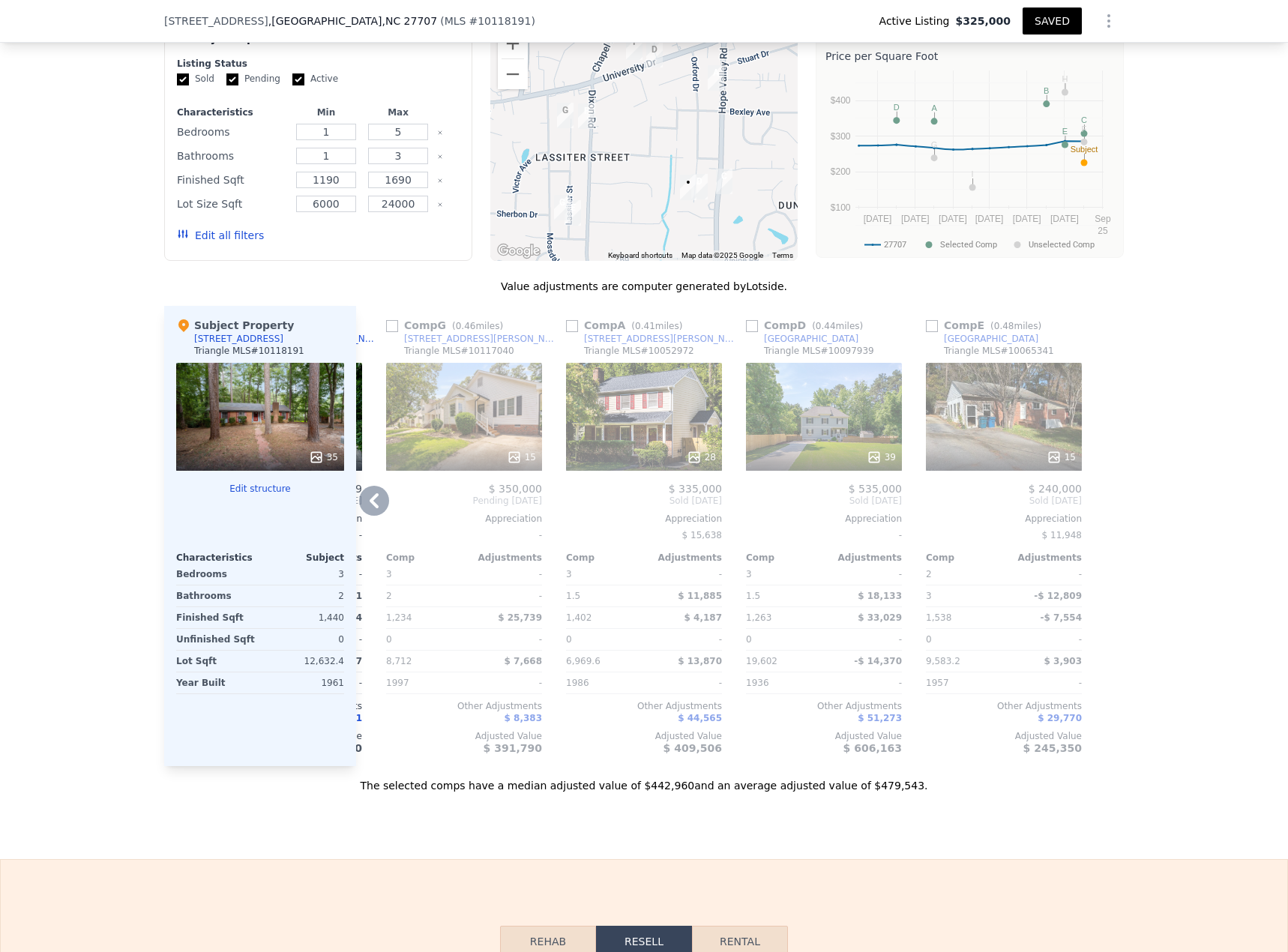
click at [517, 413] on icon at bounding box center [514, 457] width 15 height 15
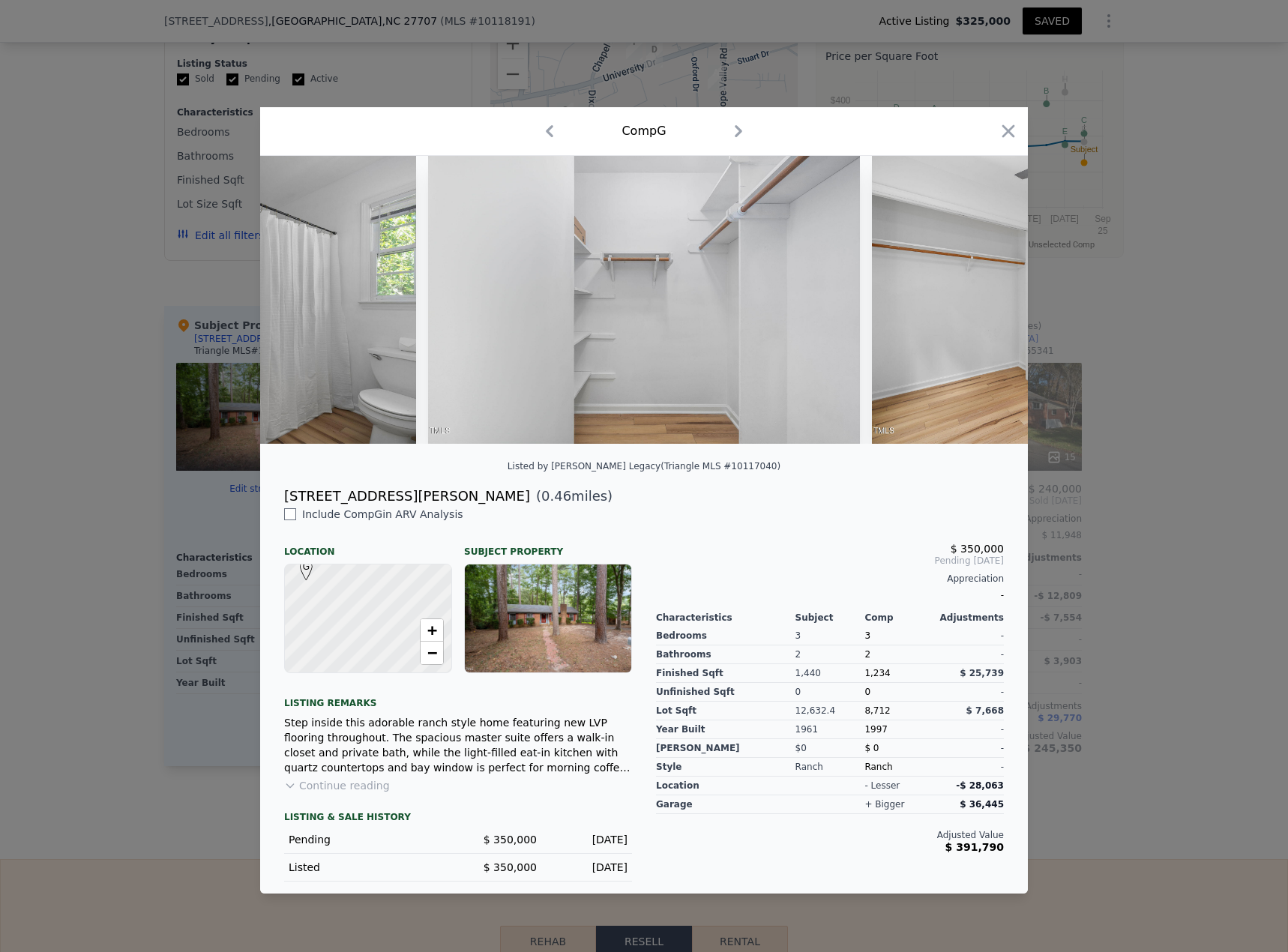
scroll to position [0, 4053]
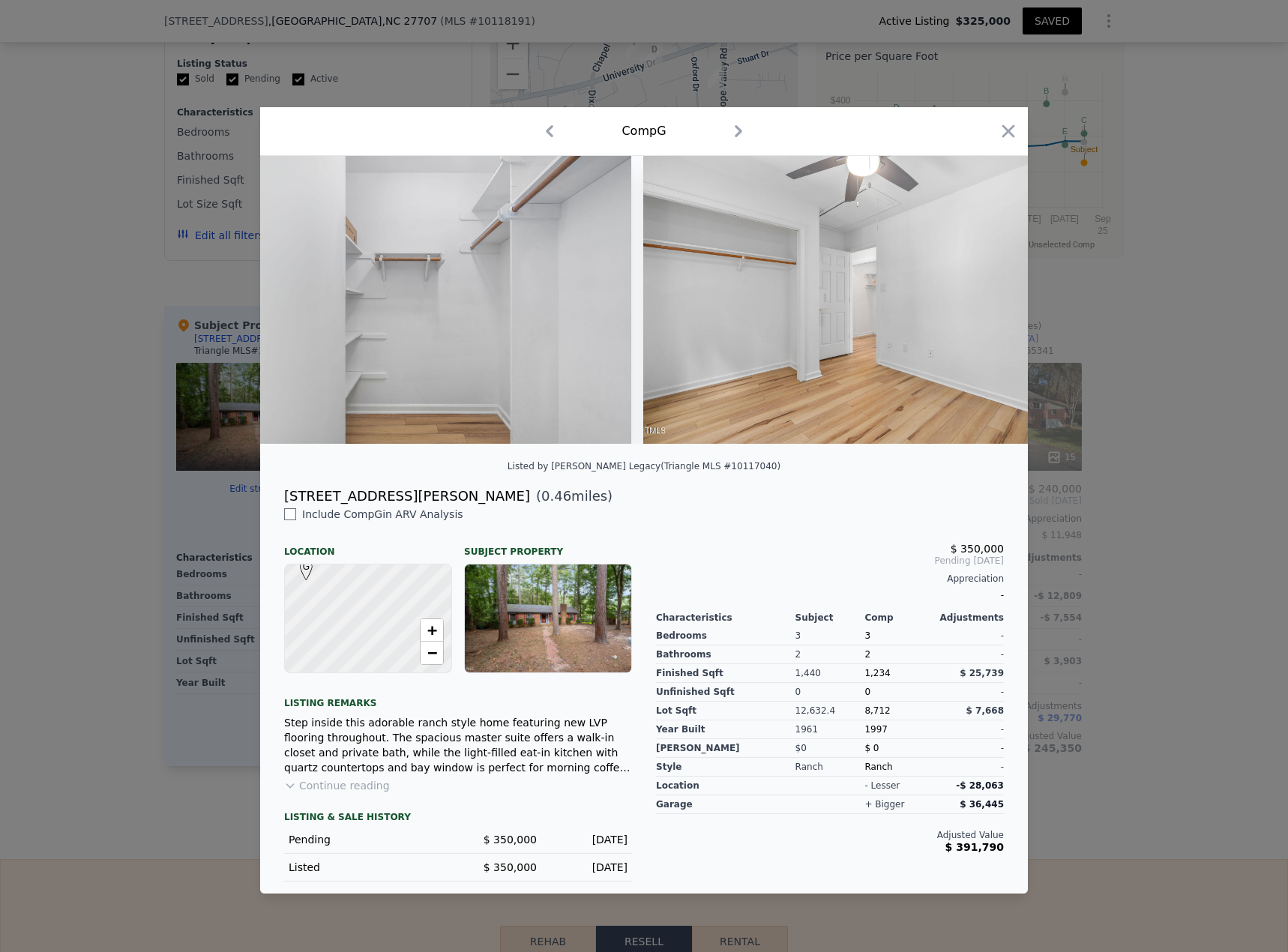
click at [959, 126] on icon "button" at bounding box center [1008, 131] width 21 height 21
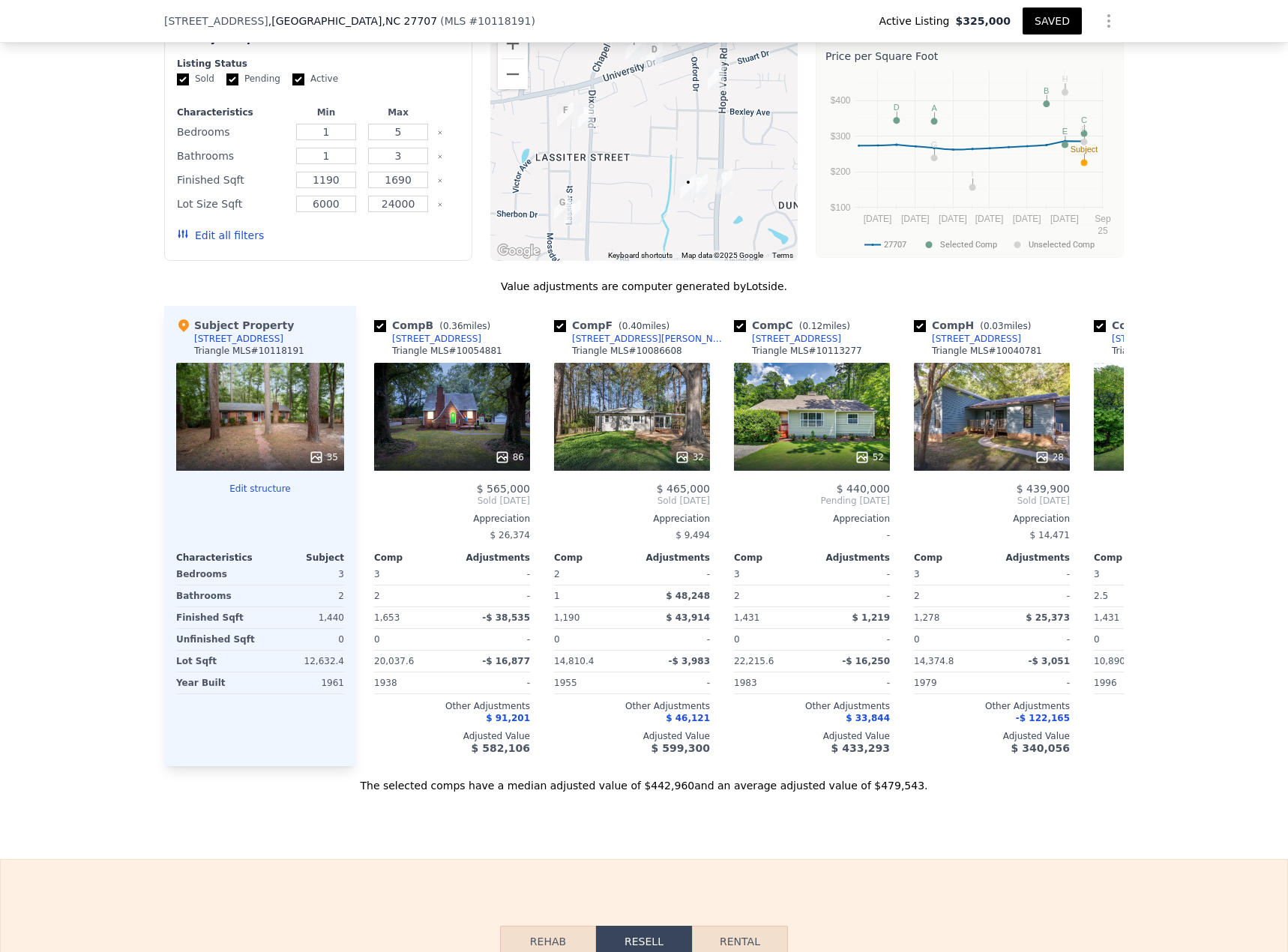
click at [959, 19] on button "SAVED" at bounding box center [1052, 20] width 59 height 27
